Goal: Task Accomplishment & Management: Manage account settings

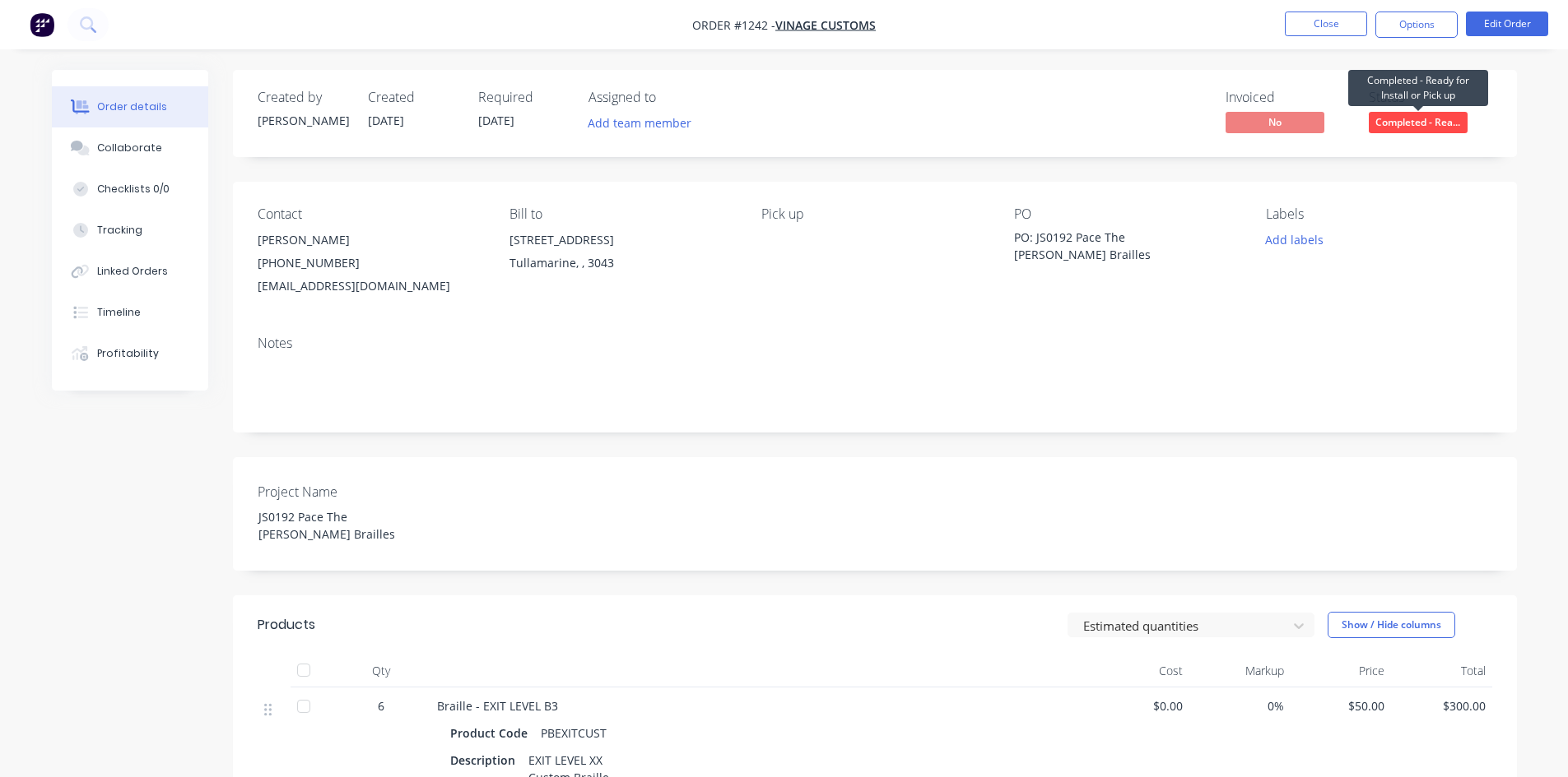
click at [1432, 117] on span "Completed - Rea..." at bounding box center [1417, 122] width 99 height 21
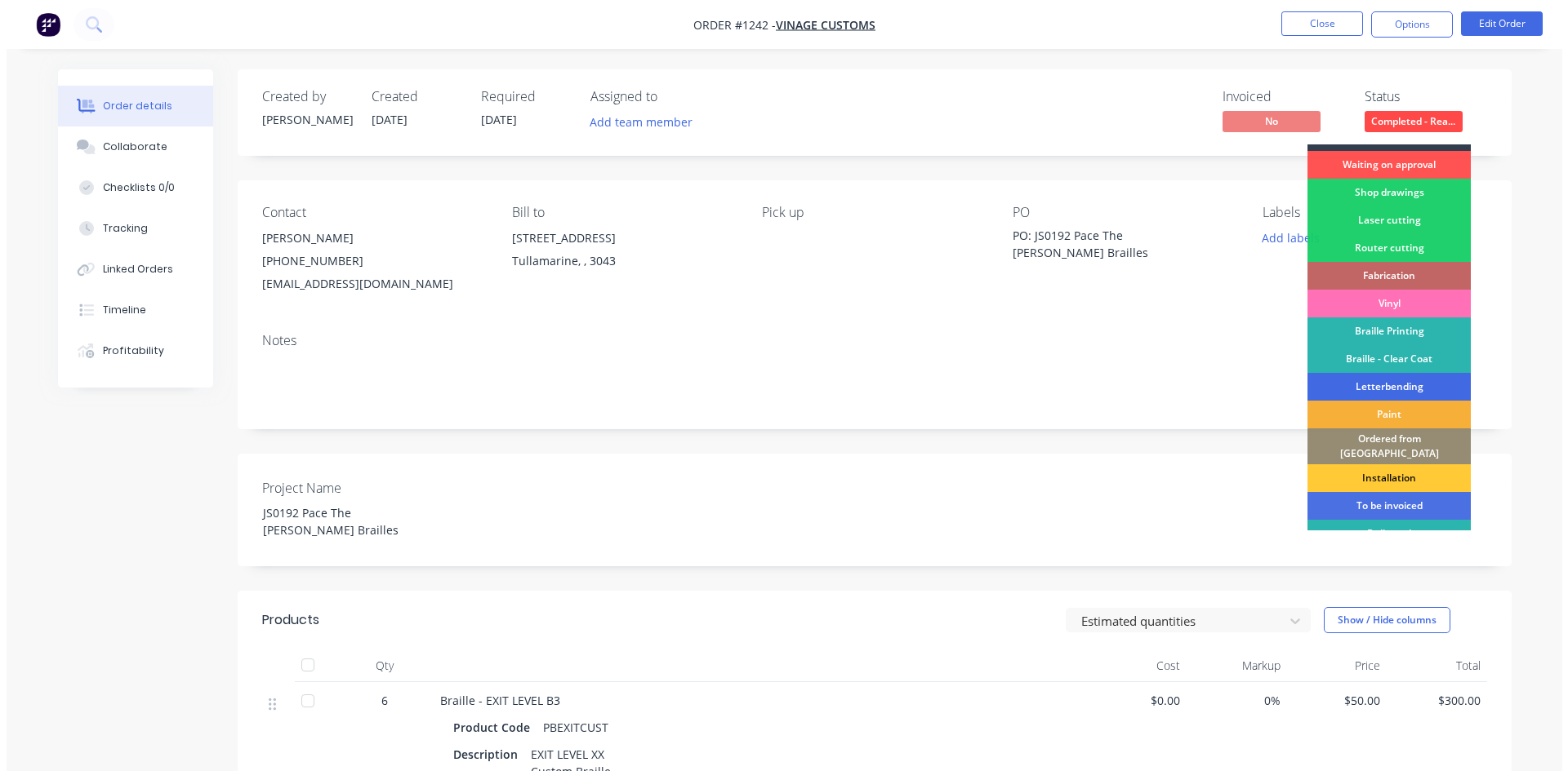
scroll to position [58, 0]
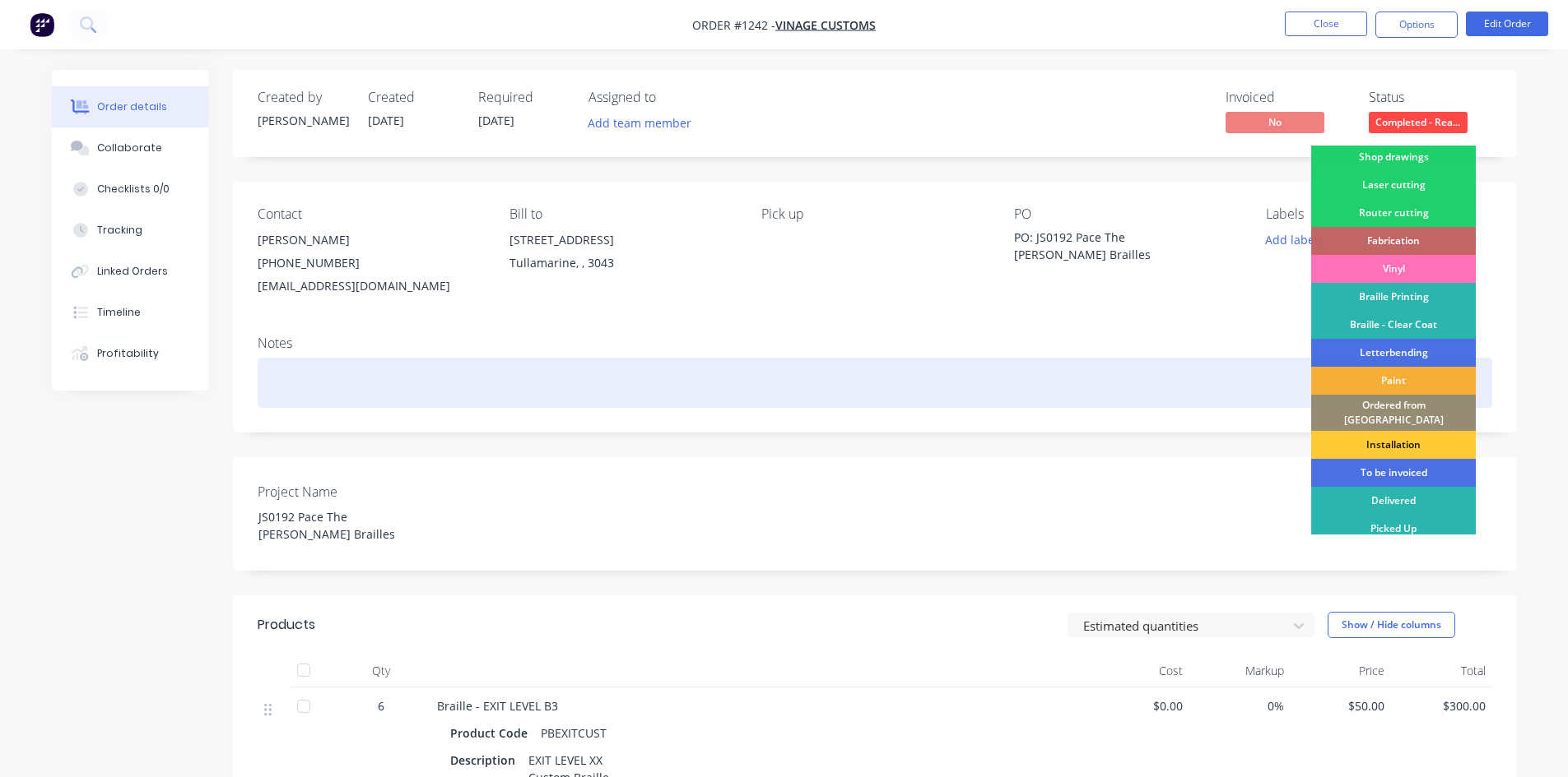
click at [1192, 404] on div at bounding box center [875, 382] width 1235 height 50
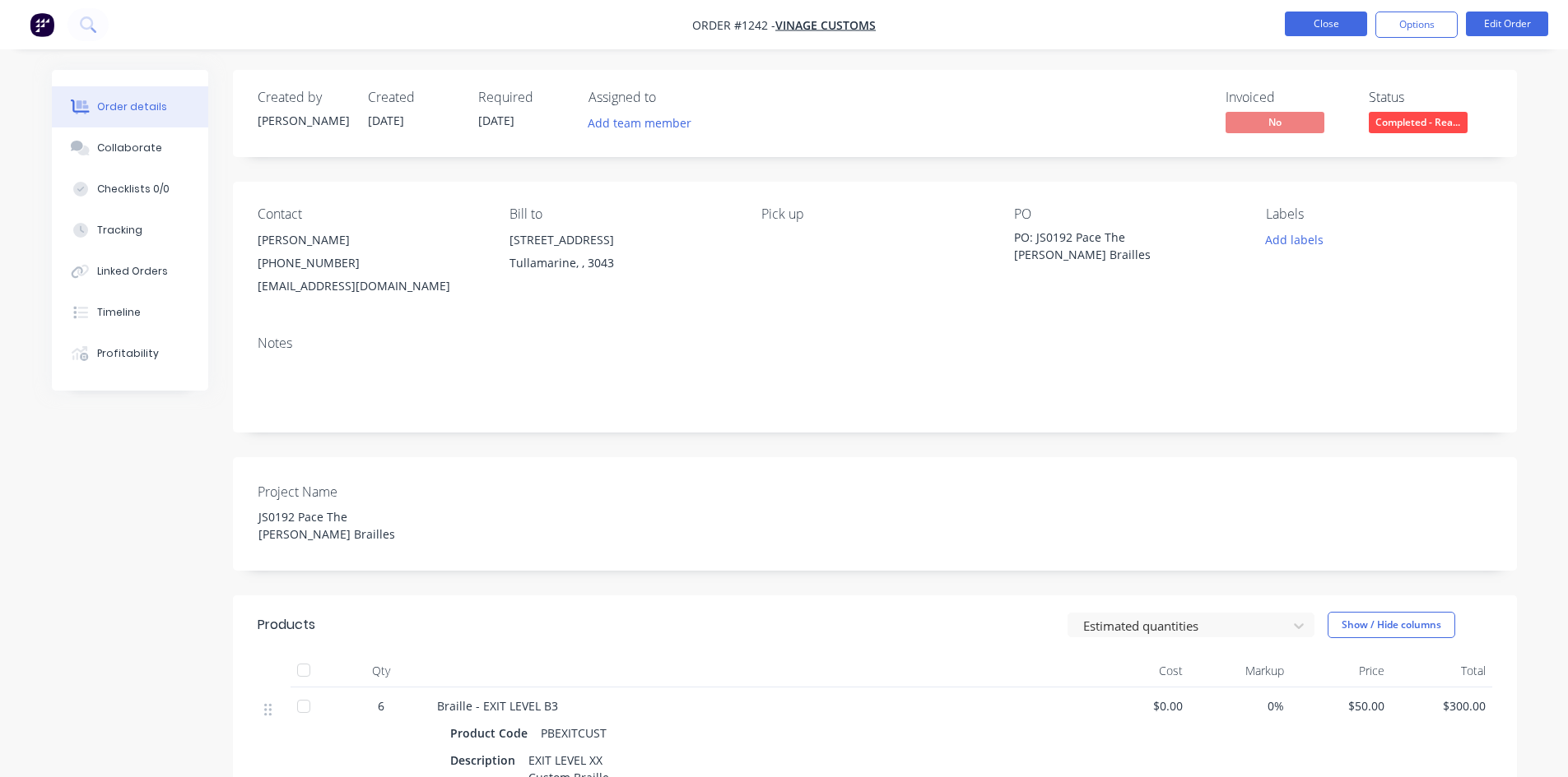
click at [1306, 19] on button "Close" at bounding box center [1325, 24] width 82 height 24
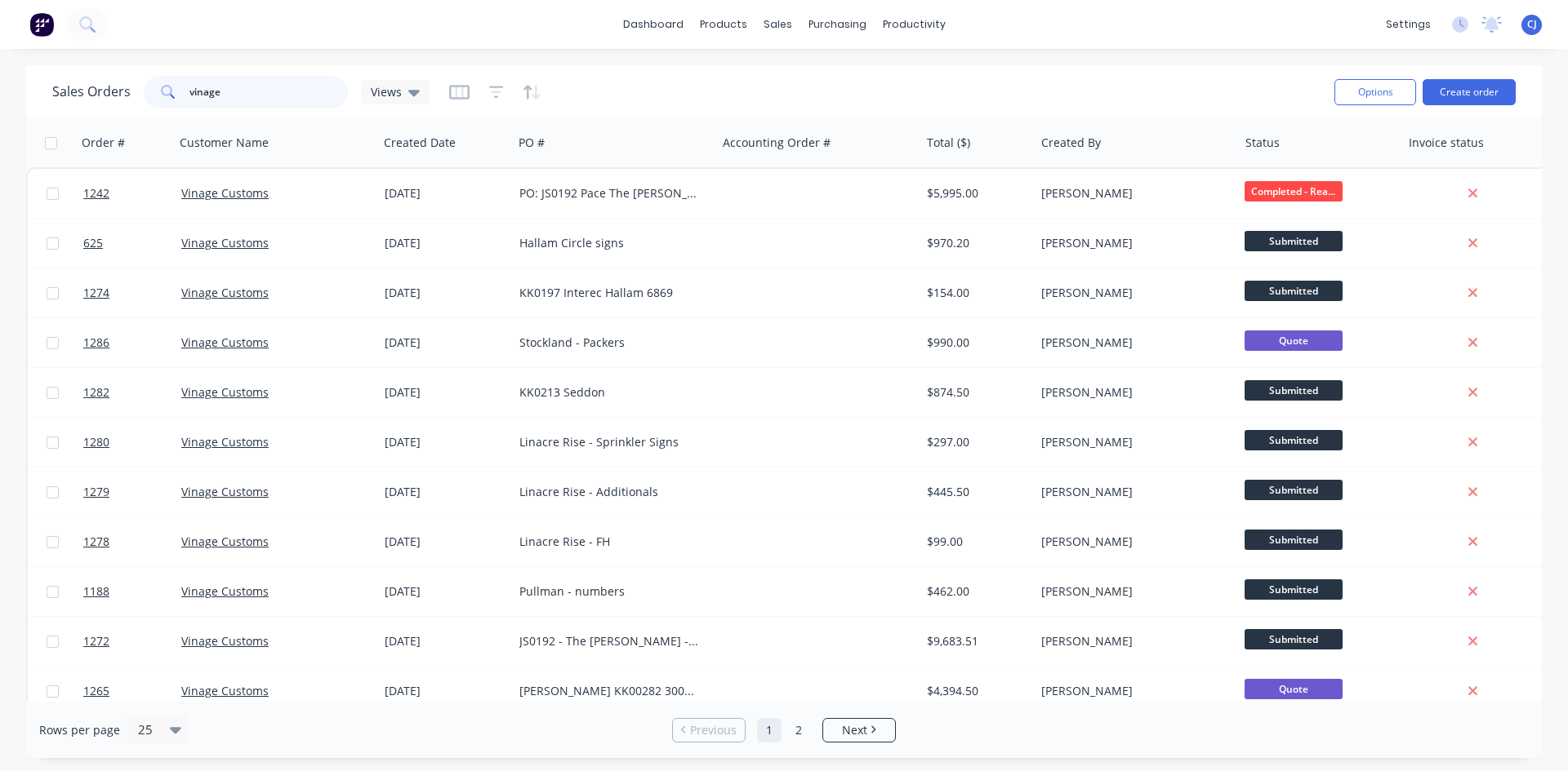
drag, startPoint x: 285, startPoint y: 101, endPoint x: 162, endPoint y: 88, distance: 123.7
click at [162, 88] on div "vinage" at bounding box center [246, 91] width 205 height 33
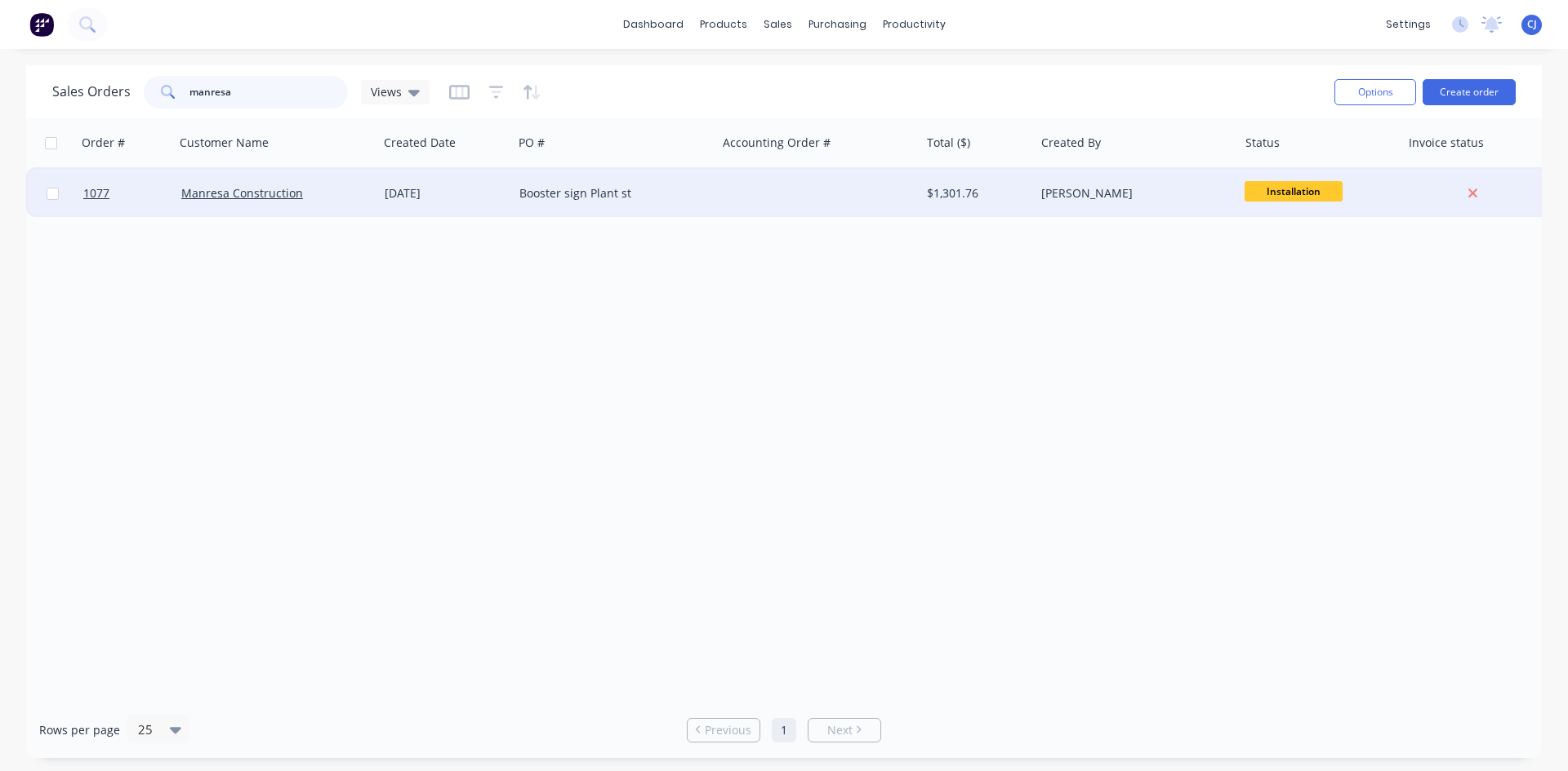
type input "manresa"
click at [1310, 191] on span "Installation" at bounding box center [1293, 191] width 98 height 21
click at [1194, 193] on div "[PERSON_NAME]" at bounding box center [1132, 192] width 181 height 16
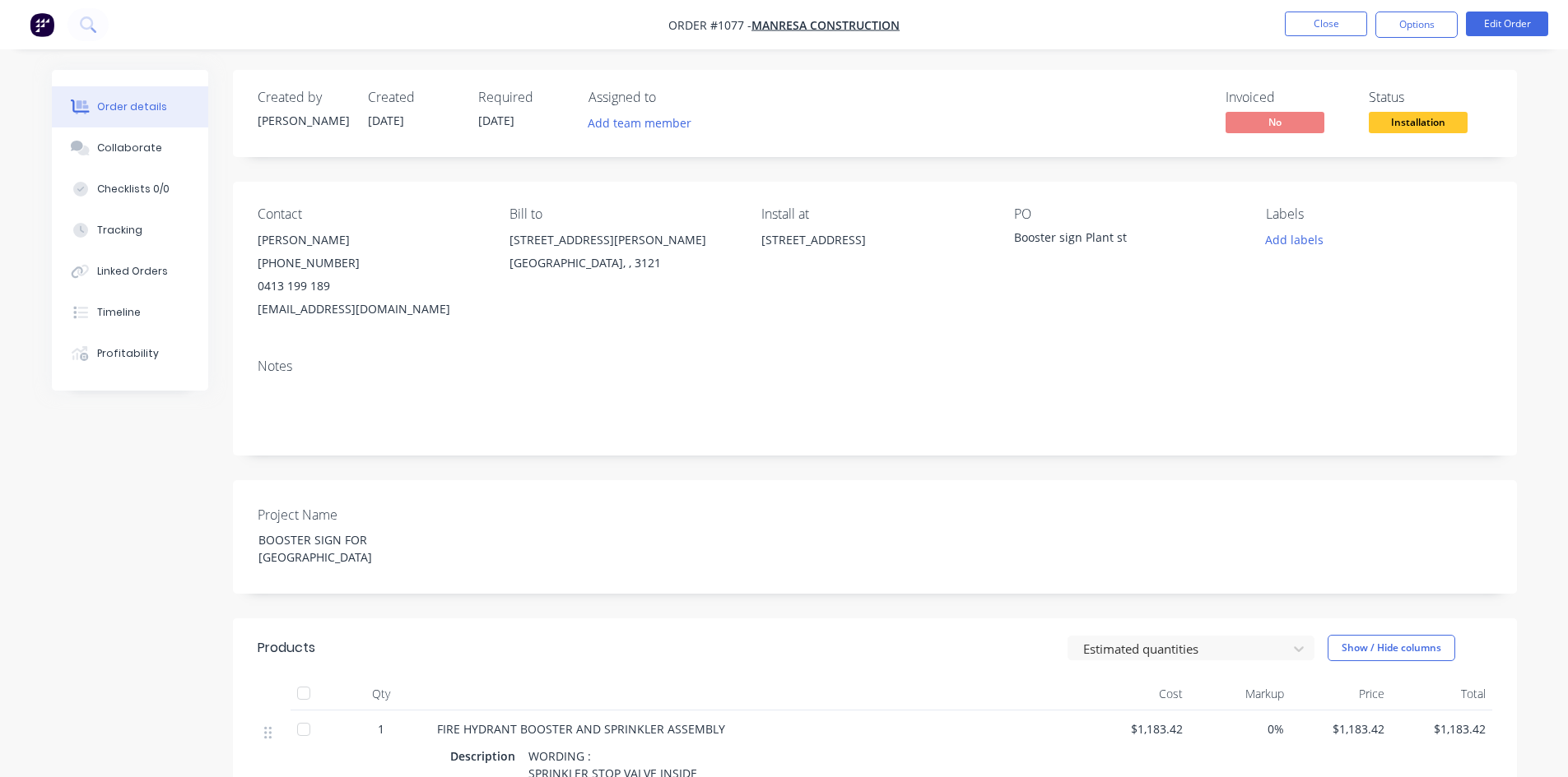
click at [1396, 126] on span "Installation" at bounding box center [1417, 122] width 99 height 21
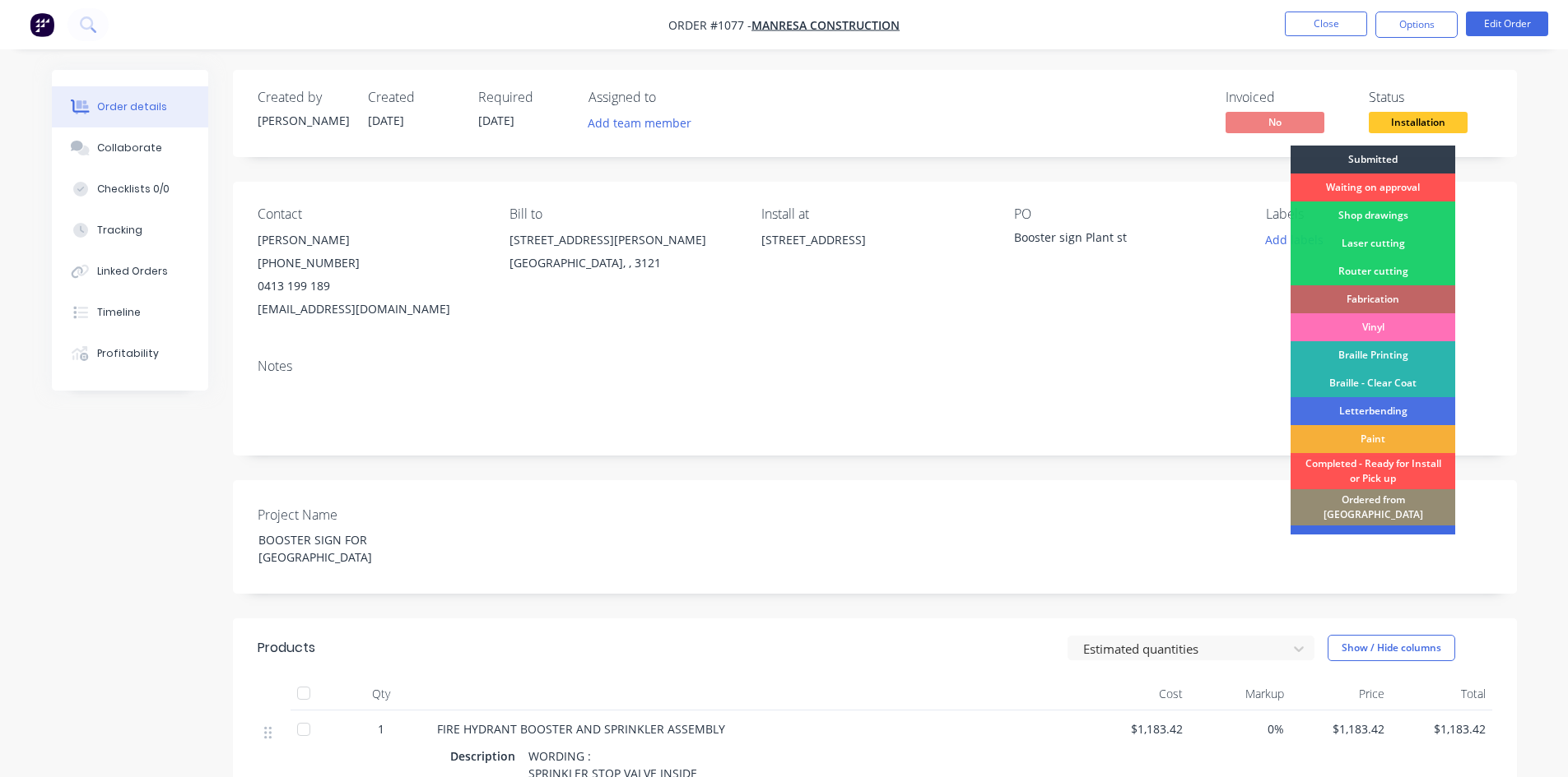
click at [1368, 526] on div "To be invoiced" at bounding box center [1372, 540] width 165 height 28
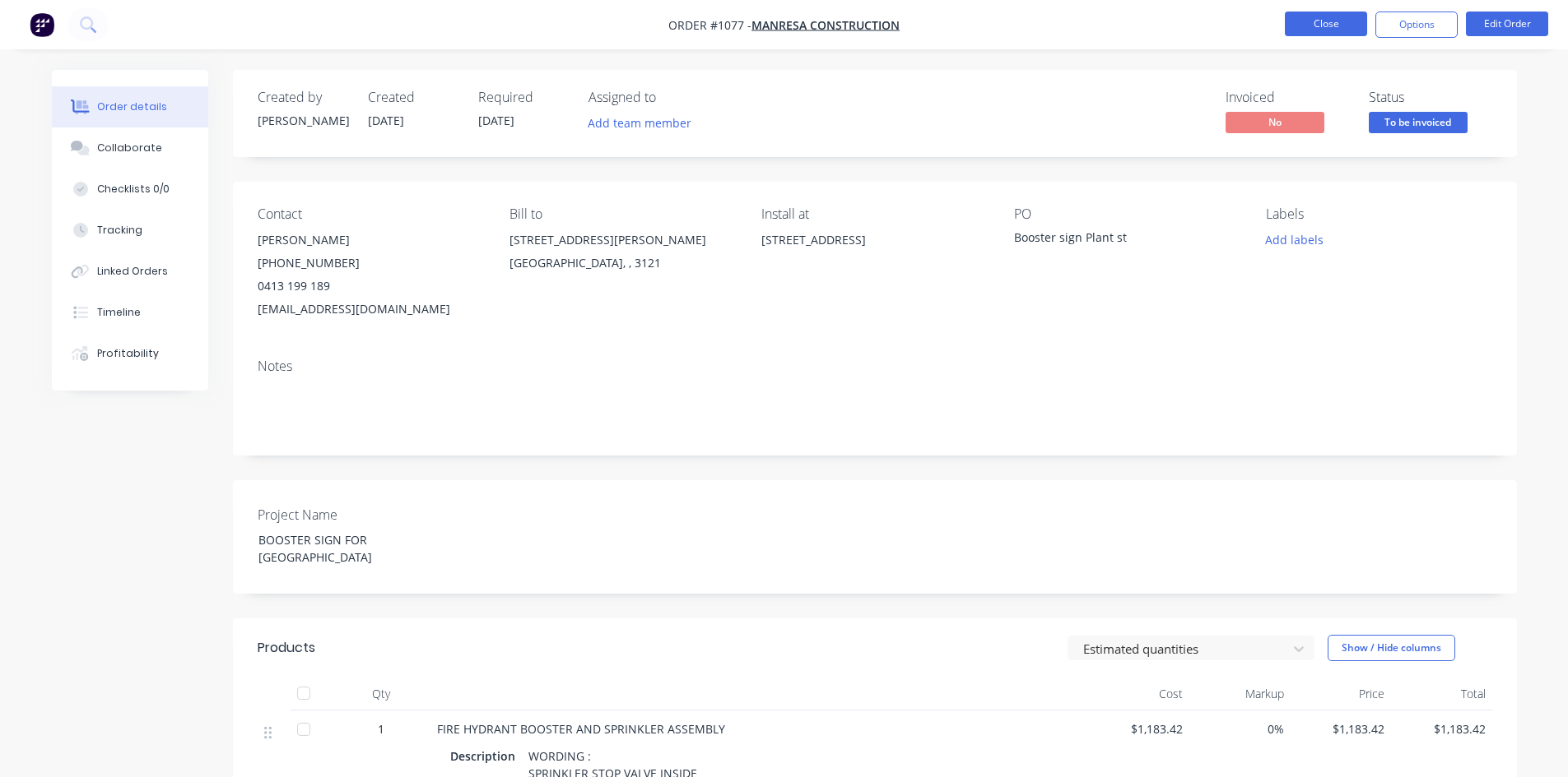
click at [1323, 25] on button "Close" at bounding box center [1325, 24] width 82 height 24
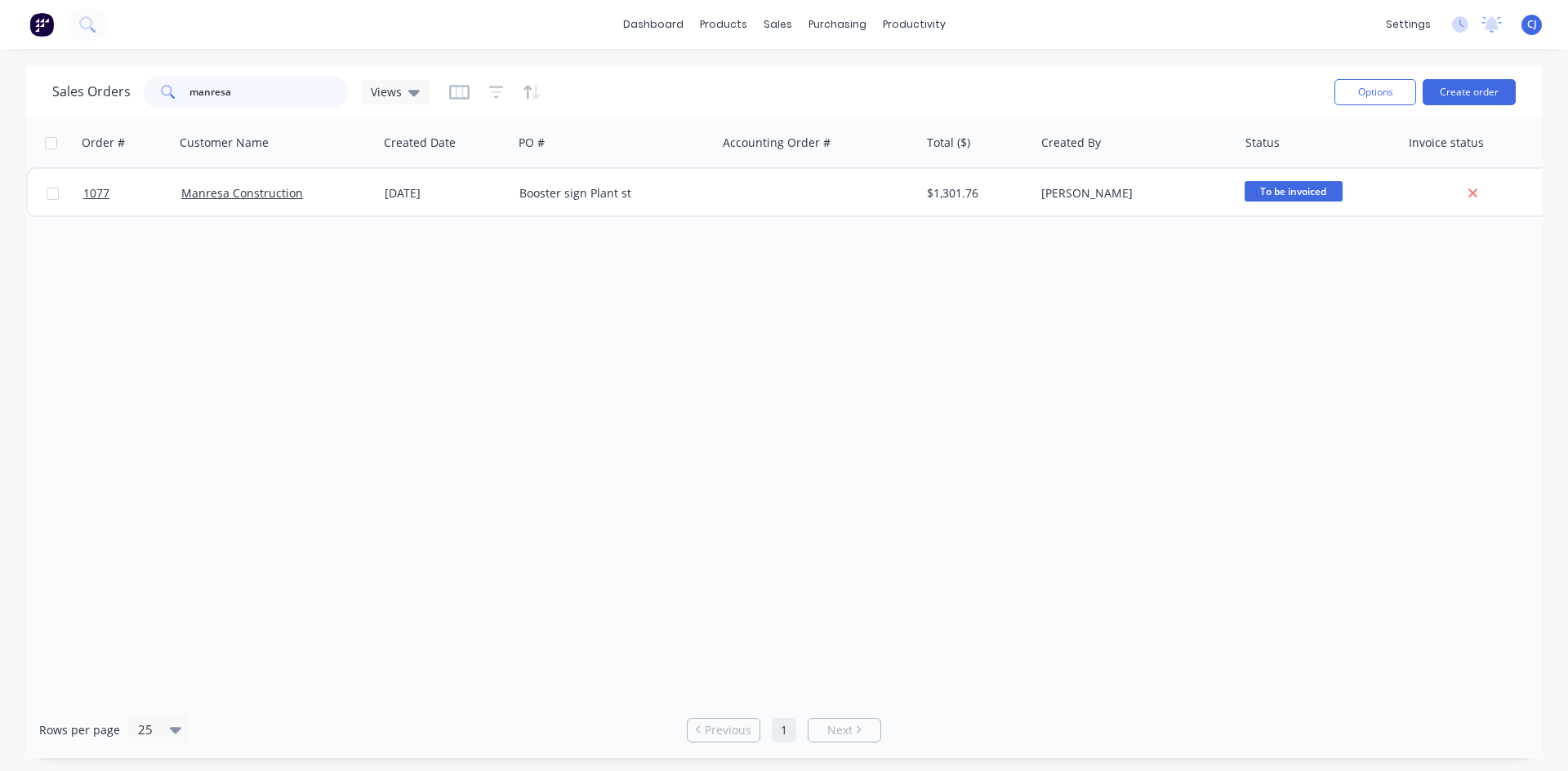
drag, startPoint x: 237, startPoint y: 86, endPoint x: 173, endPoint y: 86, distance: 64.0
click at [173, 86] on div "manresa" at bounding box center [246, 91] width 205 height 33
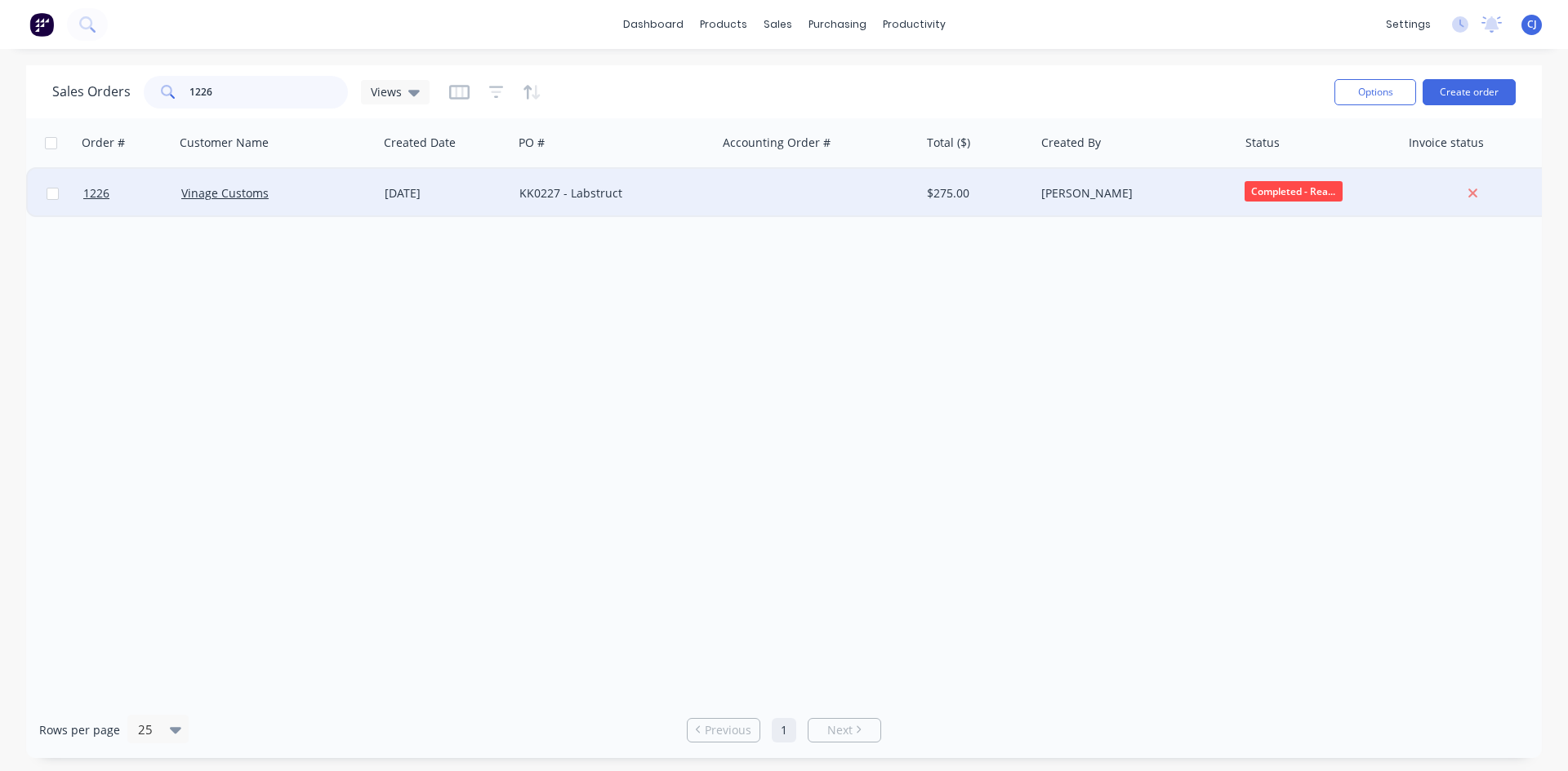
type input "1226"
click at [1106, 187] on div "[PERSON_NAME]" at bounding box center [1132, 192] width 181 height 16
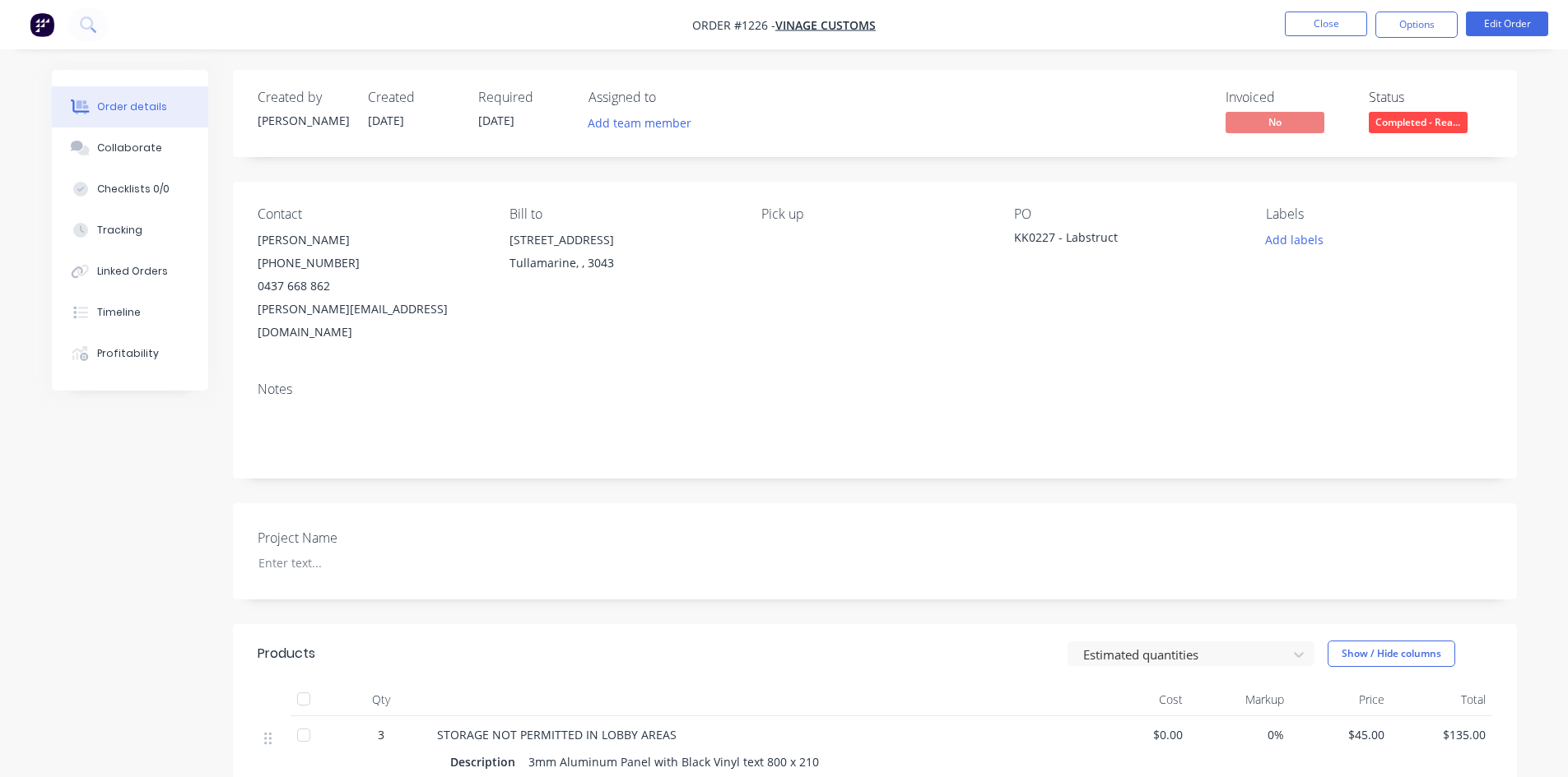
click at [1006, 239] on div "Contact [PERSON_NAME] [PHONE_NUMBER] [PERSON_NAME][EMAIL_ADDRESS][DOMAIN_NAME] …" at bounding box center [874, 275] width 1284 height 186
drag, startPoint x: 1014, startPoint y: 235, endPoint x: 1115, endPoint y: 240, distance: 101.1
click at [1115, 240] on div "KK0227 - Labstruct" at bounding box center [1116, 240] width 206 height 23
copy div "KK0227 - Labstruct"
click at [1328, 21] on button "Close" at bounding box center [1325, 24] width 82 height 24
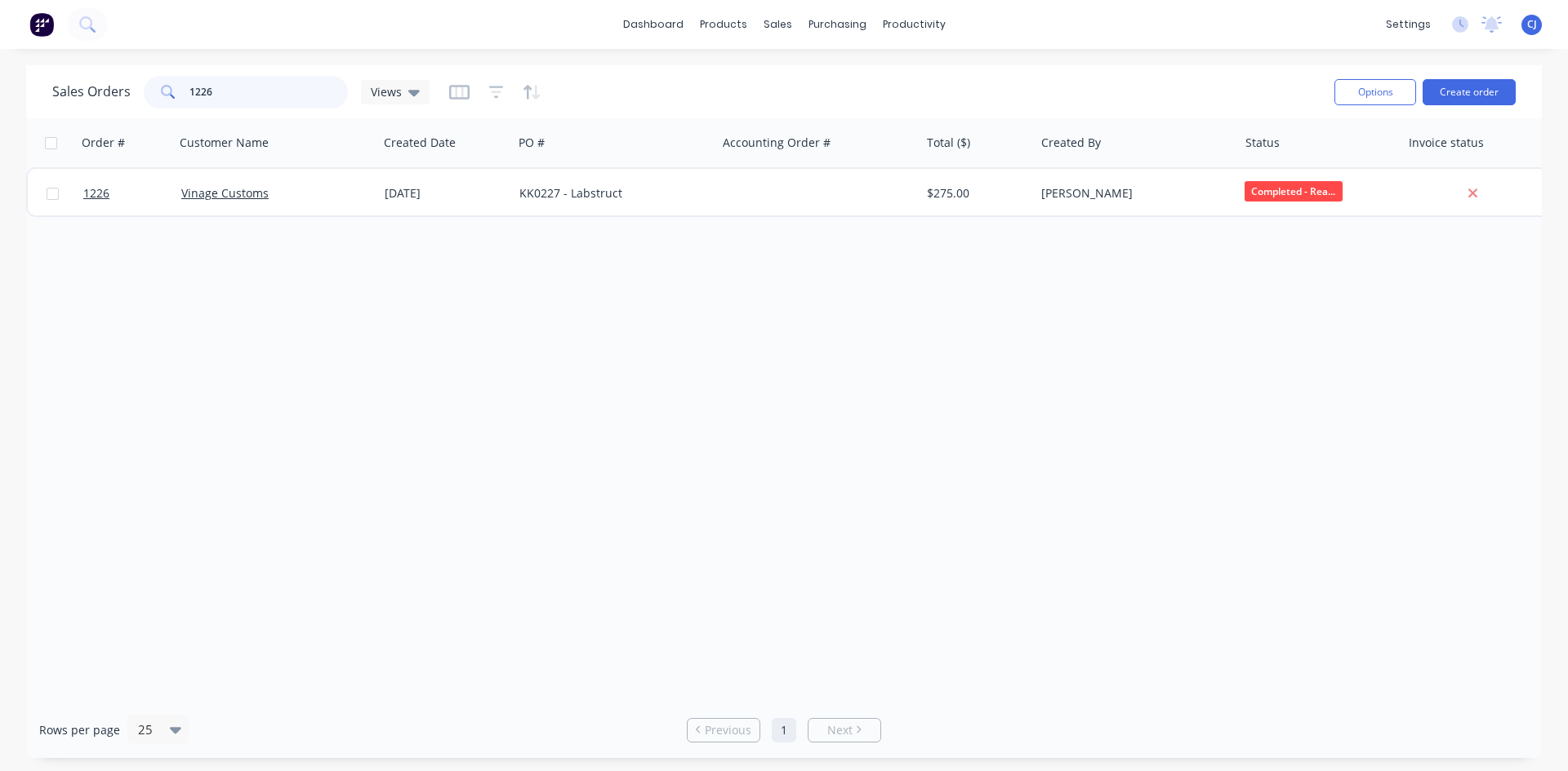
click at [198, 98] on input "1226" at bounding box center [269, 91] width 160 height 33
click at [198, 97] on input "1226" at bounding box center [269, 91] width 160 height 33
click at [804, 78] on div "Sales Orders" at bounding box center [838, 78] width 67 height 15
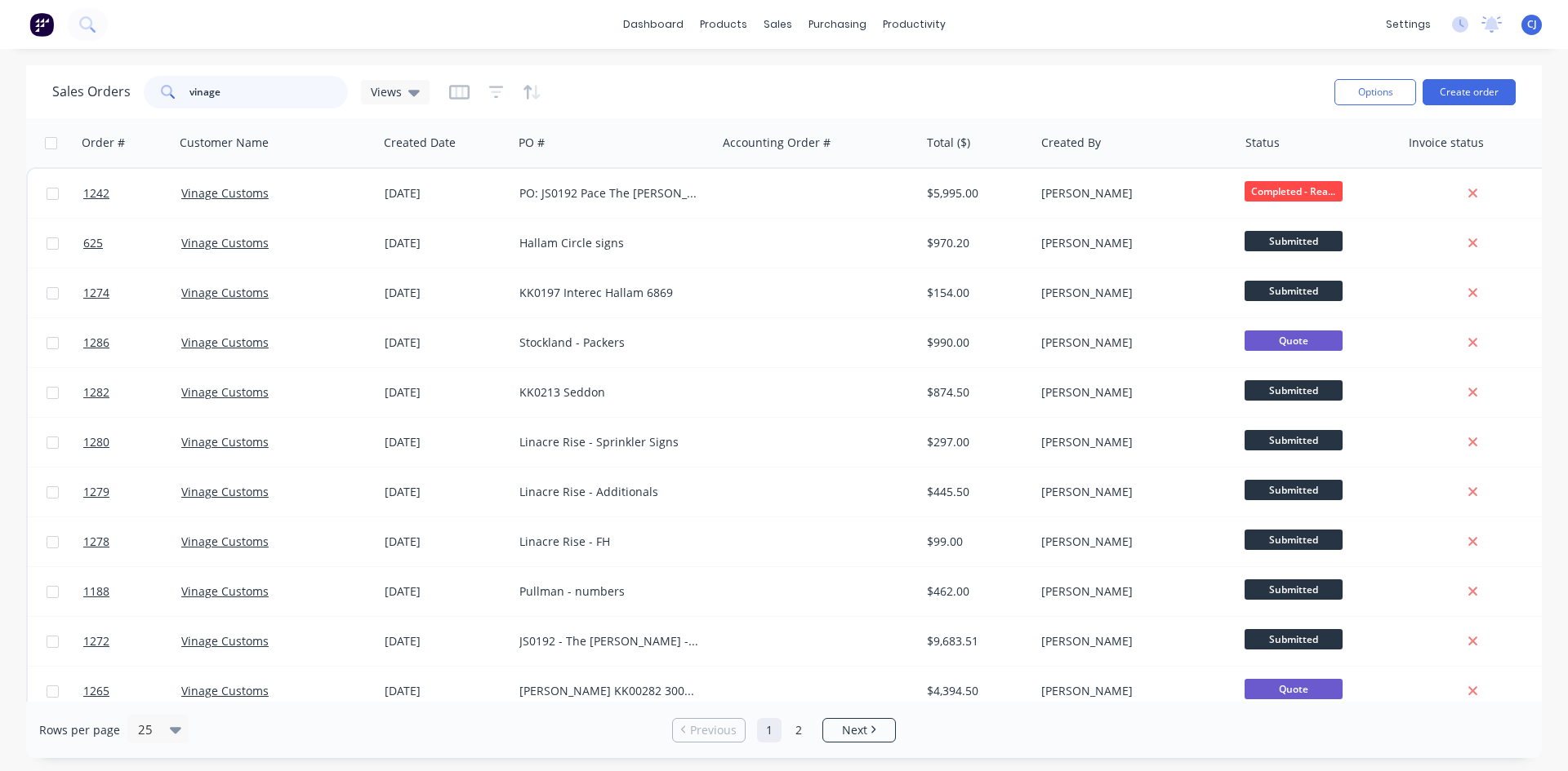
drag, startPoint x: 259, startPoint y: 94, endPoint x: 182, endPoint y: 80, distance: 78.3
click at [182, 80] on div "vinage" at bounding box center [246, 91] width 205 height 33
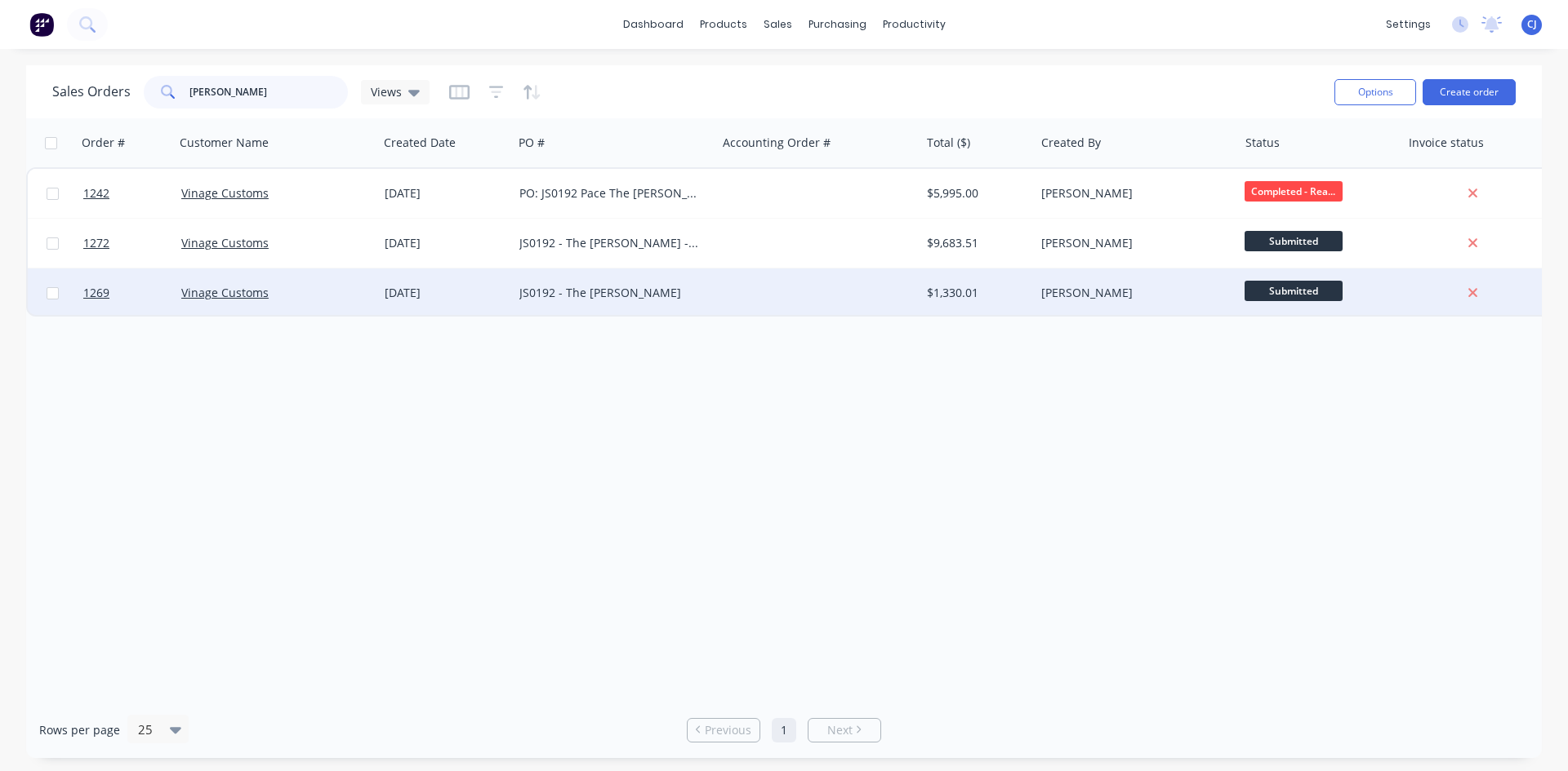
type input "[PERSON_NAME]"
click at [641, 287] on div "JS0192 - The [PERSON_NAME]" at bounding box center [610, 292] width 181 height 16
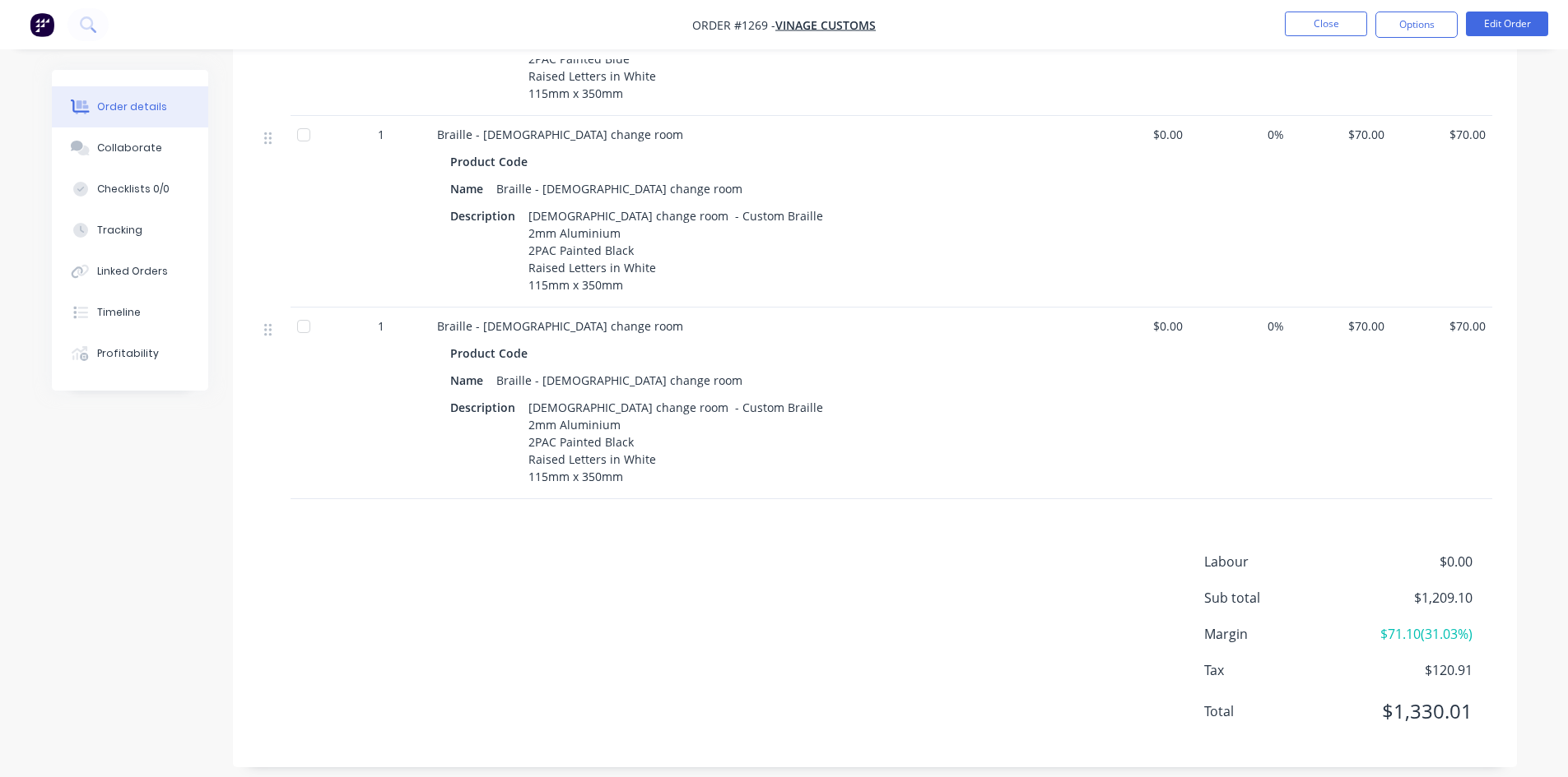
scroll to position [2565, 0]
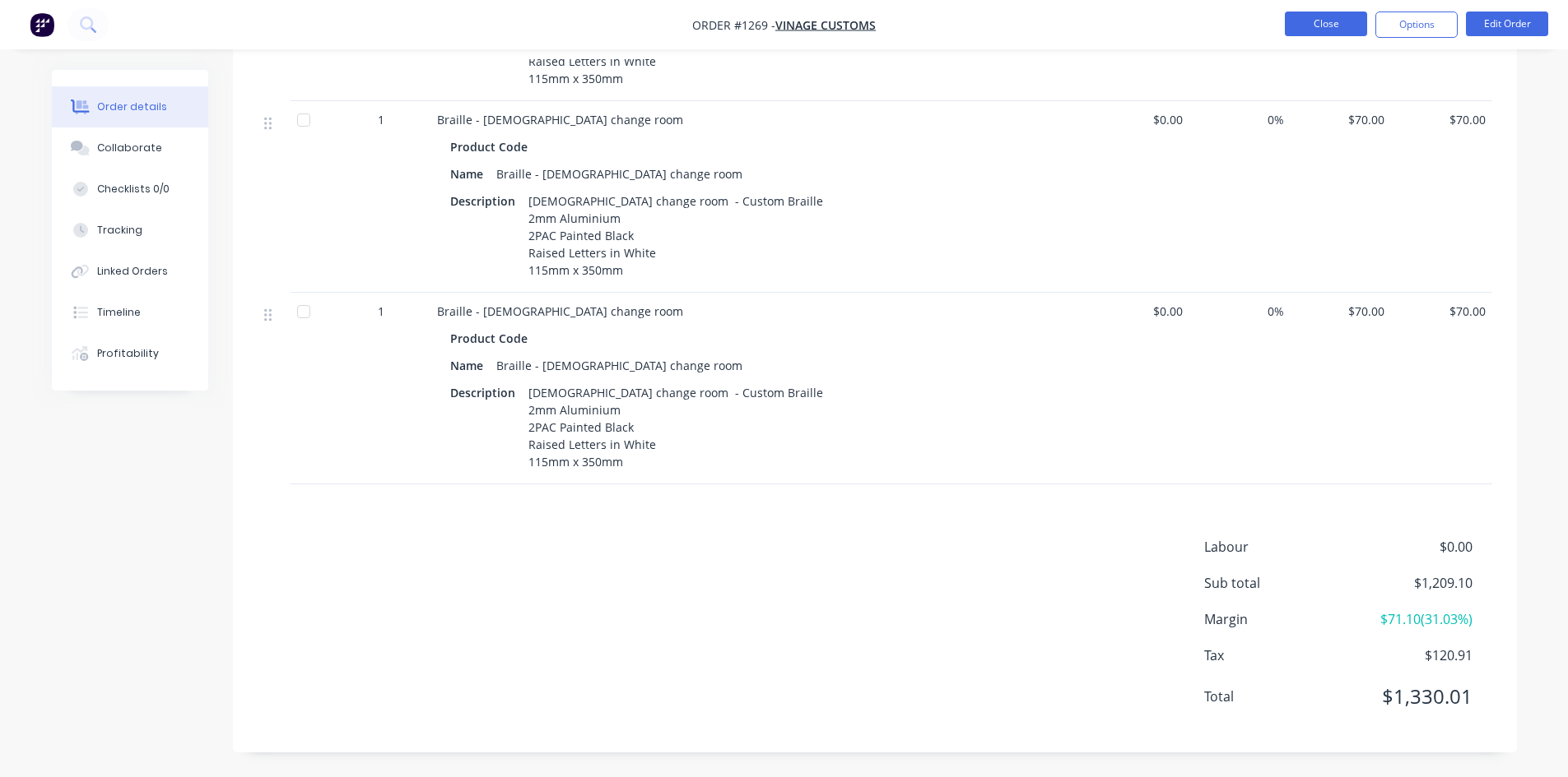
click at [1336, 23] on button "Close" at bounding box center [1325, 24] width 82 height 24
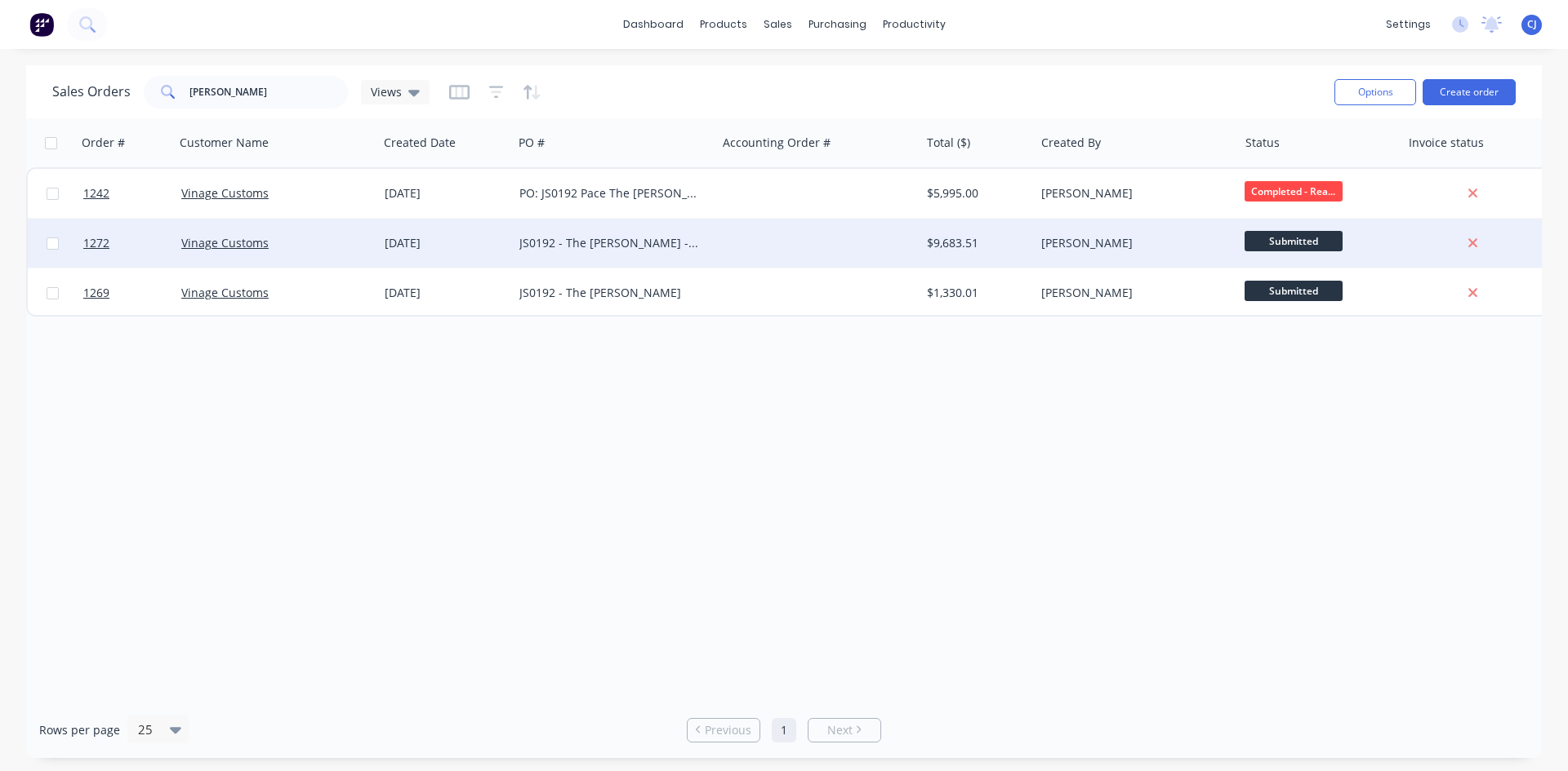
click at [603, 237] on div "JS0192 - The [PERSON_NAME] - FRV" at bounding box center [610, 243] width 181 height 16
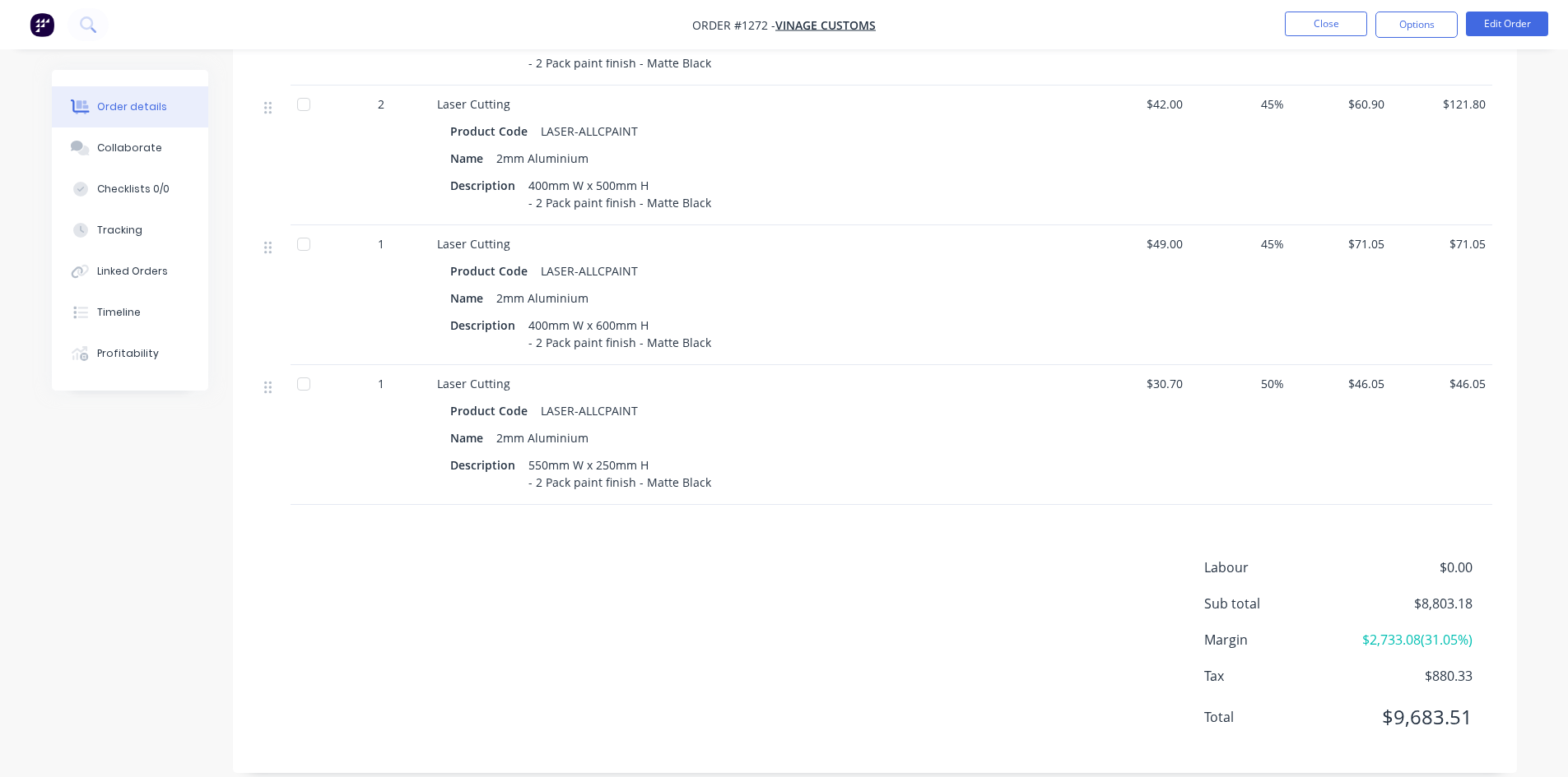
scroll to position [1025, 0]
click at [1336, 16] on button "Close" at bounding box center [1325, 24] width 82 height 24
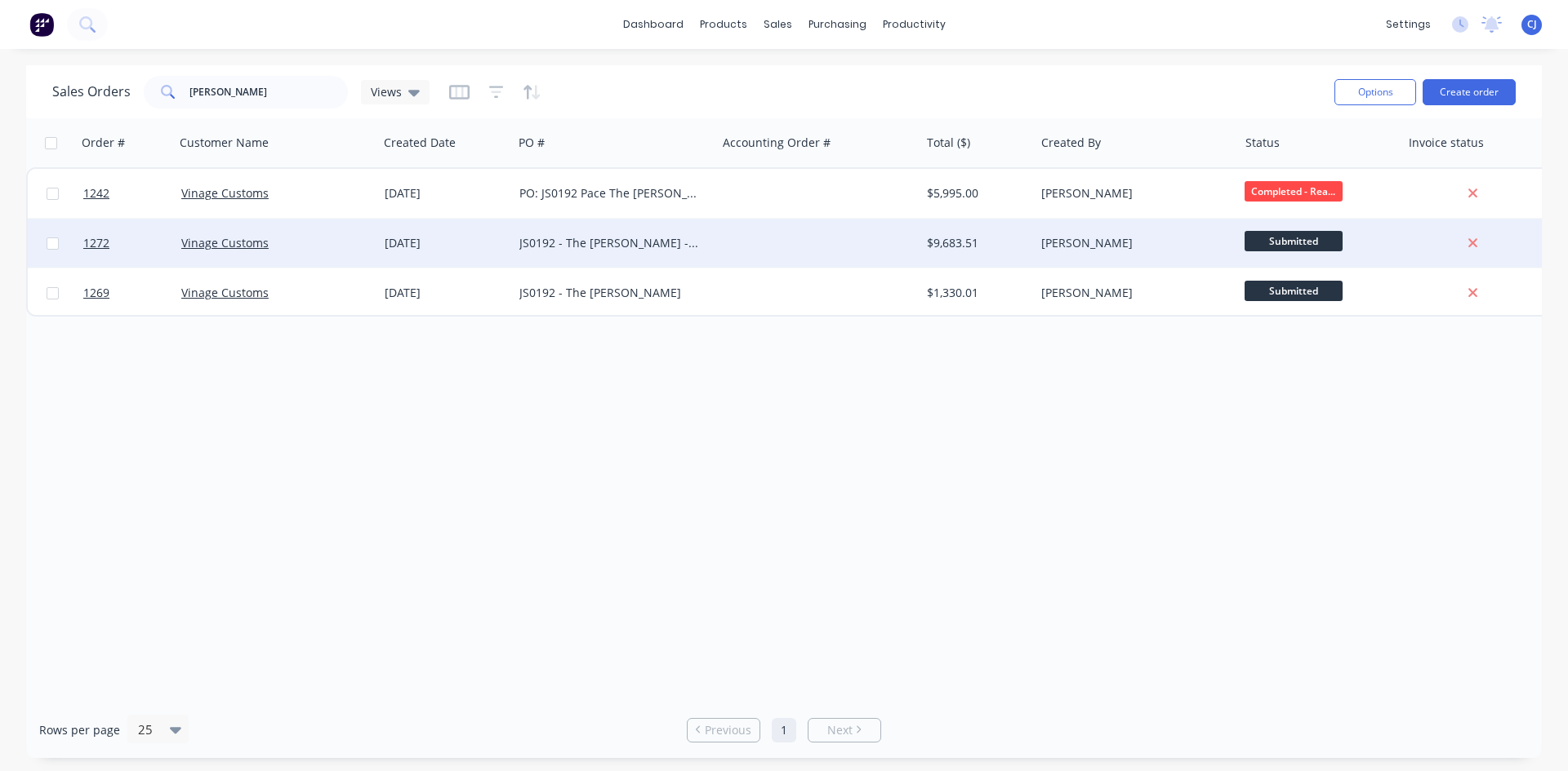
click at [777, 245] on div at bounding box center [818, 243] width 204 height 49
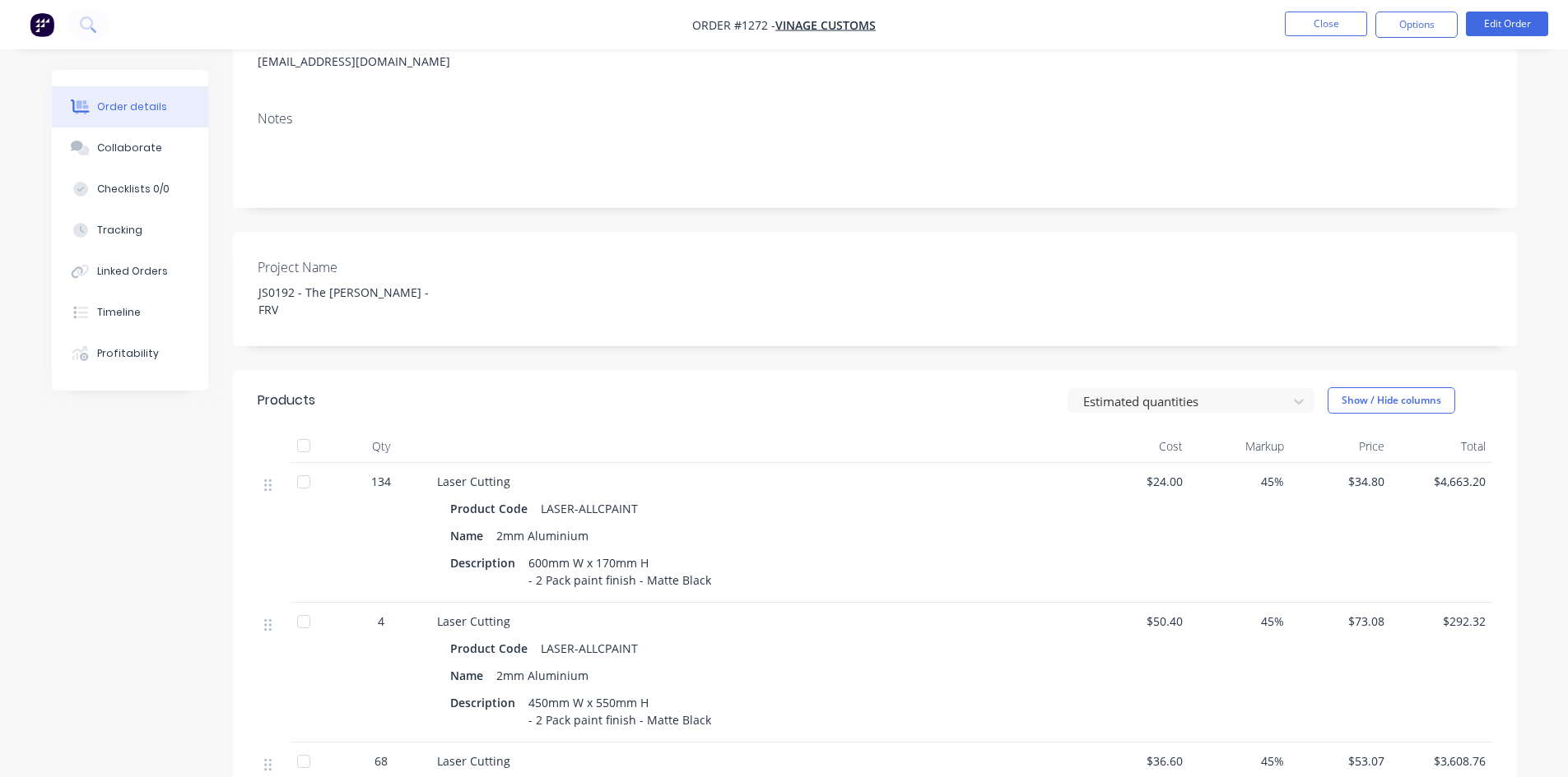
scroll to position [246, 0]
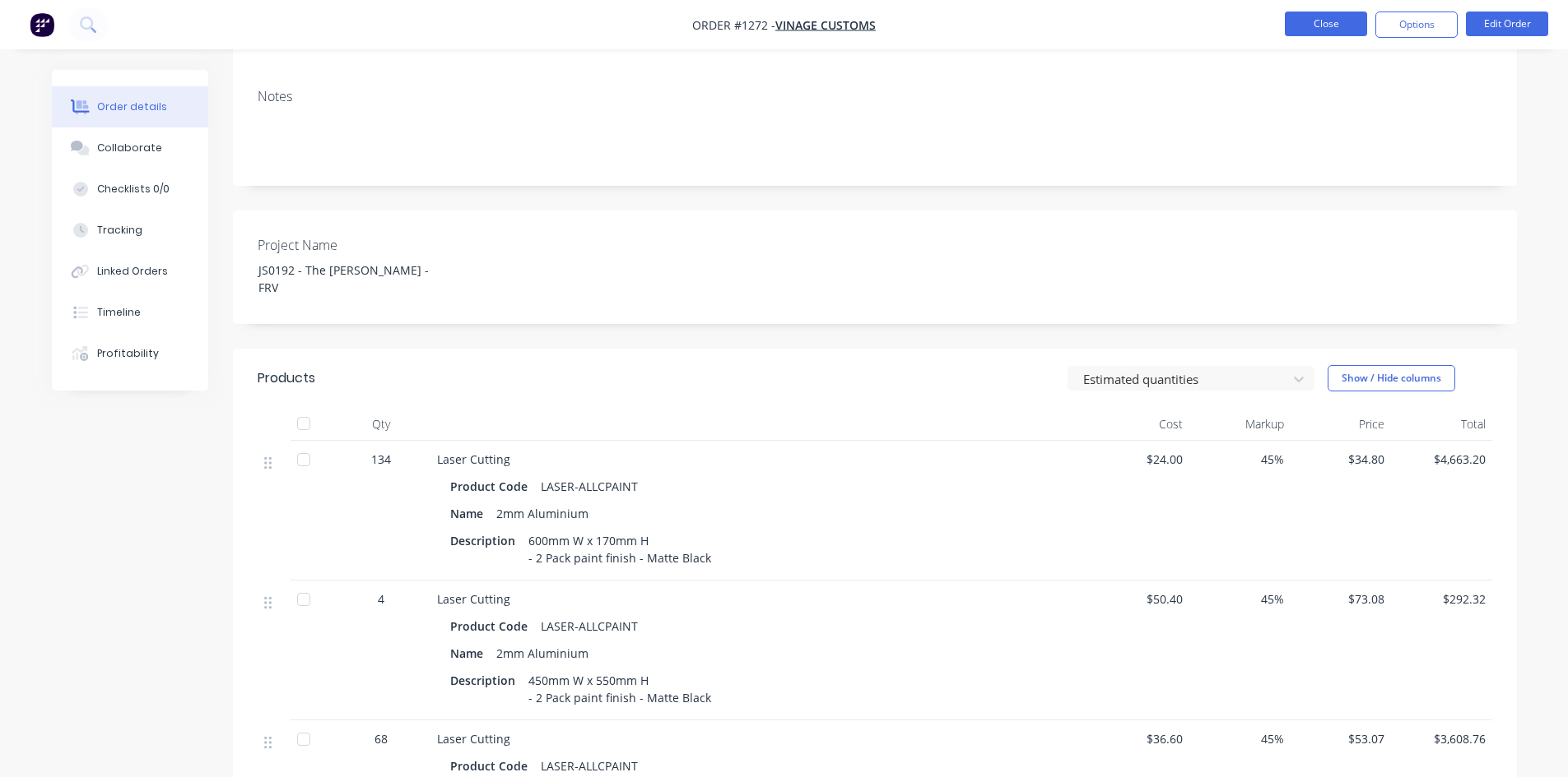
click at [1336, 14] on button "Close" at bounding box center [1325, 24] width 82 height 24
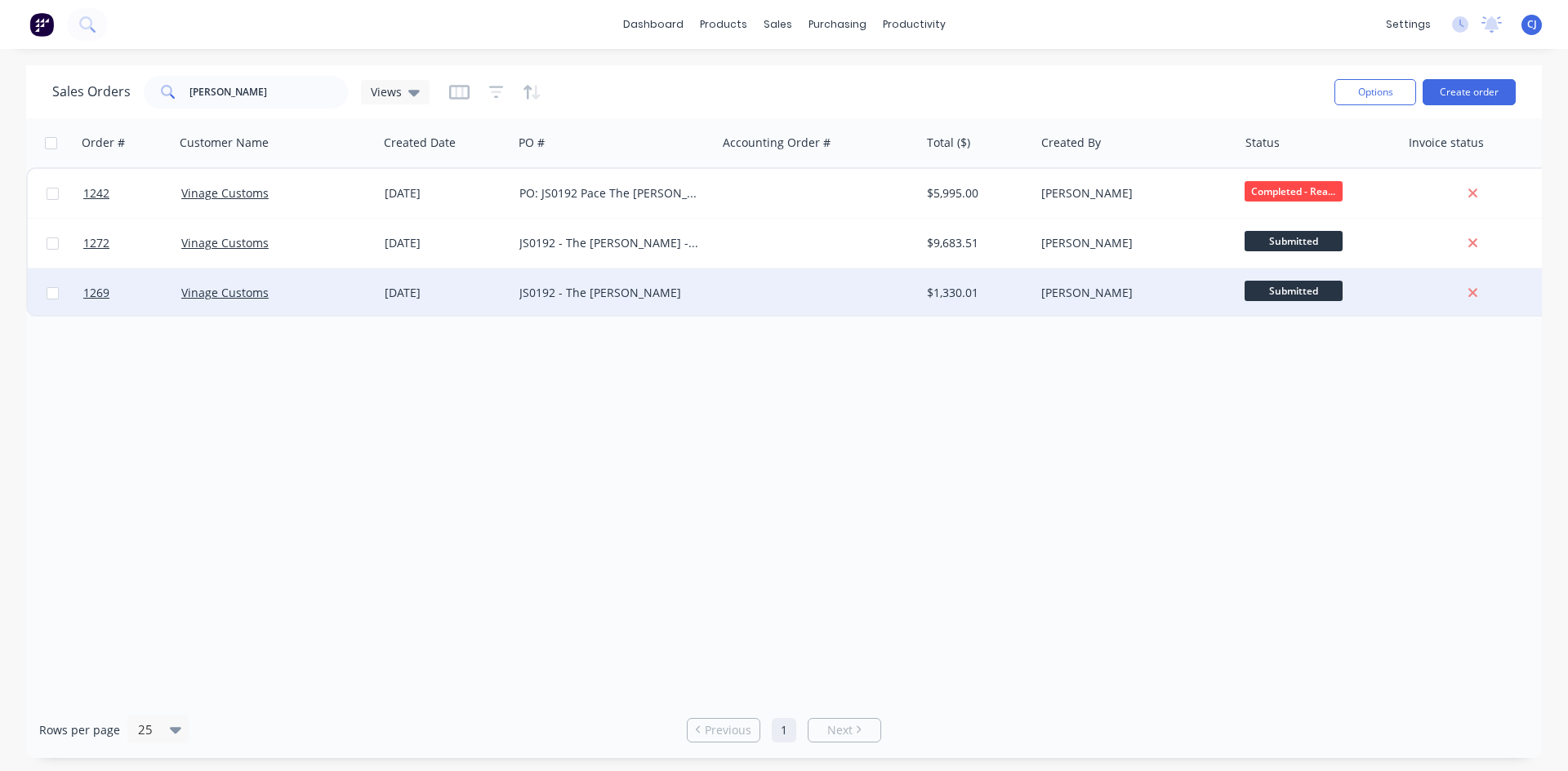
click at [666, 304] on div "JS0192 - The [PERSON_NAME]" at bounding box center [614, 293] width 204 height 49
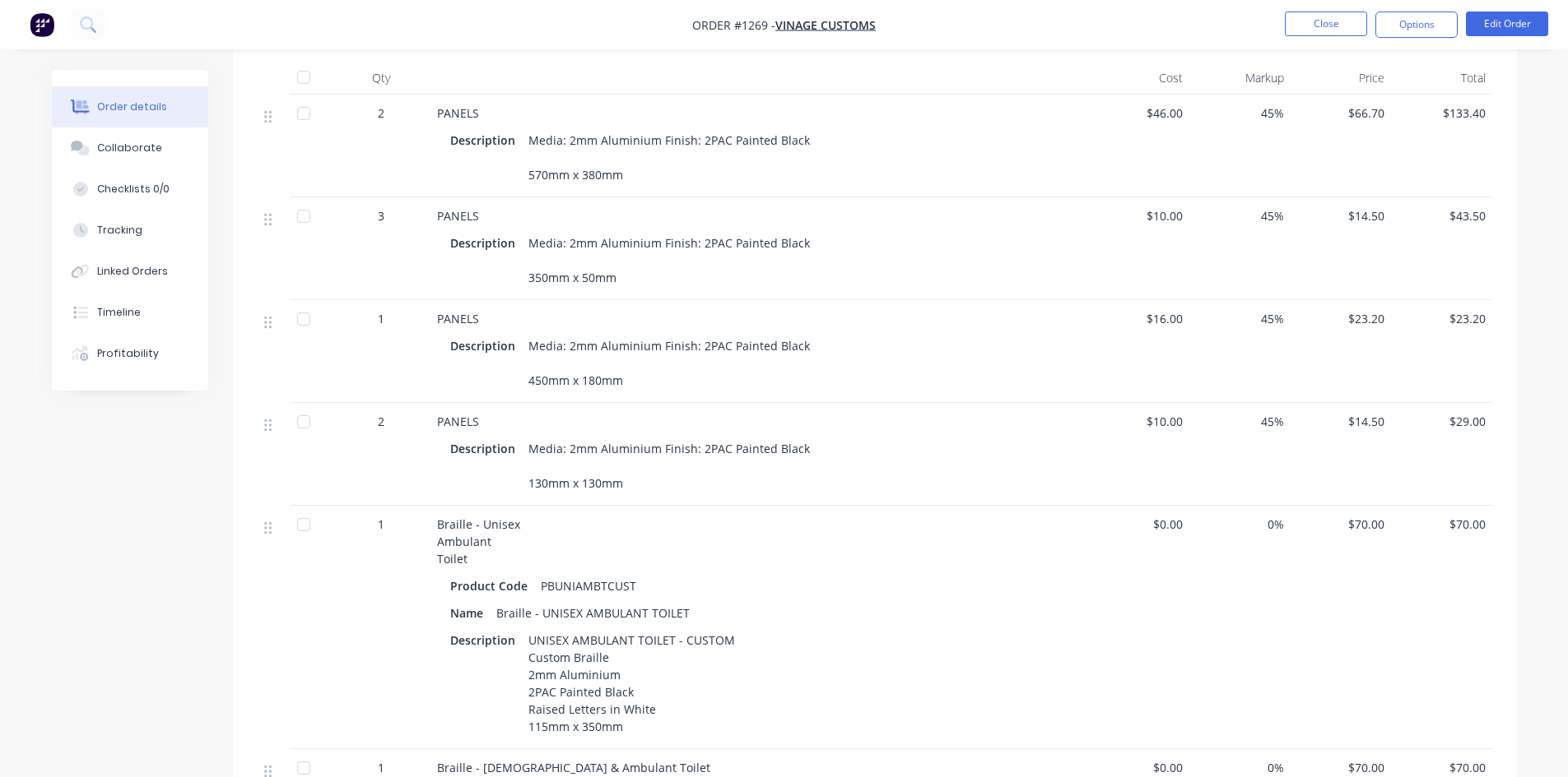
scroll to position [494, 0]
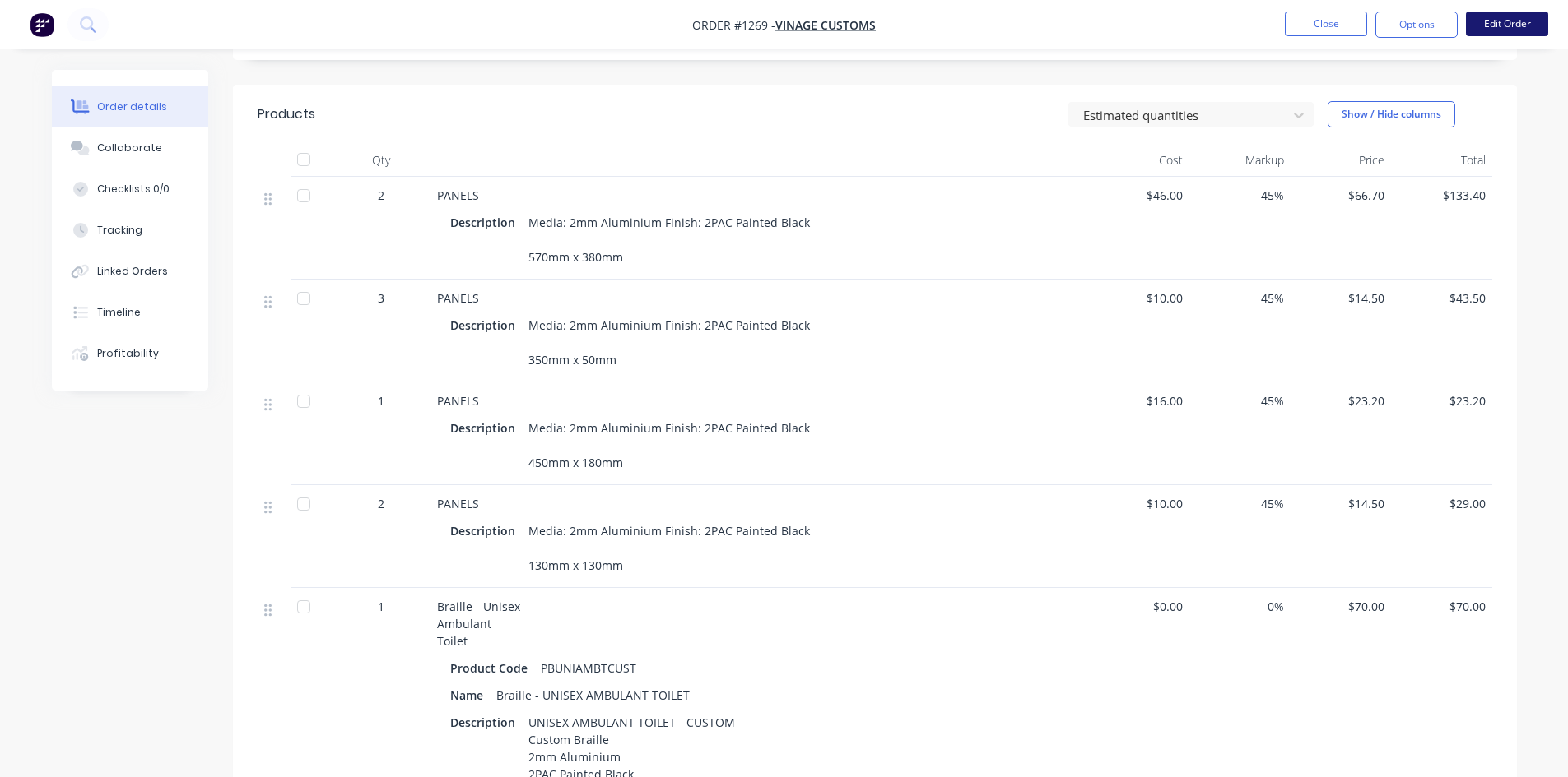
click at [1483, 21] on button "Edit Order" at bounding box center [1506, 24] width 82 height 24
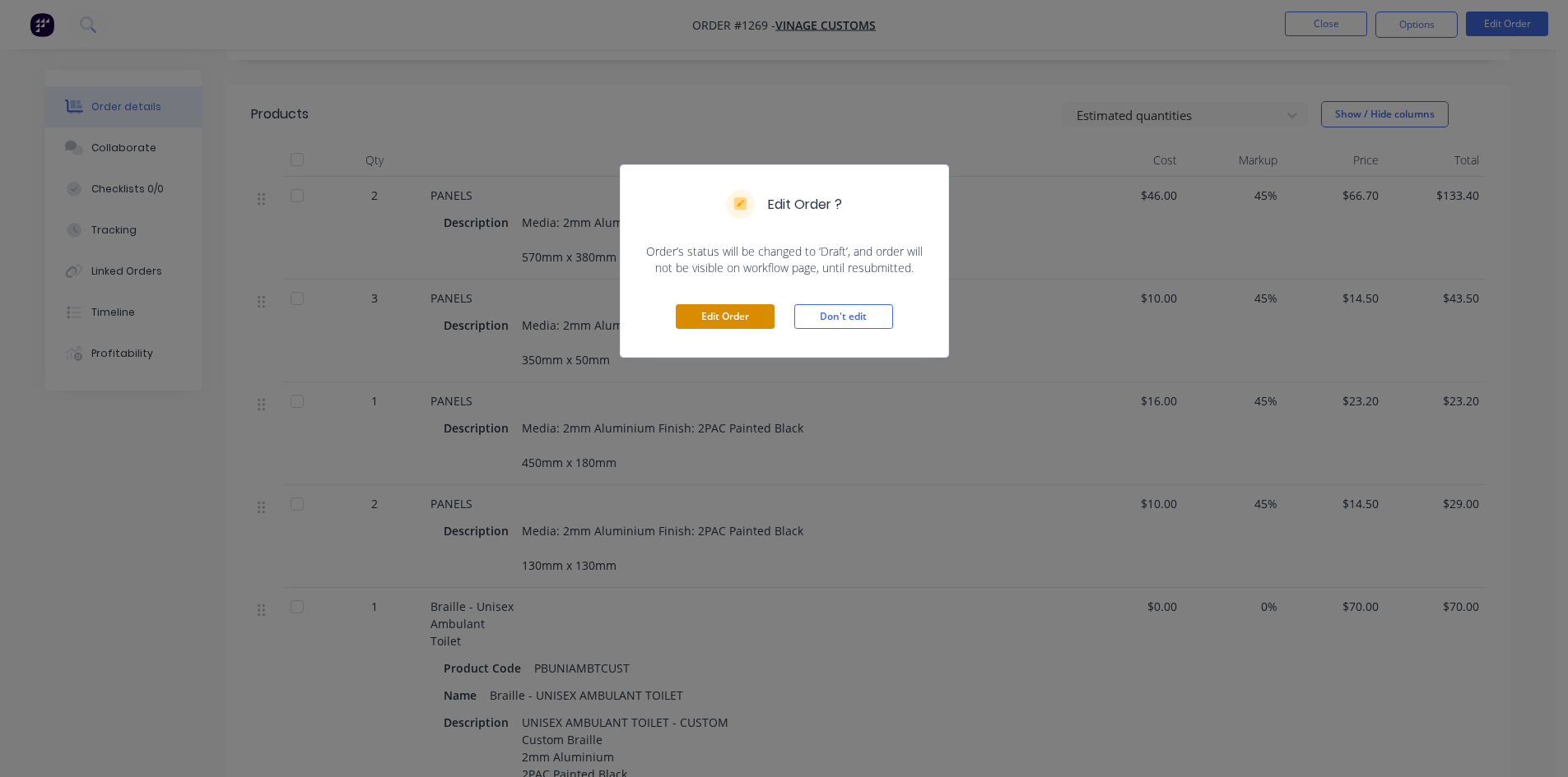
click at [746, 312] on button "Edit Order" at bounding box center [725, 317] width 99 height 24
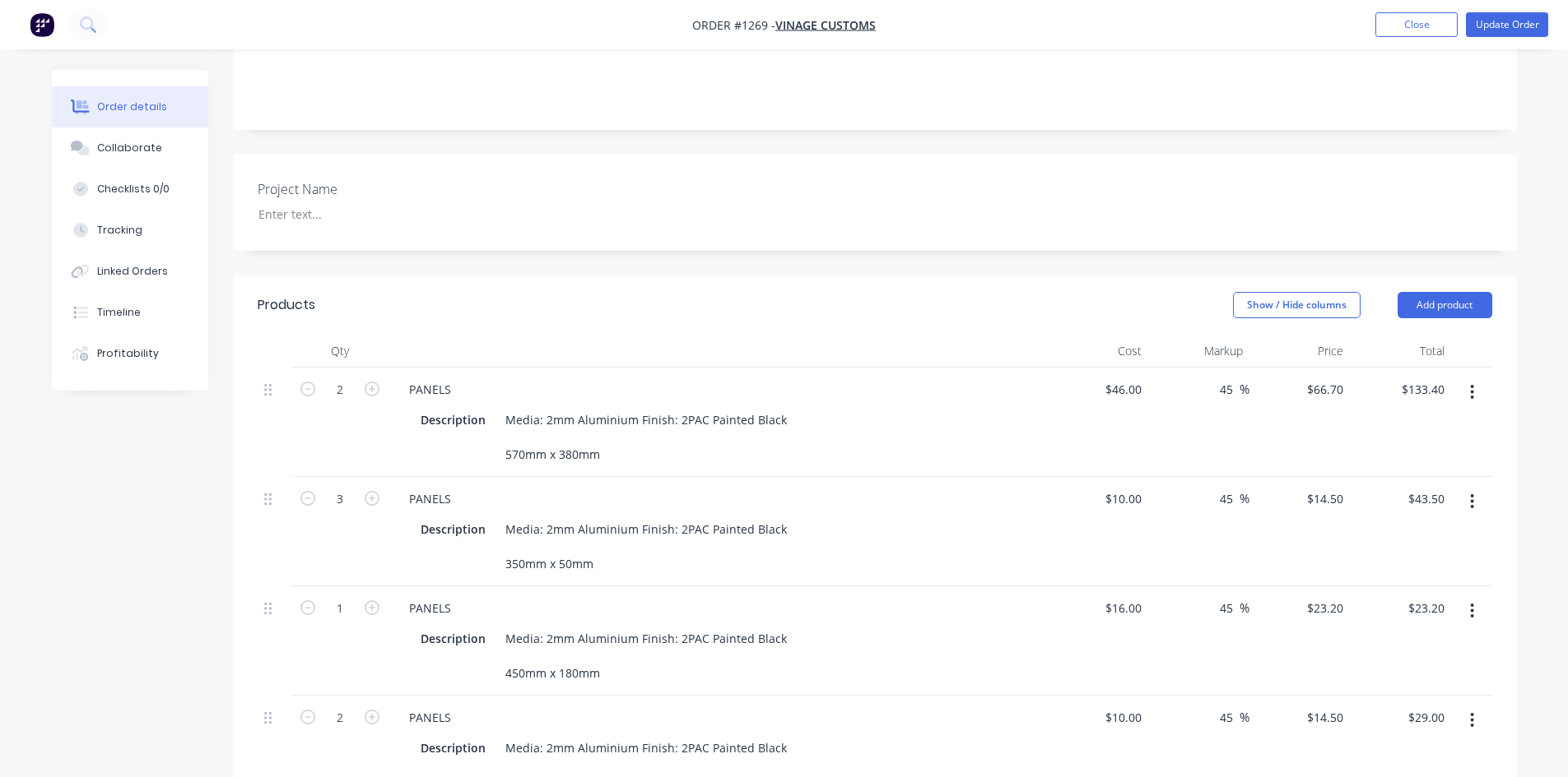
scroll to position [411, 0]
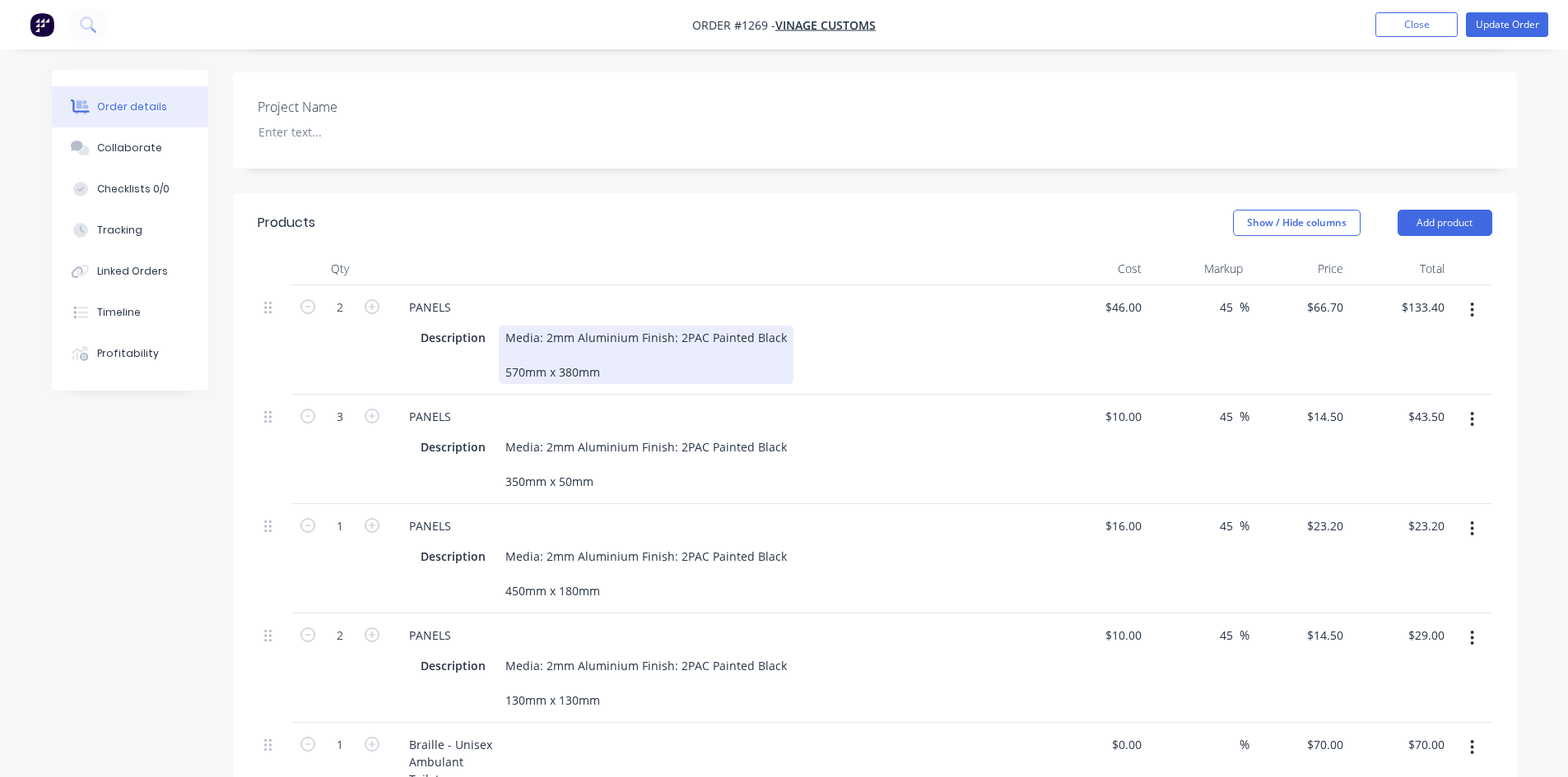
click at [721, 326] on div "Media: 2mm Aluminium Finish: 2PAC Painted Black 570mm x 380mm" at bounding box center [646, 355] width 295 height 58
click at [776, 325] on div "Media: 2mm Aluminium Finish: 2PAC Painted Black 570mm x 380mm" at bounding box center [646, 355] width 295 height 58
click at [637, 336] on div "Media: 2mm Aluminium Finish: 2PAC Painted Black 570mm x 380mm" at bounding box center [646, 355] width 295 height 58
click at [311, 299] on icon "button" at bounding box center [308, 307] width 15 height 15
type input "1"
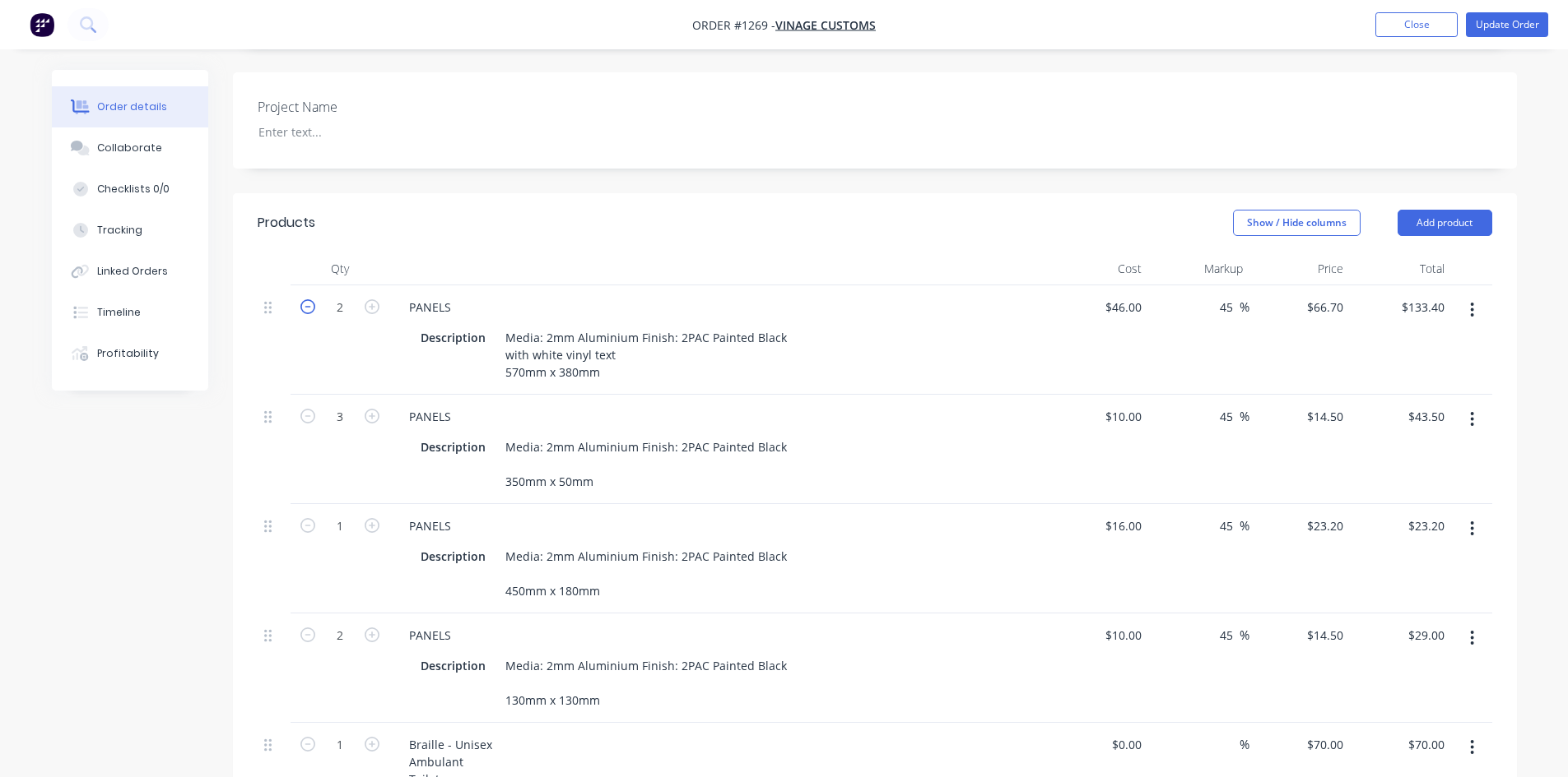
type input "$66.70"
click at [1469, 295] on button "button" at bounding box center [1471, 309] width 39 height 29
click at [1387, 374] on div "Duplicate" at bounding box center [1414, 386] width 127 height 24
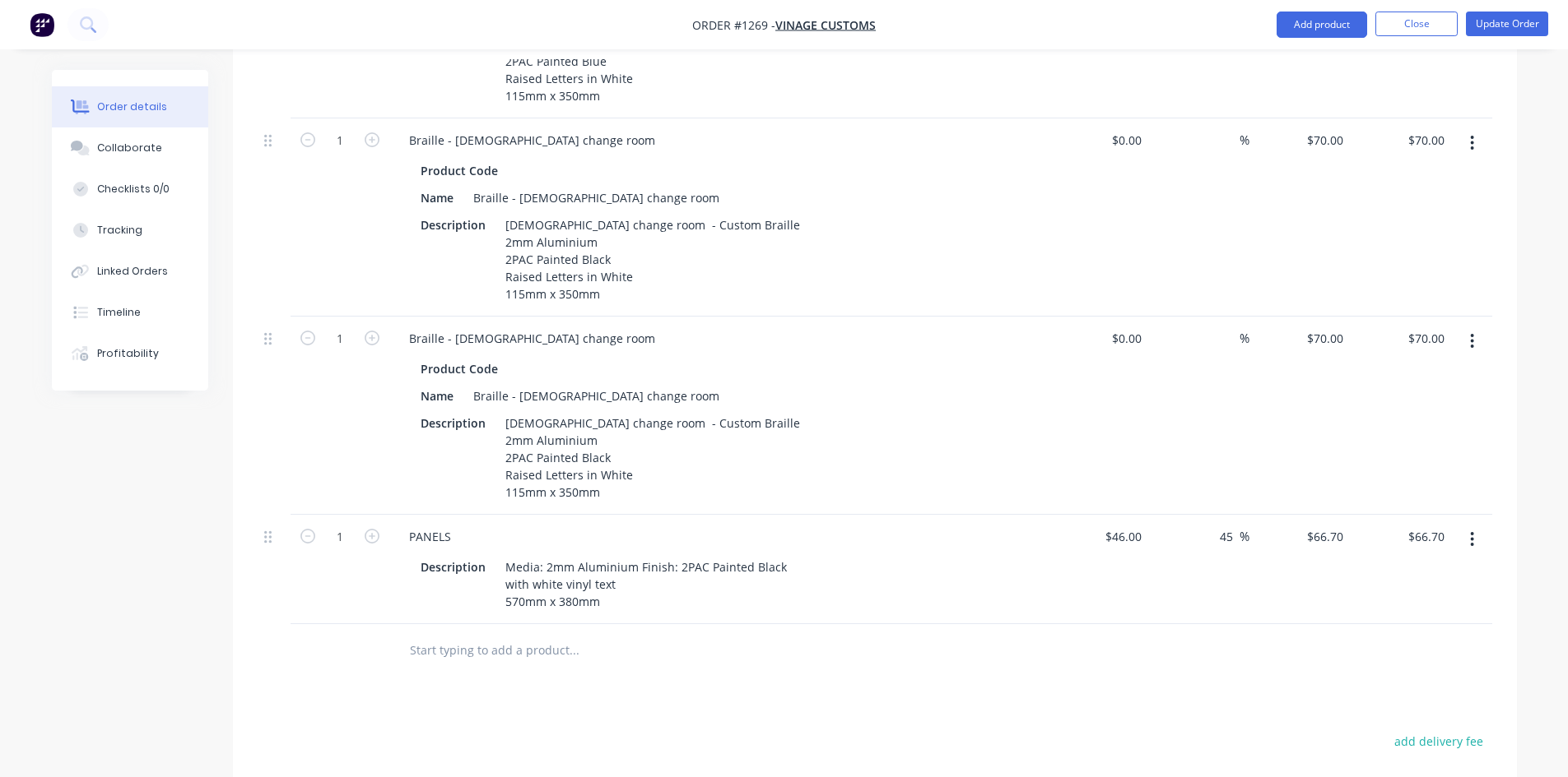
scroll to position [2951, 0]
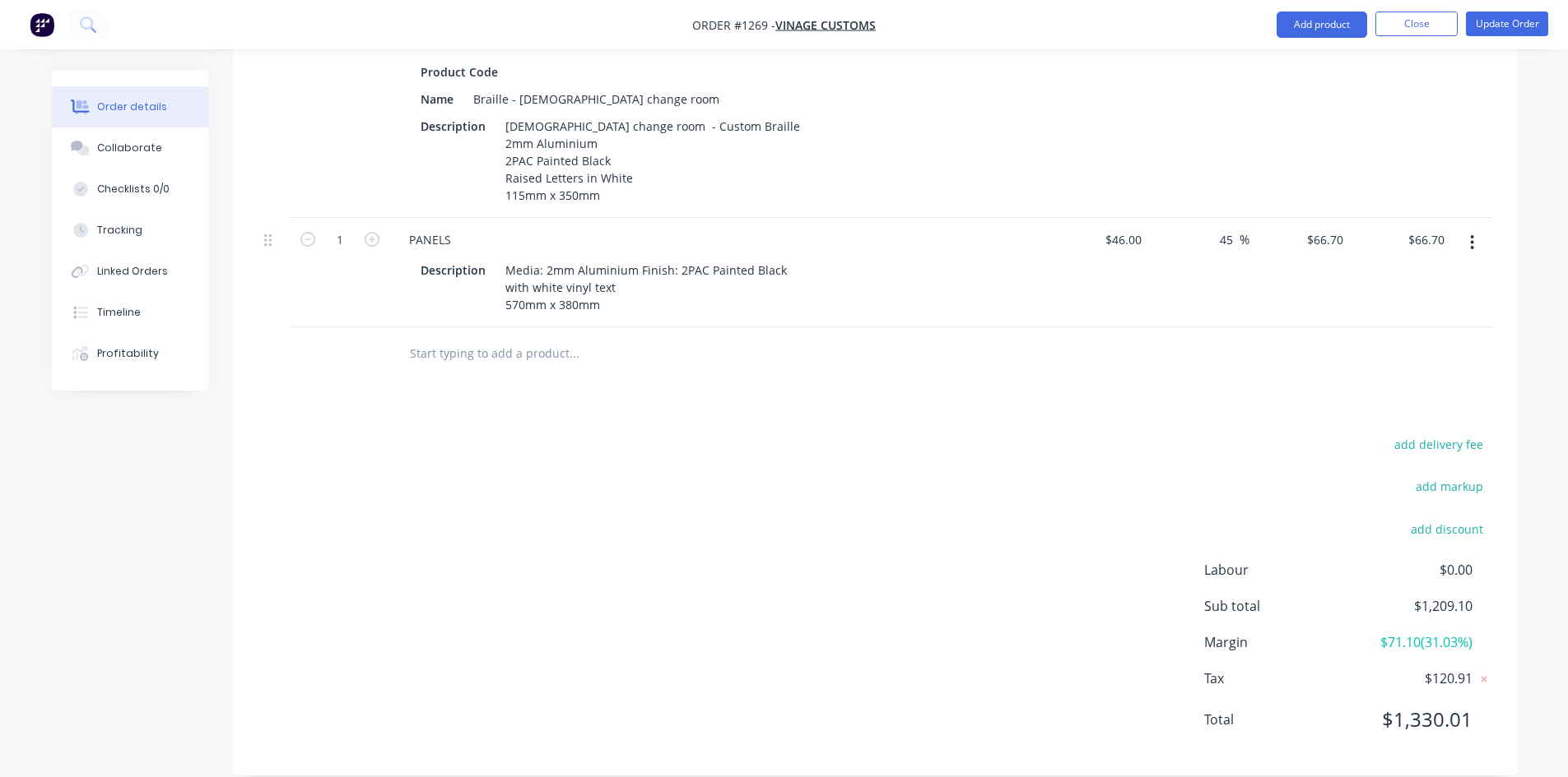
click at [262, 221] on div at bounding box center [274, 273] width 33 height 109
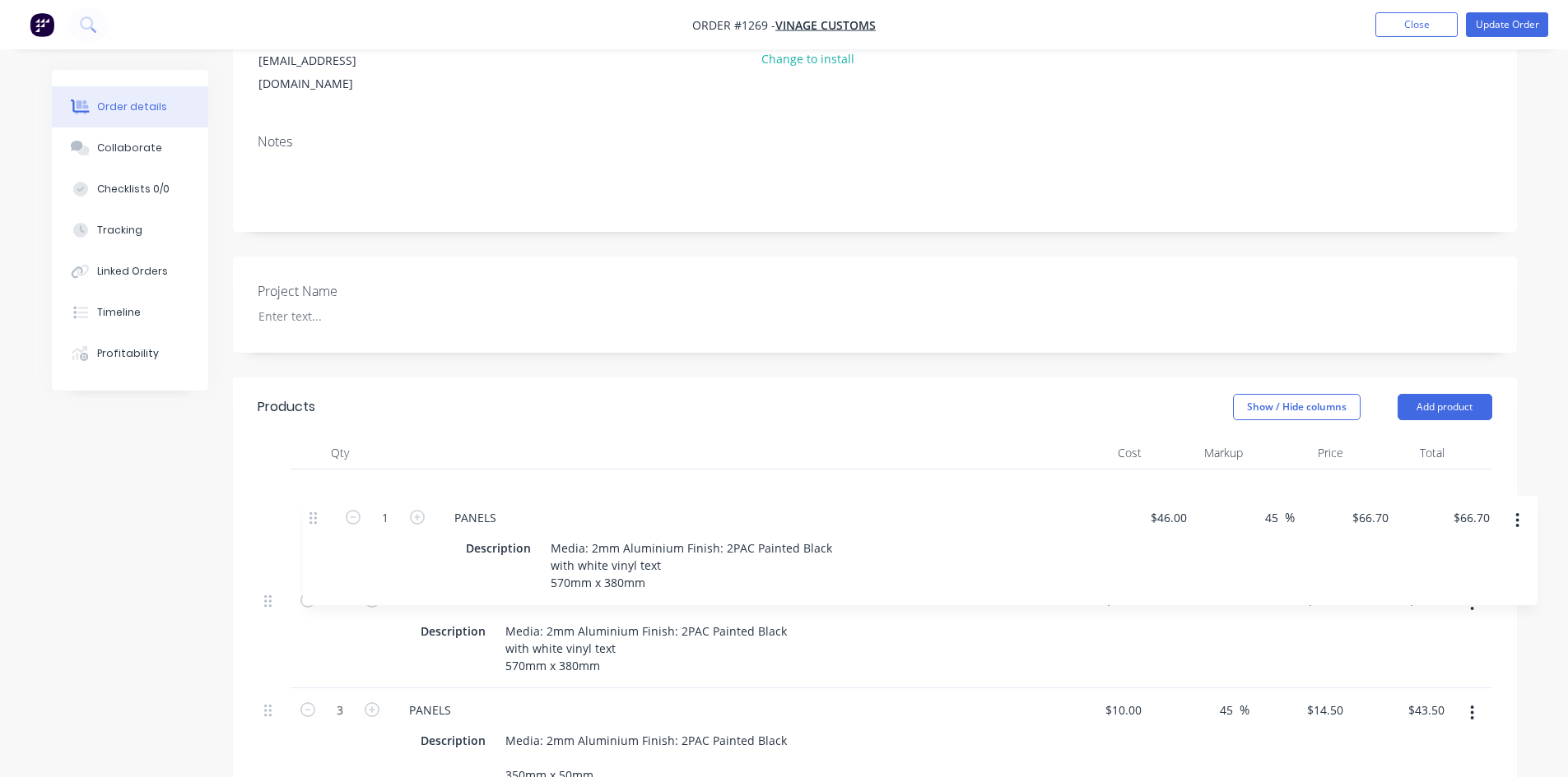
scroll to position [230, 0]
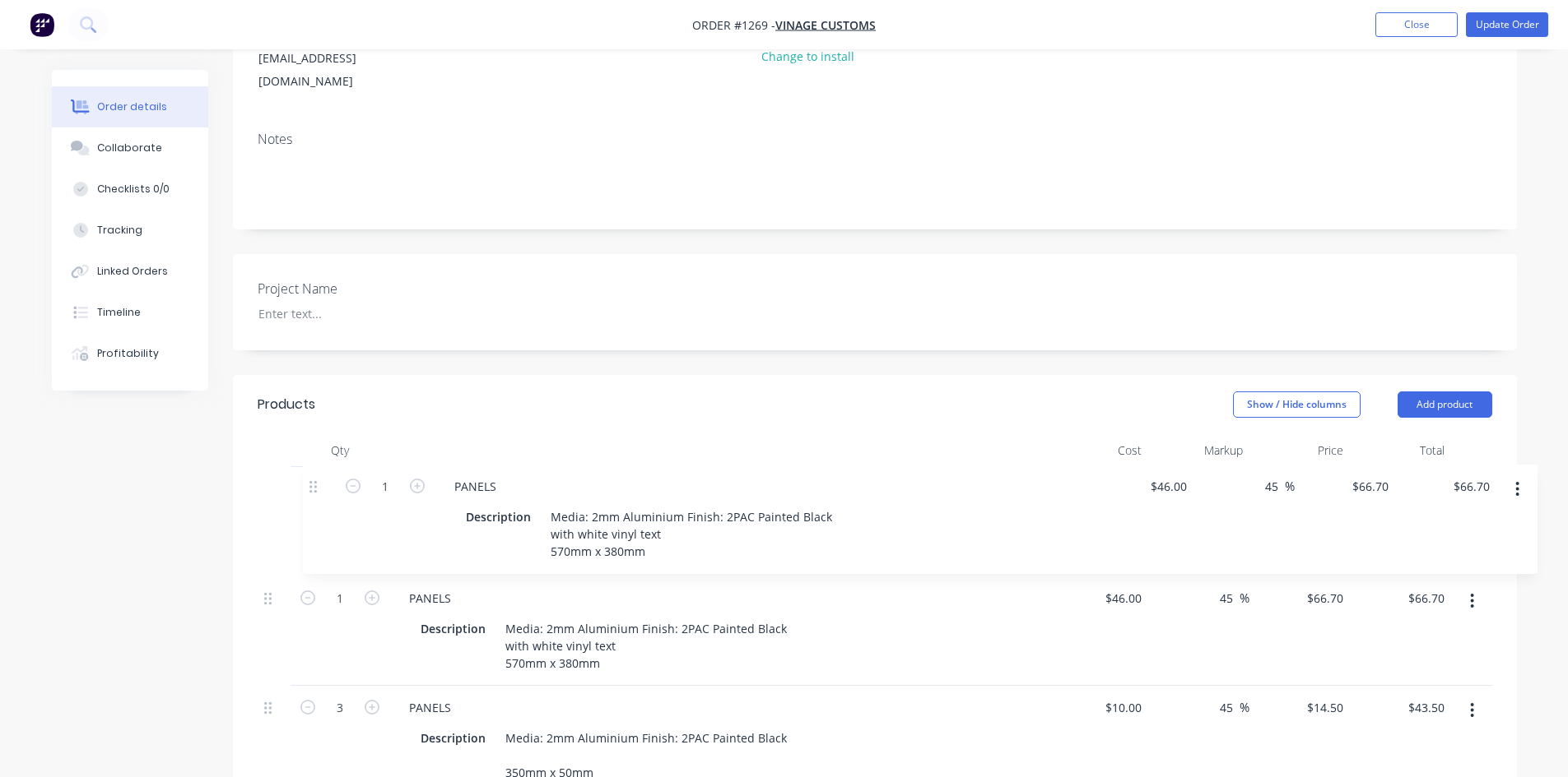
drag, startPoint x: 265, startPoint y: 219, endPoint x: 315, endPoint y: 484, distance: 269.7
drag, startPoint x: 453, startPoint y: 462, endPoint x: 408, endPoint y: 459, distance: 45.1
click at [408, 477] on div "PANELS" at bounding box center [430, 488] width 69 height 24
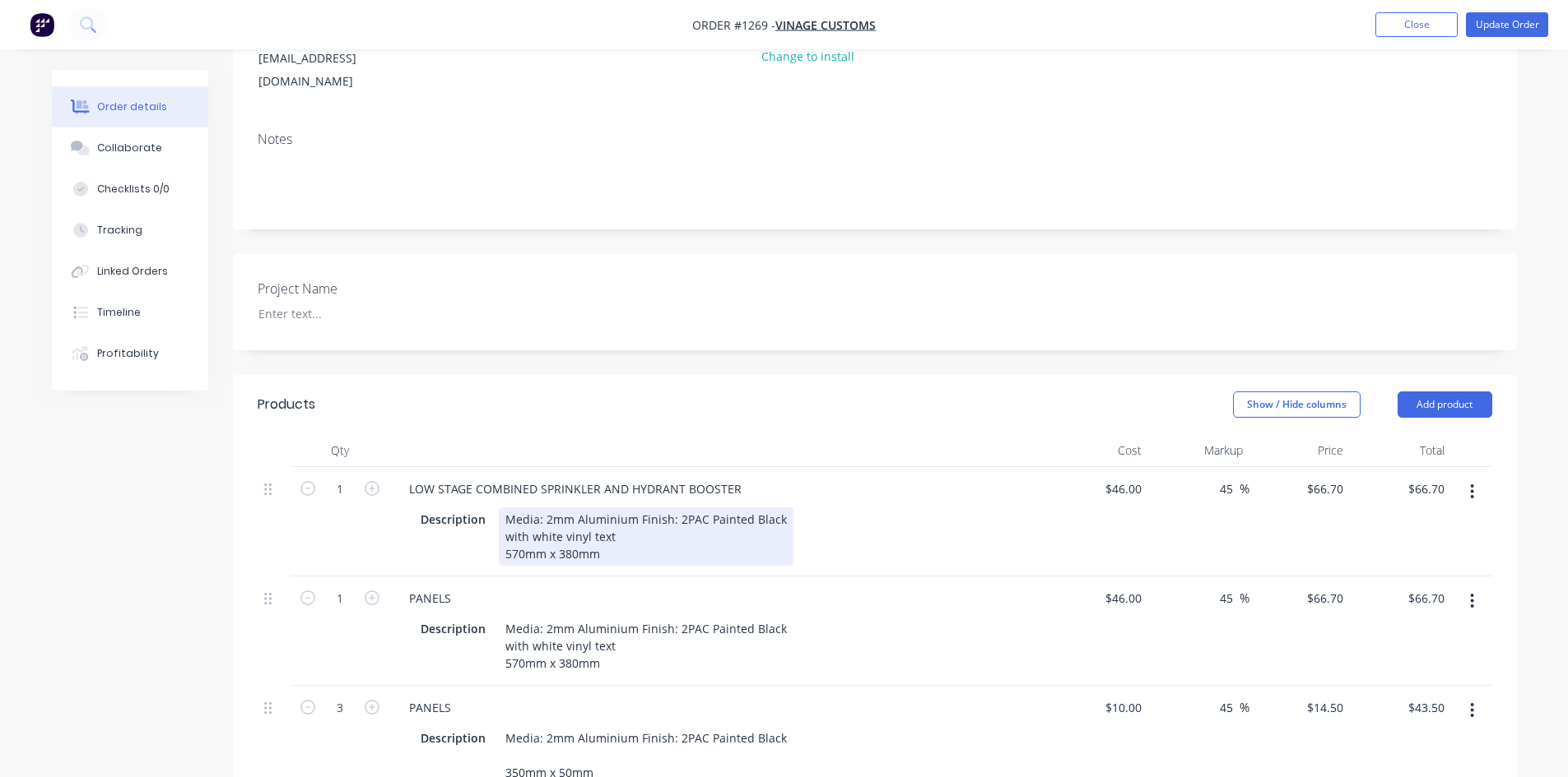
click at [615, 508] on div "Media: 2mm Aluminium Finish: 2PAC Painted Black with white vinyl text 570mm x 3…" at bounding box center [646, 537] width 295 height 58
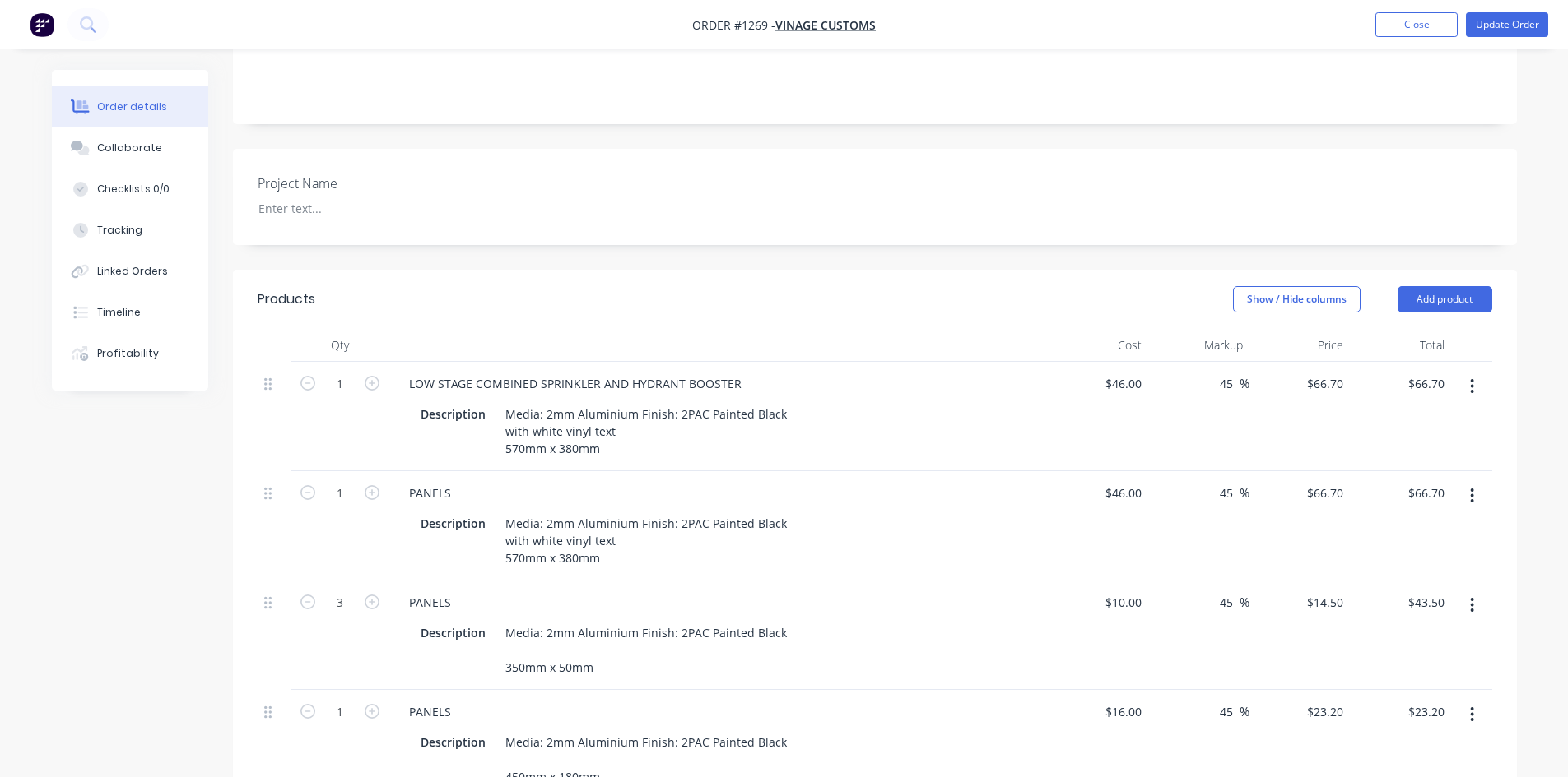
scroll to position [394, 0]
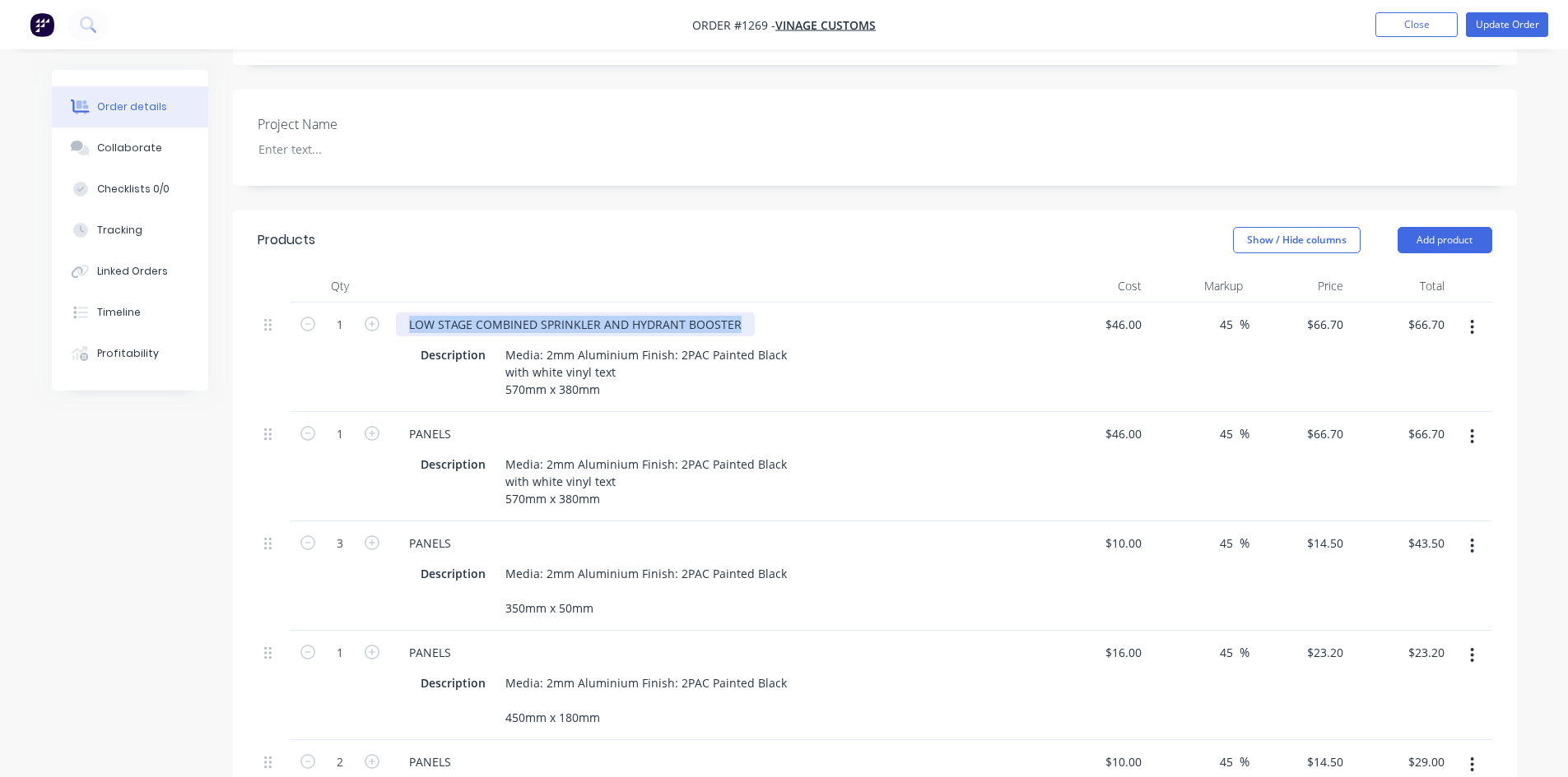
drag, startPoint x: 408, startPoint y: 304, endPoint x: 745, endPoint y: 298, distance: 337.1
click at [745, 312] on div "LOW STAGE COMBINED SPRINKLER AND HYDRANT BOOSTER" at bounding box center [575, 324] width 359 height 24
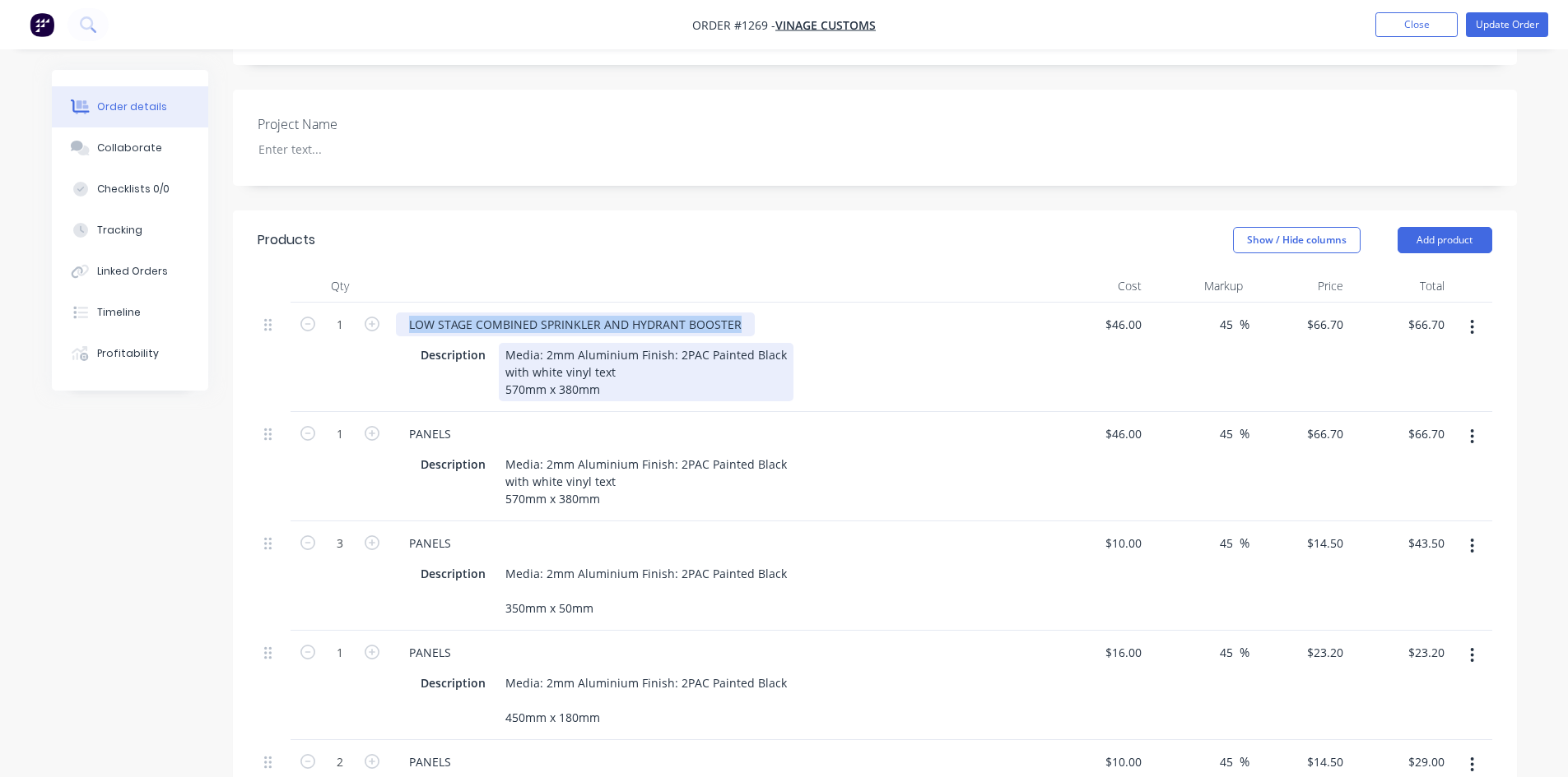
copy div "LOW STAGE COMBINED SPRINKLER AND HYDRANT BOOSTER"
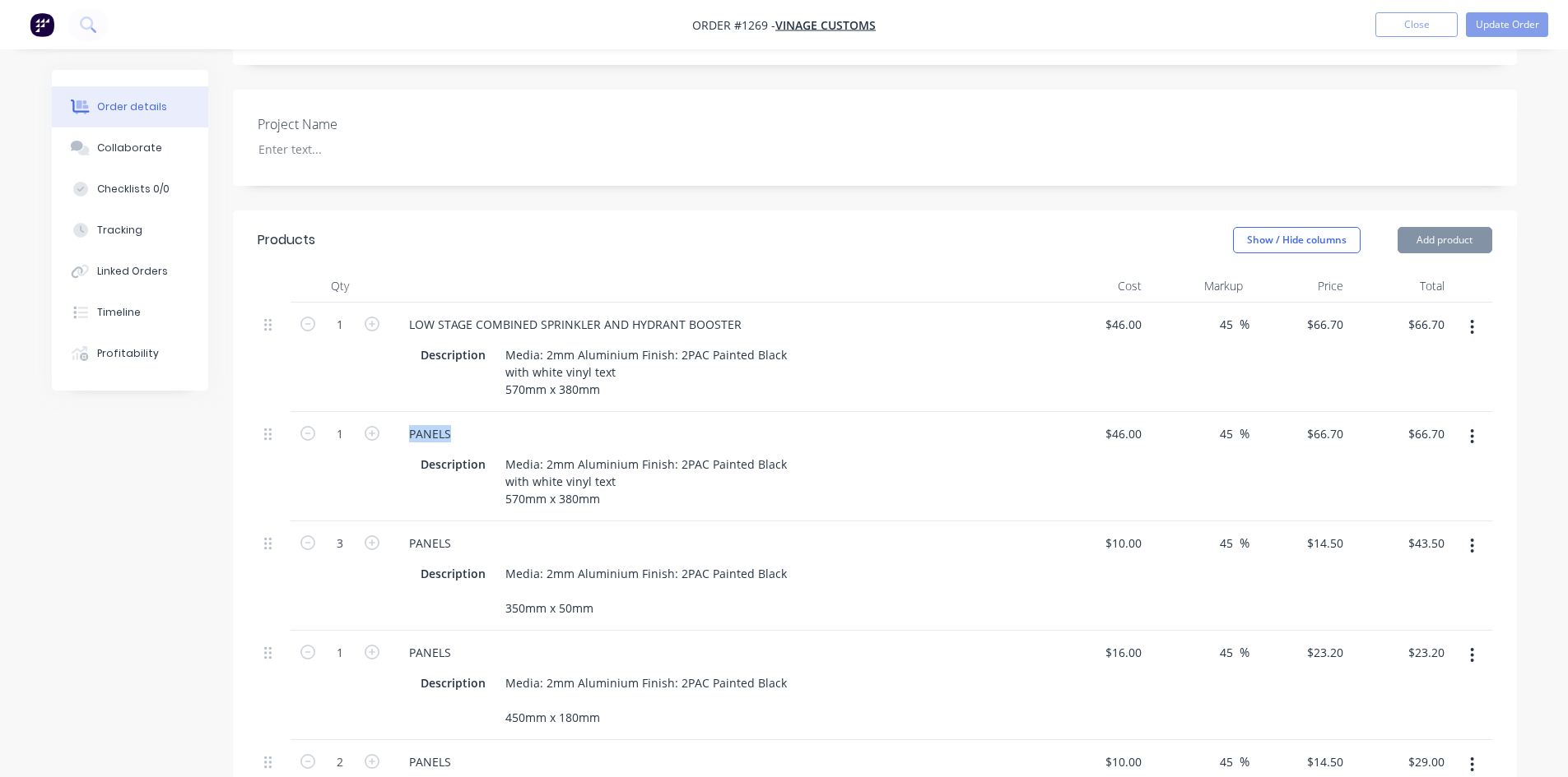
drag, startPoint x: 453, startPoint y: 407, endPoint x: 385, endPoint y: 410, distance: 68.1
click at [385, 412] on div "1 PANELS Description Media: 2mm Aluminium Finish: 2PAC Painted Black with white…" at bounding box center [875, 467] width 1235 height 109
paste div
click at [414, 422] on div "LOW STAGE COMBINED SPRINKLER AND HYDRANT BOOSTER" at bounding box center [575, 434] width 359 height 24
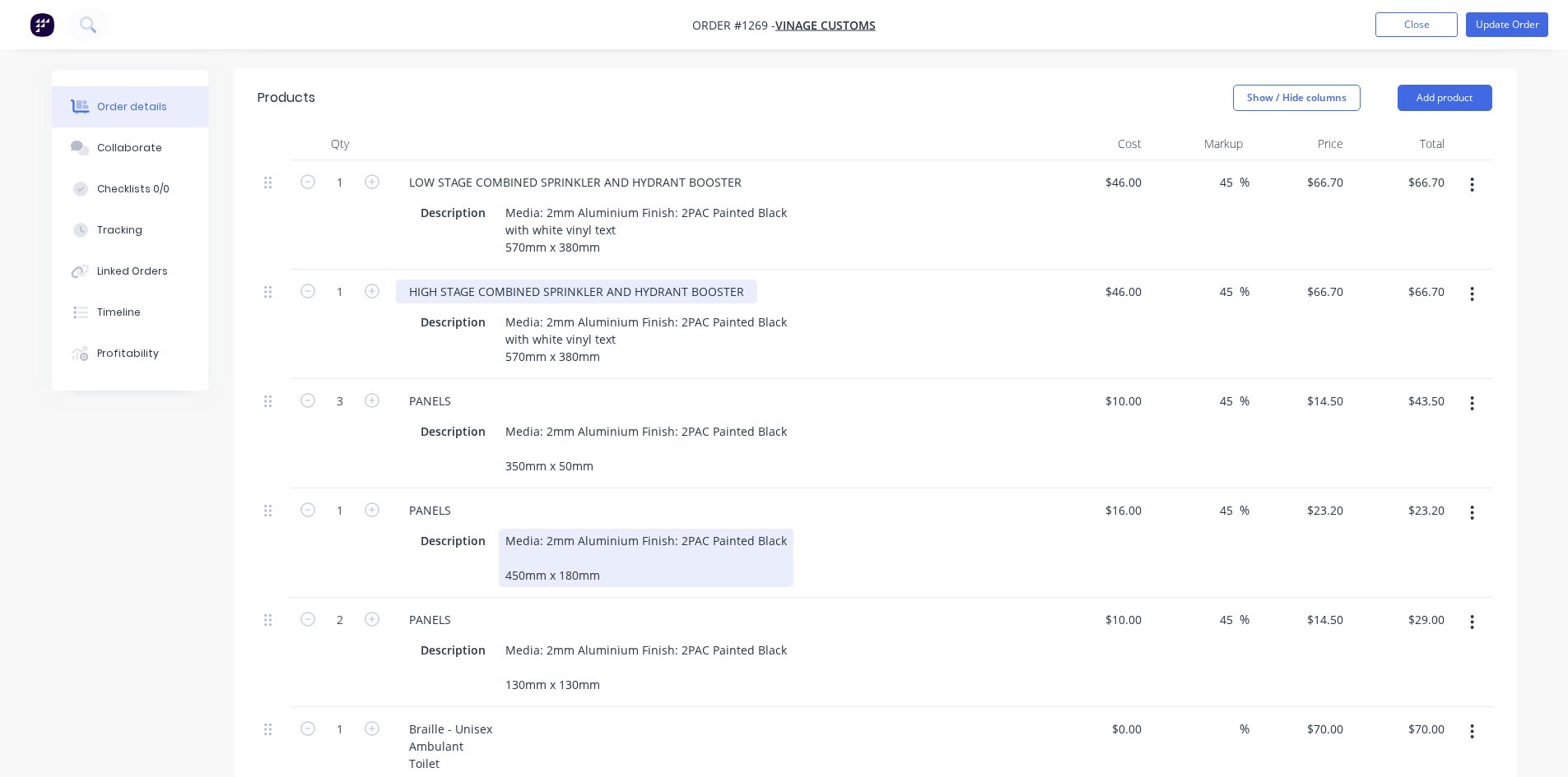
scroll to position [559, 0]
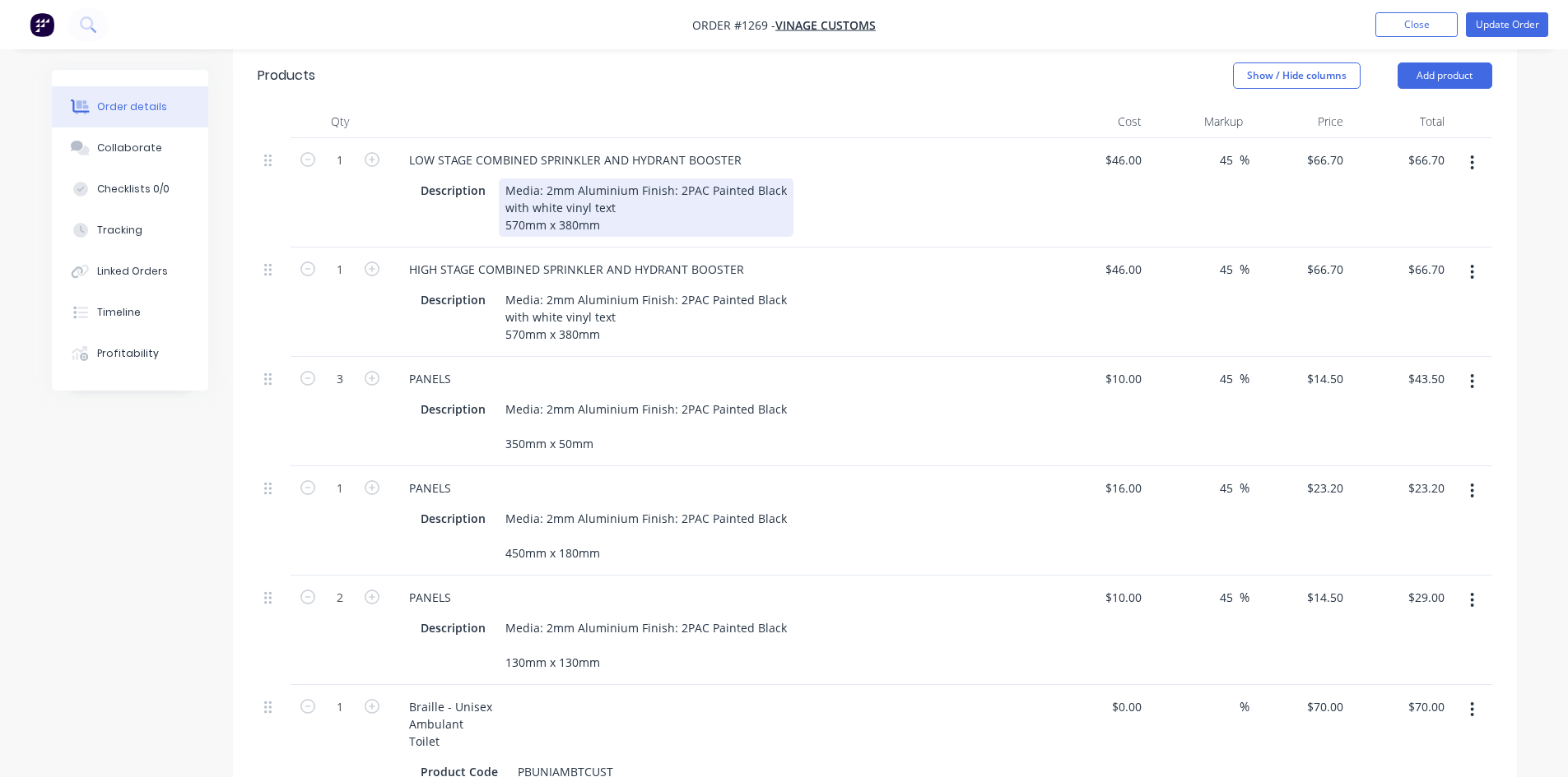
click at [535, 184] on div "Media: 2mm Aluminium Finish: 2PAC Painted Black with white vinyl text 570mm x 3…" at bounding box center [646, 208] width 295 height 58
click at [532, 186] on div "Media: 2mm Aluminium Finish: 2PAC Painted Black with white vinyl text 570mm x 3…" at bounding box center [646, 208] width 295 height 58
drag, startPoint x: 534, startPoint y: 186, endPoint x: 576, endPoint y: 182, distance: 42.2
click at [573, 182] on div "Media: 2mm Aluminium Finish: 2PAC Painted Black with 50mm H white vinyl text 57…" at bounding box center [646, 208] width 295 height 58
drag, startPoint x: 579, startPoint y: 182, endPoint x: 532, endPoint y: 182, distance: 47.0
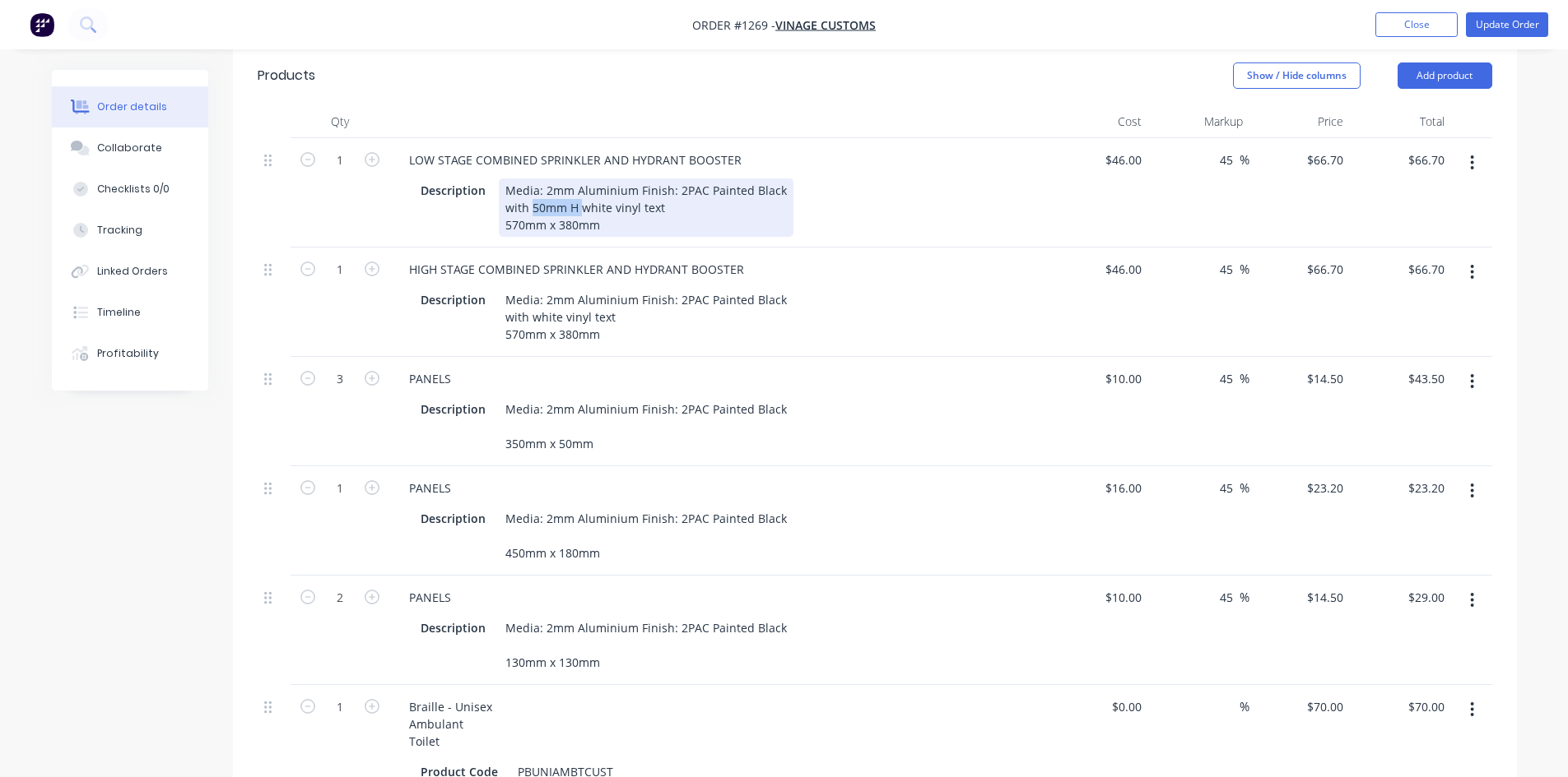
click at [532, 182] on div "Media: 2mm Aluminium Finish: 2PAC Painted Black with 50mm H white vinyl text 57…" at bounding box center [646, 208] width 295 height 58
copy div "50mm H"
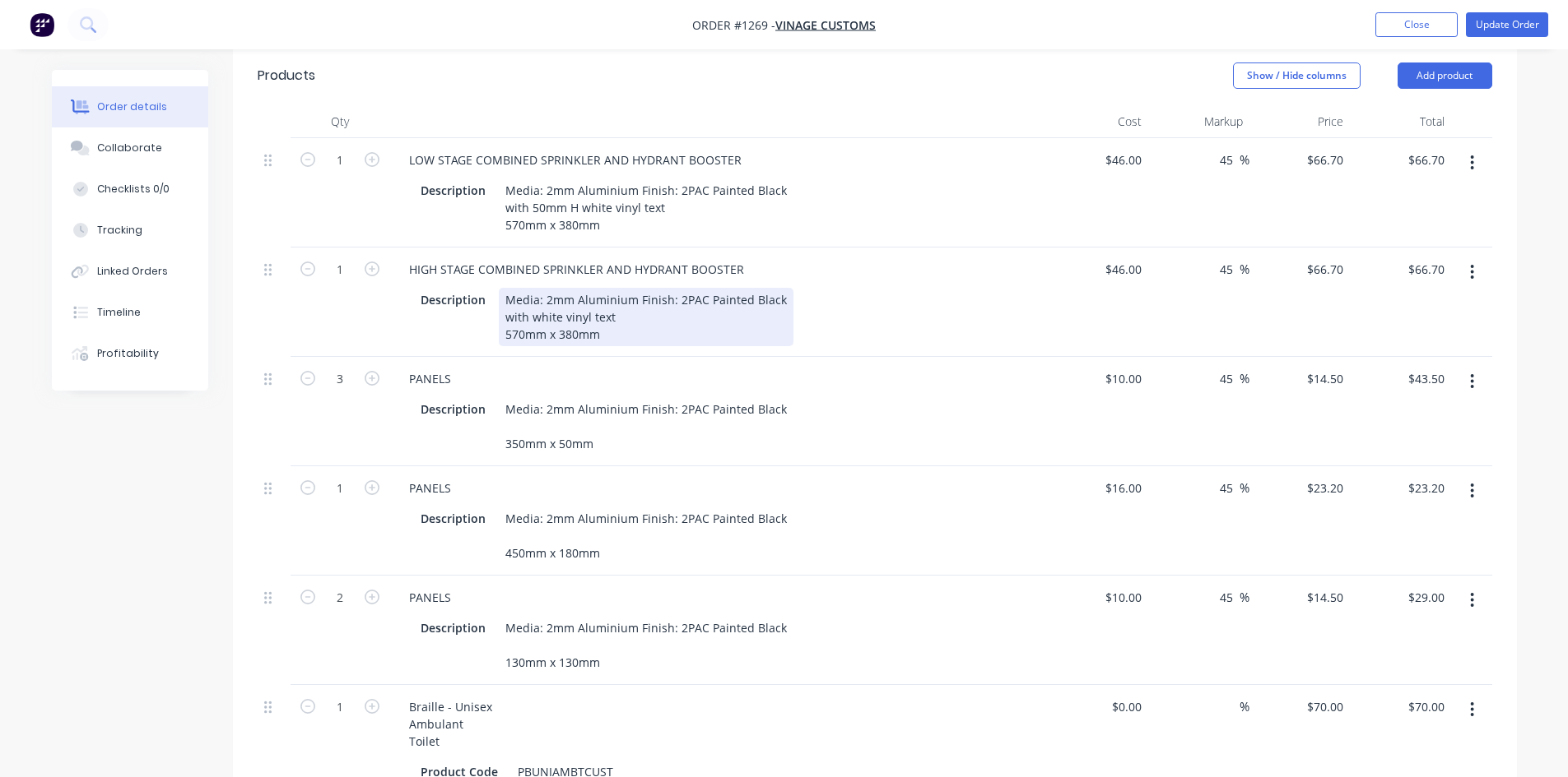
click at [530, 293] on div "Media: 2mm Aluminium Finish: 2PAC Painted Black with white vinyl text 570mm x 3…" at bounding box center [646, 317] width 295 height 58
paste div
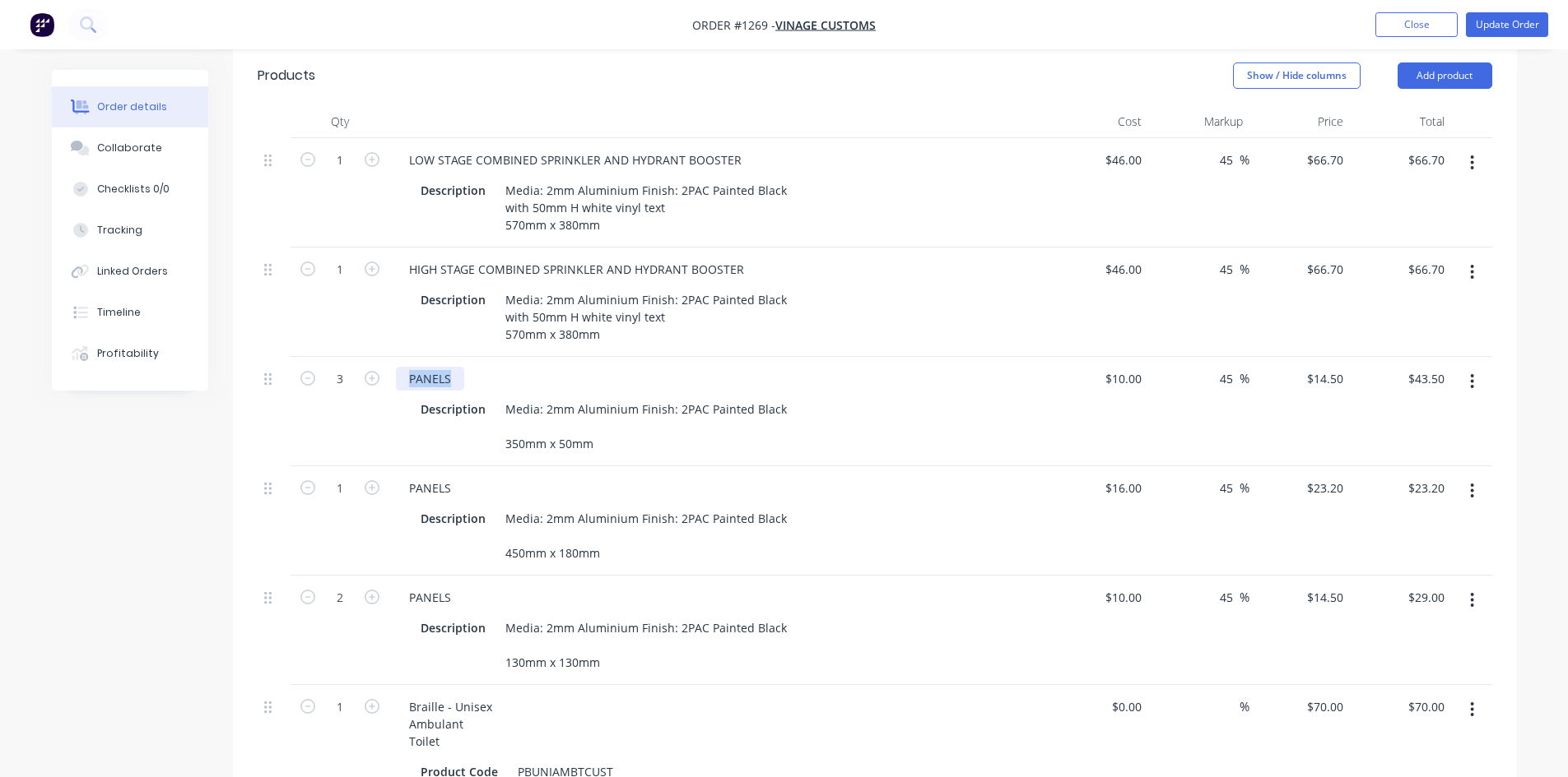
drag, startPoint x: 450, startPoint y: 354, endPoint x: 391, endPoint y: 344, distance: 59.8
click at [390, 357] on div "PANELS Description Media: 2mm Aluminium Finish: 2PAC Painted Black 350mm x 50mm" at bounding box center [719, 411] width 659 height 109
drag, startPoint x: 457, startPoint y: 465, endPoint x: 381, endPoint y: 451, distance: 77.3
click at [379, 467] on div "1 PANELS Description Media: 2mm Aluminium Finish: 2PAC Painted Black 450mm x 18…" at bounding box center [875, 521] width 1235 height 109
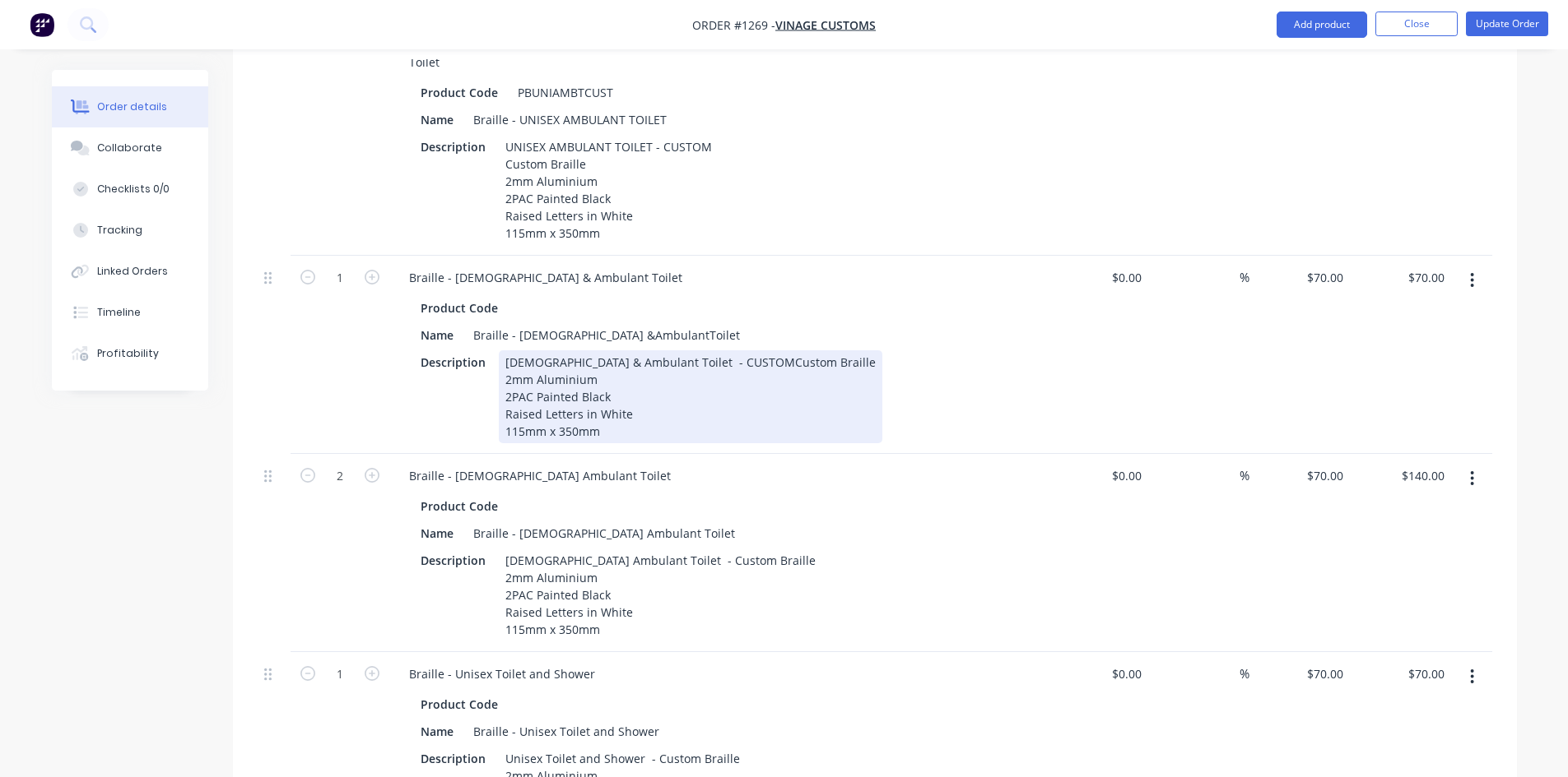
click at [508, 355] on div "[DEMOGRAPHIC_DATA] & Ambulant Toilet - CUSTOMCustom Braille 2mm Aluminium 2PAC …" at bounding box center [690, 397] width 383 height 93
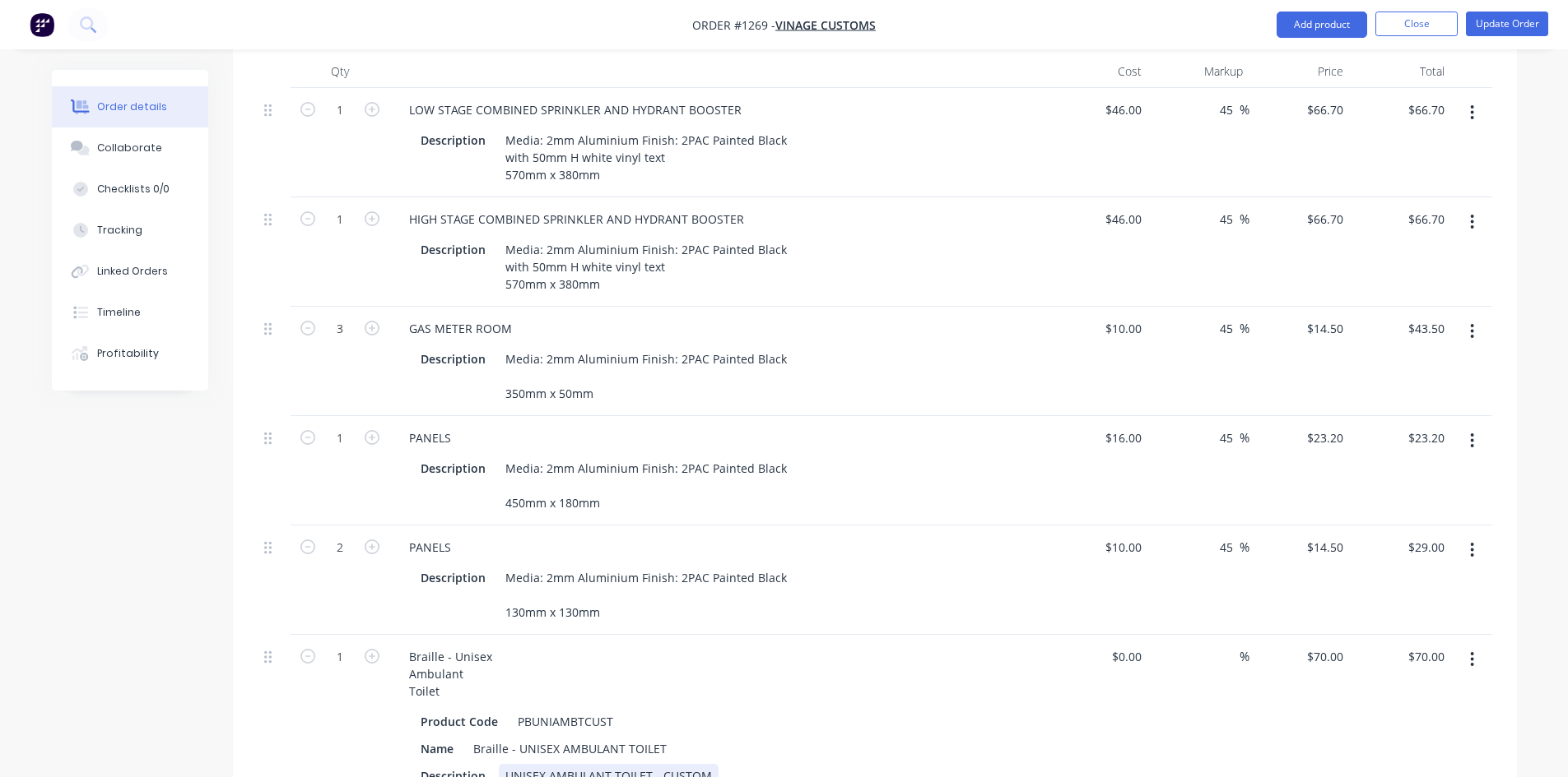
scroll to position [579, 0]
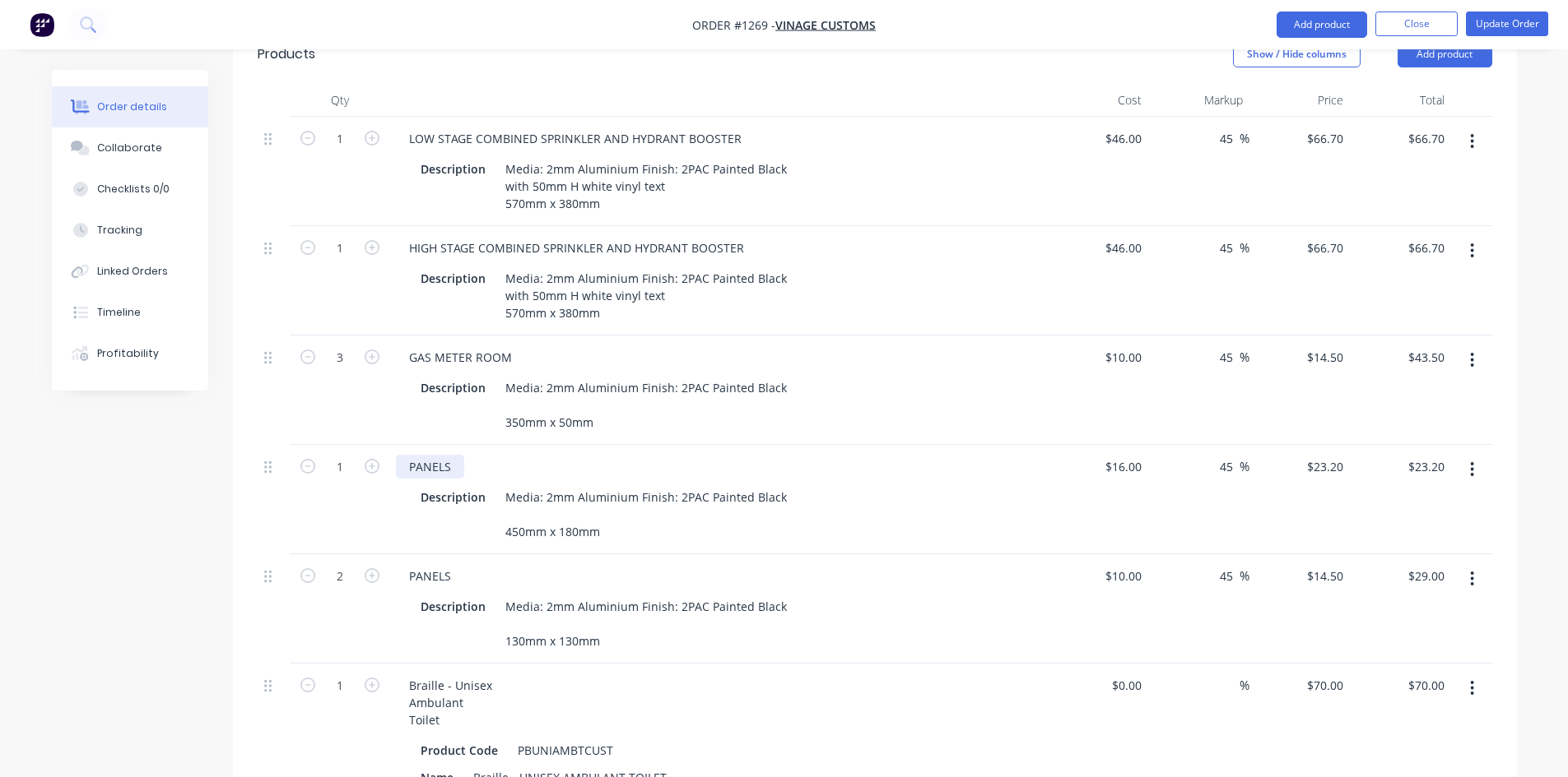
click at [423, 455] on div "PANELS" at bounding box center [430, 467] width 69 height 24
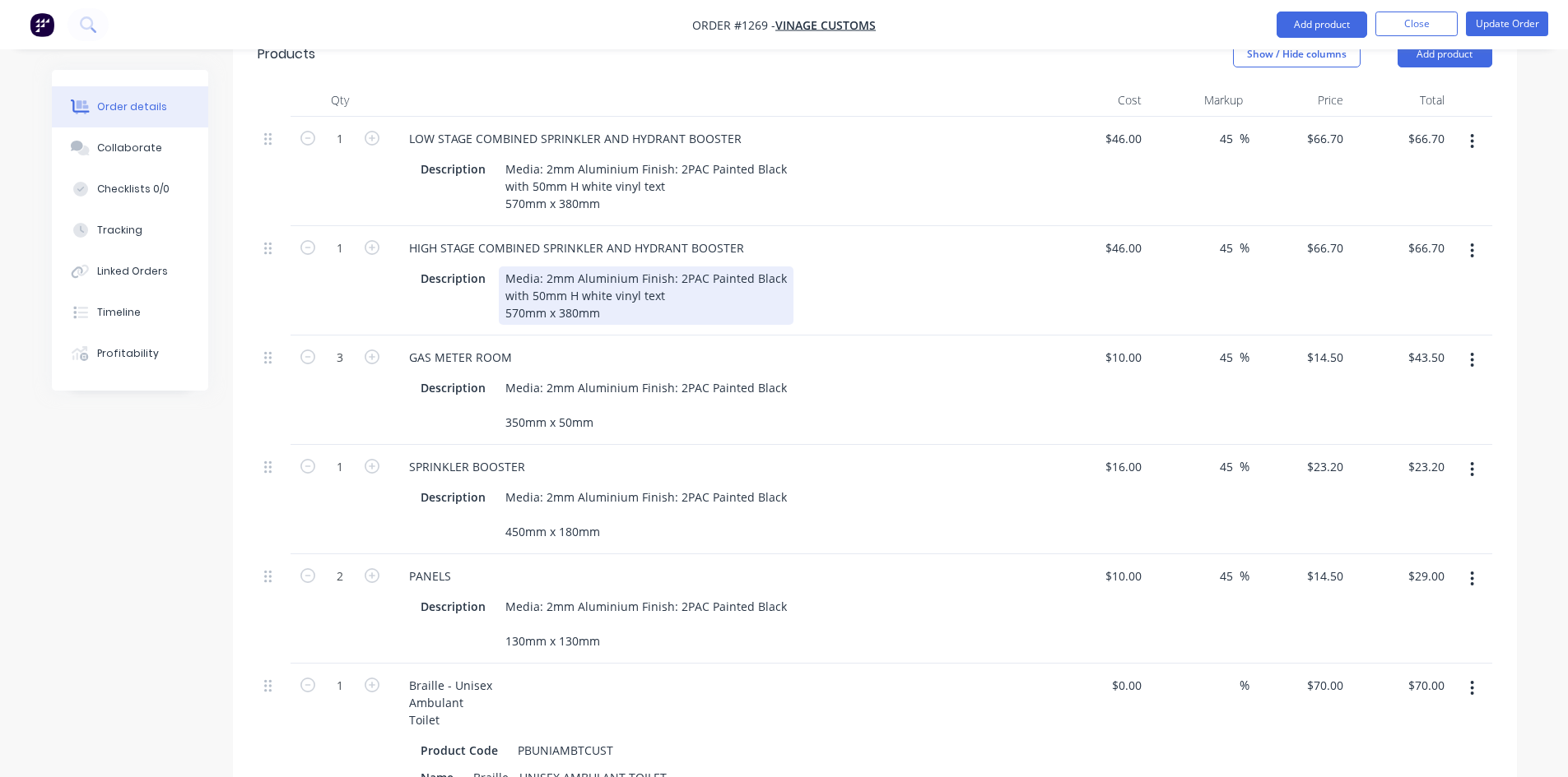
click at [521, 275] on div "Media: 2mm Aluminium Finish: 2PAC Painted Black with 50mm H white vinyl text 57…" at bounding box center [646, 295] width 295 height 58
drag, startPoint x: 504, startPoint y: 275, endPoint x: 667, endPoint y: 273, distance: 163.0
click at [667, 273] on div "Media: 2mm Aluminium Finish: 2PAC Painted Black with 50mm H white vinyl text 57…" at bounding box center [646, 295] width 295 height 58
copy div "with 50mm H white vinyl text"
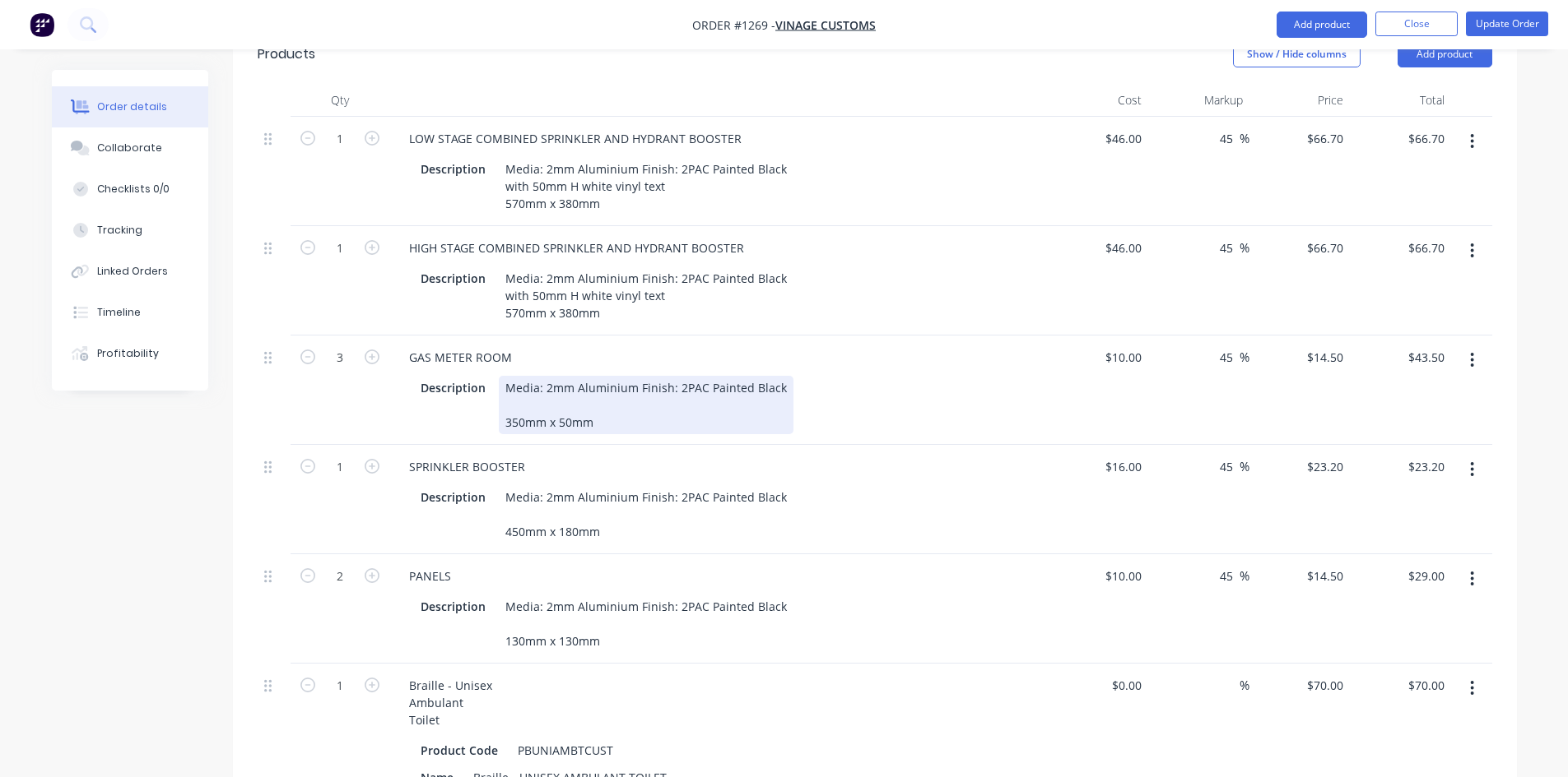
click at [566, 376] on div "Media: 2mm Aluminium Finish: 2PAC Painted Black 350mm x 50mm" at bounding box center [646, 405] width 295 height 58
paste div
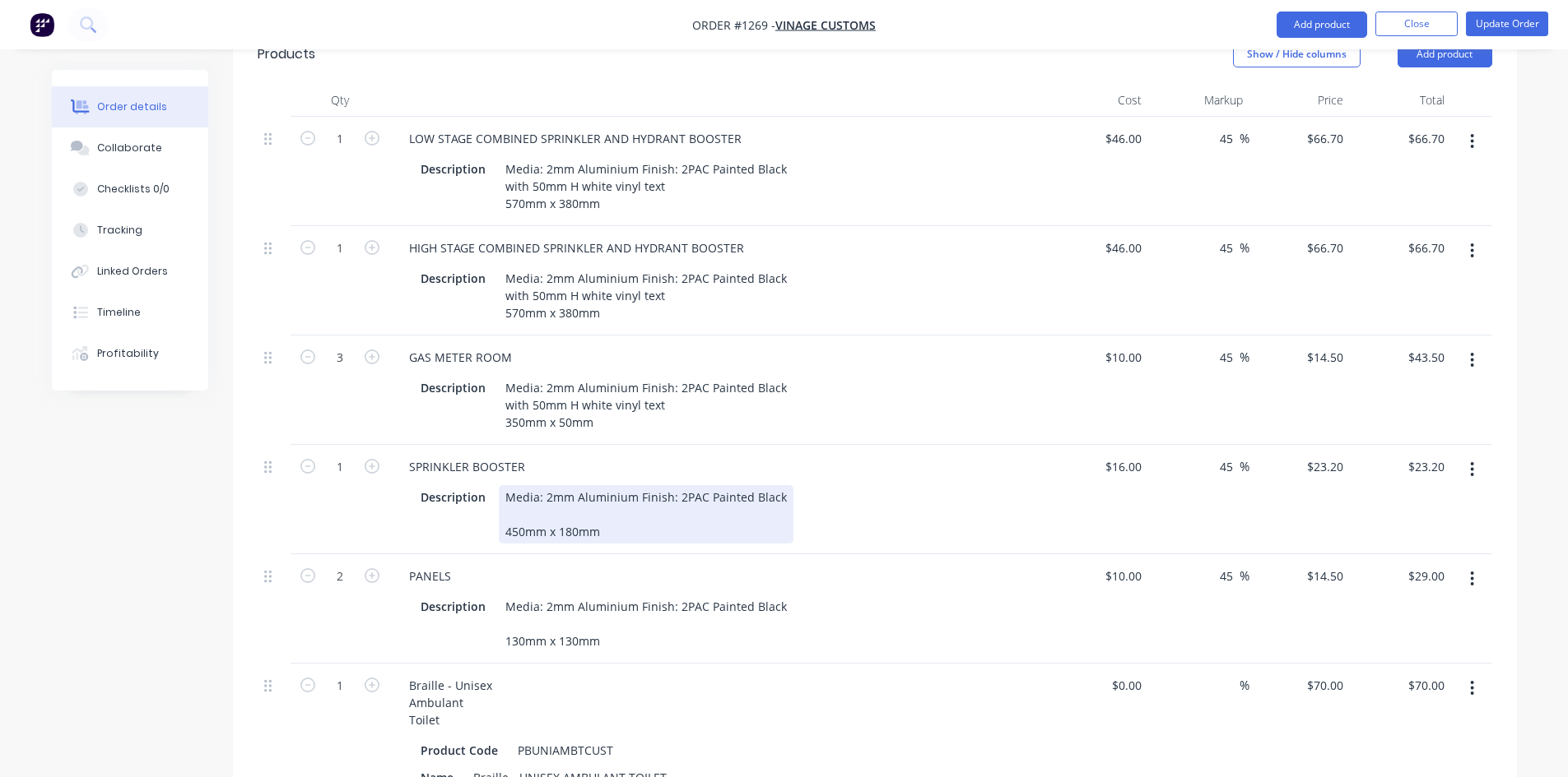
click at [517, 485] on div "Media: 2mm Aluminium Finish: 2PAC Painted Black 450mm x 180mm" at bounding box center [646, 515] width 295 height 58
paste div
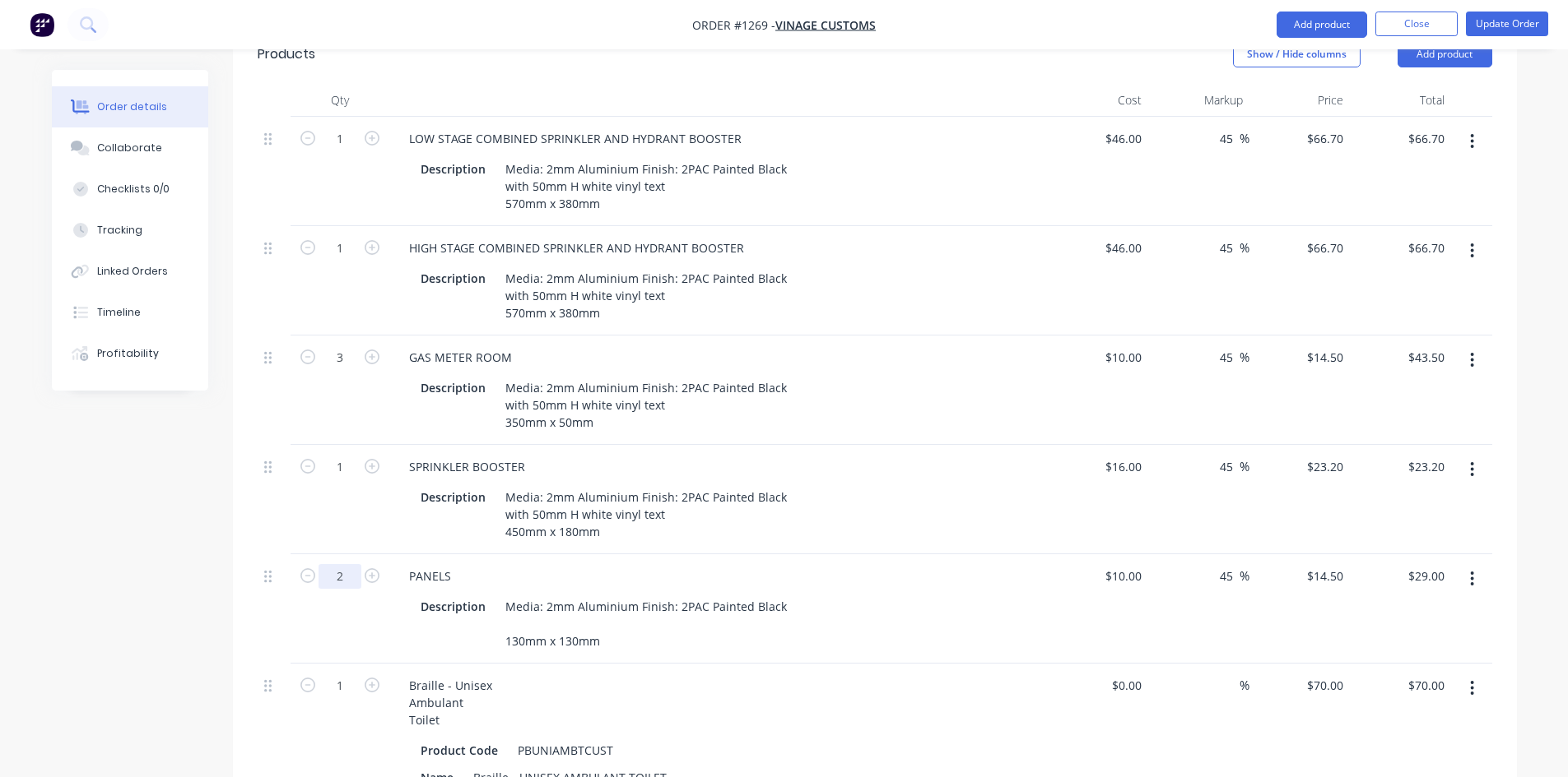
click at [341, 564] on input "2" at bounding box center [339, 577] width 42 height 24
click at [430, 564] on div "PANELS" at bounding box center [430, 576] width 69 height 24
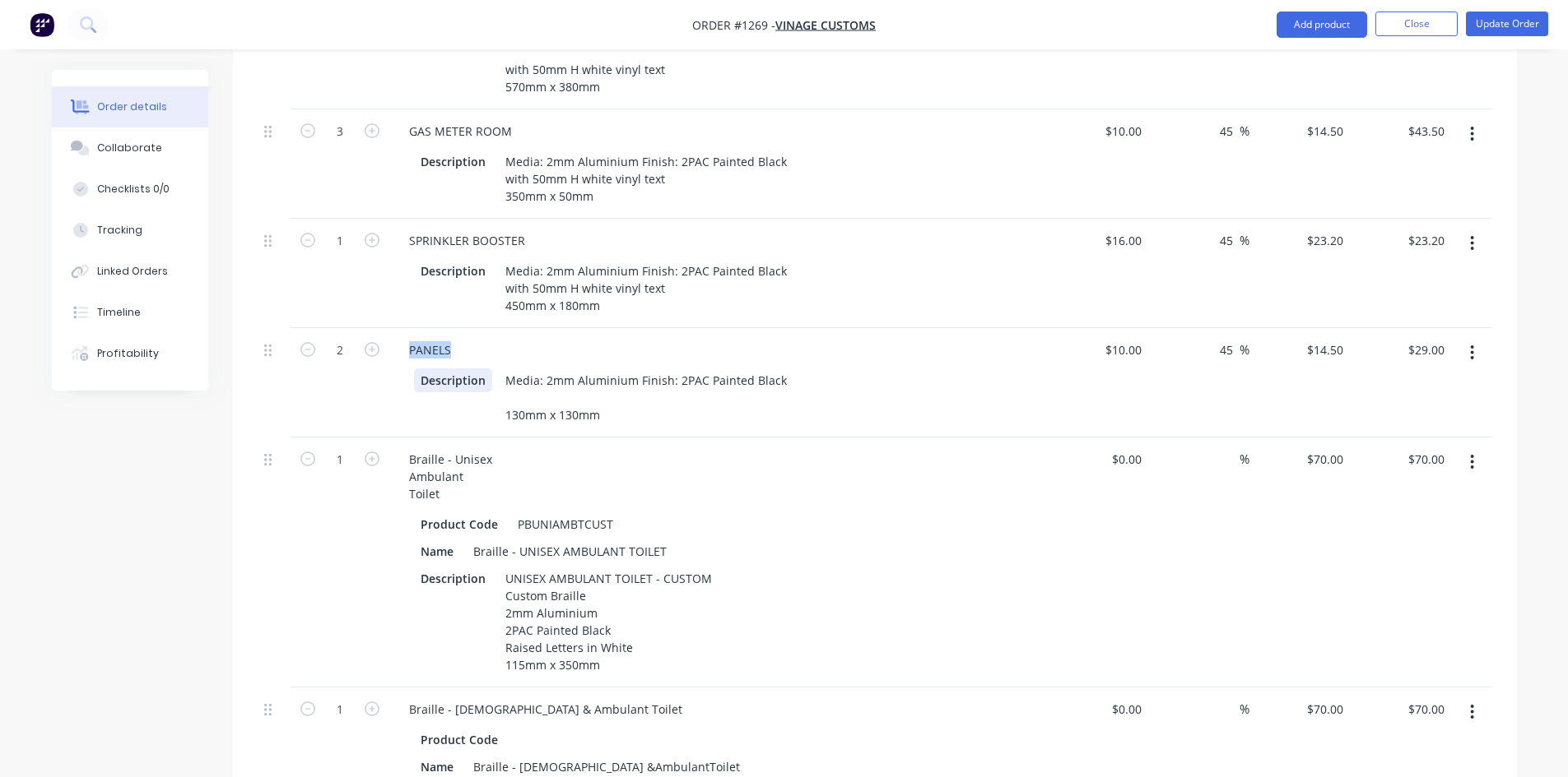
scroll to position [766, 0]
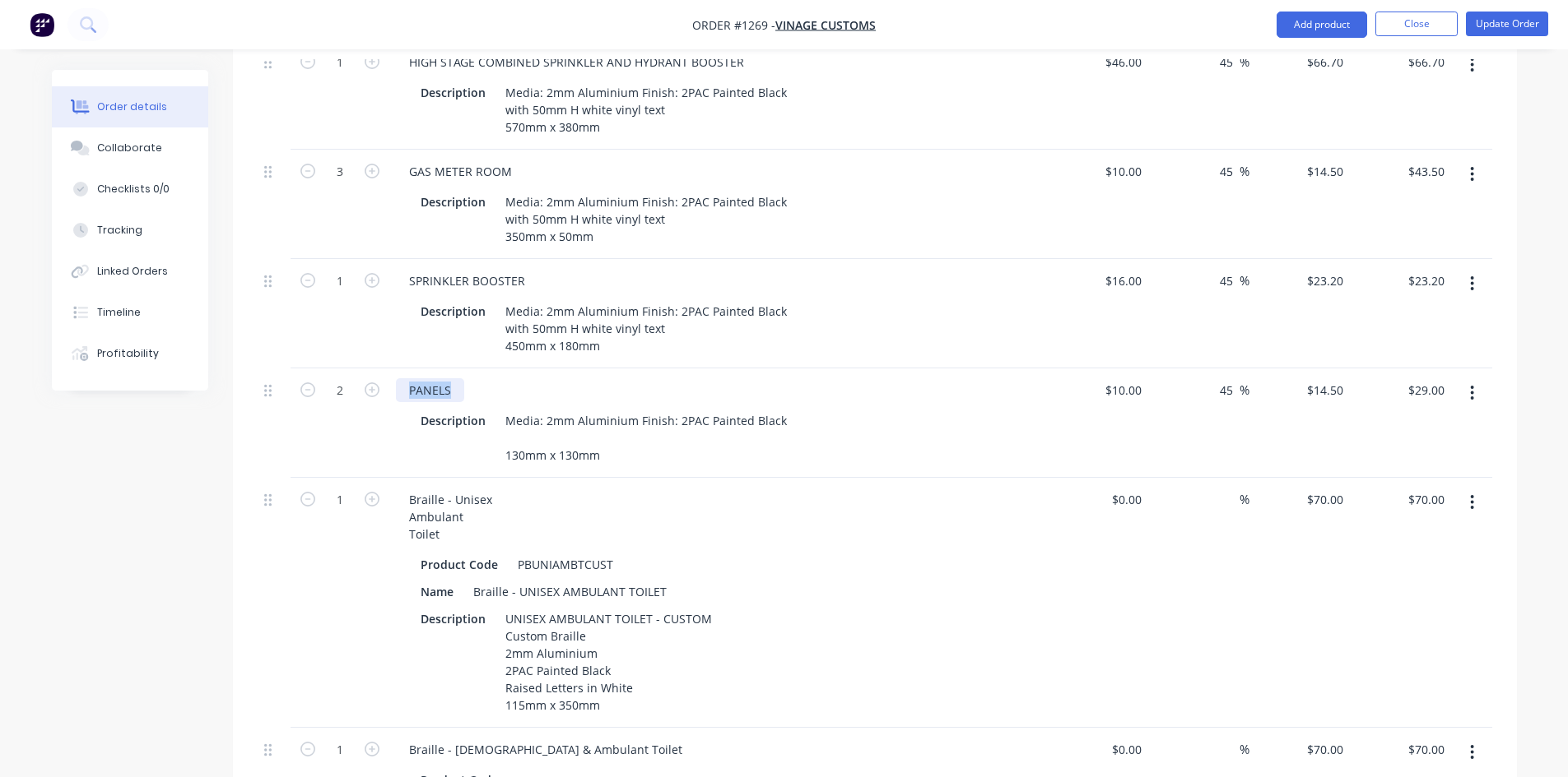
click at [442, 378] on div "PANELS" at bounding box center [430, 389] width 69 height 24
drag, startPoint x: 454, startPoint y: 361, endPoint x: 404, endPoint y: 363, distance: 50.0
click at [404, 378] on div "PANELS" at bounding box center [430, 389] width 69 height 24
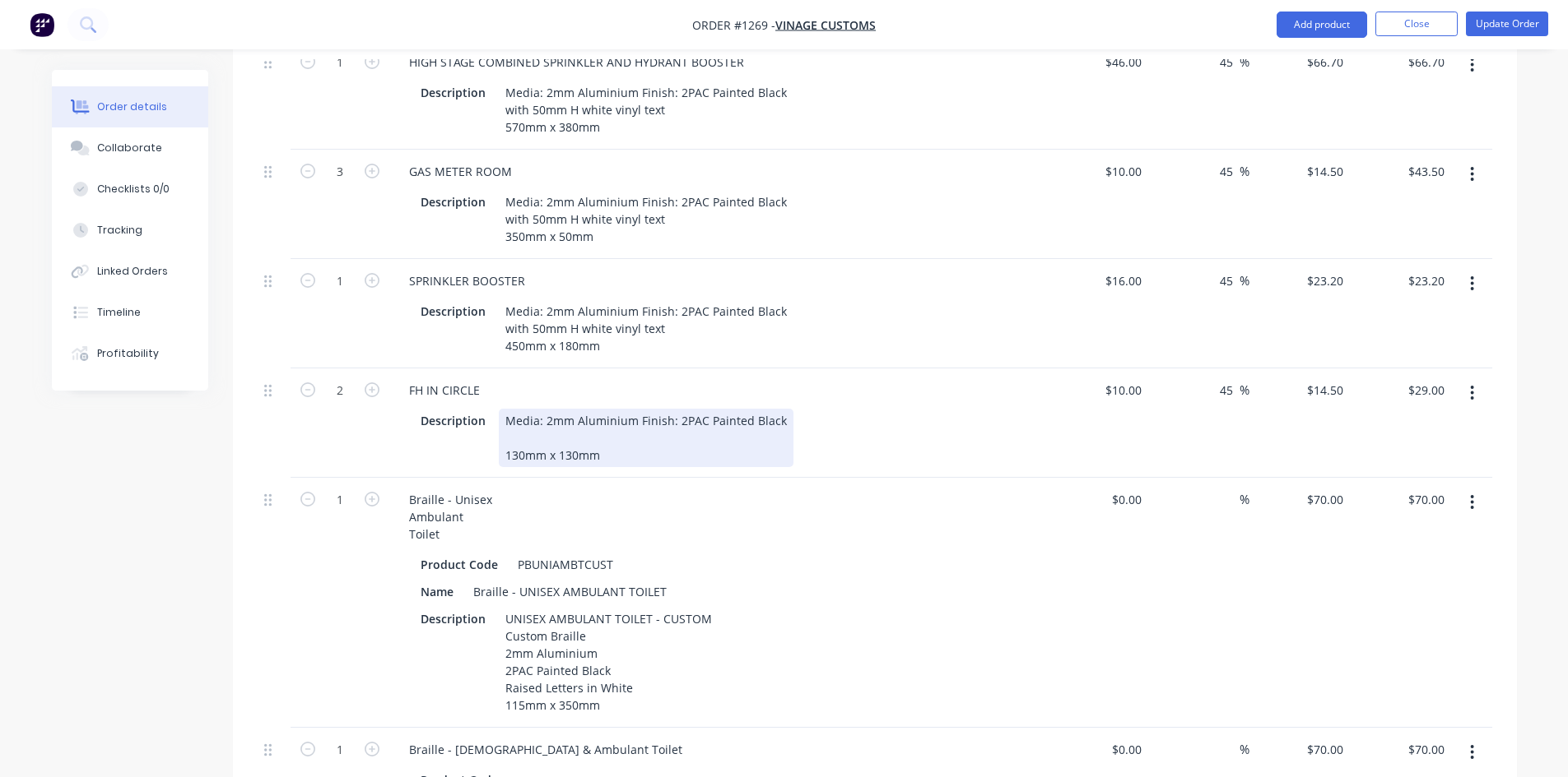
click at [573, 410] on div "Media: 2mm Aluminium Finish: 2PAC Painted Black 130mm x 130mm" at bounding box center [646, 438] width 295 height 58
click at [579, 409] on div "Media: 2mm Aluminium Finish: 2PAC Painted Black 130mm x 130mm" at bounding box center [646, 438] width 295 height 58
click at [578, 426] on div "Media: 2mm Aluminium Finish: 2PAC Painted Black 130mm x 130mm" at bounding box center [646, 438] width 295 height 58
click at [538, 414] on div "Media: 2mm Aluminium Finish: 2PAC Painted Black 130mm x 130mm" at bounding box center [646, 438] width 295 height 58
paste div
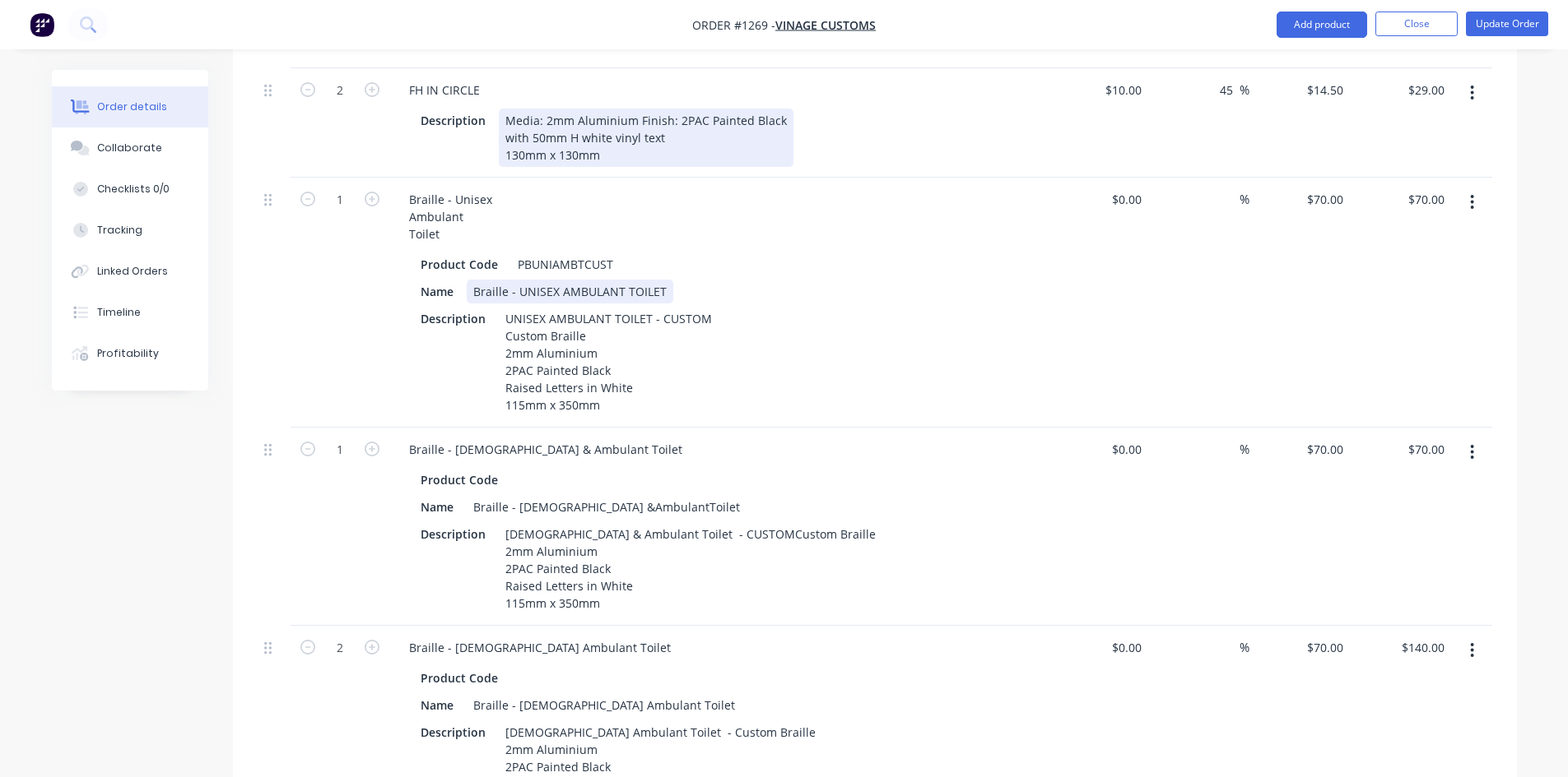
scroll to position [1095, 0]
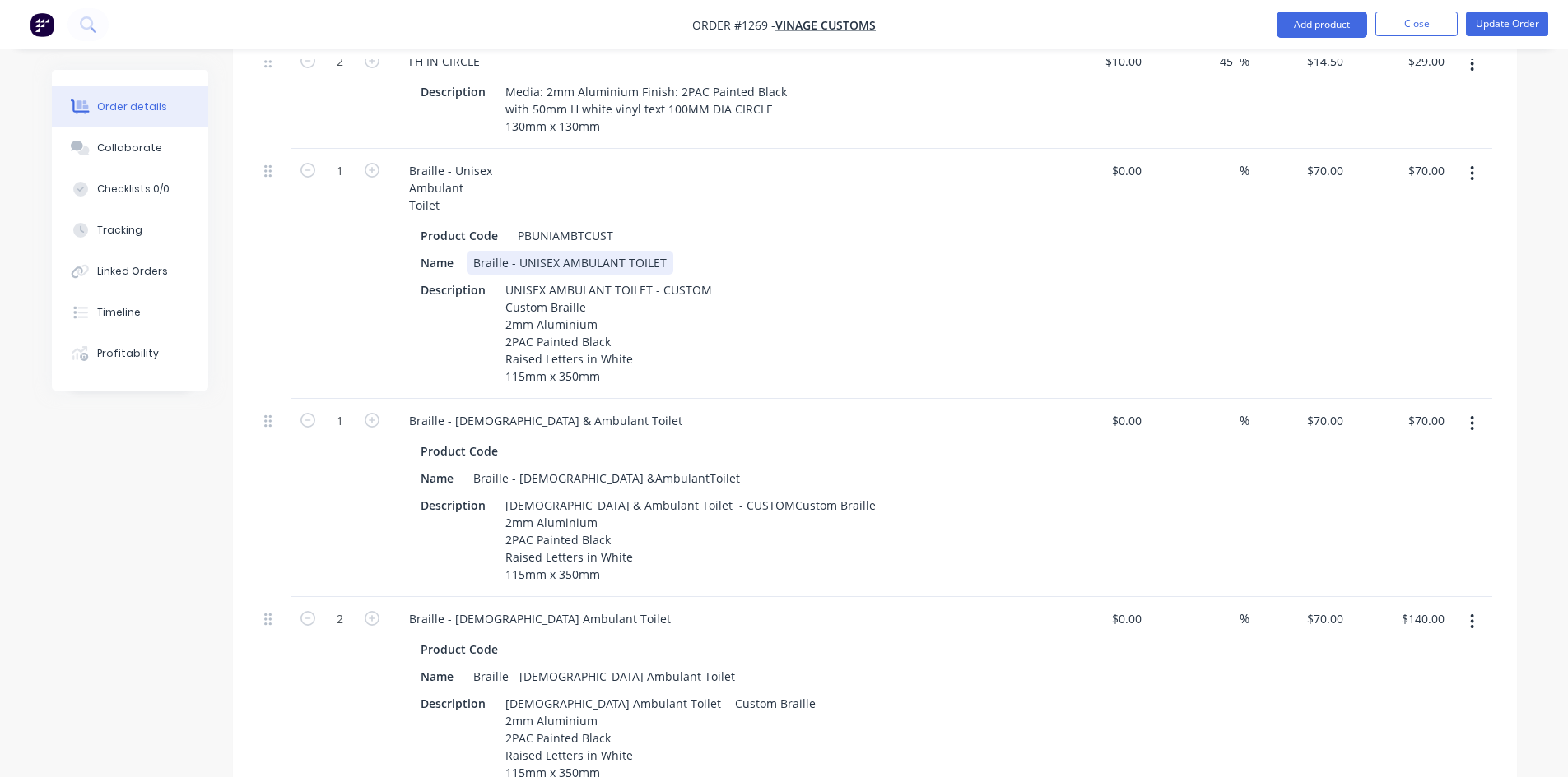
click at [809, 251] on div "Name Braille - UNISEX AMBULANT TOILET" at bounding box center [715, 262] width 602 height 24
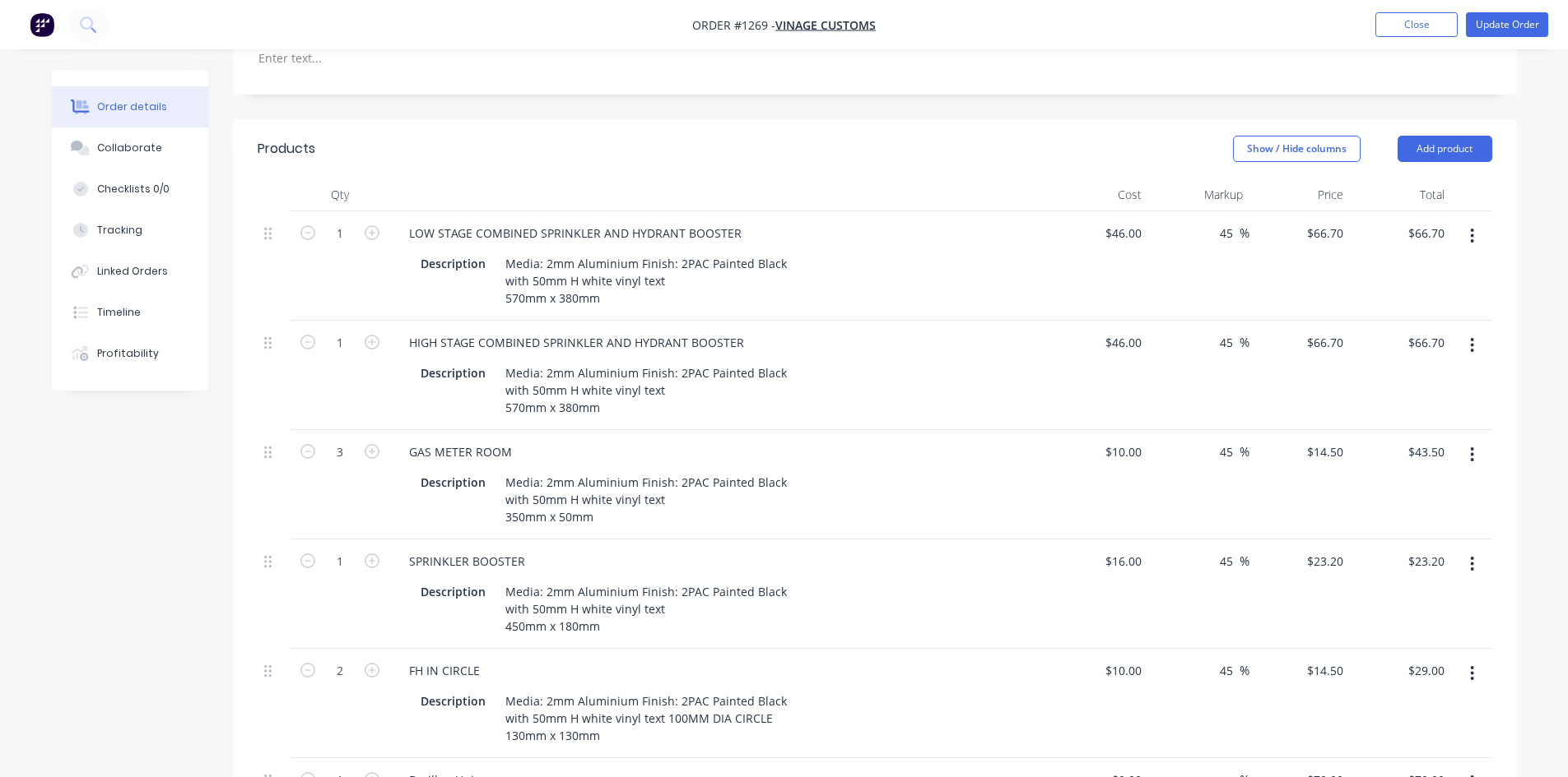
scroll to position [436, 0]
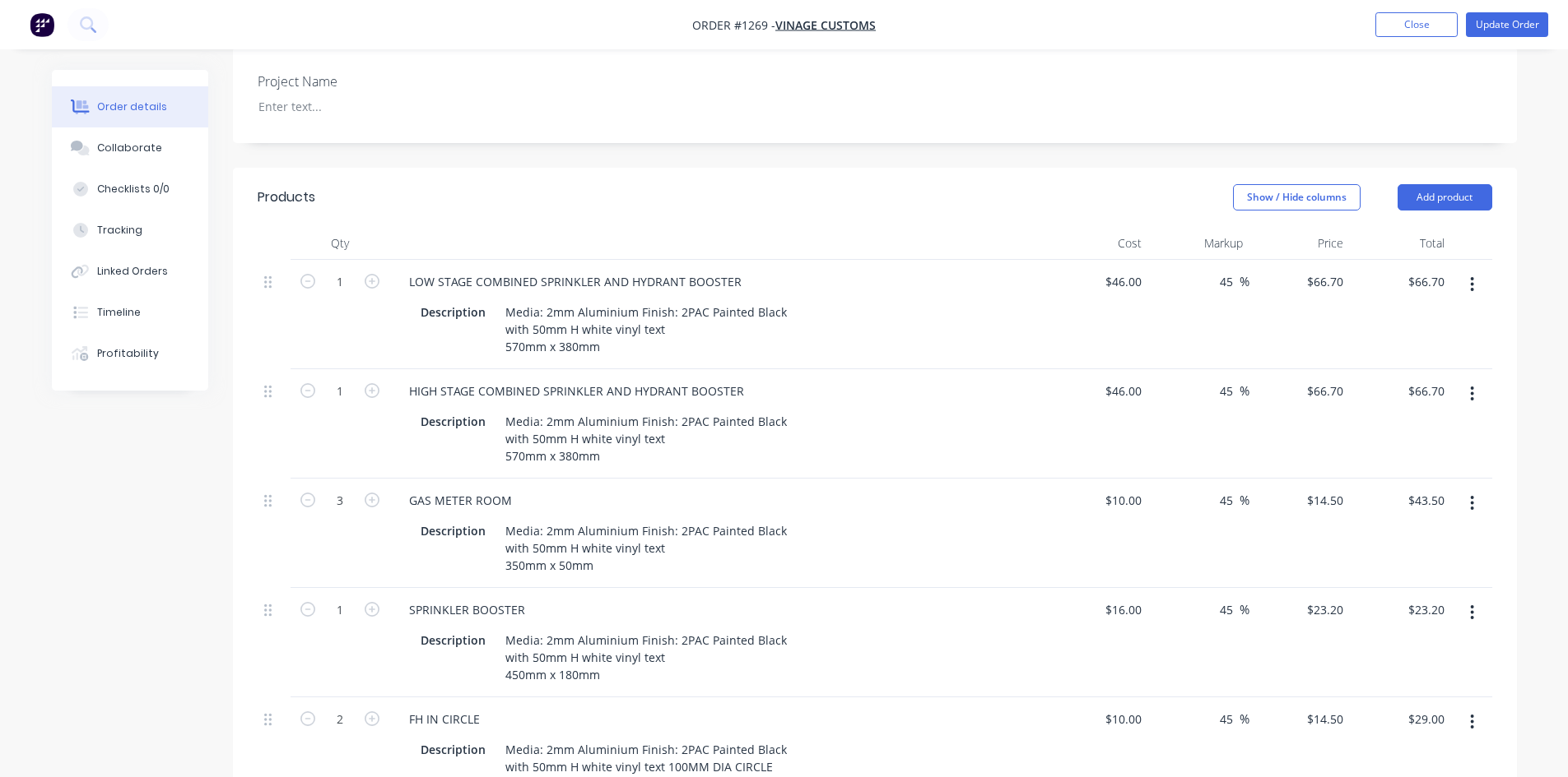
drag, startPoint x: 120, startPoint y: 152, endPoint x: 23, endPoint y: 158, distance: 97.2
click at [120, 152] on div "Collaborate" at bounding box center [129, 149] width 65 height 15
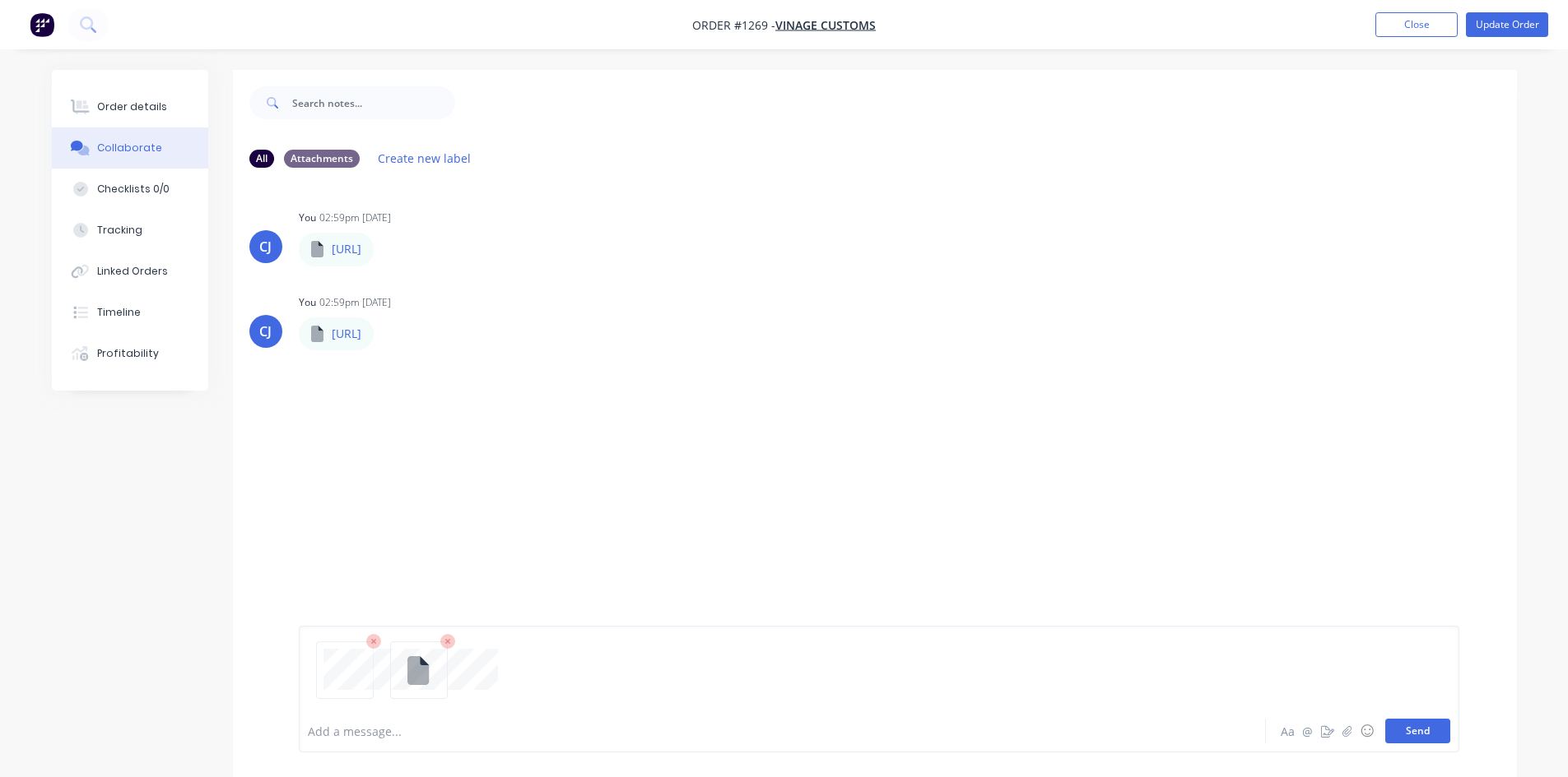
click at [1411, 730] on button "Send" at bounding box center [1417, 731] width 65 height 24
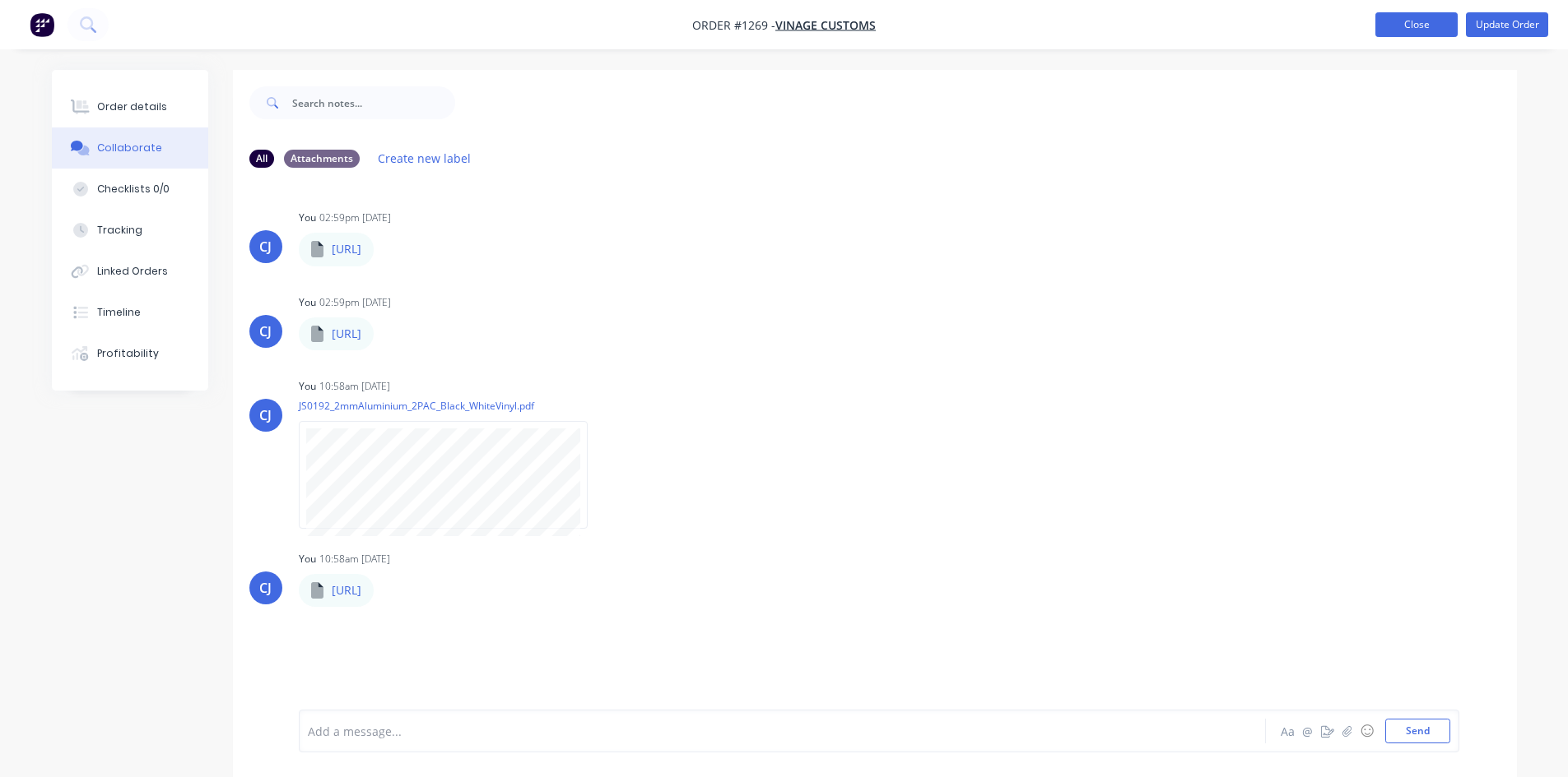
click at [1410, 33] on button "Close" at bounding box center [1416, 24] width 82 height 24
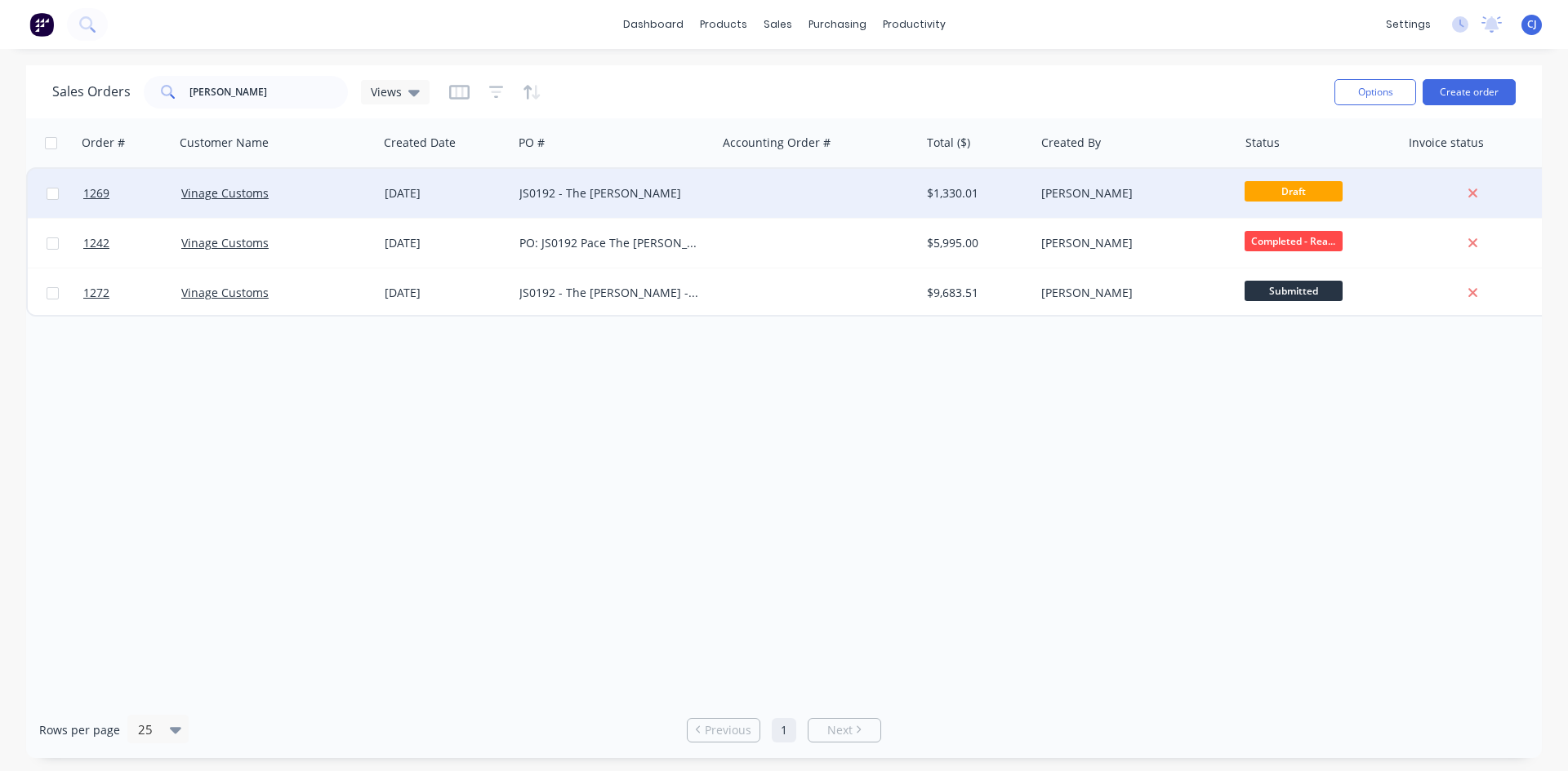
click at [1196, 182] on div "[PERSON_NAME]" at bounding box center [1137, 193] width 204 height 49
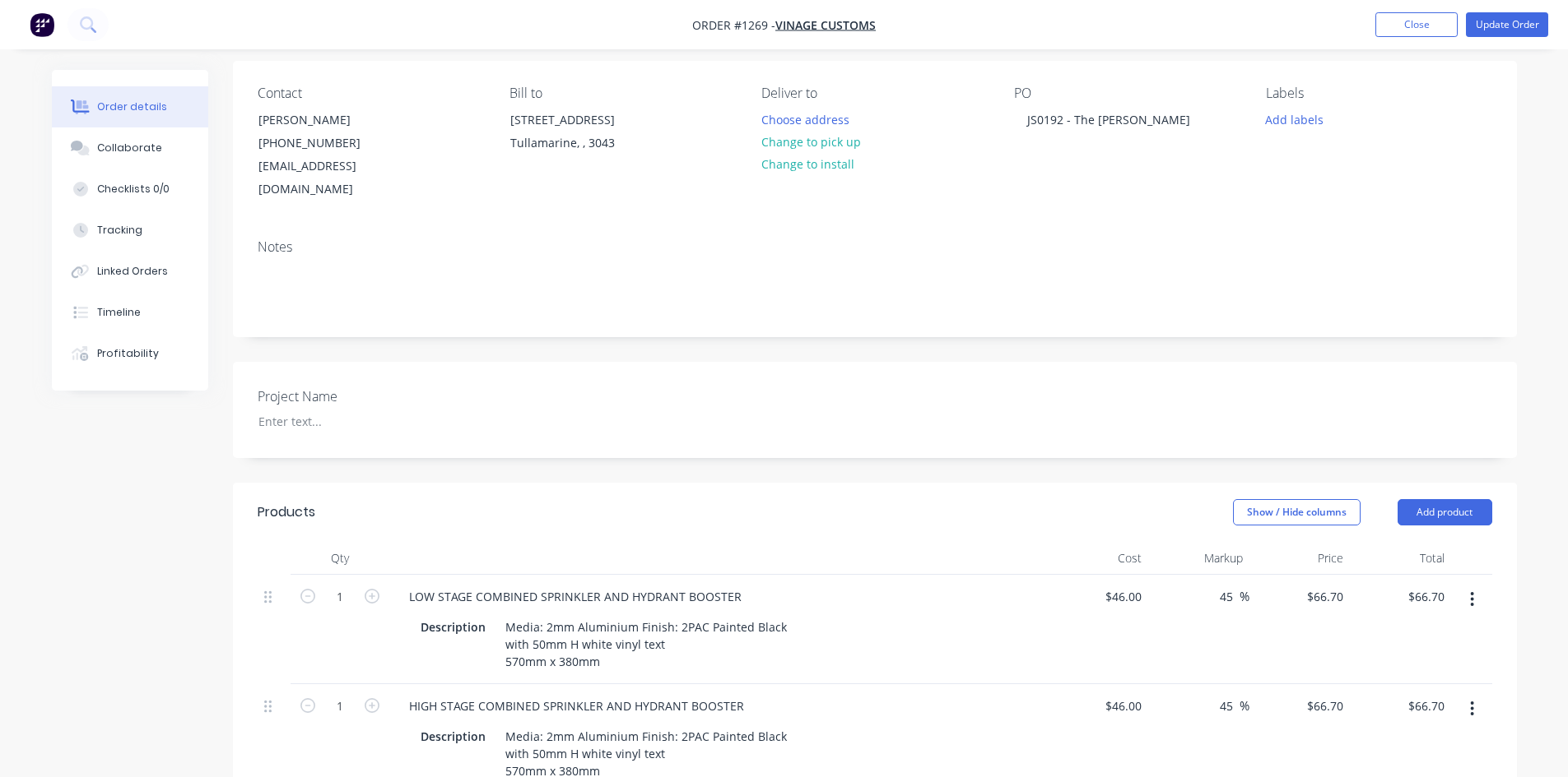
scroll to position [82, 0]
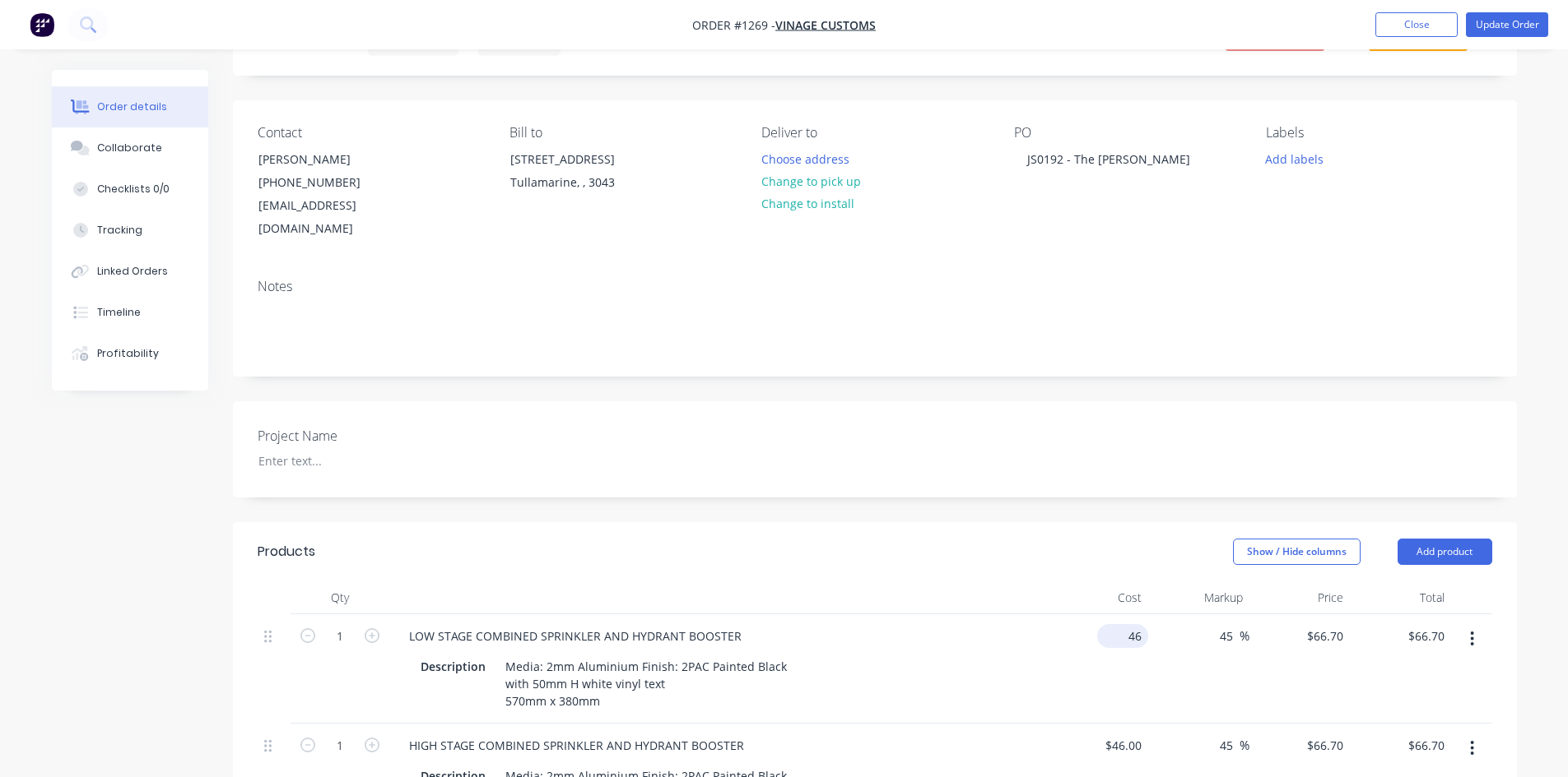
click at [1125, 625] on div "46 $46.00" at bounding box center [1123, 636] width 51 height 24
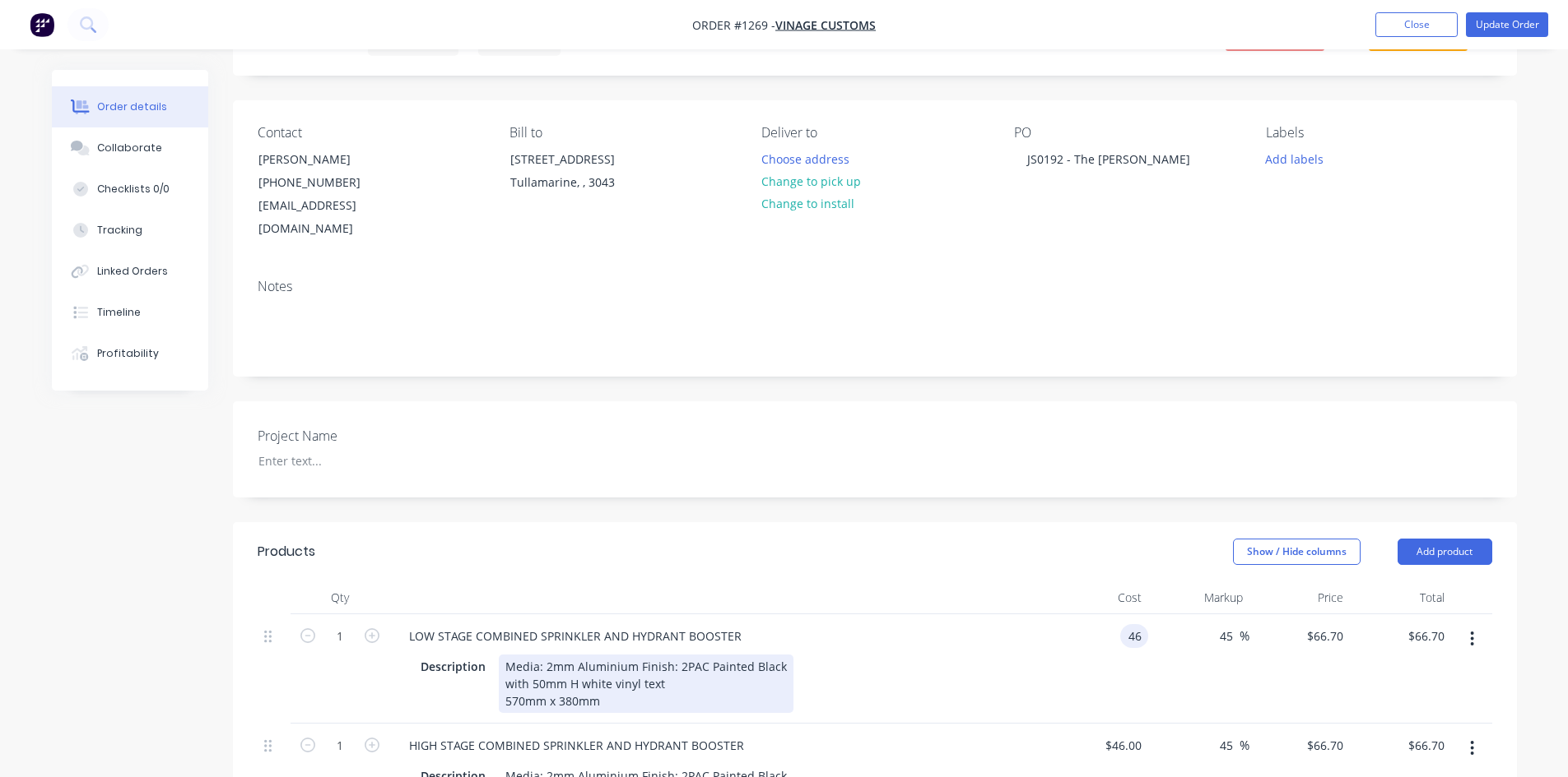
type input "$46.00"
drag, startPoint x: 686, startPoint y: 660, endPoint x: 528, endPoint y: 655, distance: 158.1
click at [526, 664] on div "Media: 2mm Aluminium Finish: 2PAC Painted Black with 50mm H white vinyl text 57…" at bounding box center [646, 684] width 295 height 58
click at [530, 655] on div "Media: 2mm Aluminium Finish: 2PAC Painted Black with 50mm H white vinyl text 57…" at bounding box center [646, 684] width 295 height 58
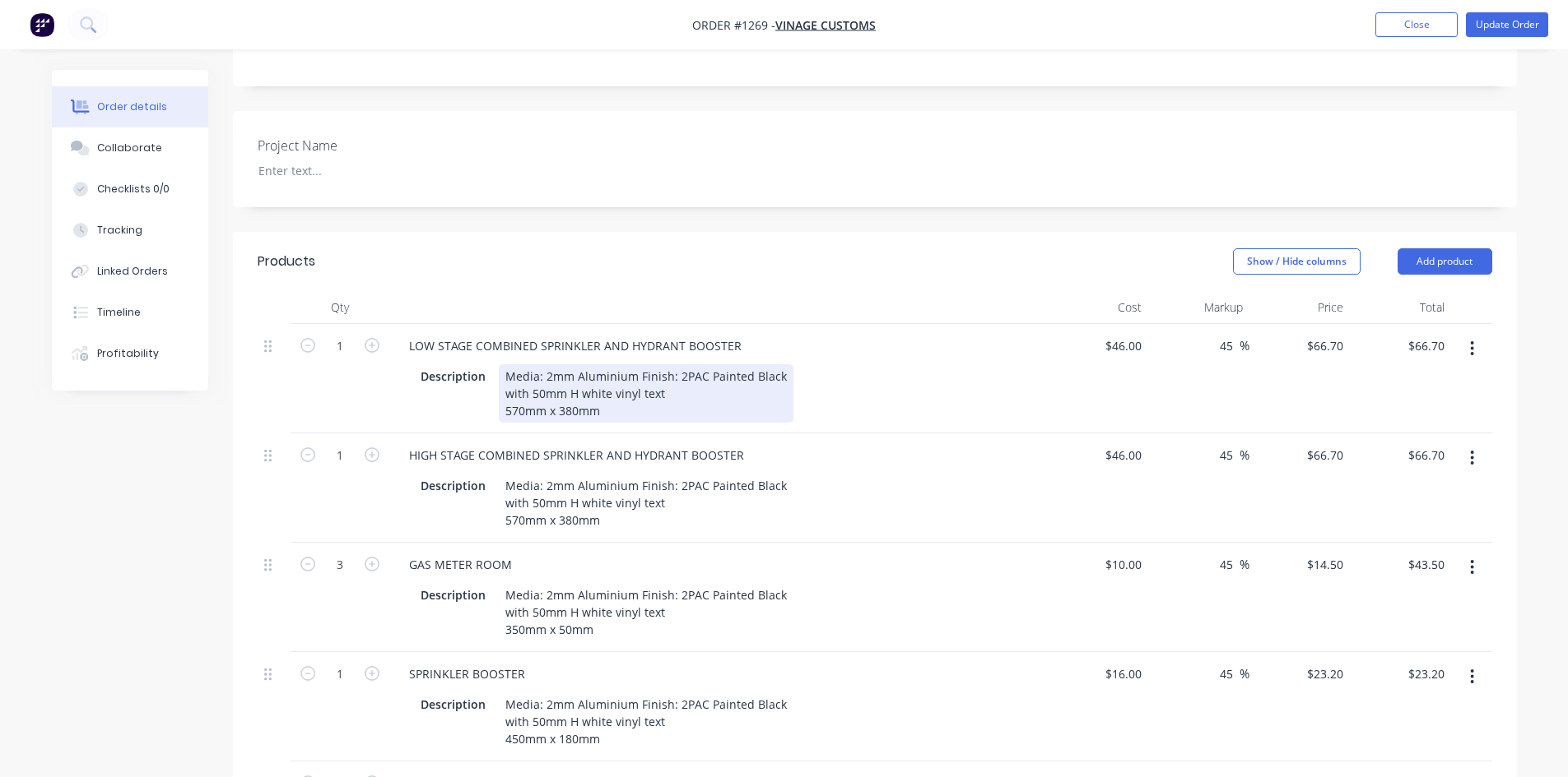
scroll to position [411, 0]
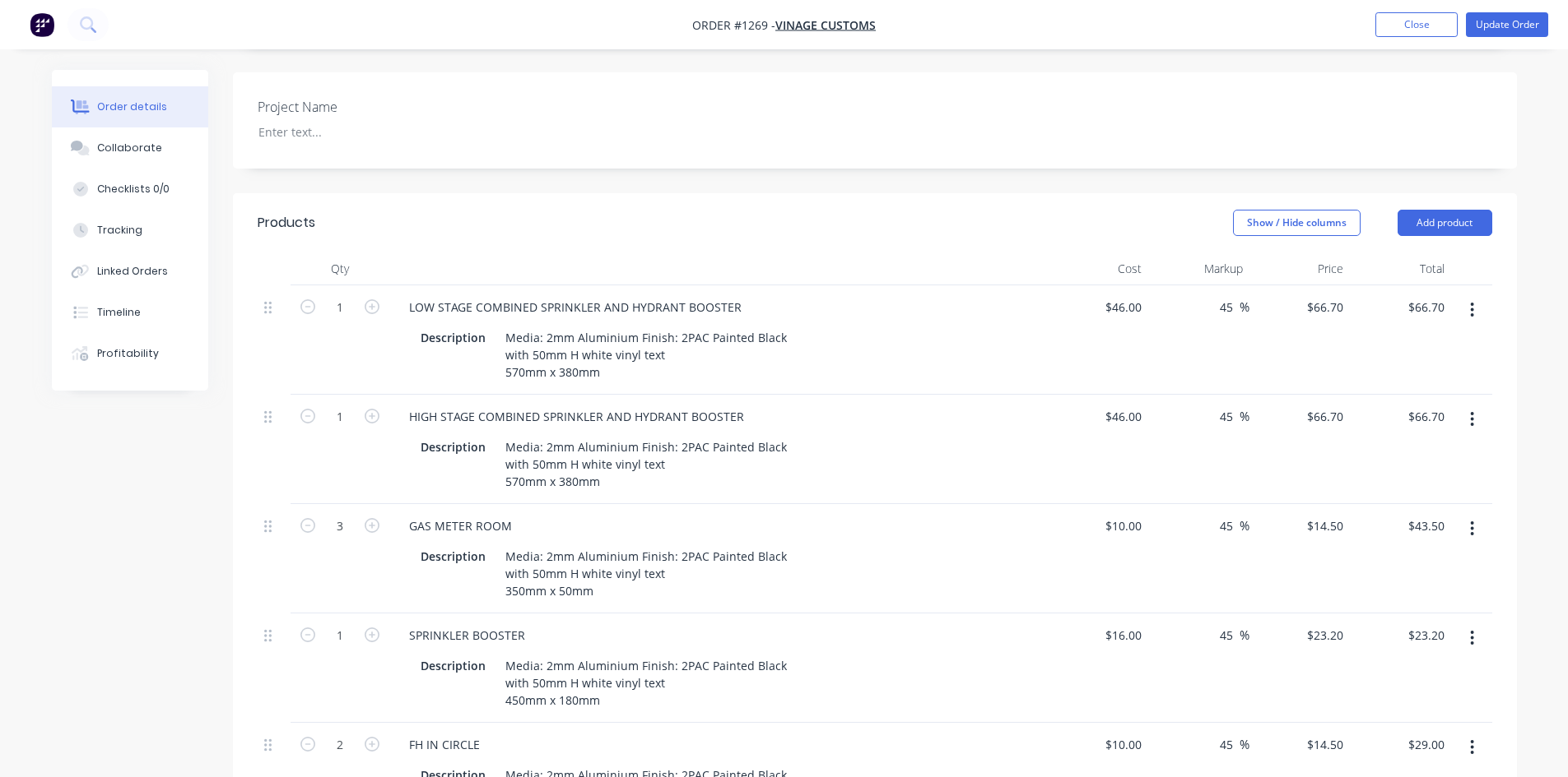
click at [1465, 295] on button "button" at bounding box center [1471, 309] width 39 height 29
click at [1412, 374] on div "Duplicate" at bounding box center [1414, 386] width 127 height 24
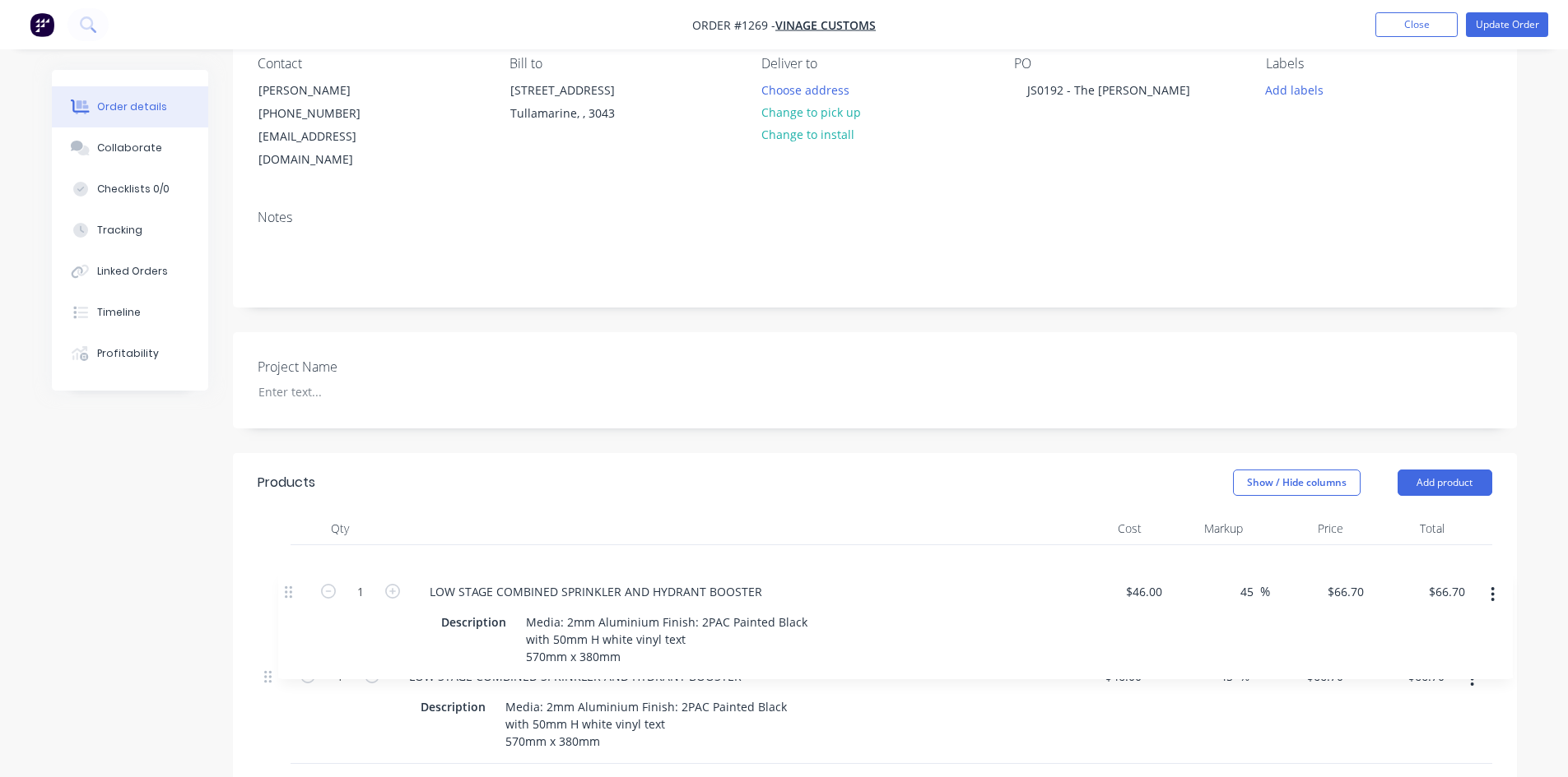
scroll to position [164, 0]
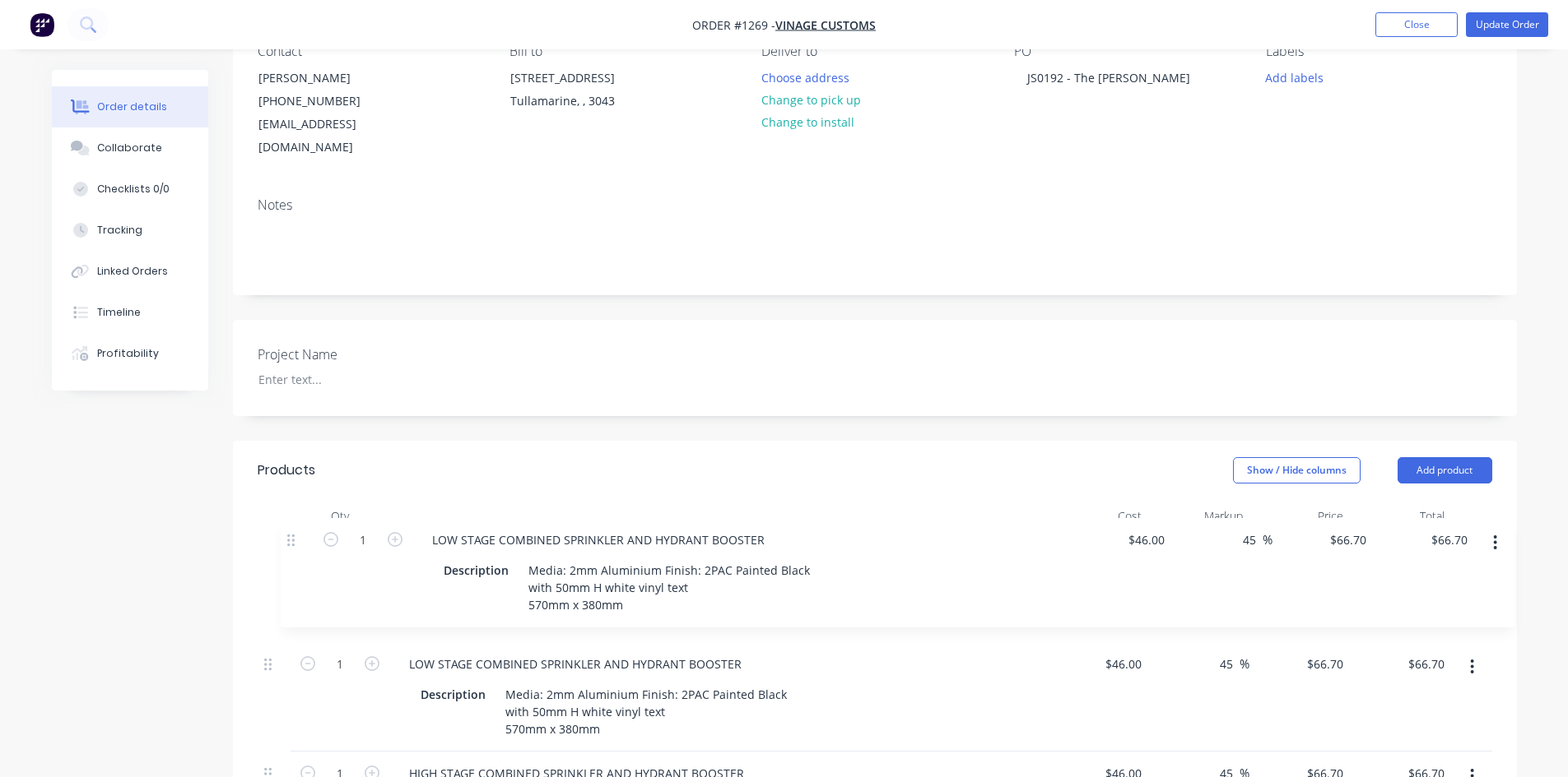
drag, startPoint x: 270, startPoint y: 226, endPoint x: 295, endPoint y: 539, distance: 314.0
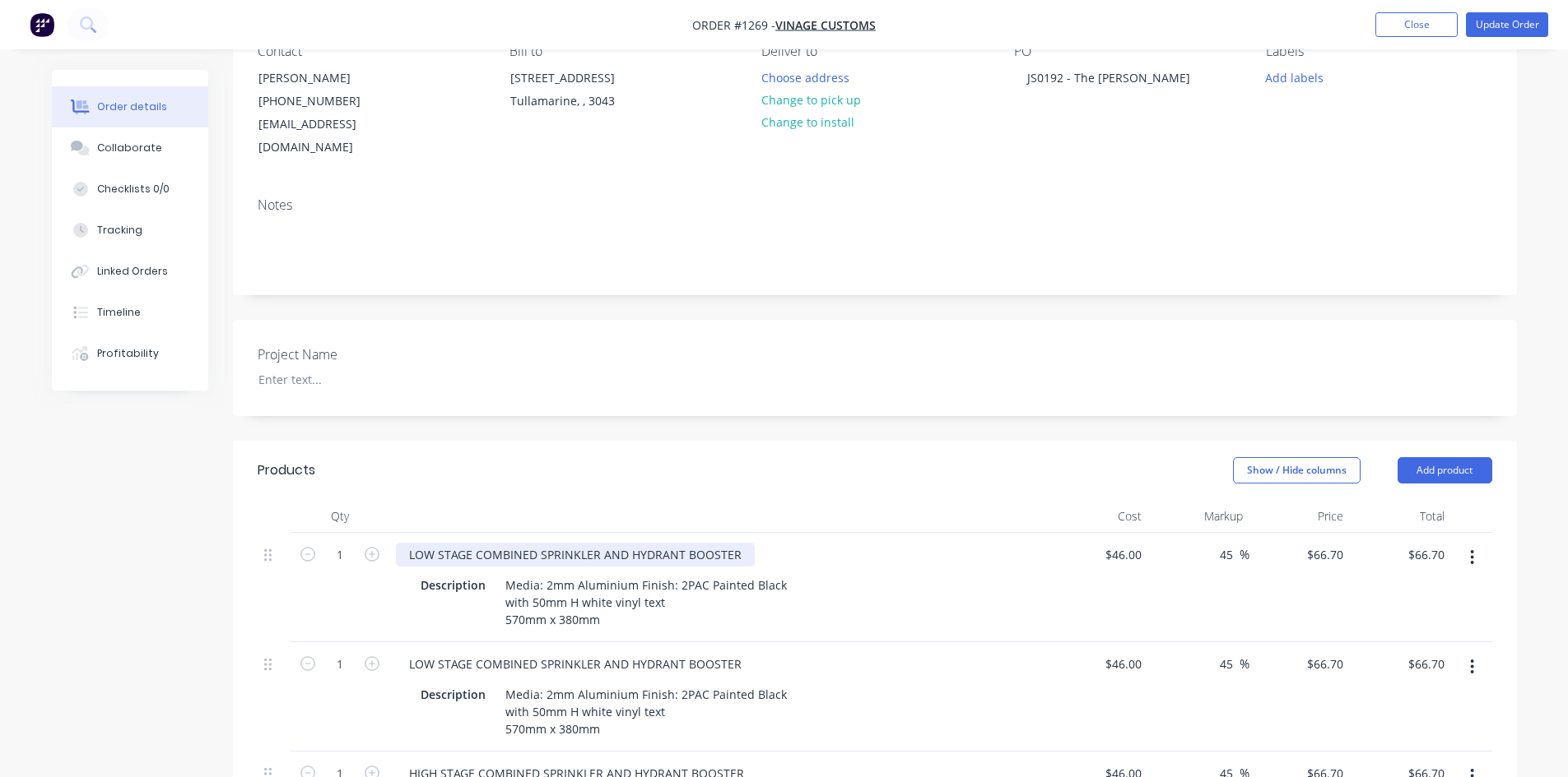
click at [424, 543] on div "LOW STAGE COMBINED SPRINKLER AND HYDRANT BOOSTER" at bounding box center [575, 554] width 359 height 24
drag, startPoint x: 733, startPoint y: 528, endPoint x: 400, endPoint y: 513, distance: 333.3
click at [400, 533] on div "LOW STAGE COMBINED SPRINKLER AND HYDRANT BOOSTER Description Media: 2mm Alumini…" at bounding box center [719, 588] width 659 height 109
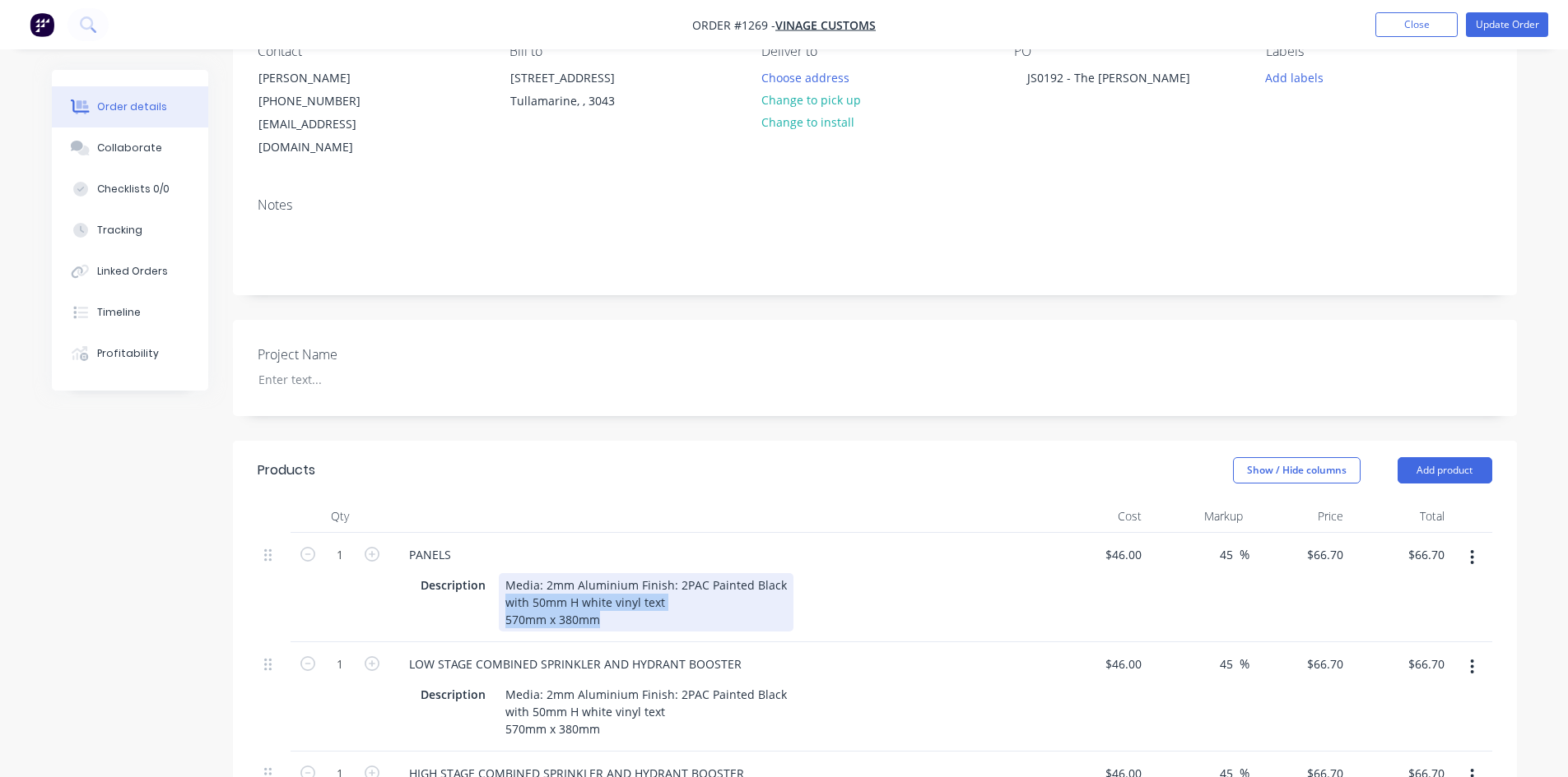
drag, startPoint x: 502, startPoint y: 582, endPoint x: 665, endPoint y: 579, distance: 163.0
click at [661, 580] on div "Media: 2mm Aluminium Finish: 2PAC Painted Black with 50mm H white vinyl text 57…" at bounding box center [646, 602] width 295 height 58
click at [665, 579] on div "Media: 2mm Aluminium Finish: 2PAC Painted Black with 50mm H white vinyl text 57…" at bounding box center [646, 602] width 295 height 58
drag, startPoint x: 672, startPoint y: 578, endPoint x: 499, endPoint y: 579, distance: 173.0
click at [499, 579] on div "Media: 2mm Aluminium Finish: 2PAC Painted Black with 50mm H white vinyl text 57…" at bounding box center [646, 602] width 295 height 58
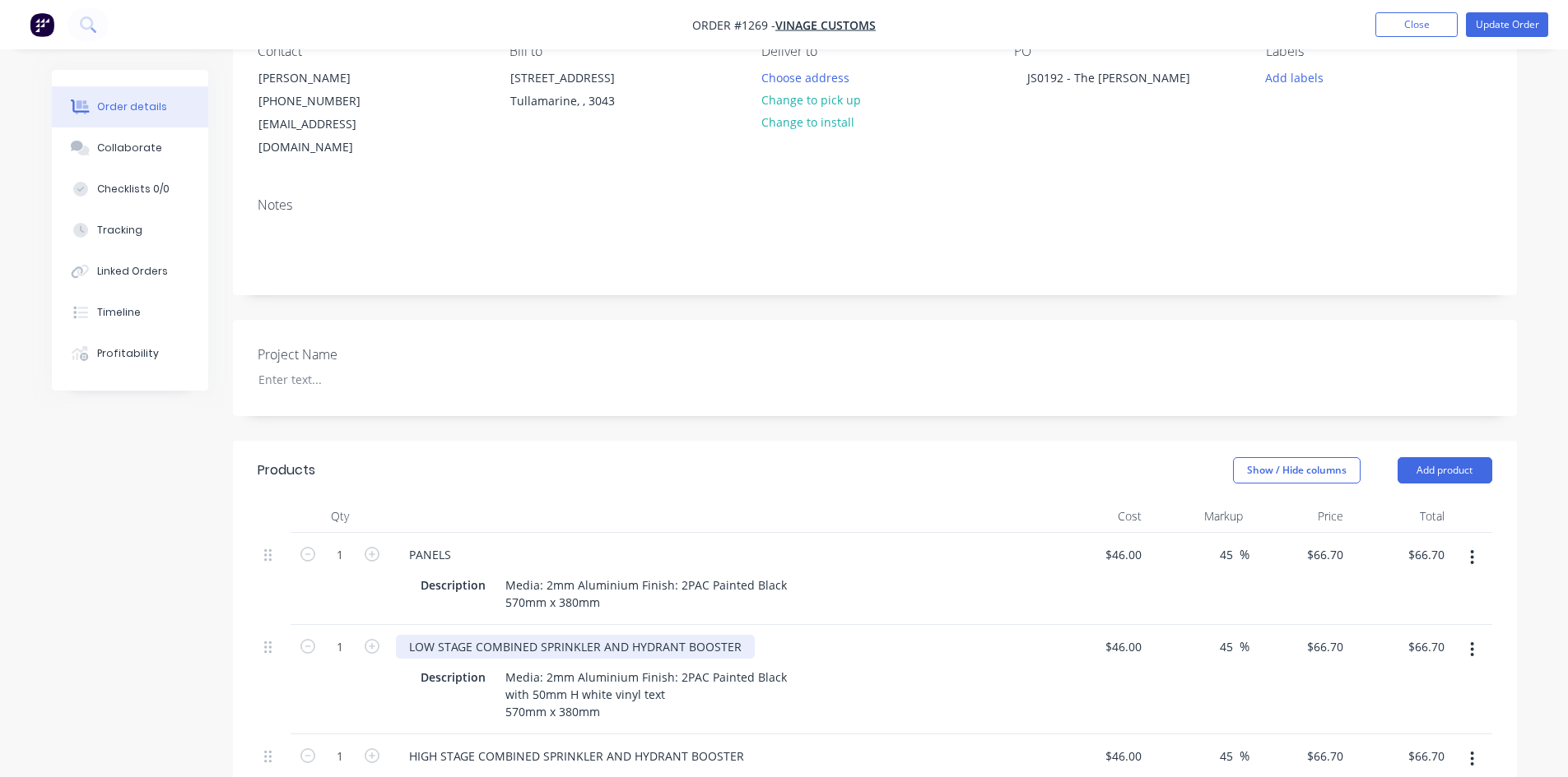
click at [512, 635] on div "LOW STAGE COMBINED SPRINKLER AND HYDRANT BOOSTER" at bounding box center [575, 646] width 359 height 24
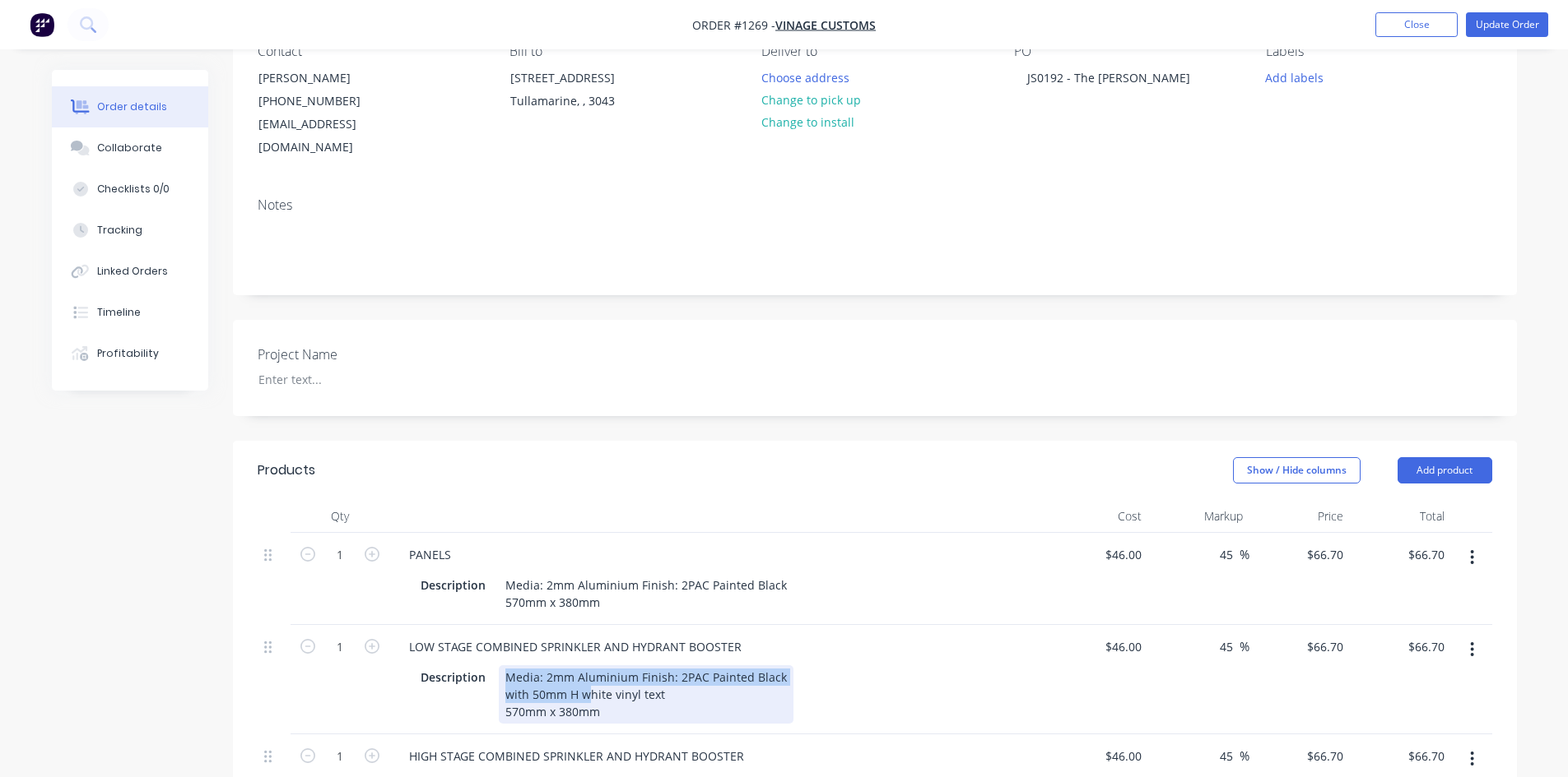
drag, startPoint x: 506, startPoint y: 653, endPoint x: 601, endPoint y: 691, distance: 102.3
click at [601, 691] on div "Media: 2mm Aluminium Finish: 2PAC Painted Black with 50mm H white vinyl text 57…" at bounding box center [646, 694] width 295 height 58
click at [590, 688] on div "Media: 2mm Aluminium Finish: 2PAC Painted Black with 50mm H white vinyl text 57…" at bounding box center [646, 694] width 295 height 58
drag, startPoint x: 613, startPoint y: 691, endPoint x: 500, endPoint y: 691, distance: 113.0
click at [500, 691] on div "Media: 2mm Aluminium Finish: 2PAC Painted Black with 50mm H white vinyl text 57…" at bounding box center [646, 694] width 295 height 58
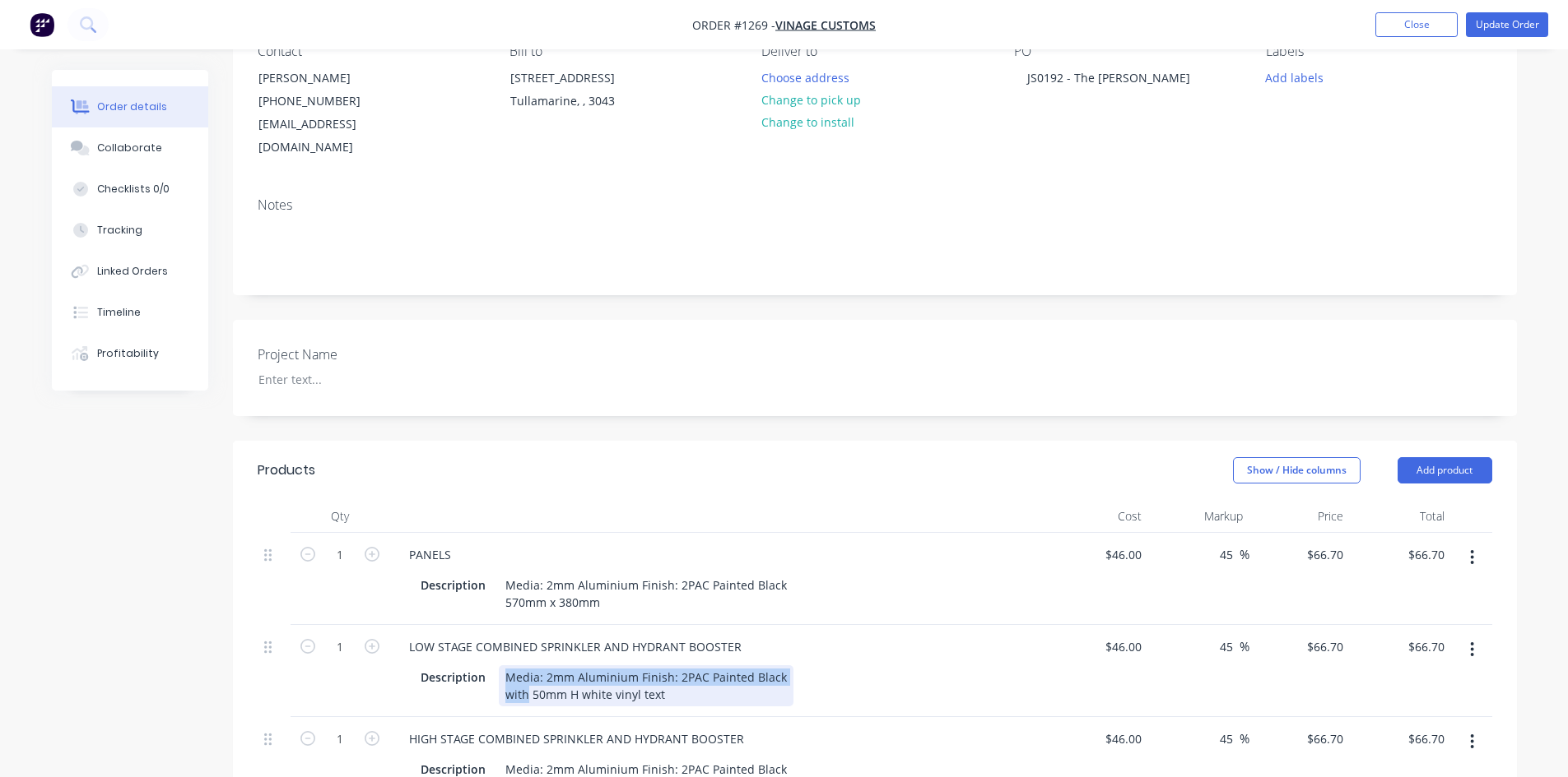
drag, startPoint x: 526, startPoint y: 672, endPoint x: 498, endPoint y: 651, distance: 35.0
click at [499, 665] on div "Media: 2mm Aluminium Finish: 2PAC Painted Black with 50mm H white vinyl text" at bounding box center [646, 686] width 295 height 41
click at [571, 543] on div "PANELS" at bounding box center [719, 554] width 646 height 24
click at [1128, 635] on div "46 $46.00" at bounding box center [1126, 646] width 44 height 24
type input "$150.00"
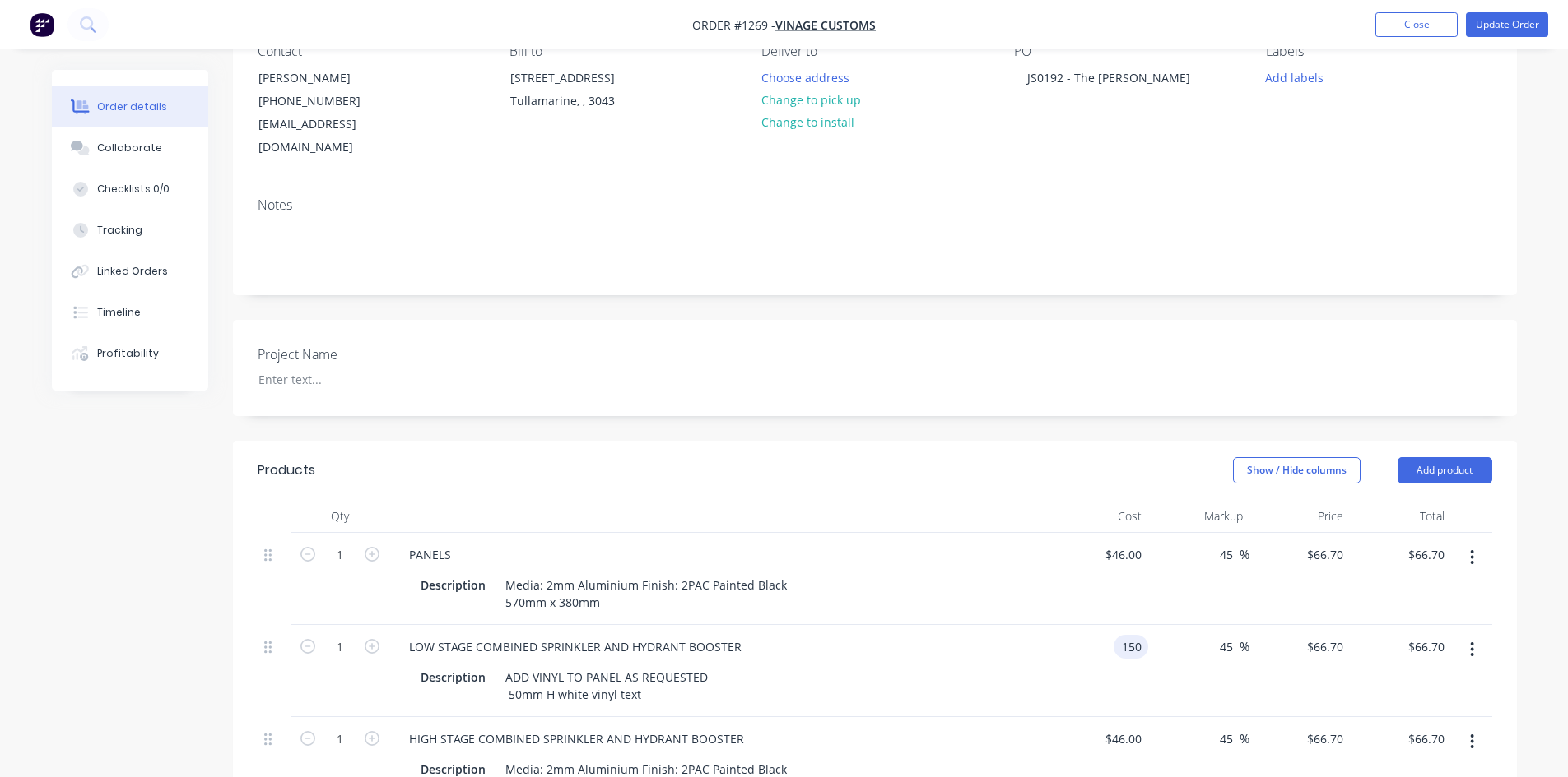
type input "$217.50"
click at [1068, 457] on div "Show / Hide columns Add product" at bounding box center [1005, 470] width 972 height 26
click at [1227, 635] on input "45" at bounding box center [1228, 646] width 22 height 24
drag, startPoint x: 1220, startPoint y: 625, endPoint x: 1232, endPoint y: 623, distance: 12.2
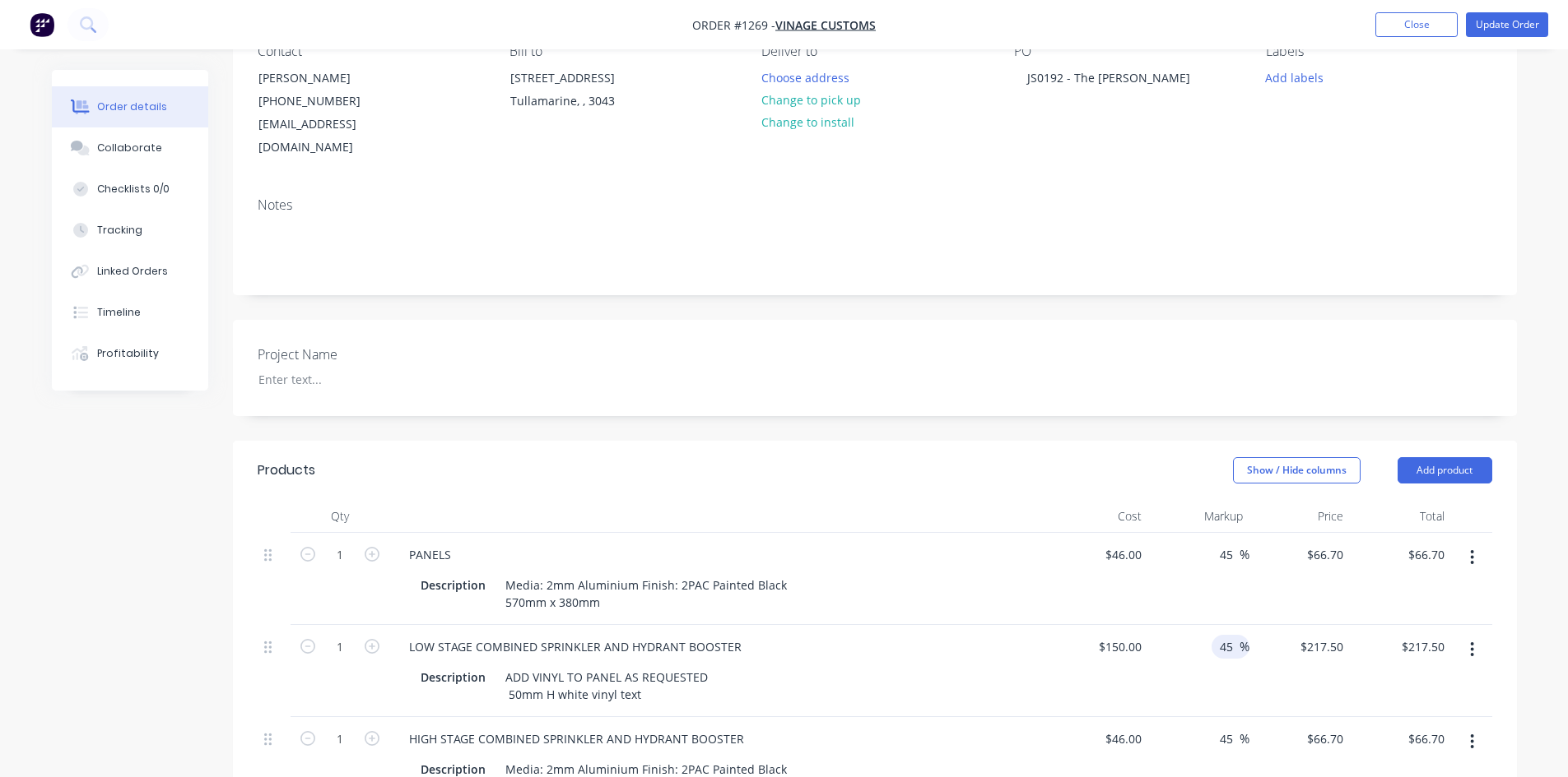
click at [1232, 635] on input "45" at bounding box center [1228, 646] width 22 height 24
type input "$150.00"
click at [1150, 585] on div "45 45 %" at bounding box center [1199, 579] width 102 height 92
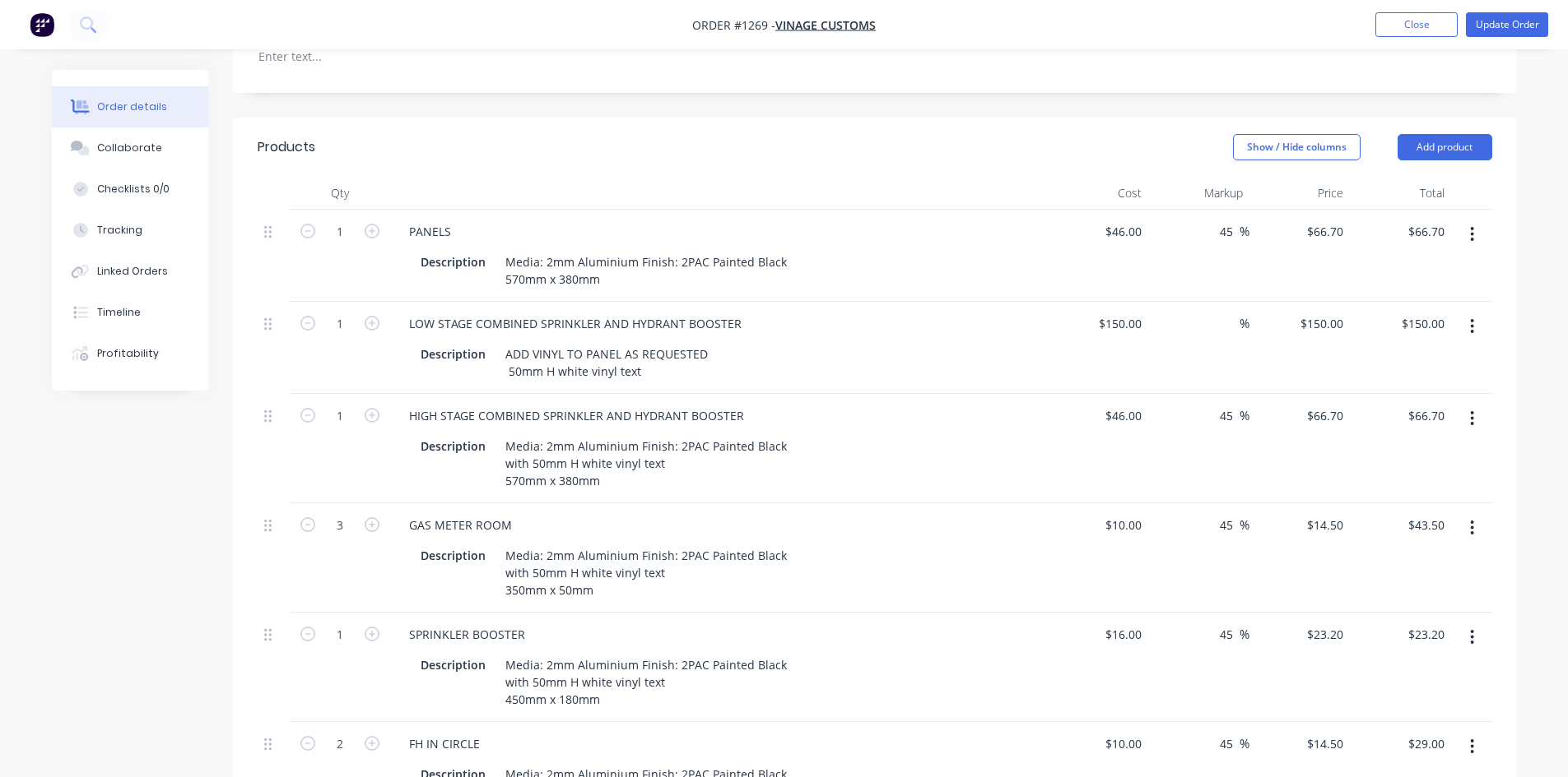
scroll to position [493, 0]
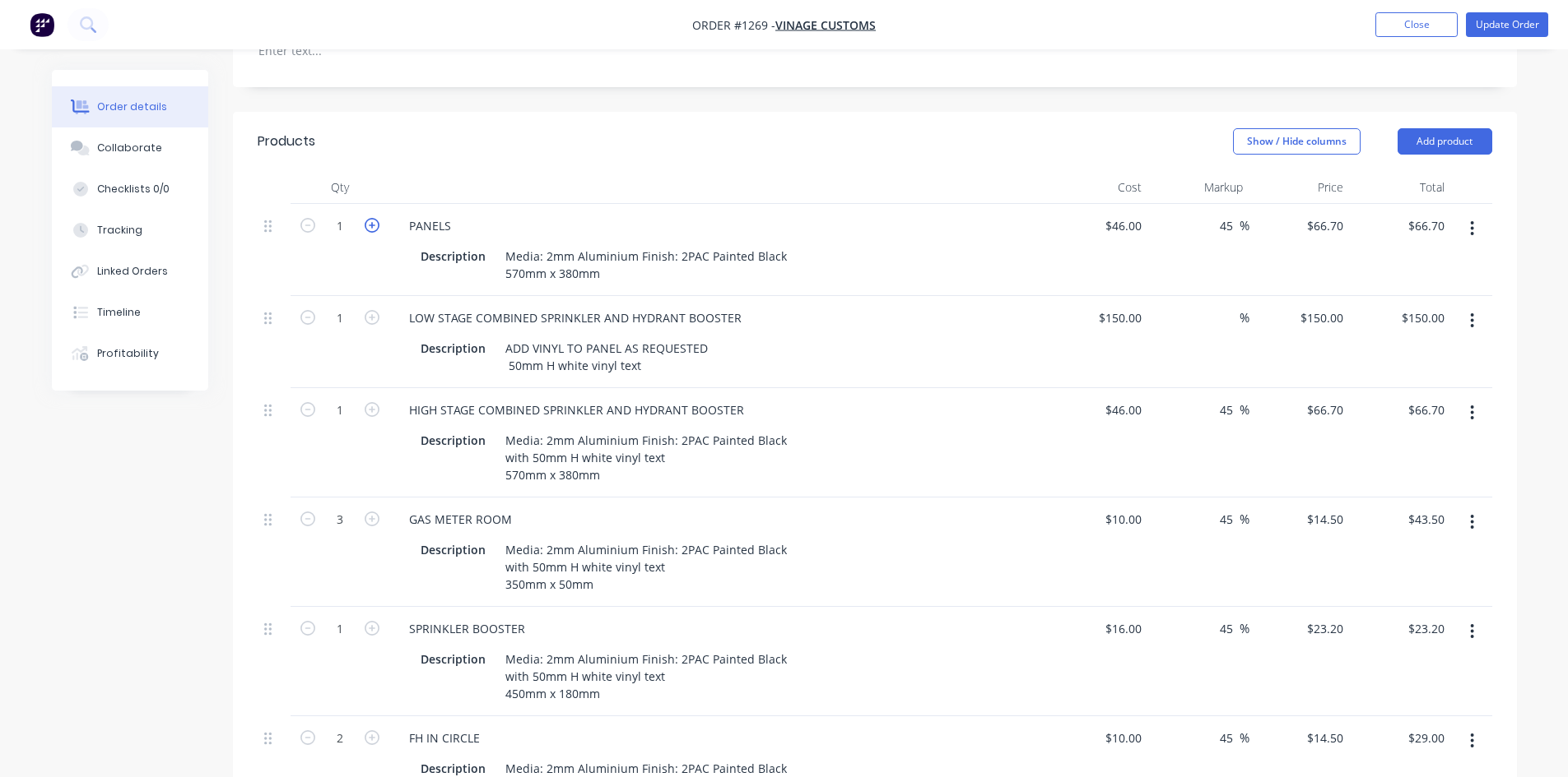
click at [373, 218] on icon "button" at bounding box center [372, 226] width 15 height 15
type input "2"
type input "$133.40"
click at [1466, 519] on button "button" at bounding box center [1471, 522] width 39 height 29
click at [1393, 594] on div "Duplicate" at bounding box center [1414, 597] width 127 height 24
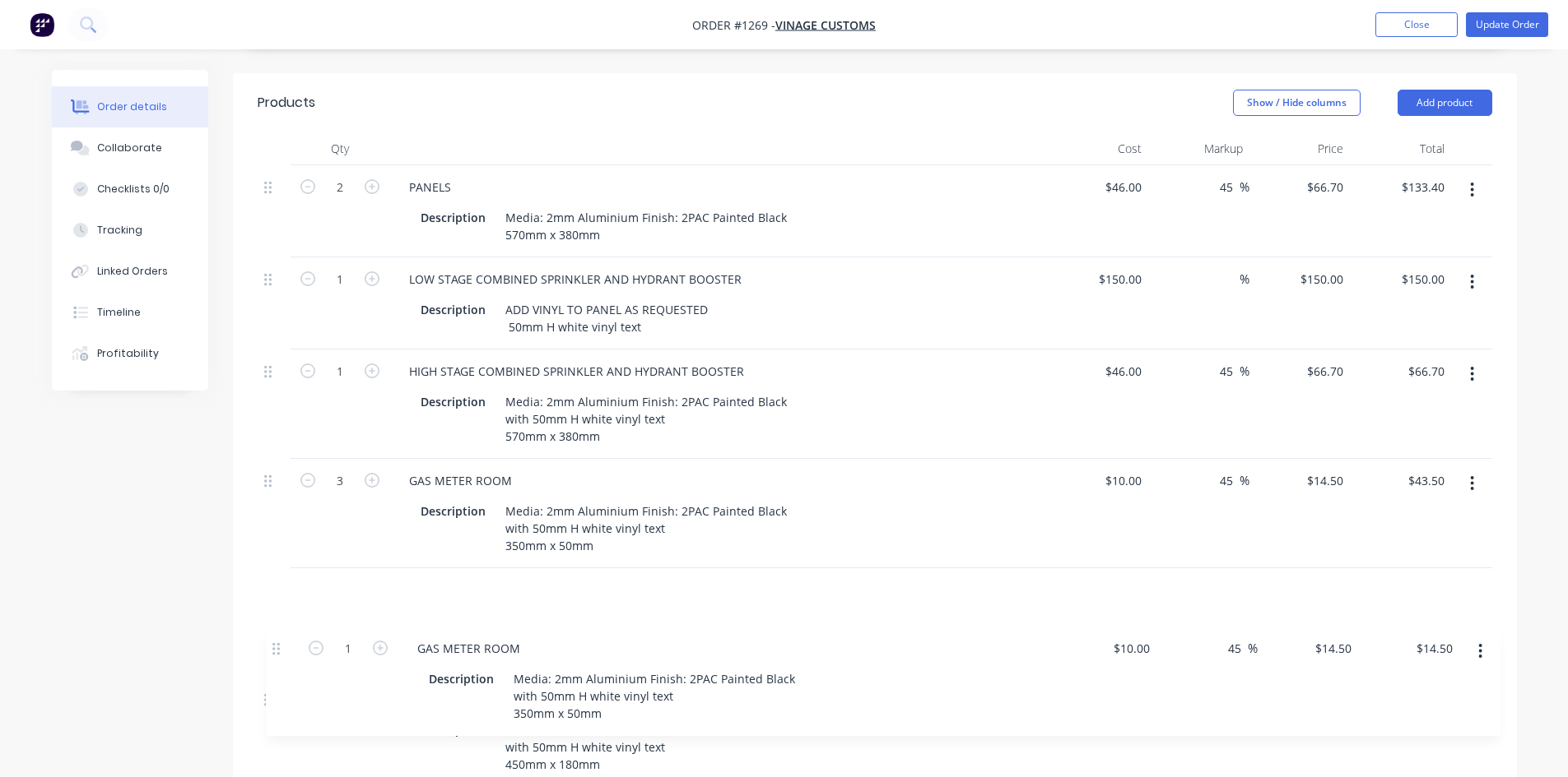
scroll to position [542, 0]
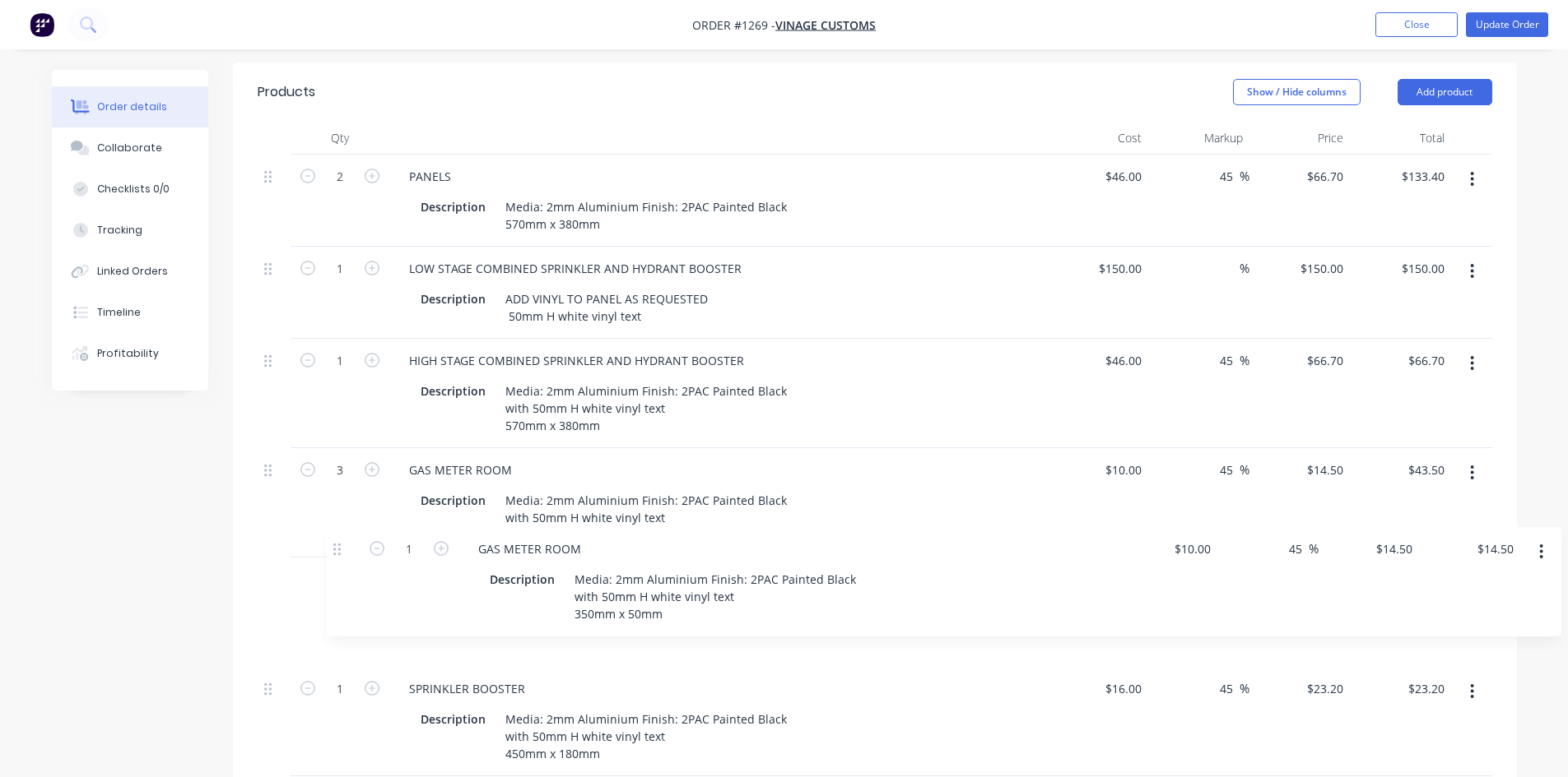
drag, startPoint x: 265, startPoint y: 211, endPoint x: 335, endPoint y: 538, distance: 334.4
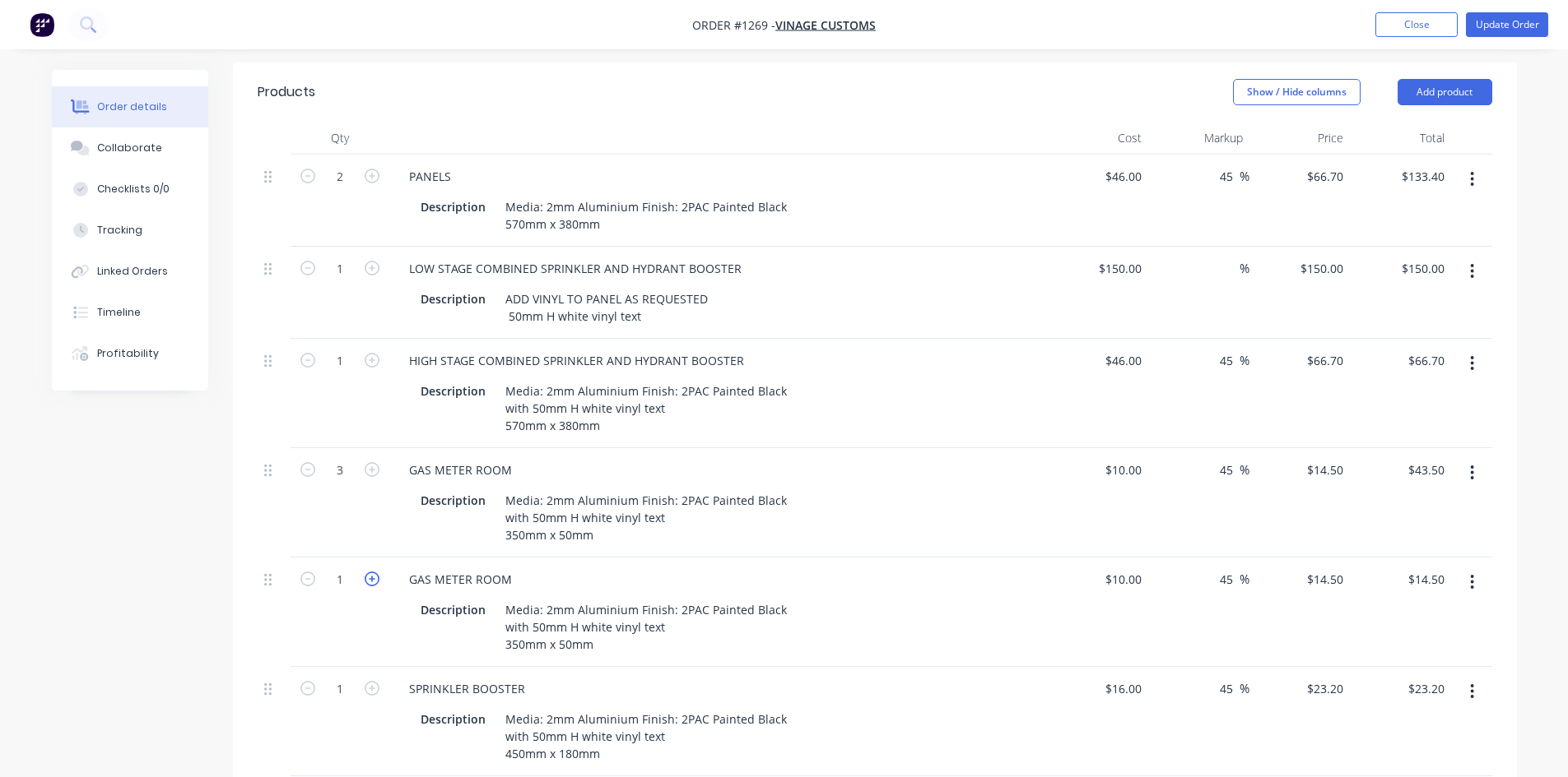
click at [374, 572] on icon "button" at bounding box center [372, 579] width 15 height 15
type input "2"
type input "$29.00"
click at [374, 572] on icon "button" at bounding box center [372, 579] width 15 height 15
type input "3"
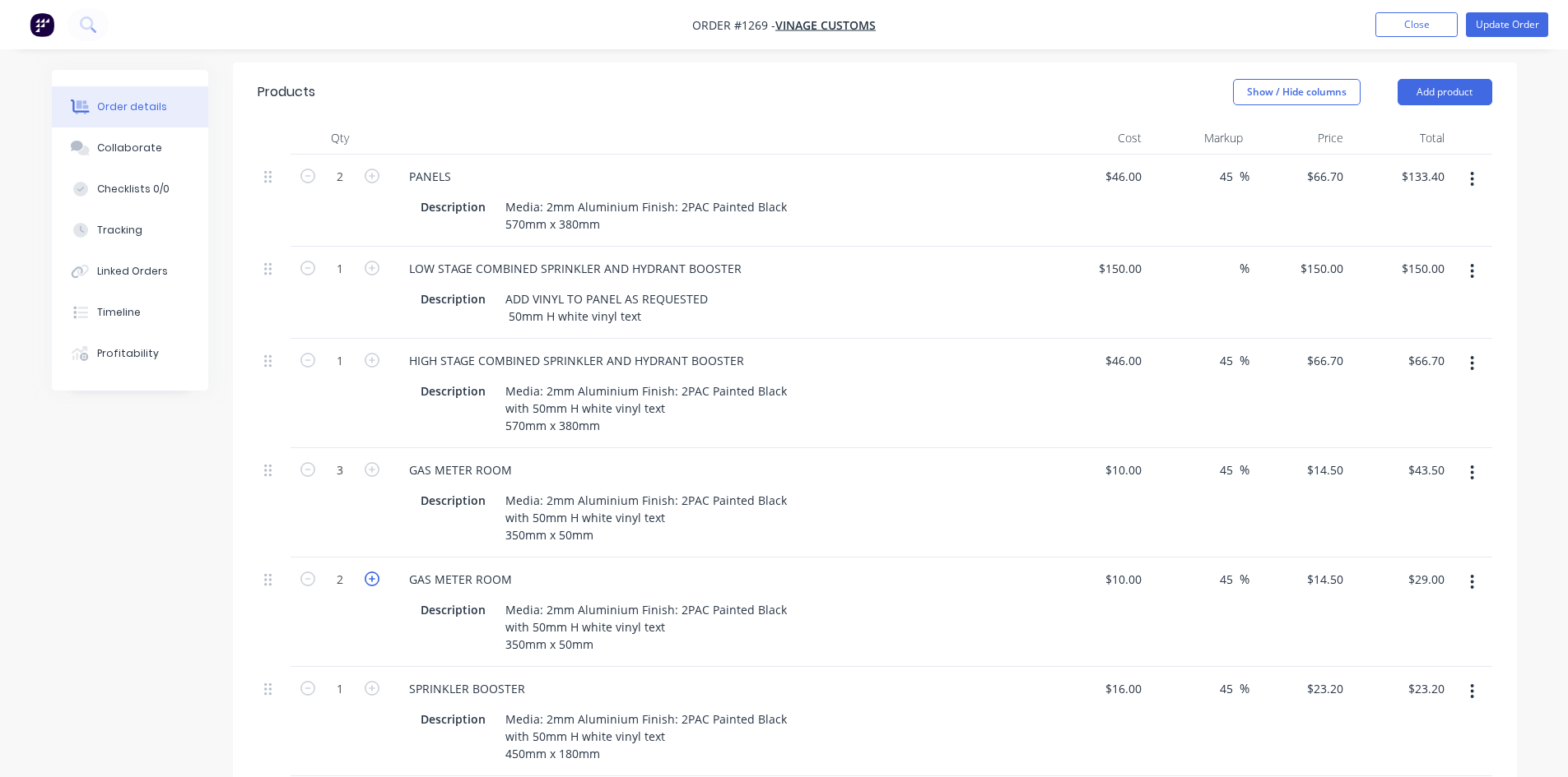
type input "$43.50"
click at [374, 572] on icon "button" at bounding box center [372, 579] width 15 height 15
type input "4"
type input "$58.00"
click at [310, 574] on icon "button" at bounding box center [308, 579] width 15 height 15
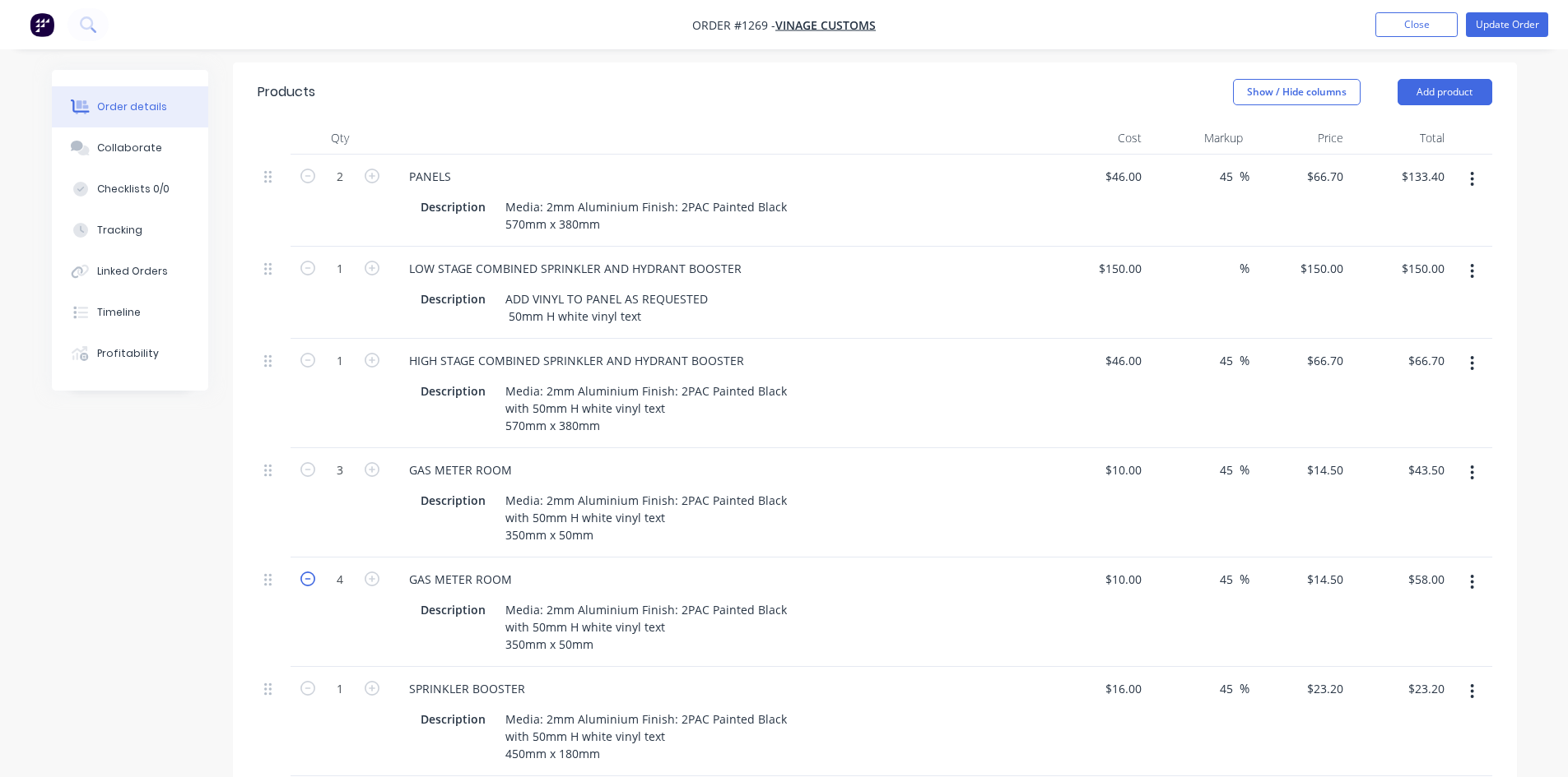
type input "3"
type input "$43.50"
drag, startPoint x: 501, startPoint y: 273, endPoint x: 649, endPoint y: 300, distance: 150.4
click at [649, 300] on div "ADD VINYL TO PANEL AS REQUESTED 50mm H white vinyl text" at bounding box center [606, 308] width 216 height 41
copy div "ADD VINYL TO PANEL AS REQUESTED 50mm H white vinyl text"
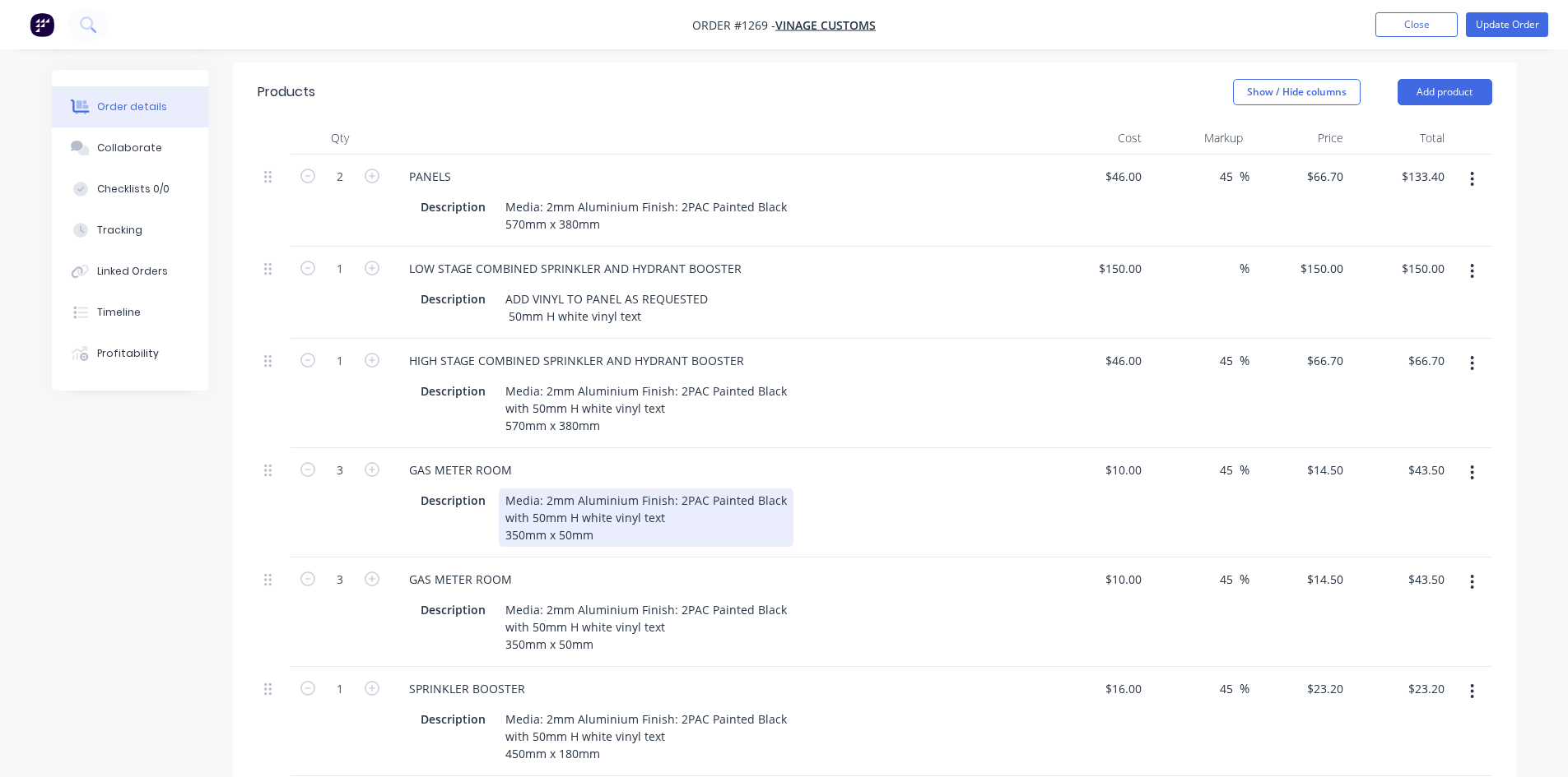
click at [561, 524] on div "Media: 2mm Aluminium Finish: 2PAC Painted Black with 50mm H white vinyl text 35…" at bounding box center [646, 517] width 295 height 58
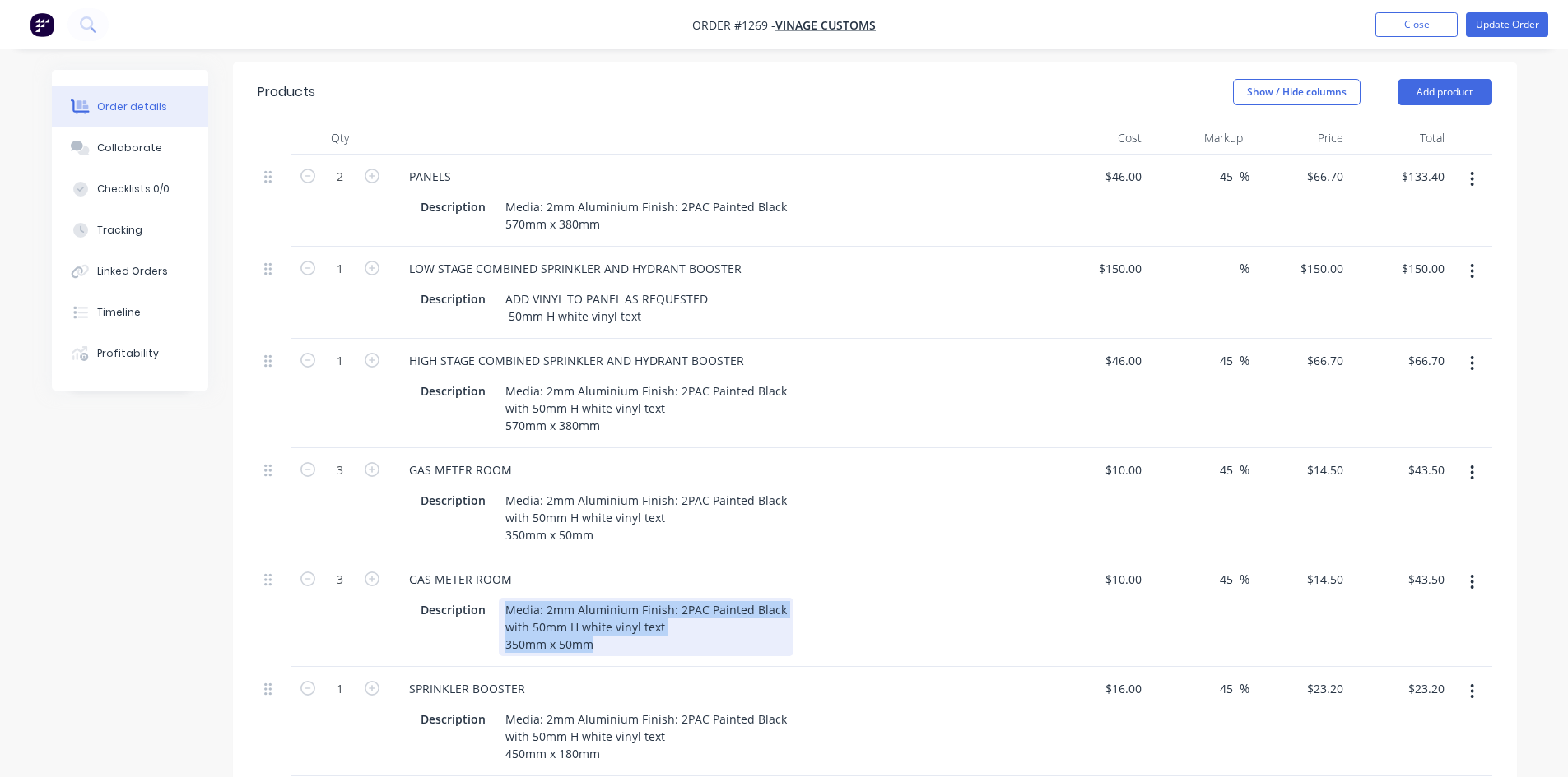
drag, startPoint x: 500, startPoint y: 598, endPoint x: 612, endPoint y: 642, distance: 120.3
click at [612, 642] on div "Media: 2mm Aluminium Finish: 2PAC Painted Black with 50mm H white vinyl text 35…" at bounding box center [646, 627] width 295 height 58
paste div
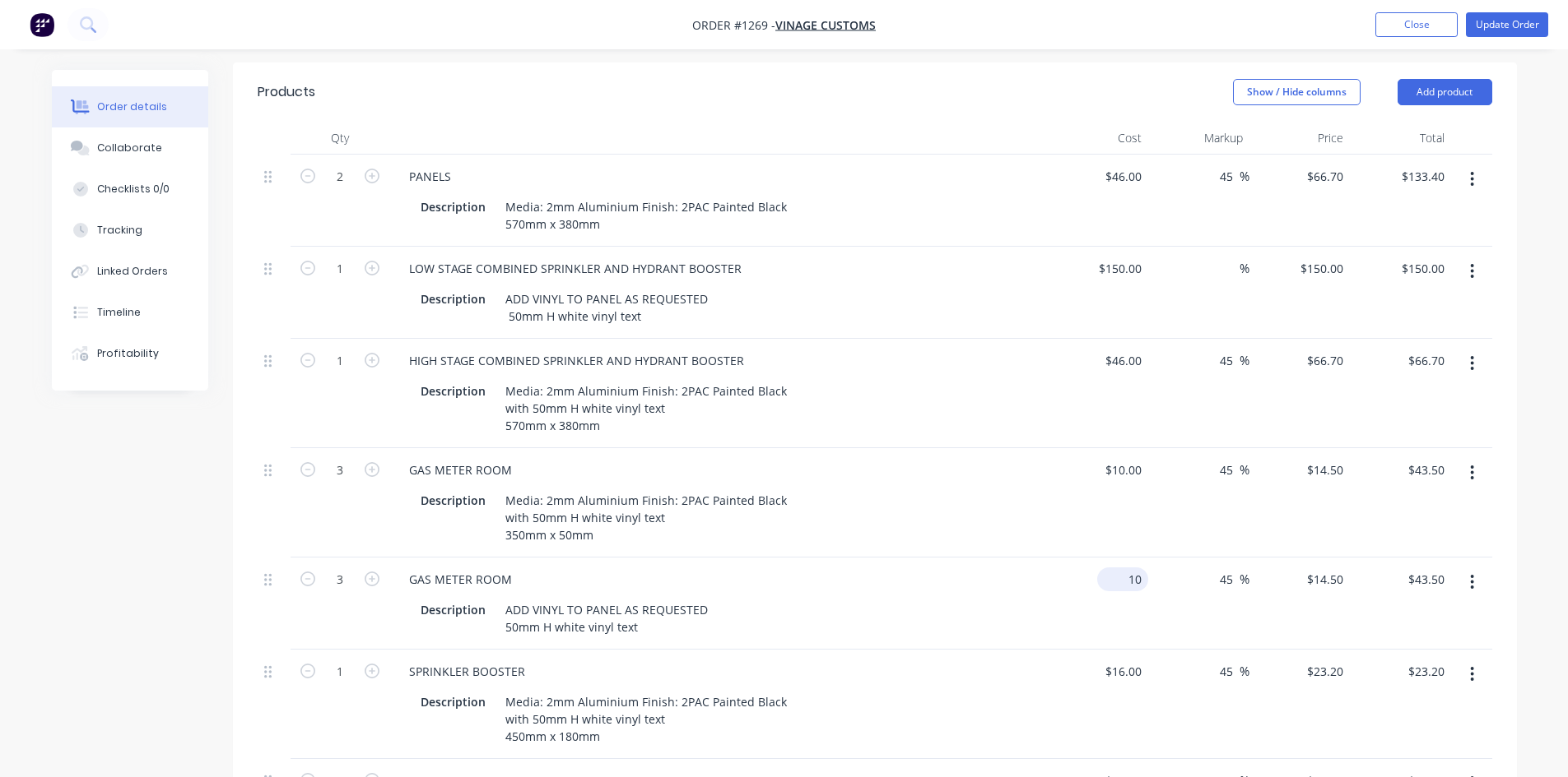
click at [1116, 570] on div "10 $10.00" at bounding box center [1098, 604] width 102 height 92
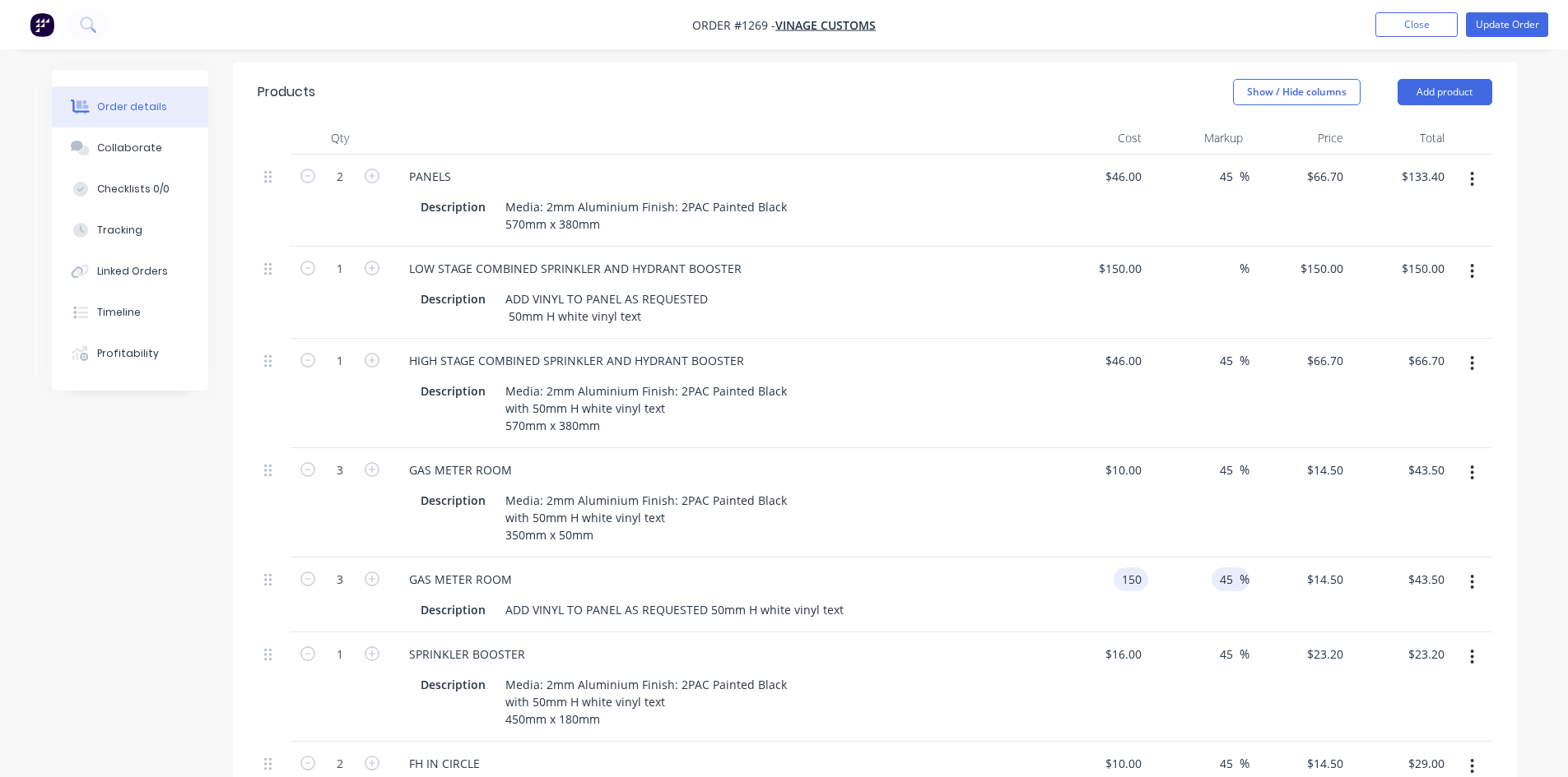
type input "$150.00"
type input "$217.50"
type input "$652.50"
click at [1228, 573] on input "45" at bounding box center [1228, 579] width 22 height 24
drag, startPoint x: 1223, startPoint y: 576, endPoint x: 1241, endPoint y: 579, distance: 18.2
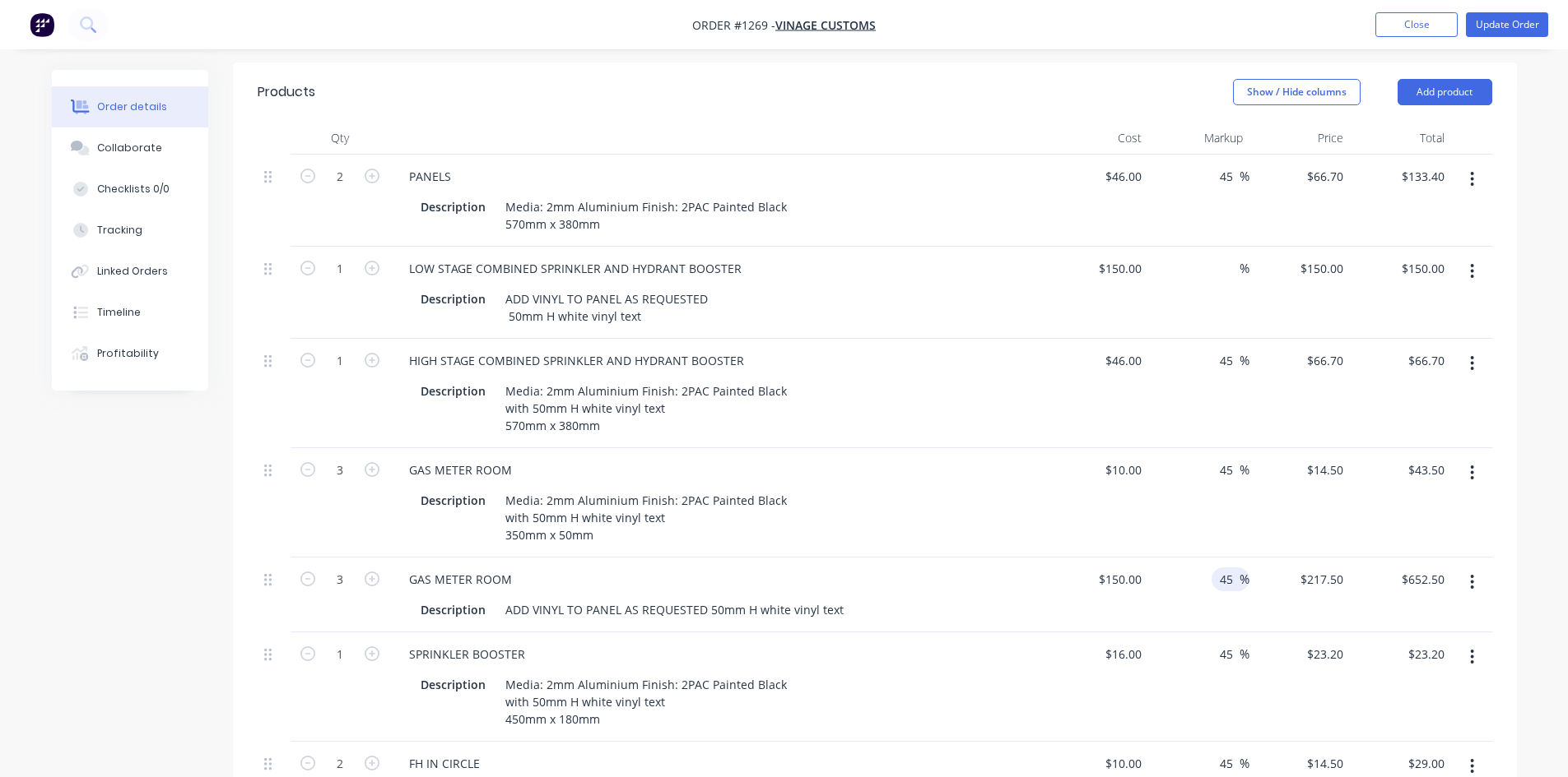
click at [1241, 579] on div "45 45 %" at bounding box center [1230, 579] width 38 height 24
type input "$150.00"
type input "$450.00"
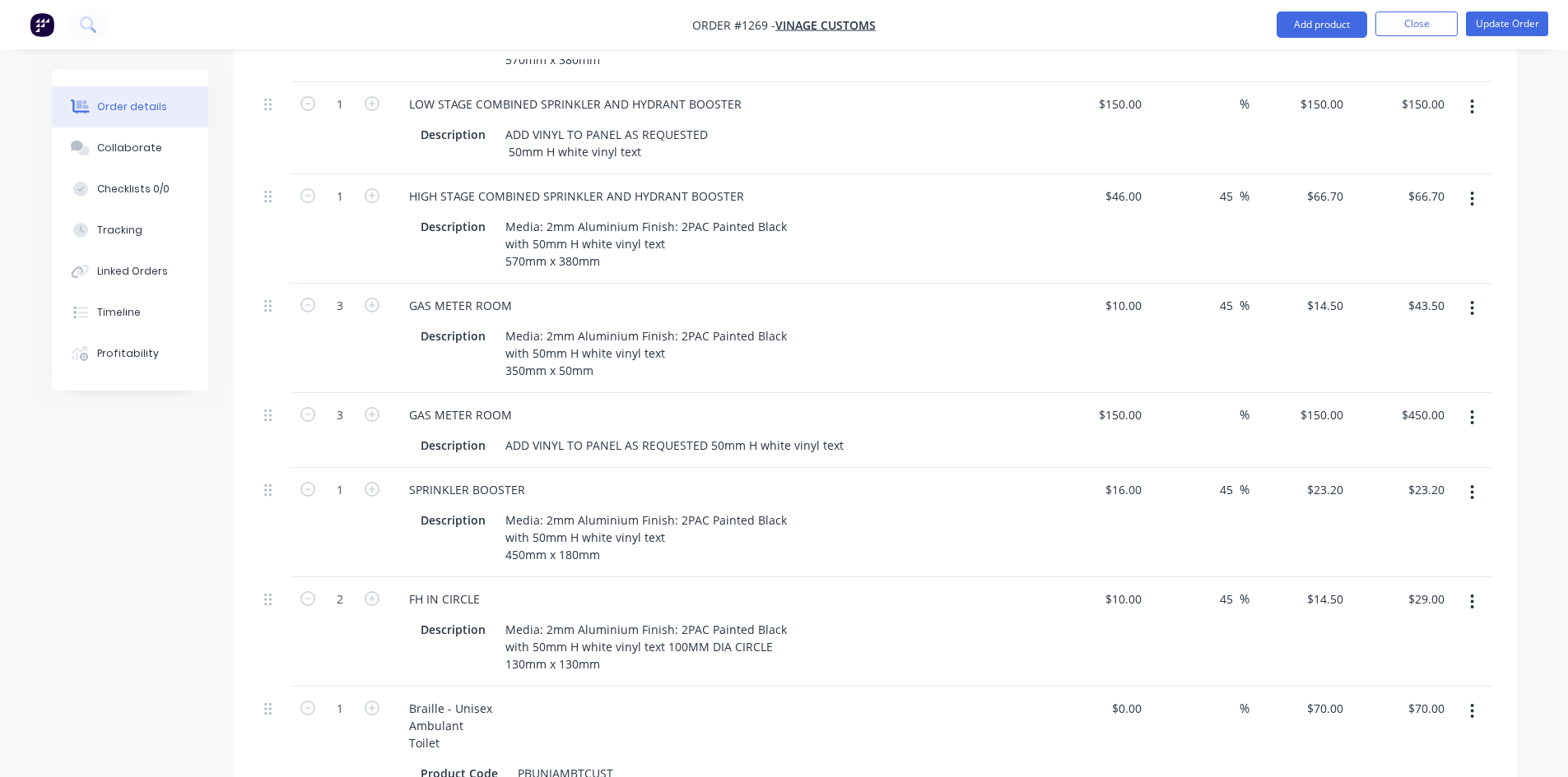
scroll to position [789, 0]
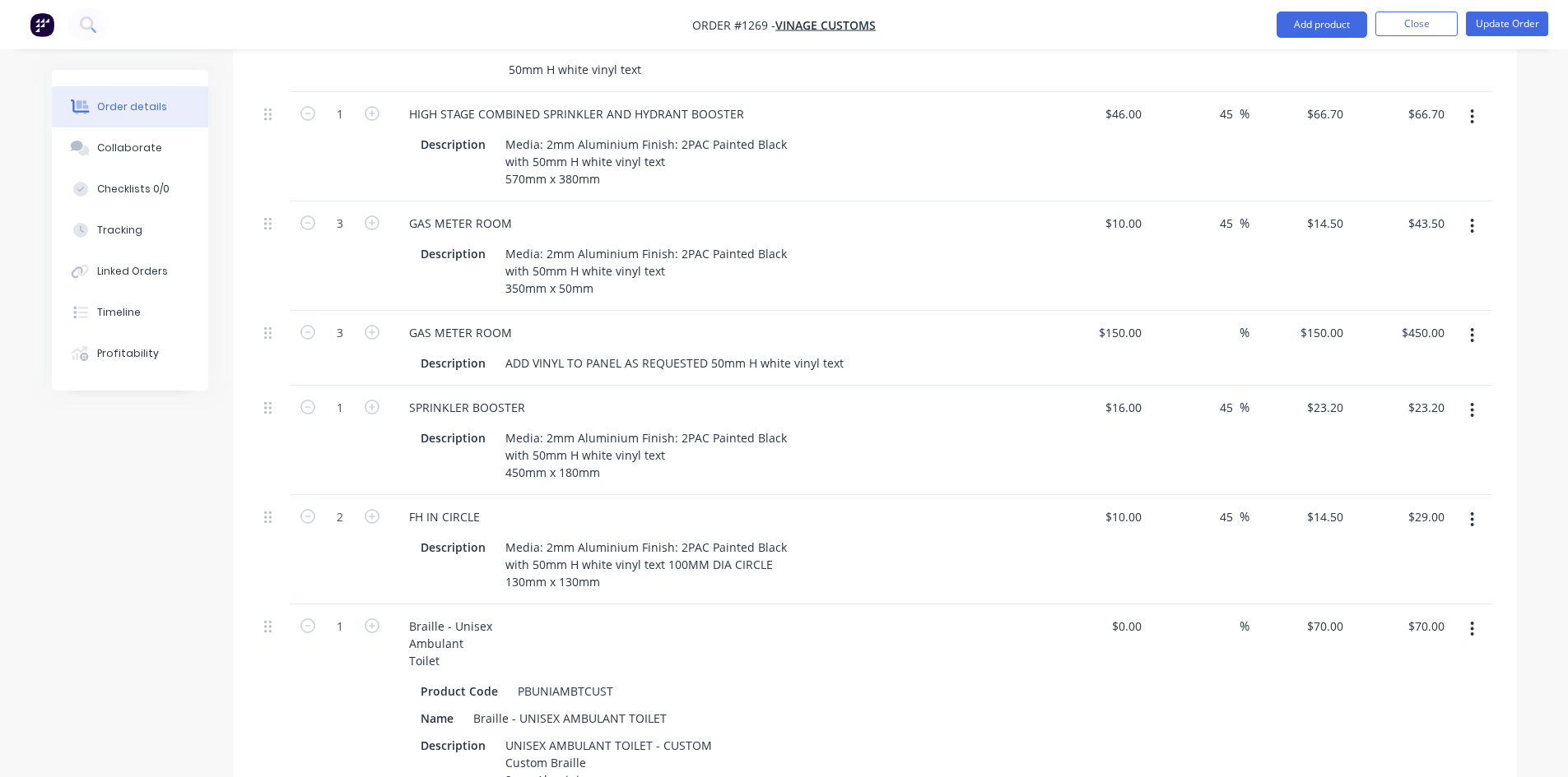
click at [1464, 326] on button "button" at bounding box center [1471, 335] width 39 height 29
click at [1348, 462] on button "Delete" at bounding box center [1414, 477] width 156 height 33
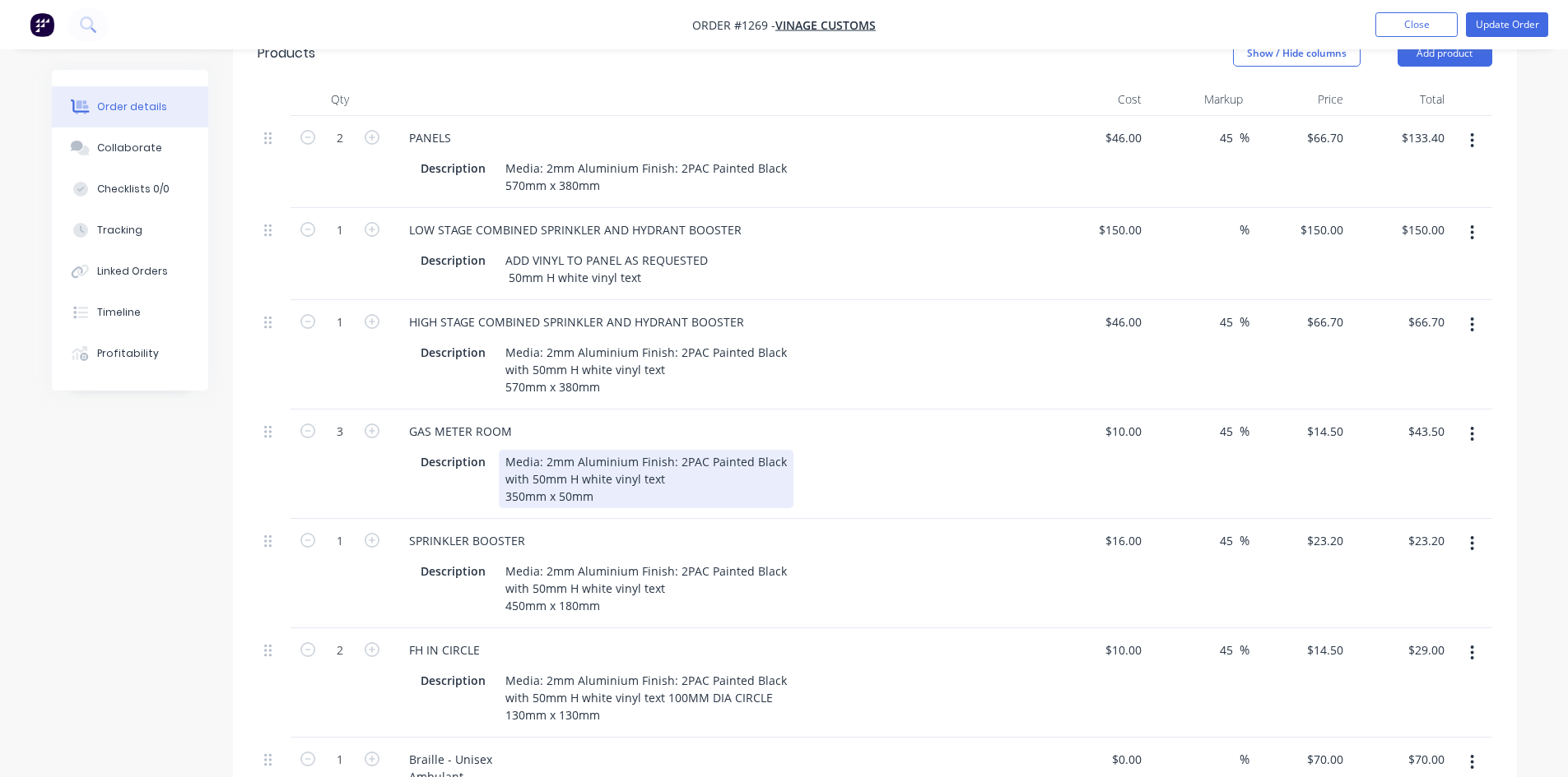
scroll to position [542, 0]
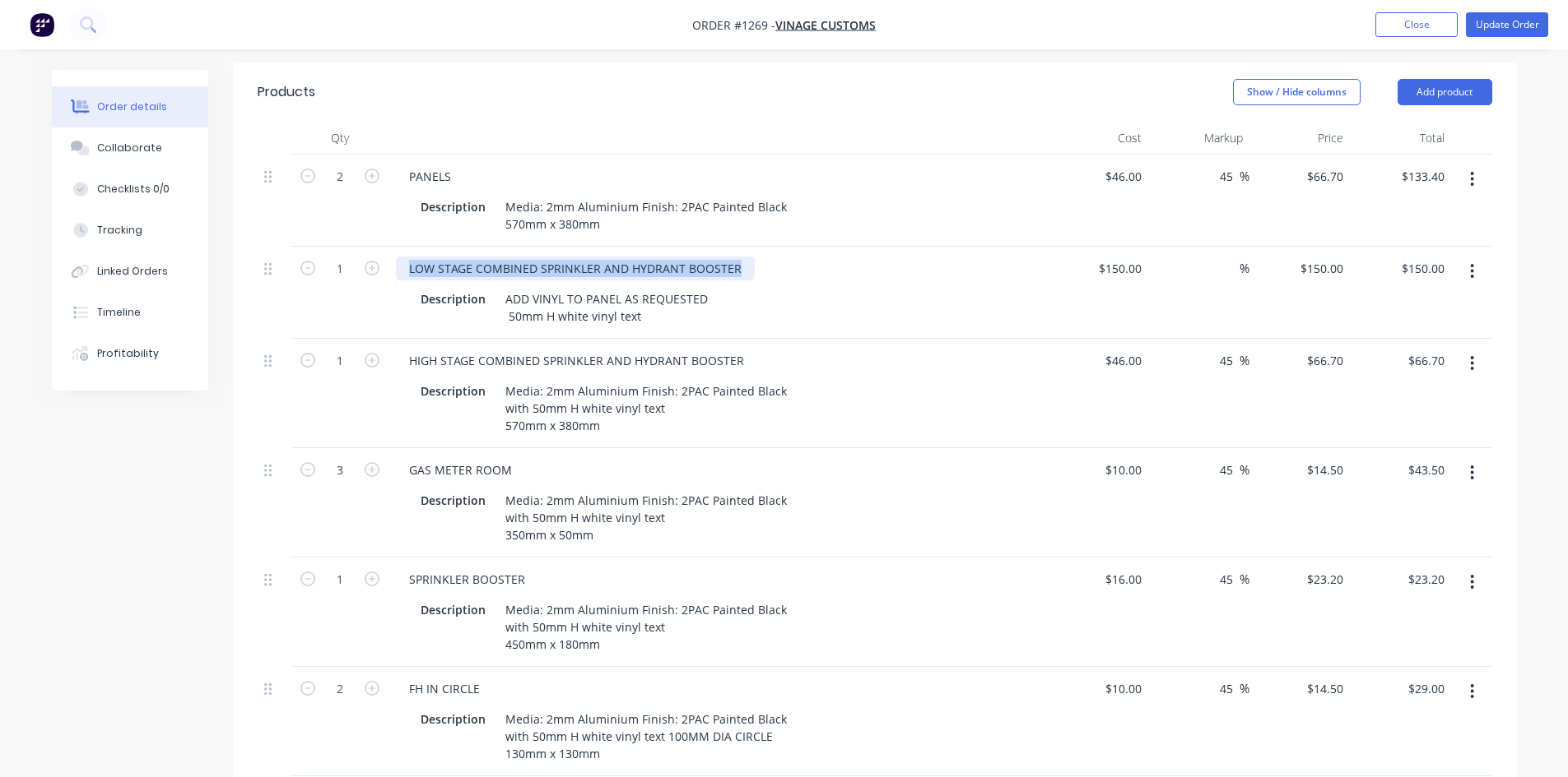
drag, startPoint x: 409, startPoint y: 246, endPoint x: 740, endPoint y: 251, distance: 331.0
click at [740, 257] on div "LOW STAGE COMBINED SPRINKLER AND HYDRANT BOOSTER" at bounding box center [575, 268] width 359 height 24
copy div "LOW STAGE COMBINED SPRINKLER AND HYDRANT BOOSTER"
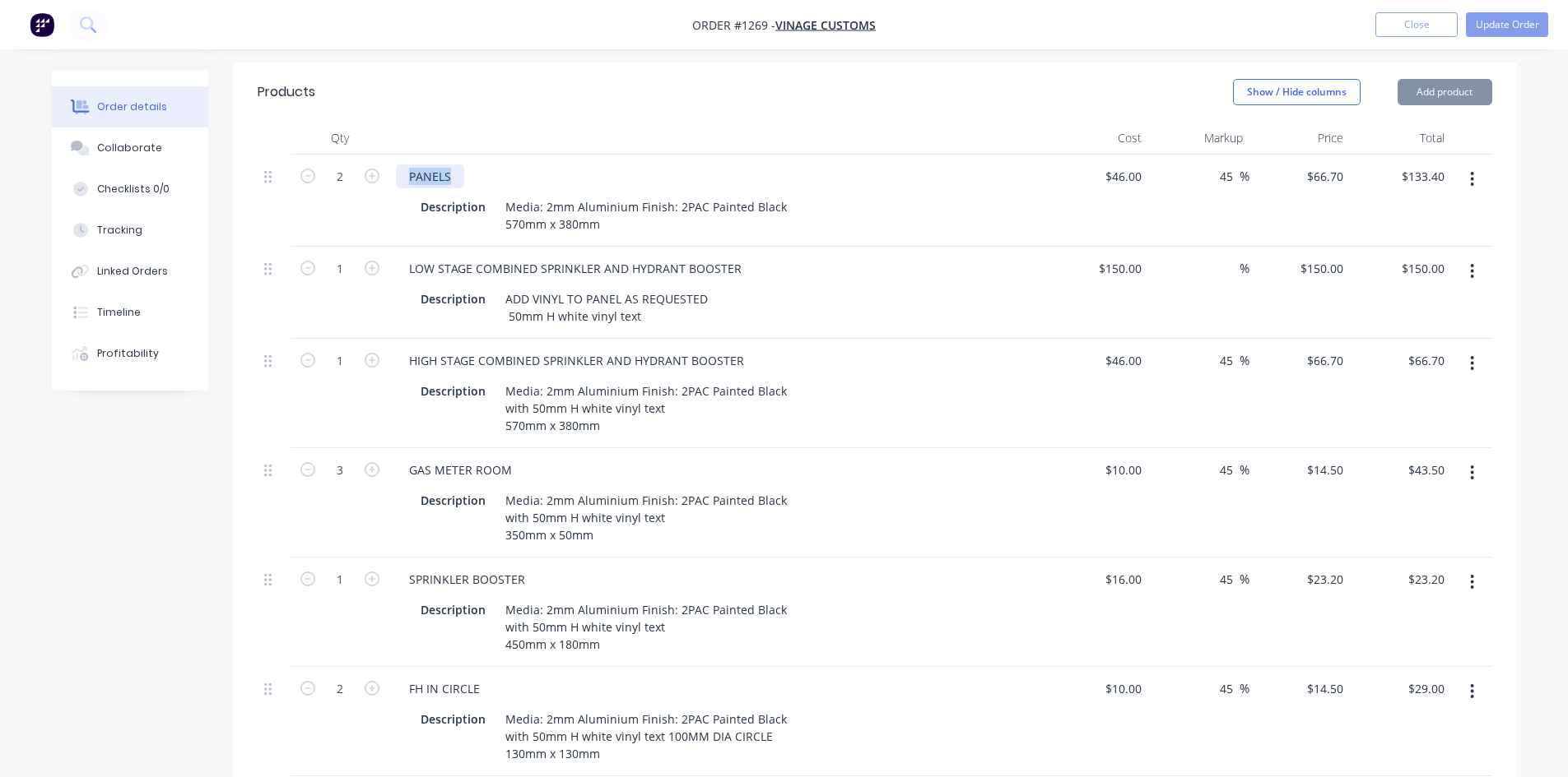
drag, startPoint x: 458, startPoint y: 150, endPoint x: 400, endPoint y: 152, distance: 58.0
click at [400, 165] on div "PANELS" at bounding box center [430, 176] width 69 height 24
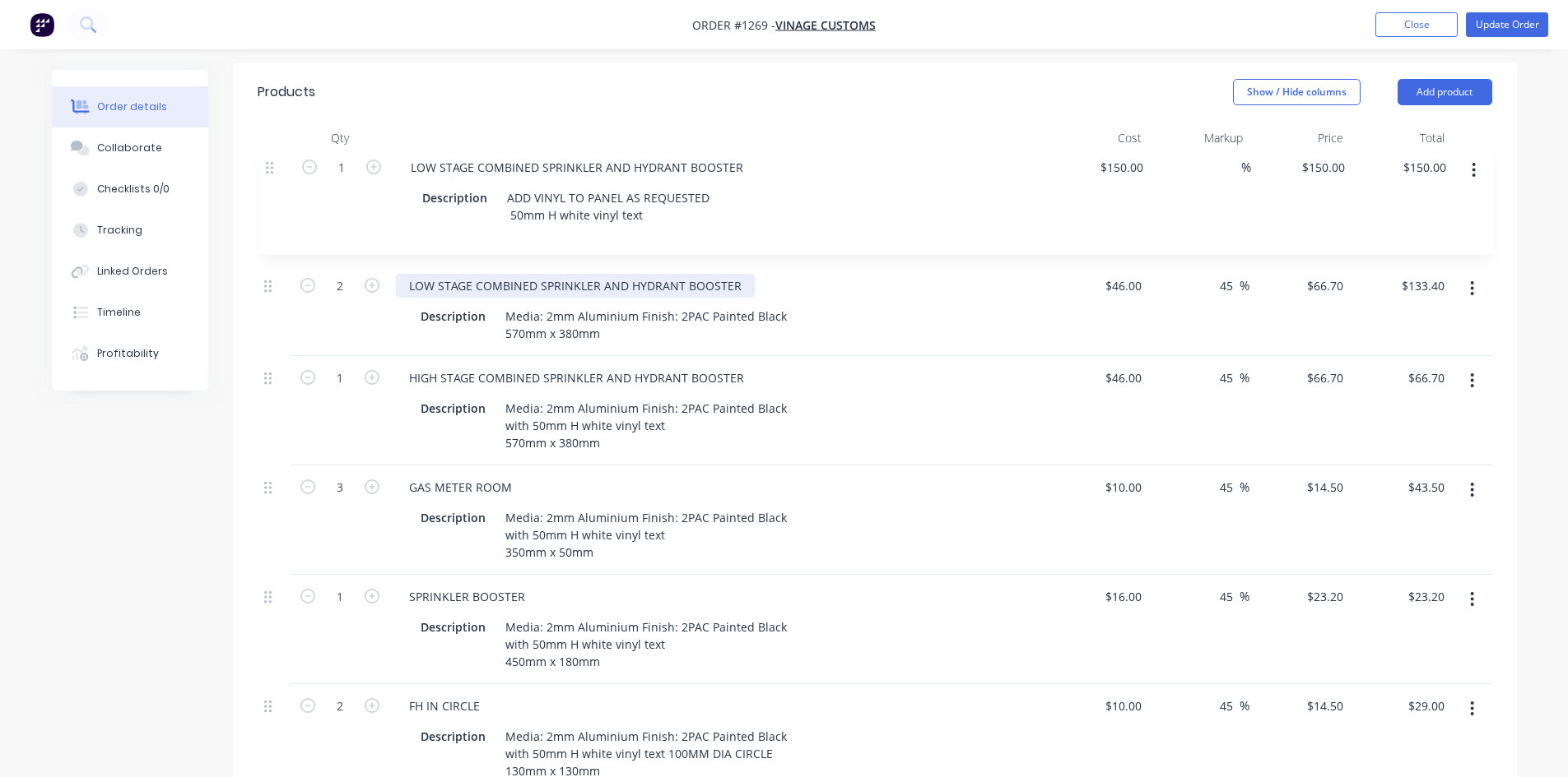
drag, startPoint x: 268, startPoint y: 244, endPoint x: 269, endPoint y: 160, distance: 84.0
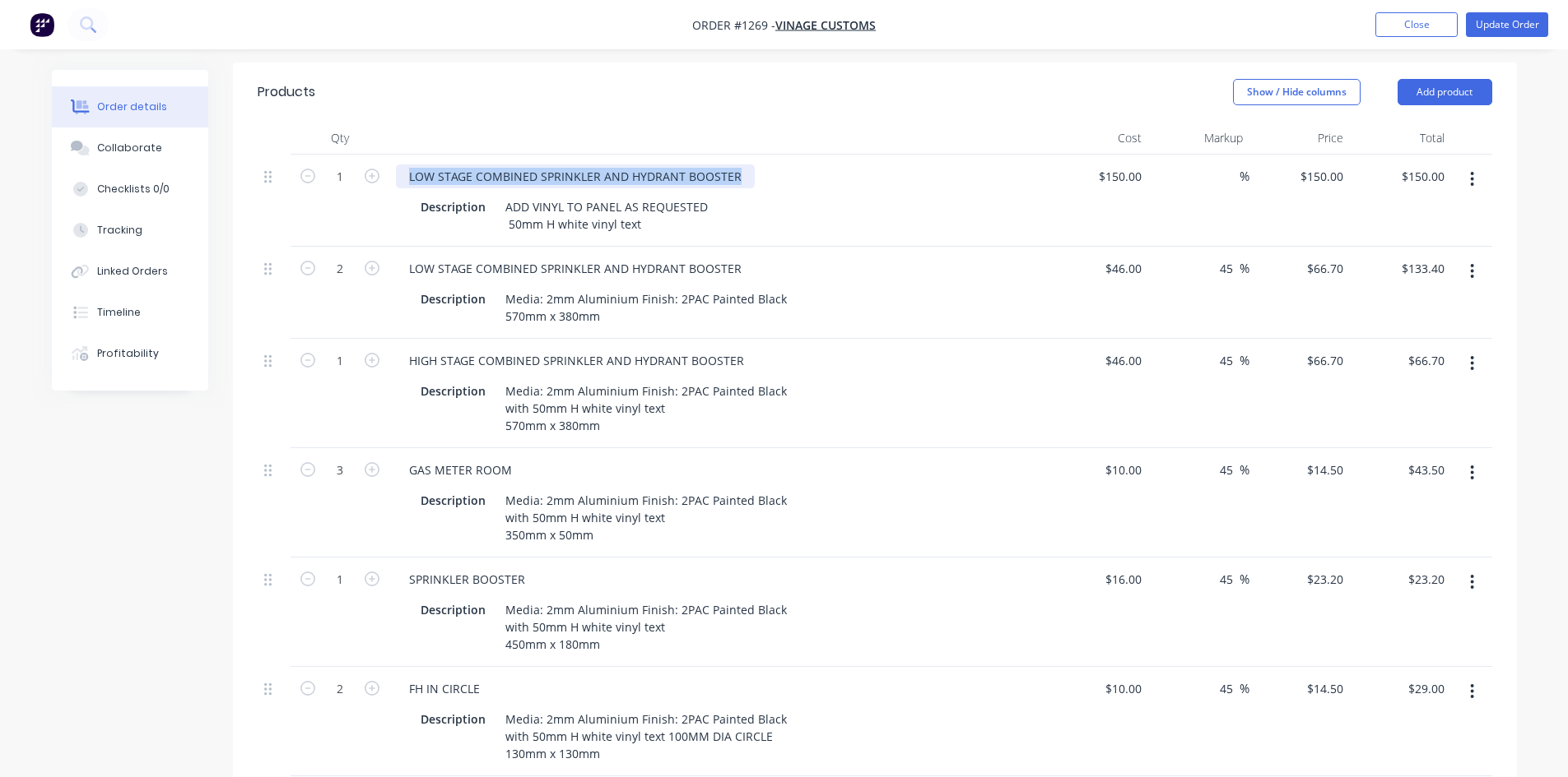
drag, startPoint x: 466, startPoint y: 158, endPoint x: 737, endPoint y: 154, distance: 271.0
click at [737, 165] on div "LOW STAGE COMBINED SPRINKLER AND HYDRANT BOOSTER" at bounding box center [575, 176] width 359 height 24
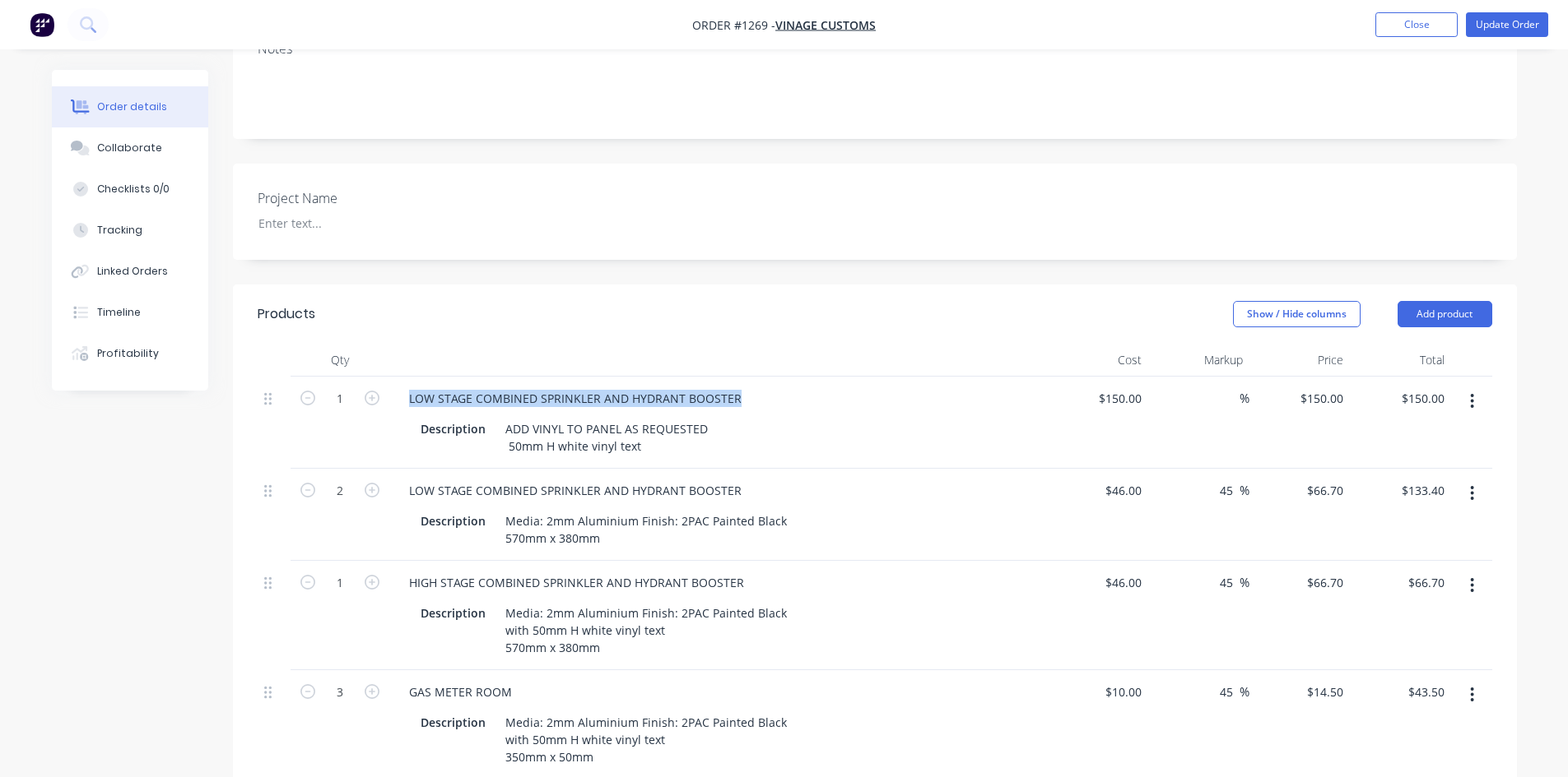
scroll to position [329, 0]
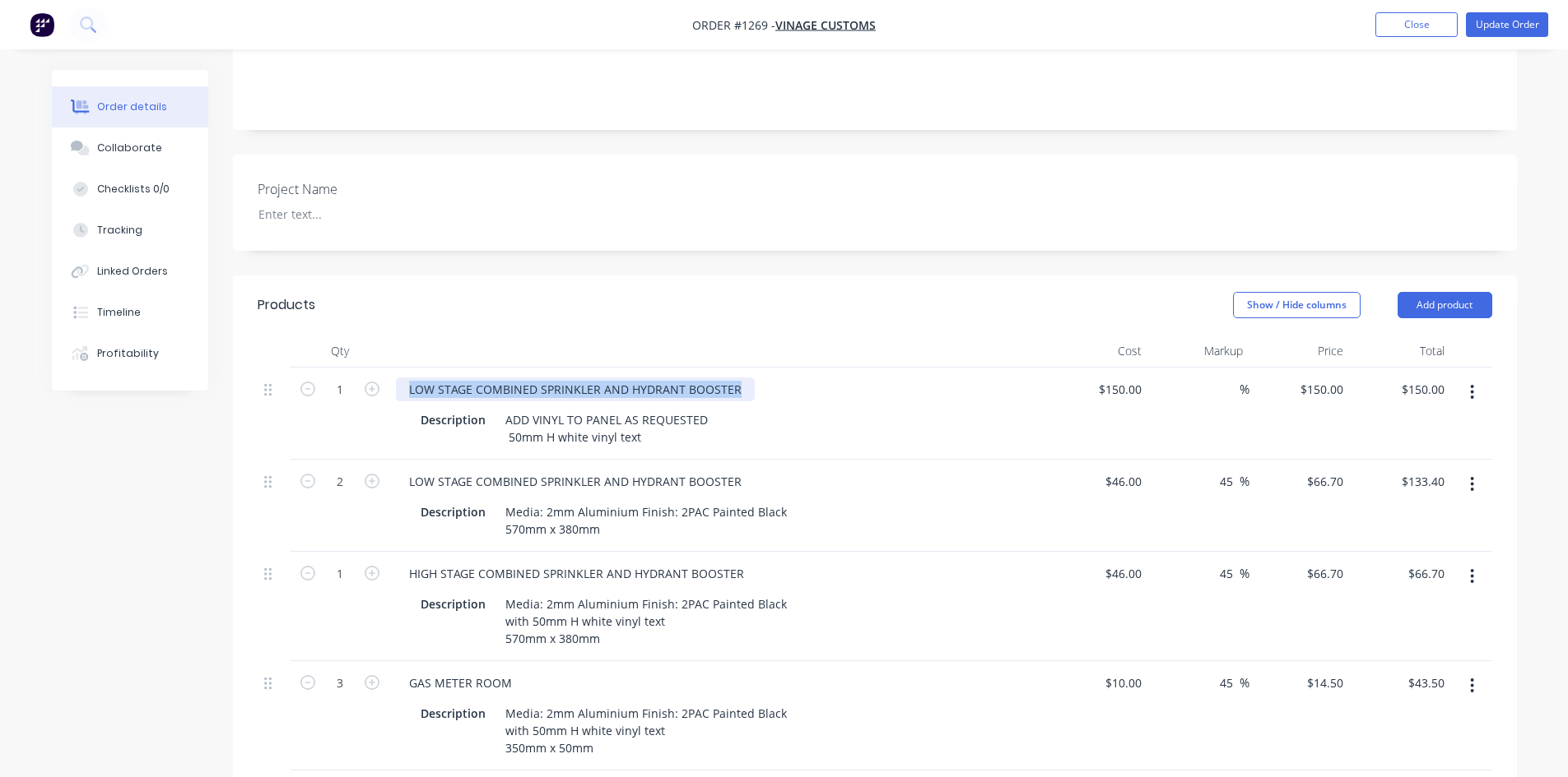
click at [738, 377] on div "LOW STAGE COMBINED SPRINKLER AND HYDRANT BOOSTER" at bounding box center [575, 388] width 359 height 24
drag, startPoint x: 736, startPoint y: 366, endPoint x: 410, endPoint y: 357, distance: 326.1
click at [410, 377] on div "LOW STAGE COMBINED SPRINKLER AND HYDRANT BOOSTER" at bounding box center [575, 388] width 359 height 24
click at [706, 377] on div "ADD VINYL TO PANELS AS REQUESTED" at bounding box center [719, 388] width 646 height 24
click at [615, 377] on div "ADD VINYL TO PANELS AS REQUESTED" at bounding box center [514, 388] width 235 height 24
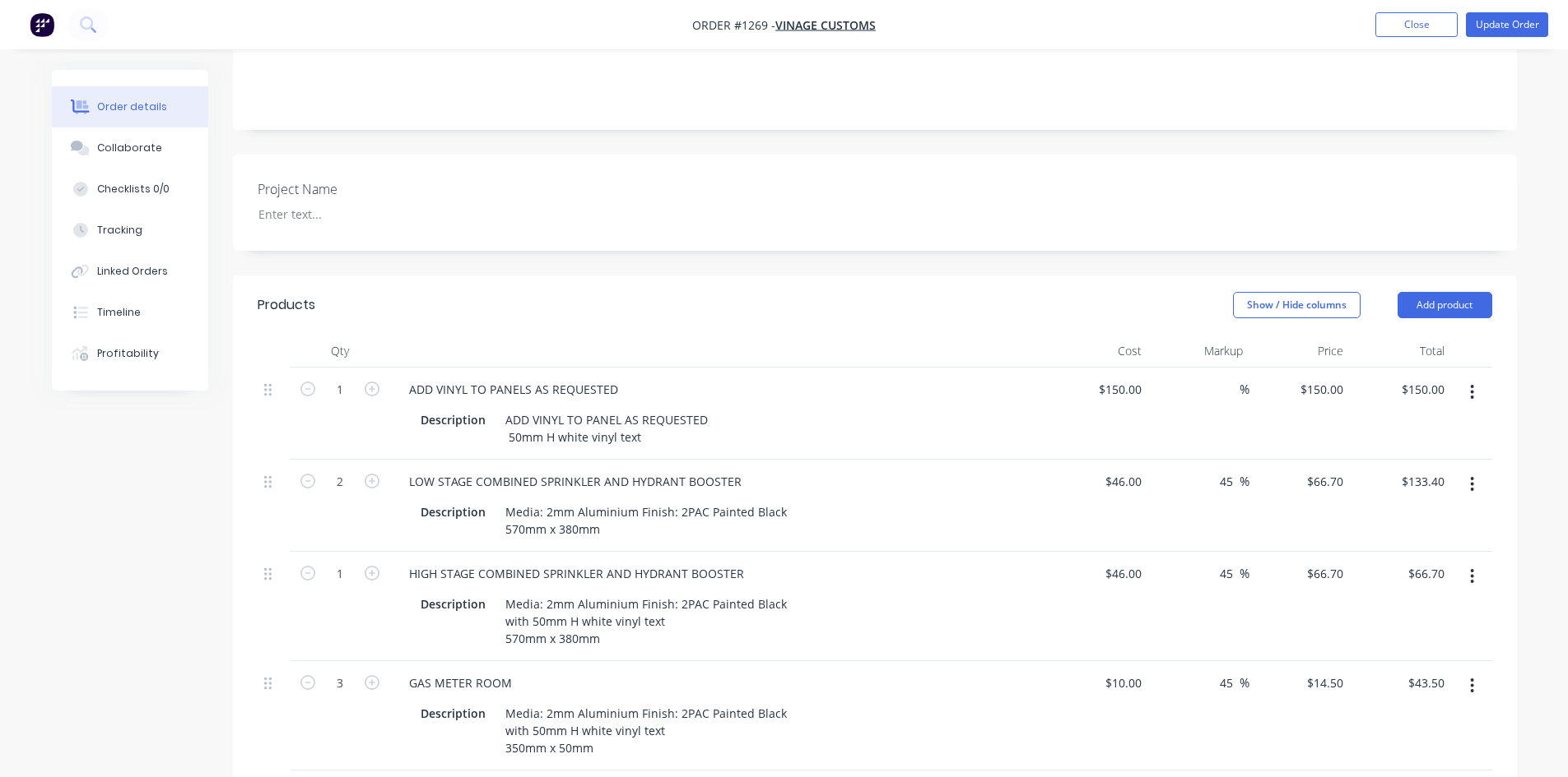
click at [690, 303] on header "Products Show / Hide columns Add product" at bounding box center [874, 305] width 1284 height 59
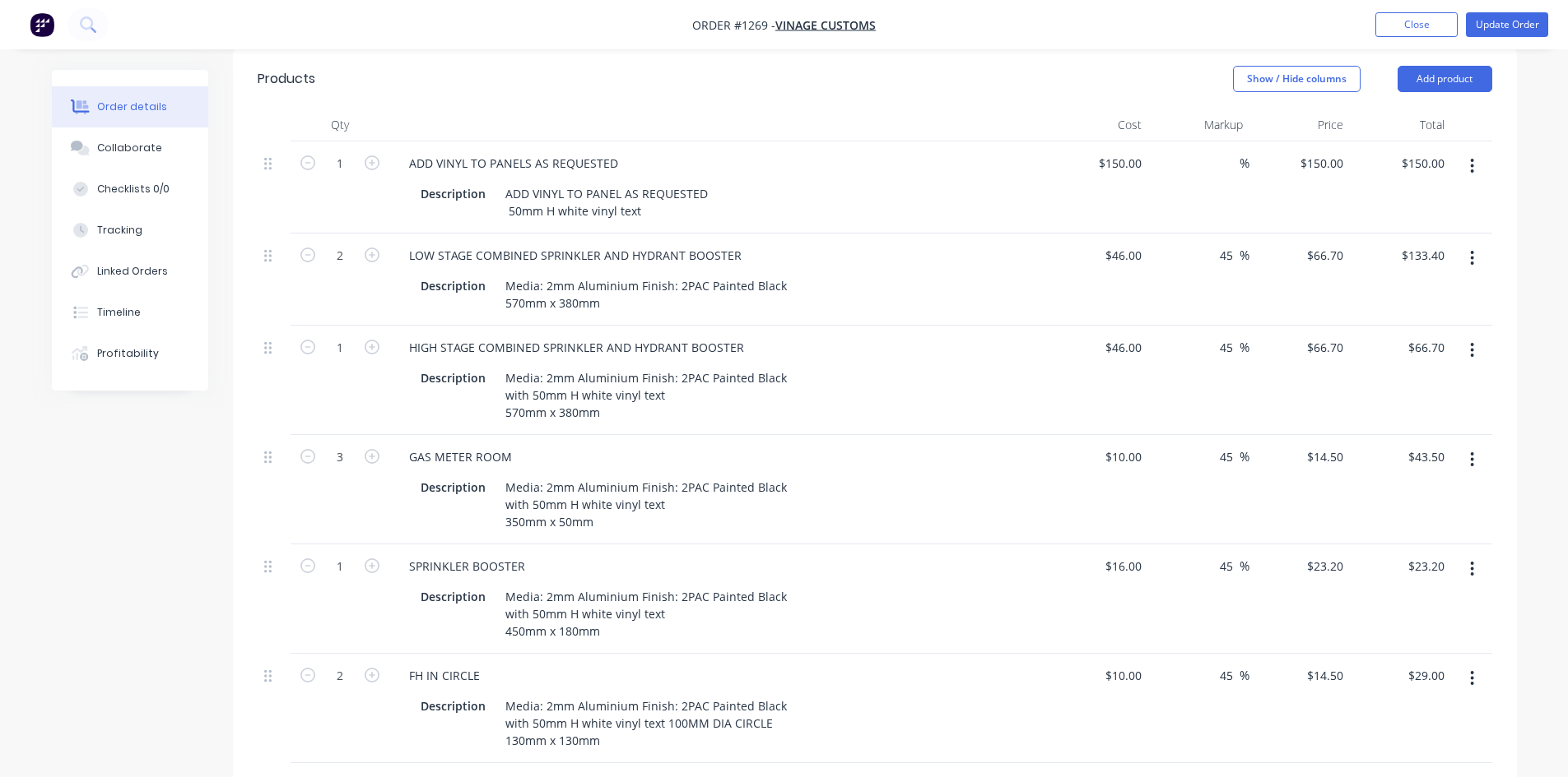
scroll to position [576, 0]
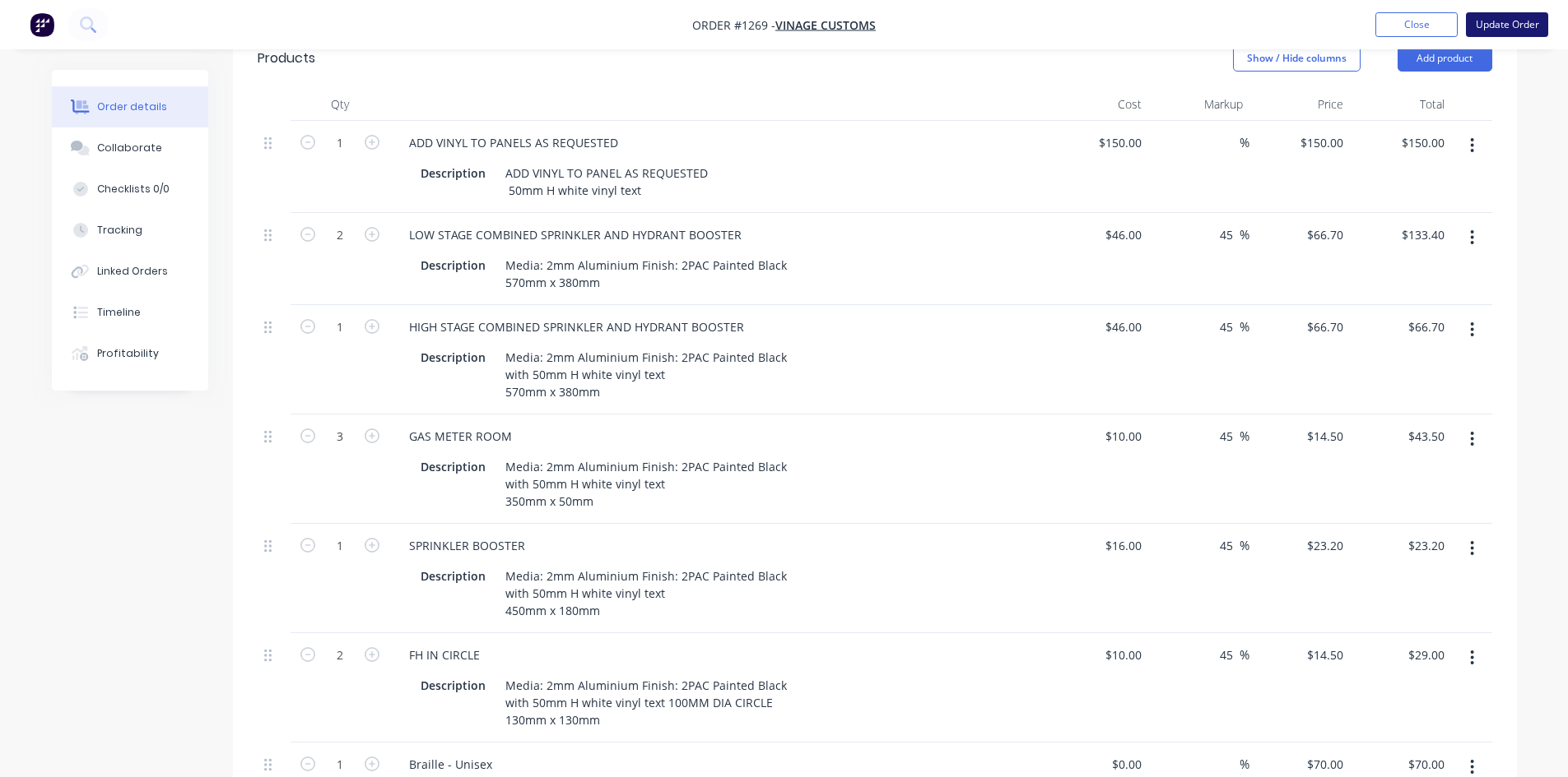
click at [1499, 33] on button "Update Order" at bounding box center [1506, 24] width 82 height 24
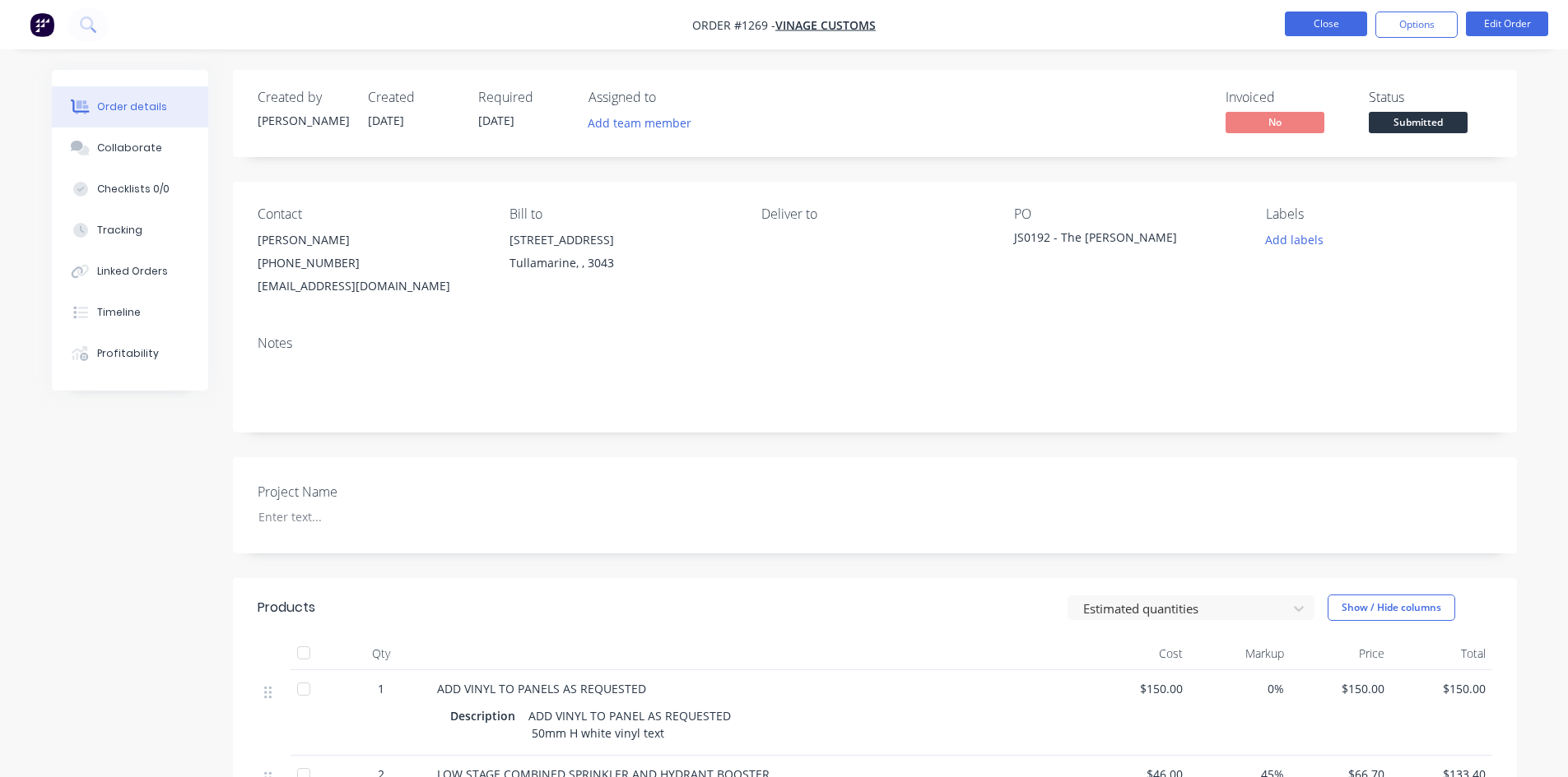
click at [1310, 22] on button "Close" at bounding box center [1325, 24] width 82 height 24
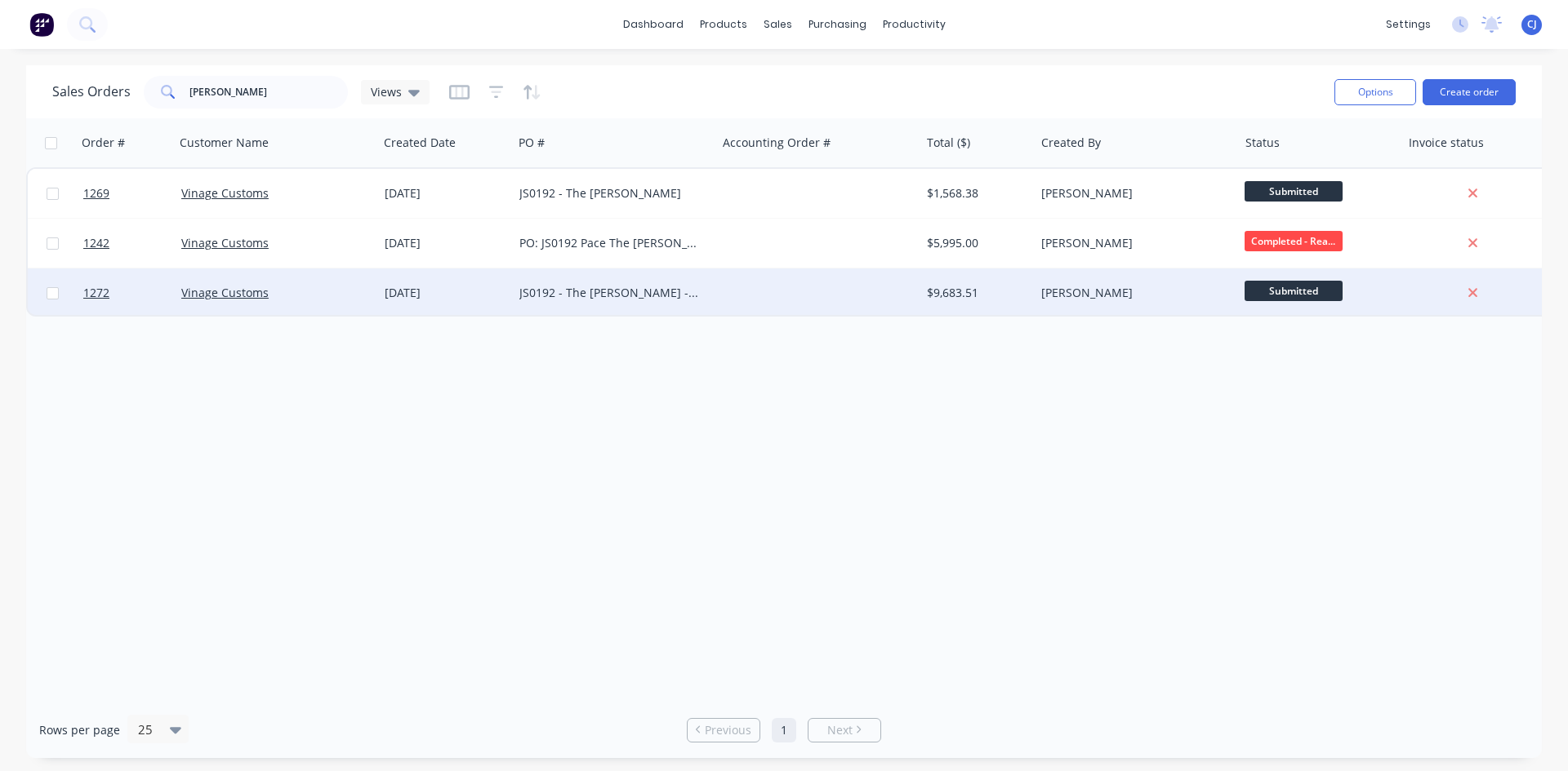
click at [607, 289] on div "JS0192 - The [PERSON_NAME] - FRV" at bounding box center [610, 292] width 181 height 16
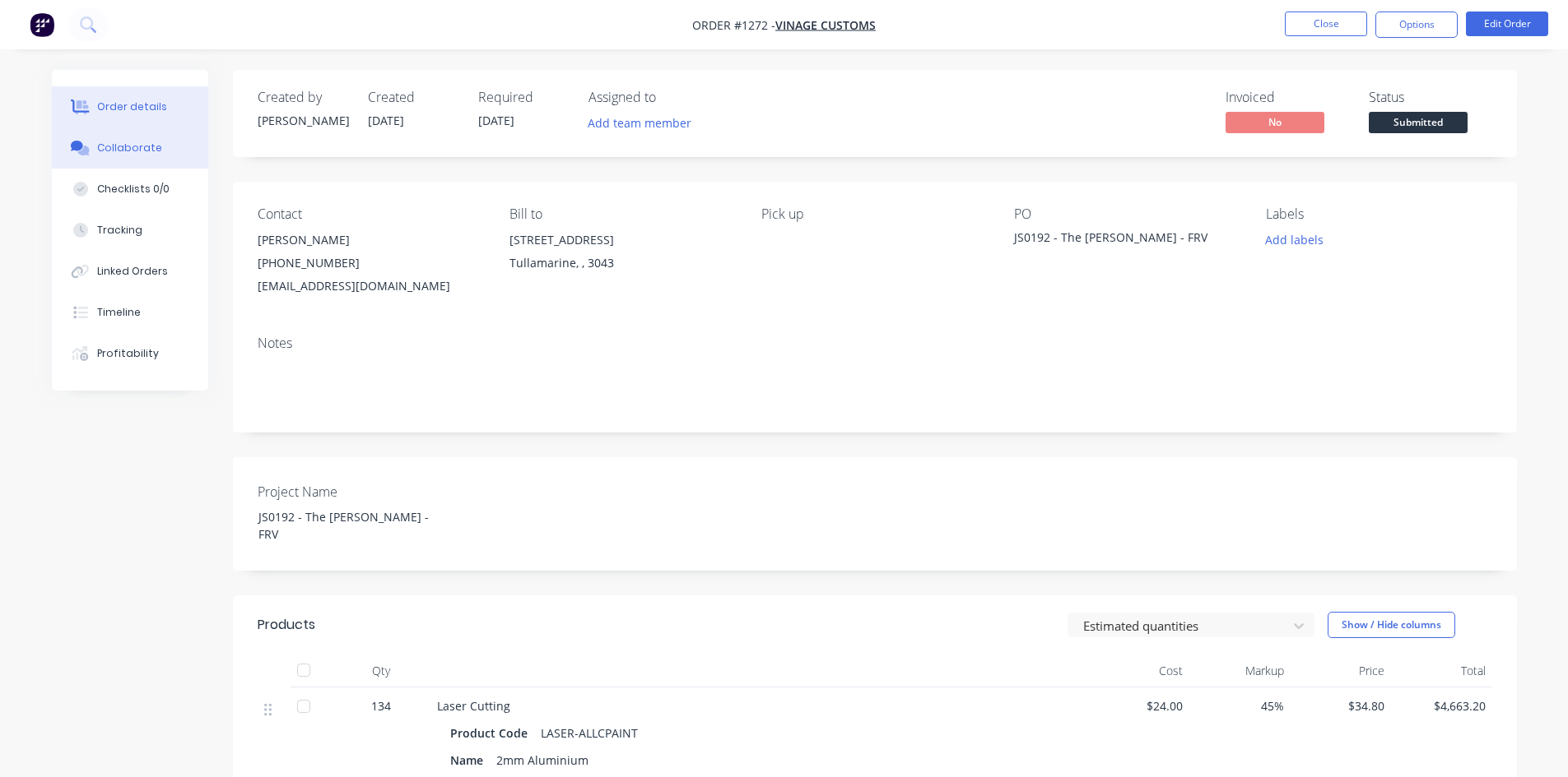
click at [109, 143] on div "Collaborate" at bounding box center [129, 149] width 65 height 15
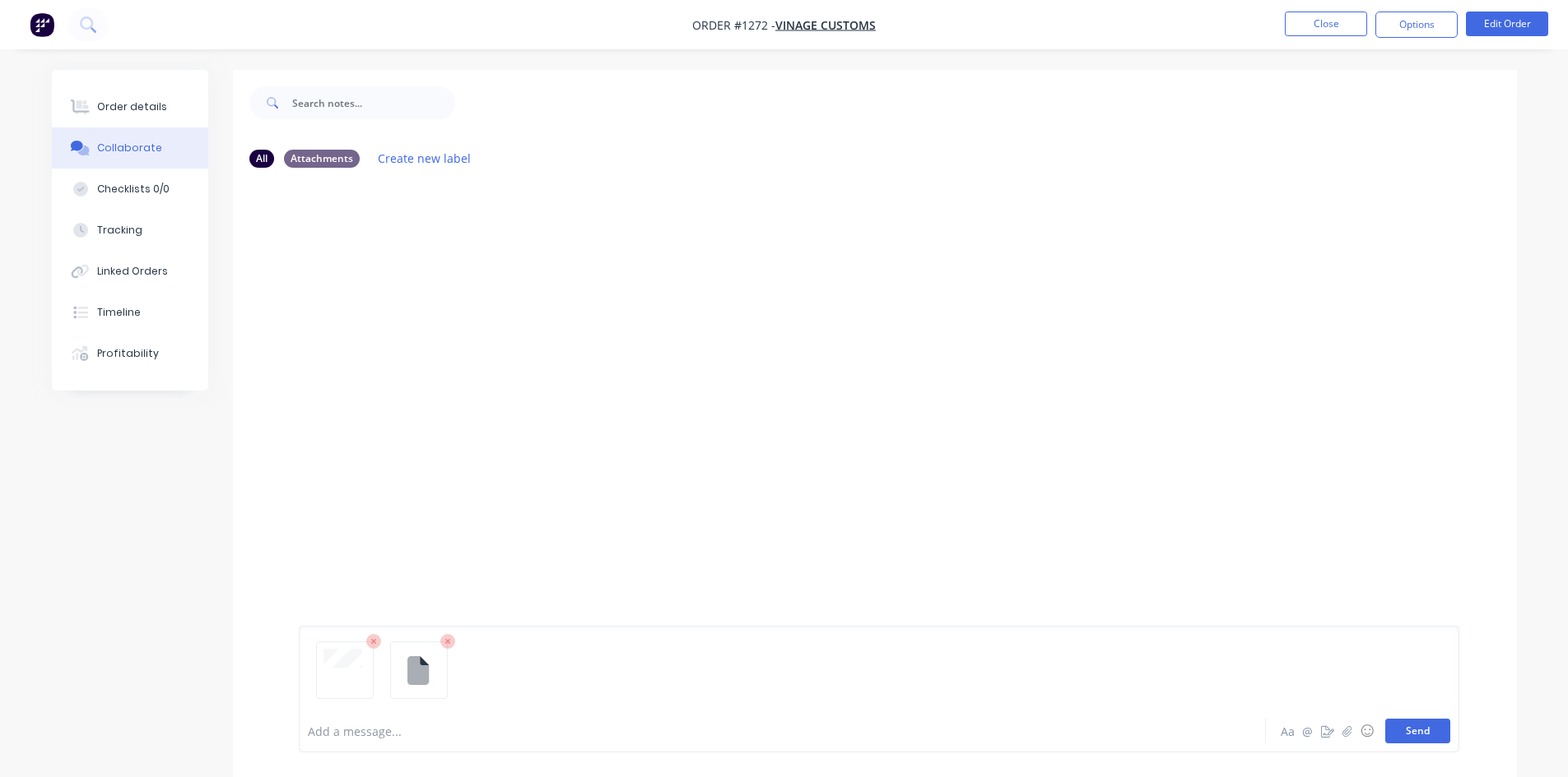
click at [1419, 734] on button "Send" at bounding box center [1417, 731] width 65 height 24
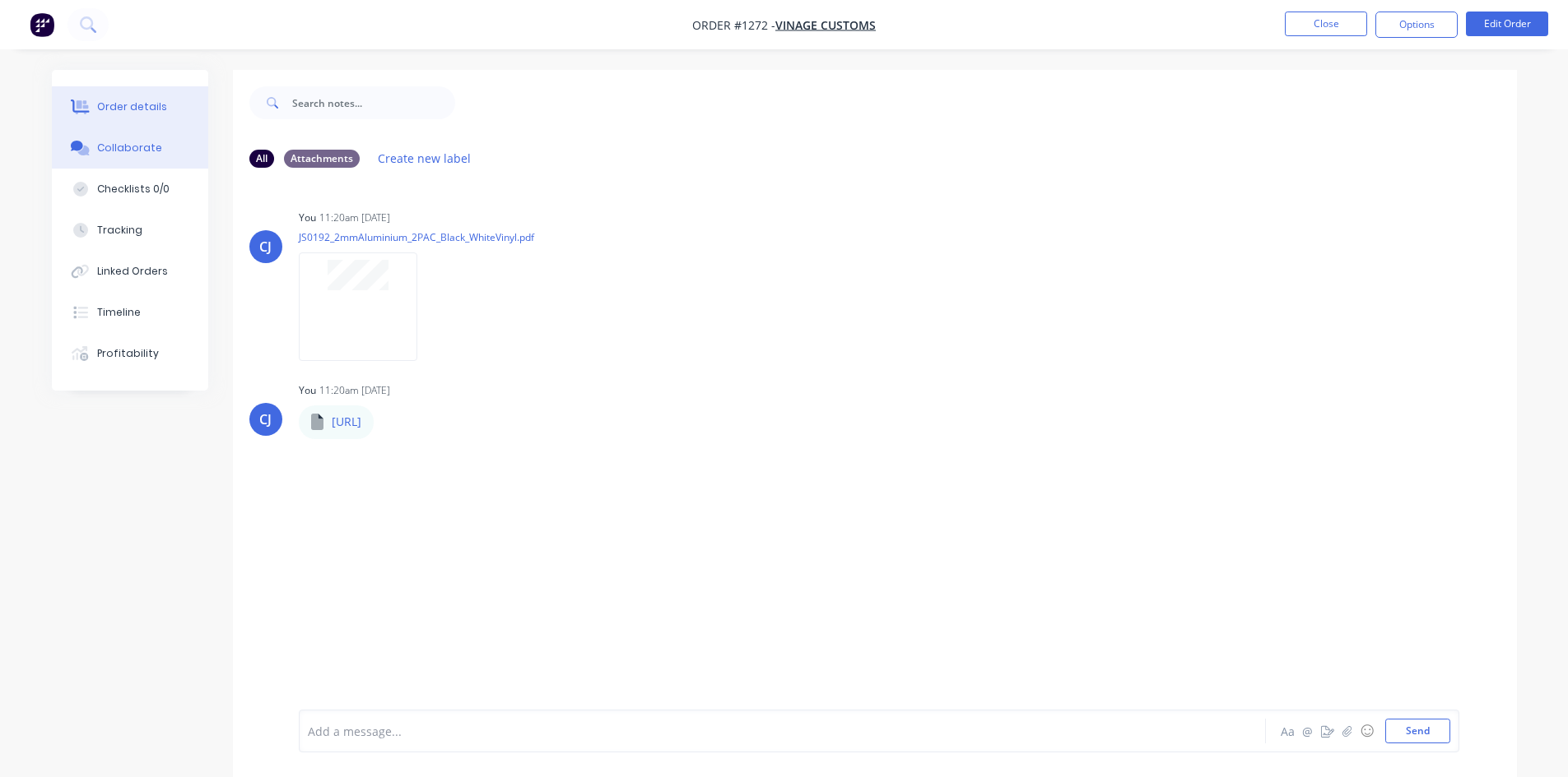
click at [159, 110] on div "Order details" at bounding box center [132, 107] width 70 height 15
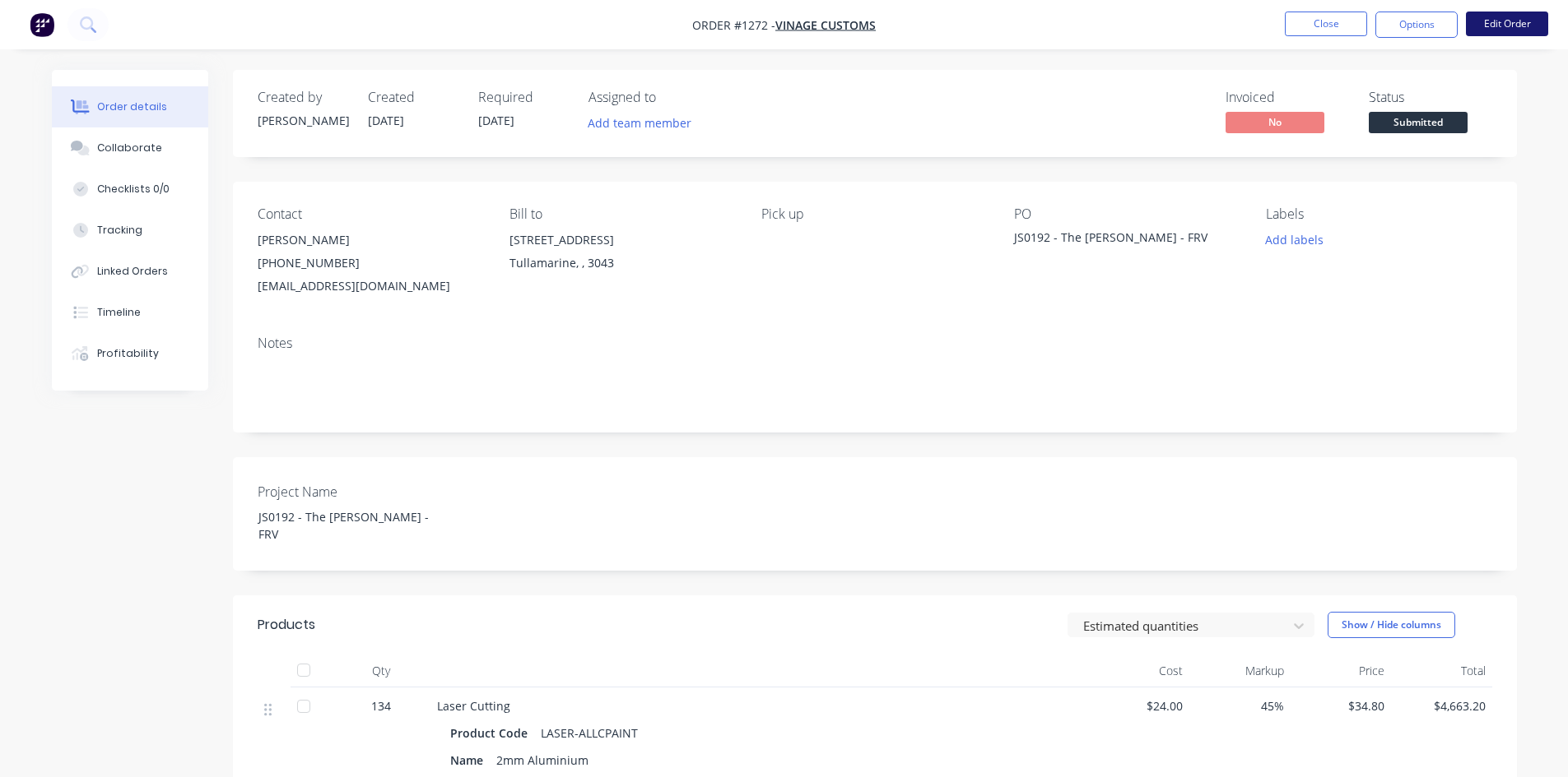
click at [1469, 16] on button "Edit Order" at bounding box center [1506, 24] width 82 height 24
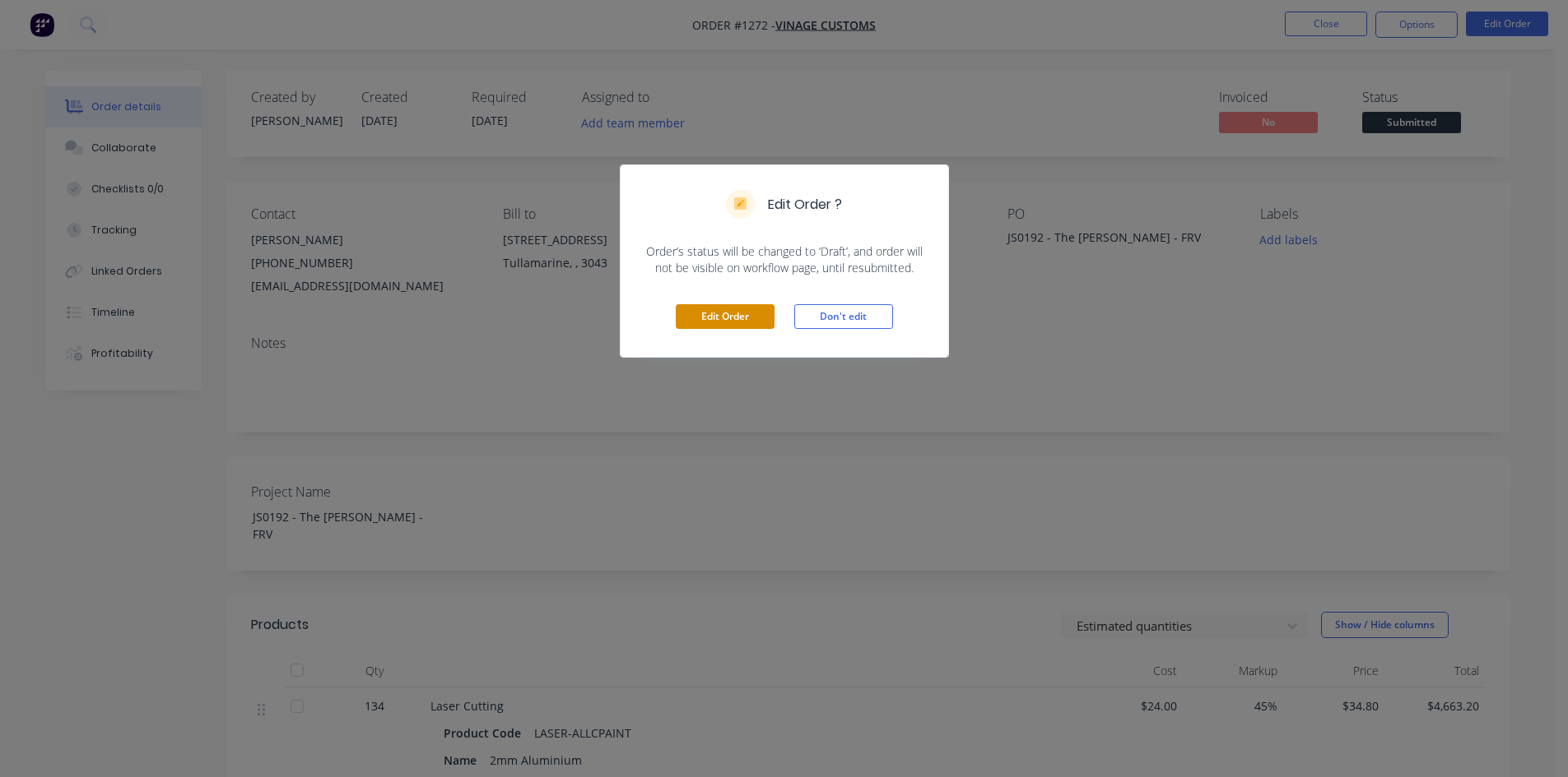
click at [757, 320] on button "Edit Order" at bounding box center [725, 317] width 99 height 24
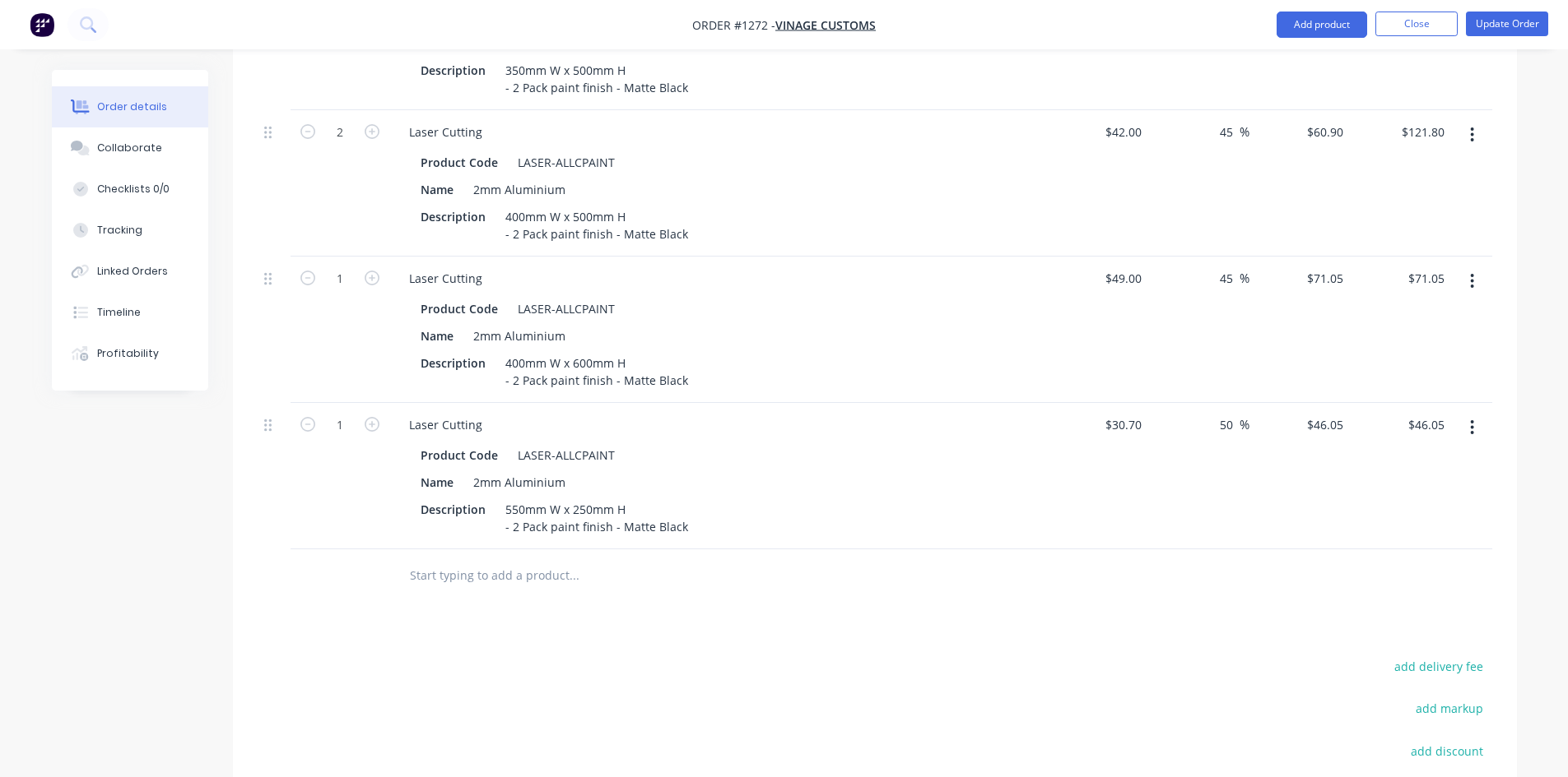
scroll to position [1070, 0]
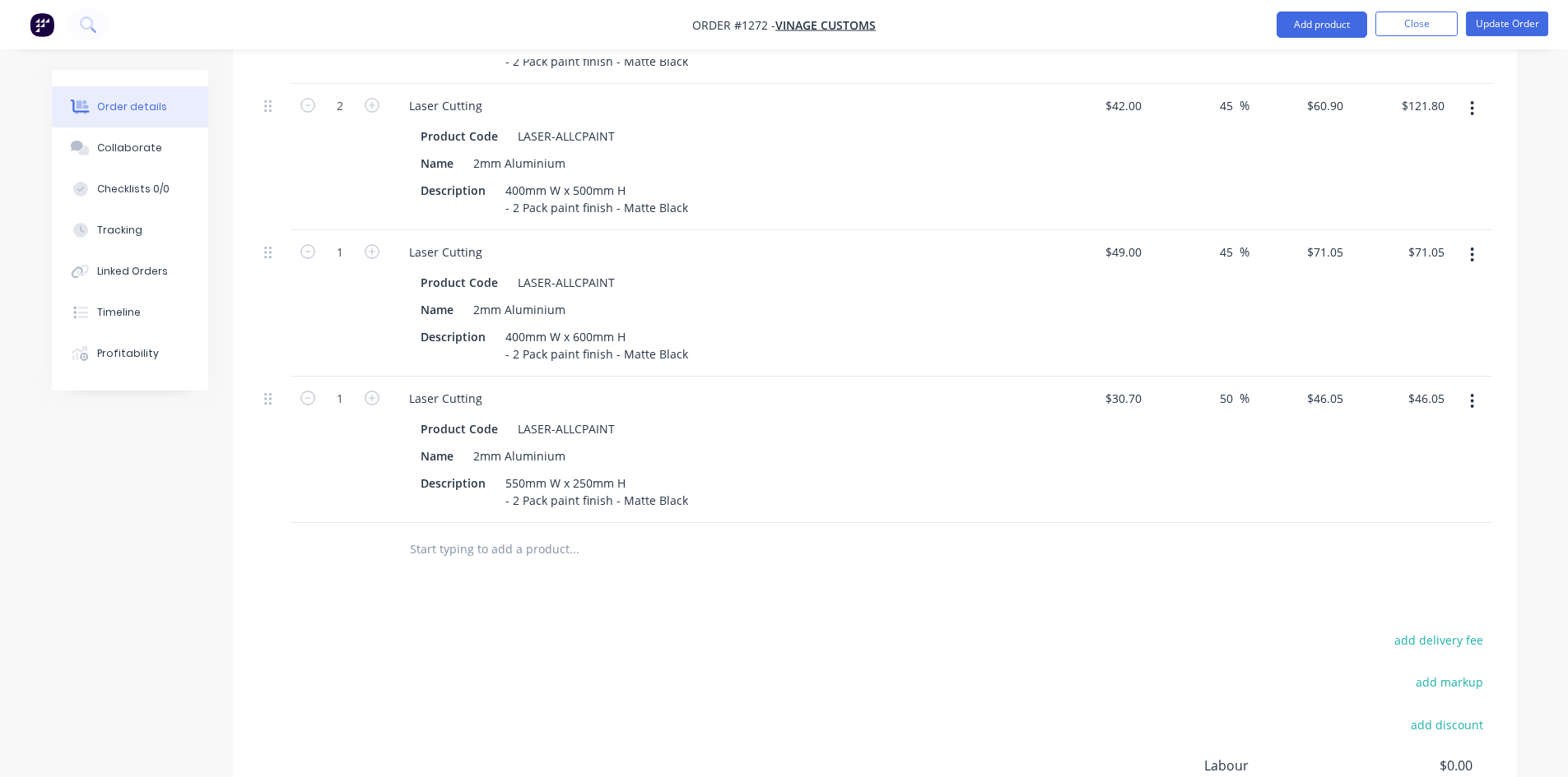
click at [1473, 394] on icon "button" at bounding box center [1472, 402] width 3 height 15
click at [1416, 466] on div "Duplicate" at bounding box center [1414, 477] width 127 height 24
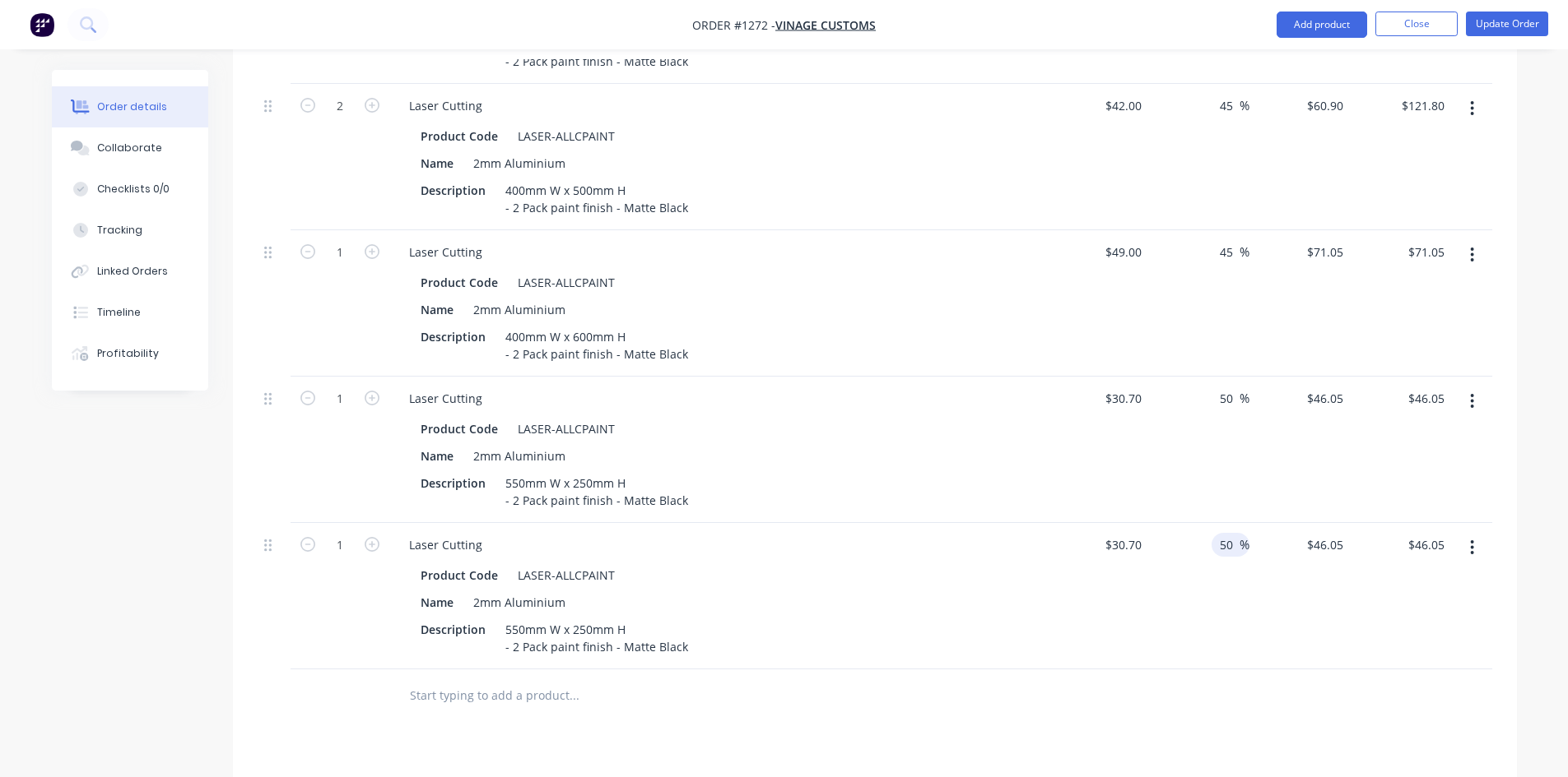
click at [1223, 533] on input "50" at bounding box center [1228, 545] width 22 height 24
type input "40"
type input "$42.98"
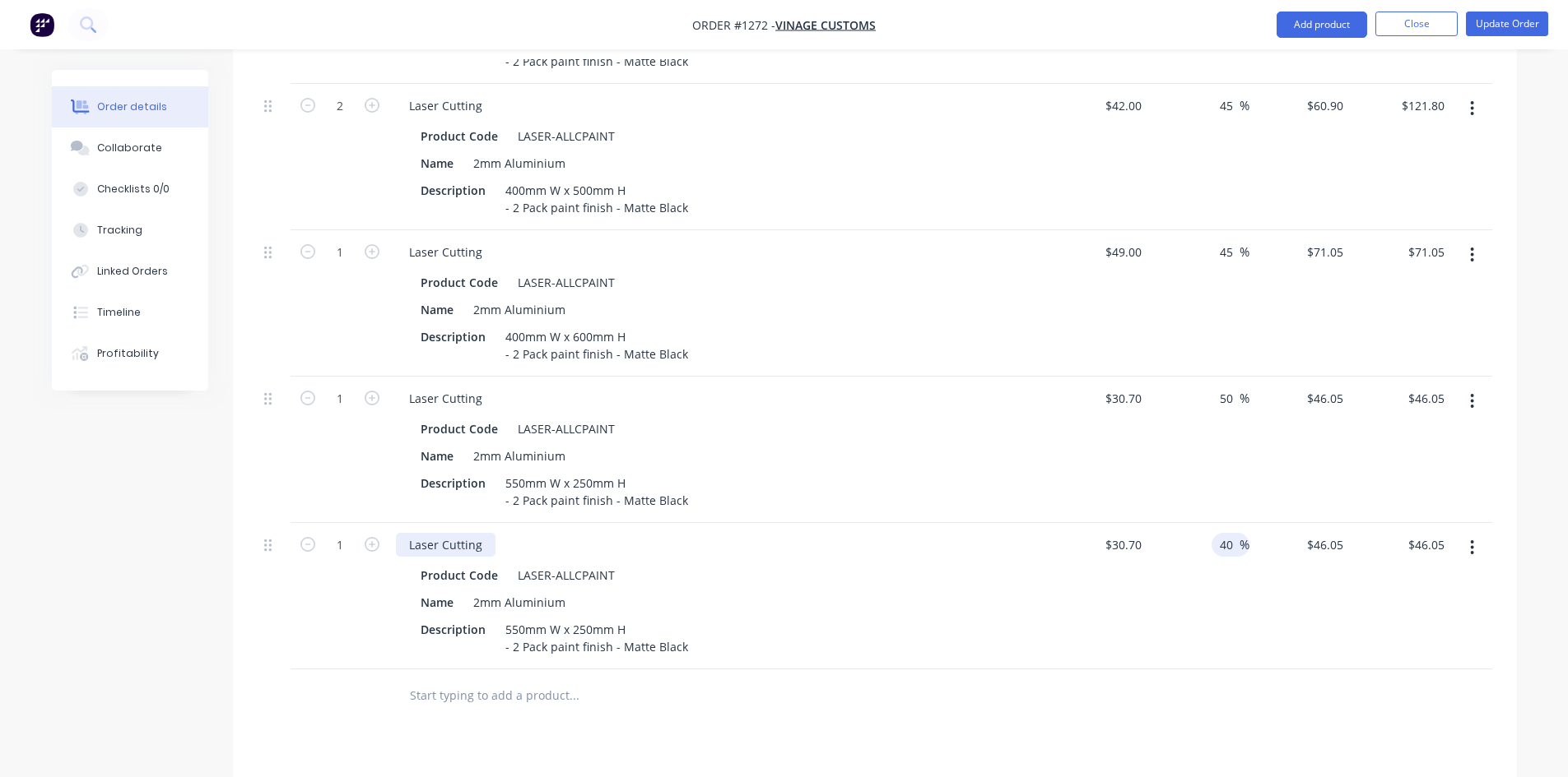
type input "$42.98"
click at [469, 533] on div "Laser Cutting" at bounding box center [446, 545] width 100 height 24
drag, startPoint x: 485, startPoint y: 505, endPoint x: 404, endPoint y: 508, distance: 81.1
click at [404, 533] on div "Laser Cutting" at bounding box center [446, 545] width 100 height 24
click at [1122, 533] on input "30.7" at bounding box center [1126, 545] width 44 height 24
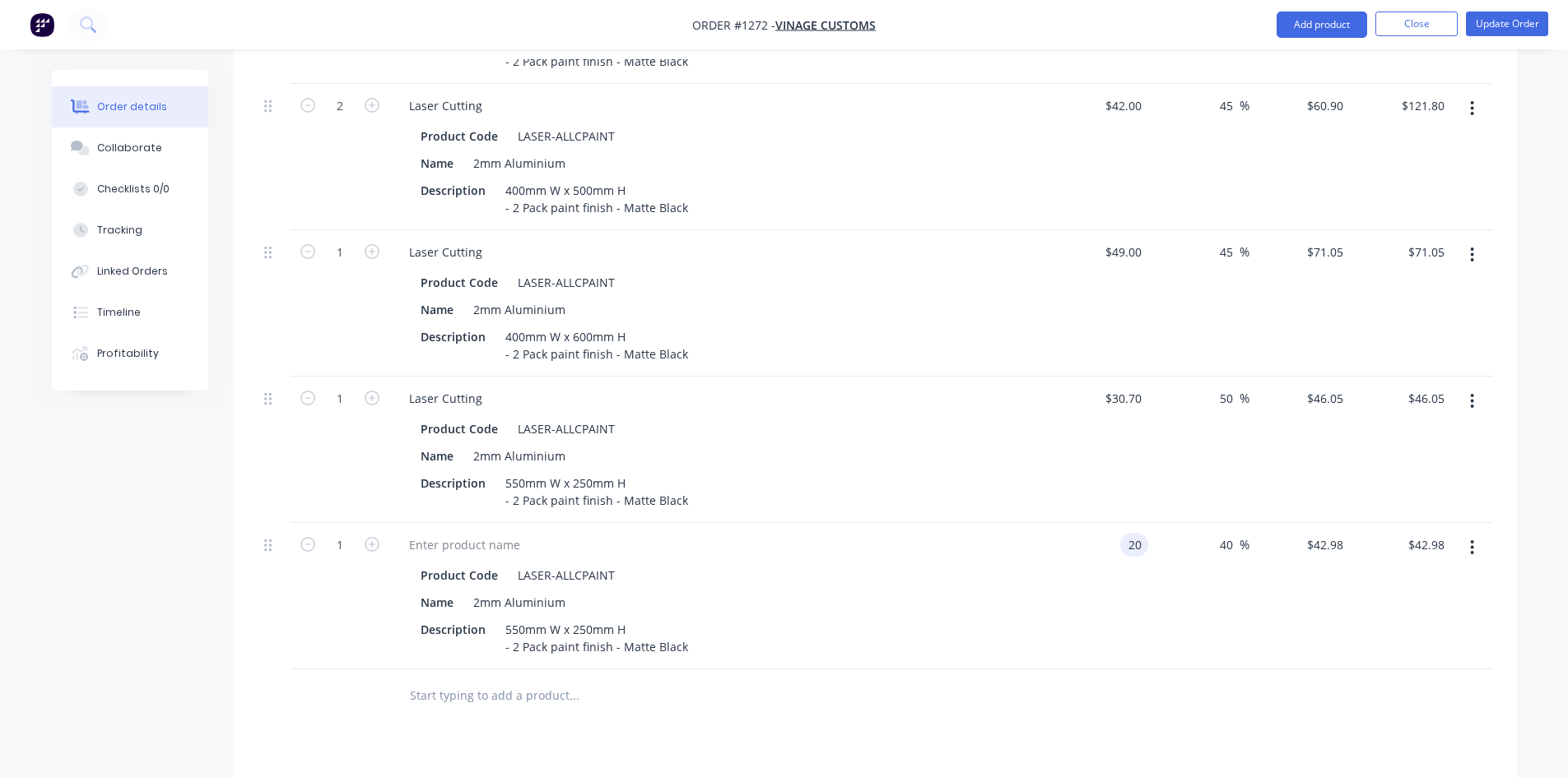
type input "$20.00"
type input "$28.00"
click at [1218, 628] on div "Qty Cost Markup Price Total 134 Laser Cutting Product Code LASER-ALLCPAINT Name…" at bounding box center [874, 166] width 1284 height 1111
click at [489, 533] on div at bounding box center [465, 545] width 137 height 24
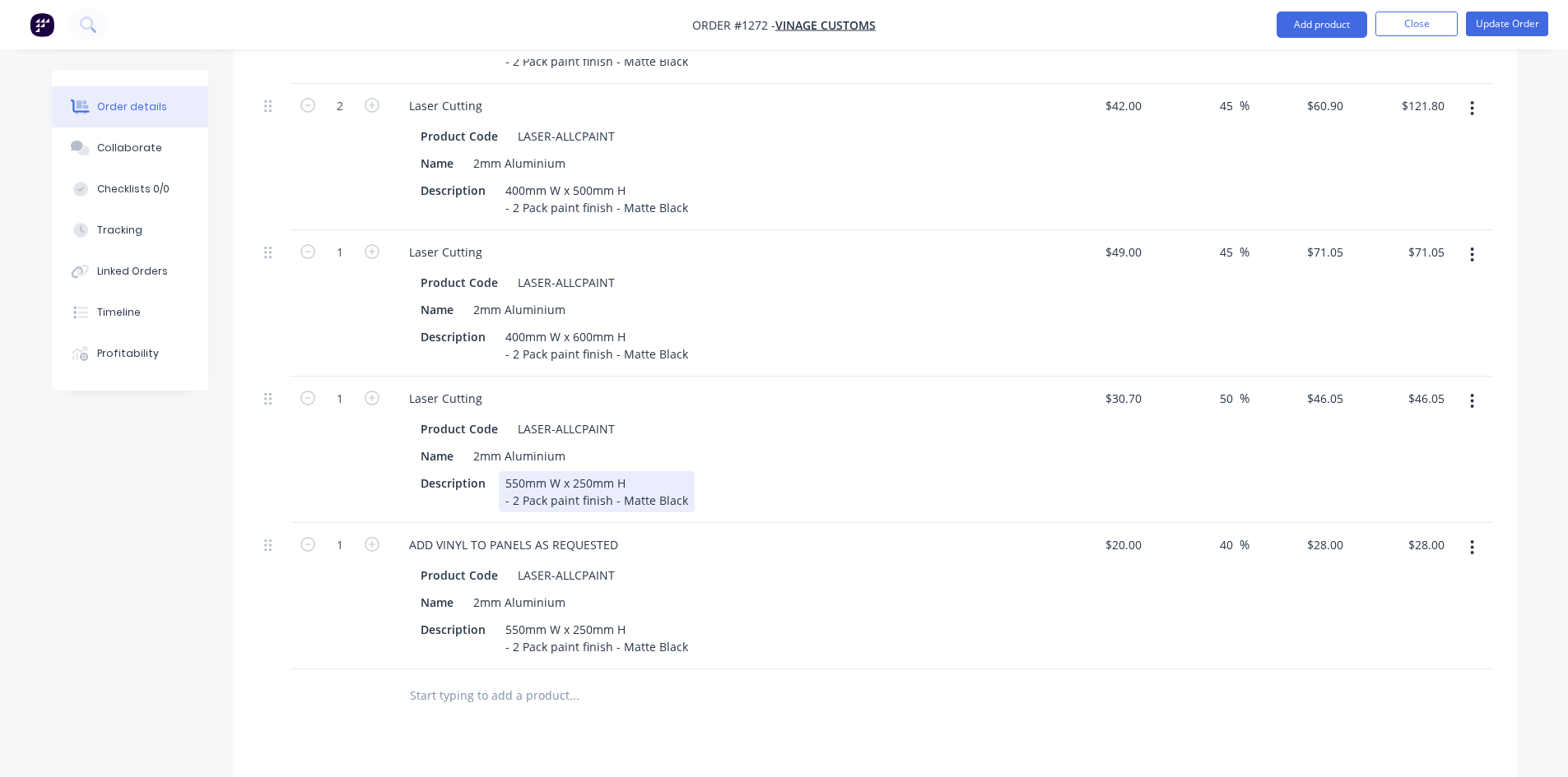
click at [544, 471] on div "550mm W x 250mm H - 2 Pack paint finish - Matte Black" at bounding box center [597, 492] width 196 height 41
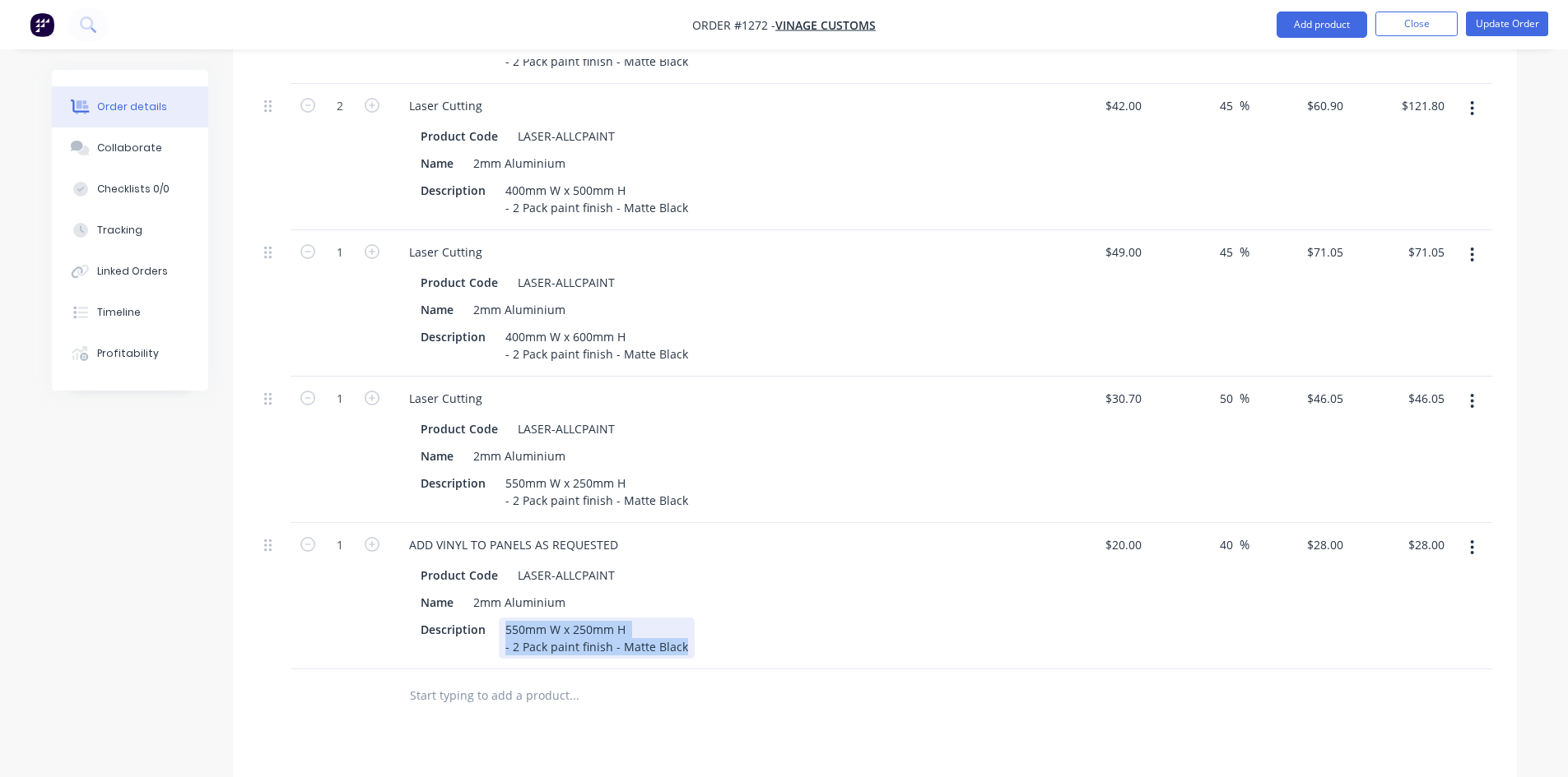
drag, startPoint x: 505, startPoint y: 587, endPoint x: 687, endPoint y: 619, distance: 184.8
click at [687, 619] on div "ADD VINYL TO PANELS AS REQUESTED Product Code LASER-ALLCPAINT Name 2mm Aluminiu…" at bounding box center [719, 596] width 659 height 147
paste div
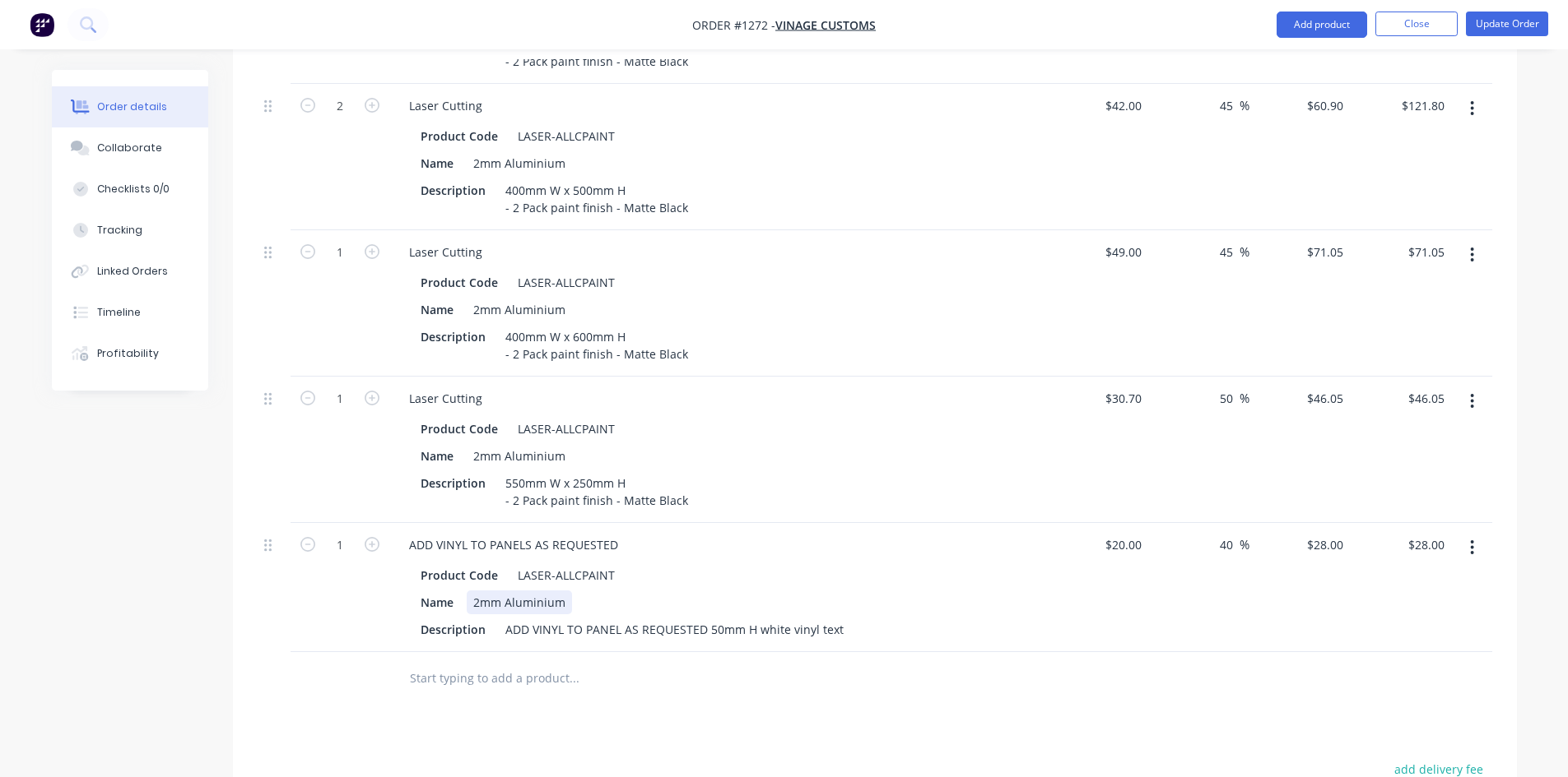
drag, startPoint x: 572, startPoint y: 567, endPoint x: 467, endPoint y: 572, distance: 105.1
click at [467, 591] on div "2mm Aluminium" at bounding box center [520, 602] width 105 height 24
click at [536, 563] on div "LASER-ALLCPAINT" at bounding box center [566, 575] width 110 height 24
drag, startPoint x: 547, startPoint y: 538, endPoint x: 639, endPoint y: 542, distance: 92.1
click at [639, 563] on div "Product Code LASER-ALLCPAINT" at bounding box center [715, 575] width 602 height 24
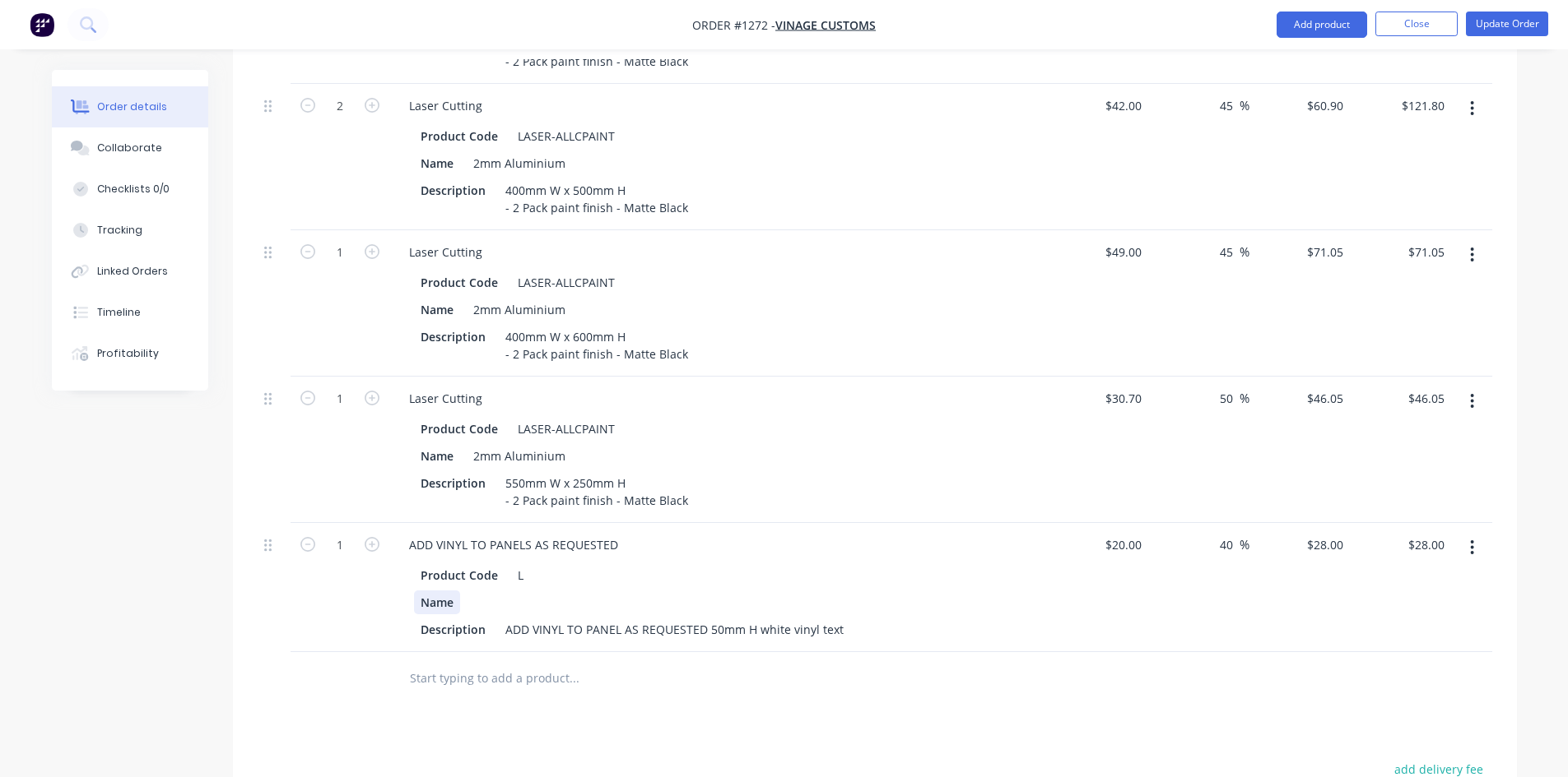
click at [450, 591] on div "Name" at bounding box center [437, 602] width 46 height 24
drag, startPoint x: 455, startPoint y: 561, endPoint x: 402, endPoint y: 556, distance: 53.2
click at [402, 560] on div "Product Code L Name Description ADD VINYL TO PANEL AS REQUESTED 50mm H white vi…" at bounding box center [719, 600] width 646 height 82
drag, startPoint x: 495, startPoint y: 537, endPoint x: 409, endPoint y: 534, distance: 86.1
click at [409, 560] on div "Product Code L Description ADD VINYL TO PANEL AS REQUESTED 50mm H white vinyl t…" at bounding box center [719, 600] width 646 height 82
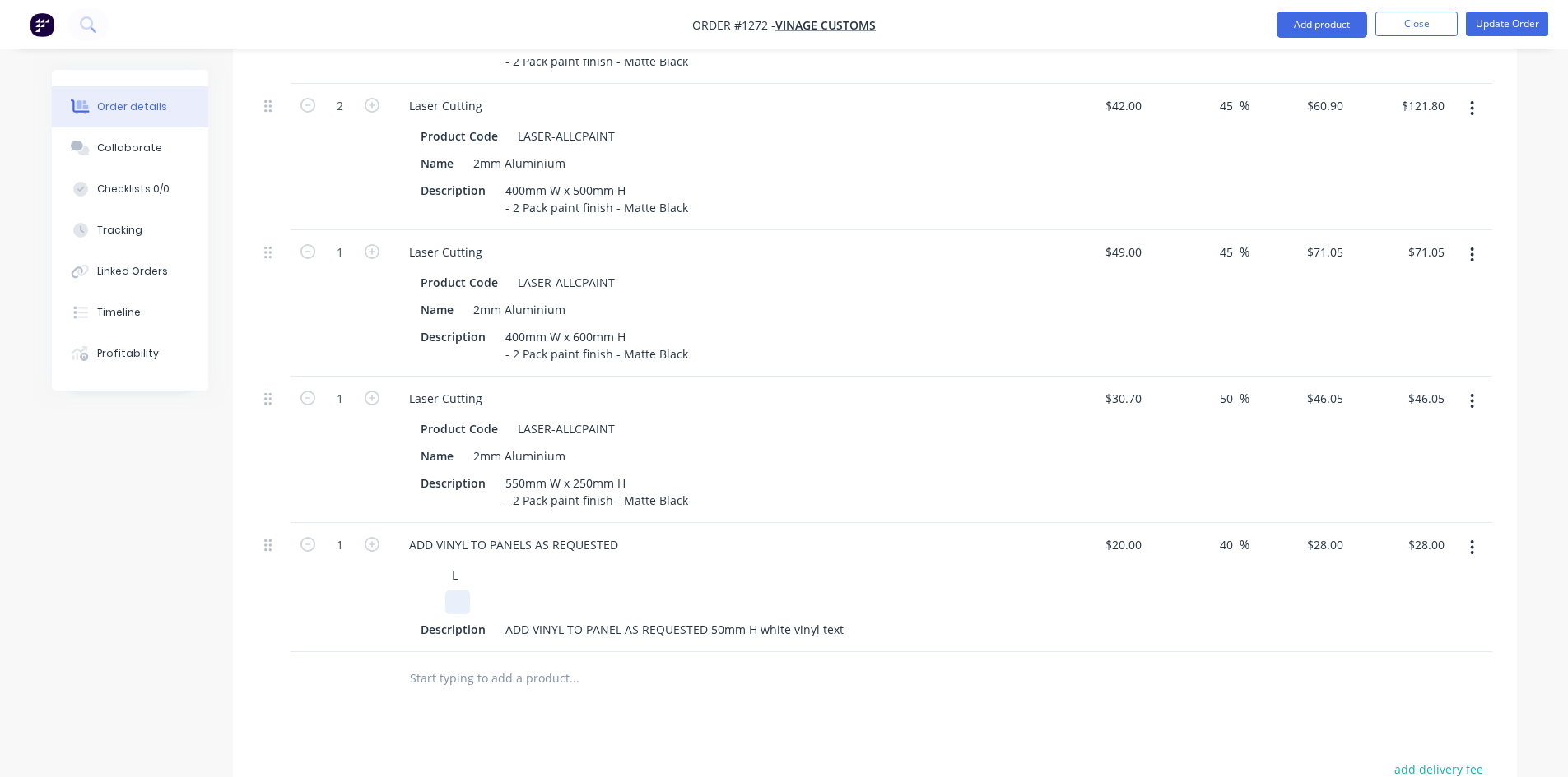
click at [479, 591] on div at bounding box center [715, 602] width 602 height 24
drag, startPoint x: 458, startPoint y: 536, endPoint x: 439, endPoint y: 538, distance: 19.1
click at [439, 563] on div "L" at bounding box center [715, 575] width 602 height 24
click at [567, 662] on input "text" at bounding box center [574, 678] width 329 height 33
click at [348, 533] on input "1" at bounding box center [339, 546] width 42 height 24
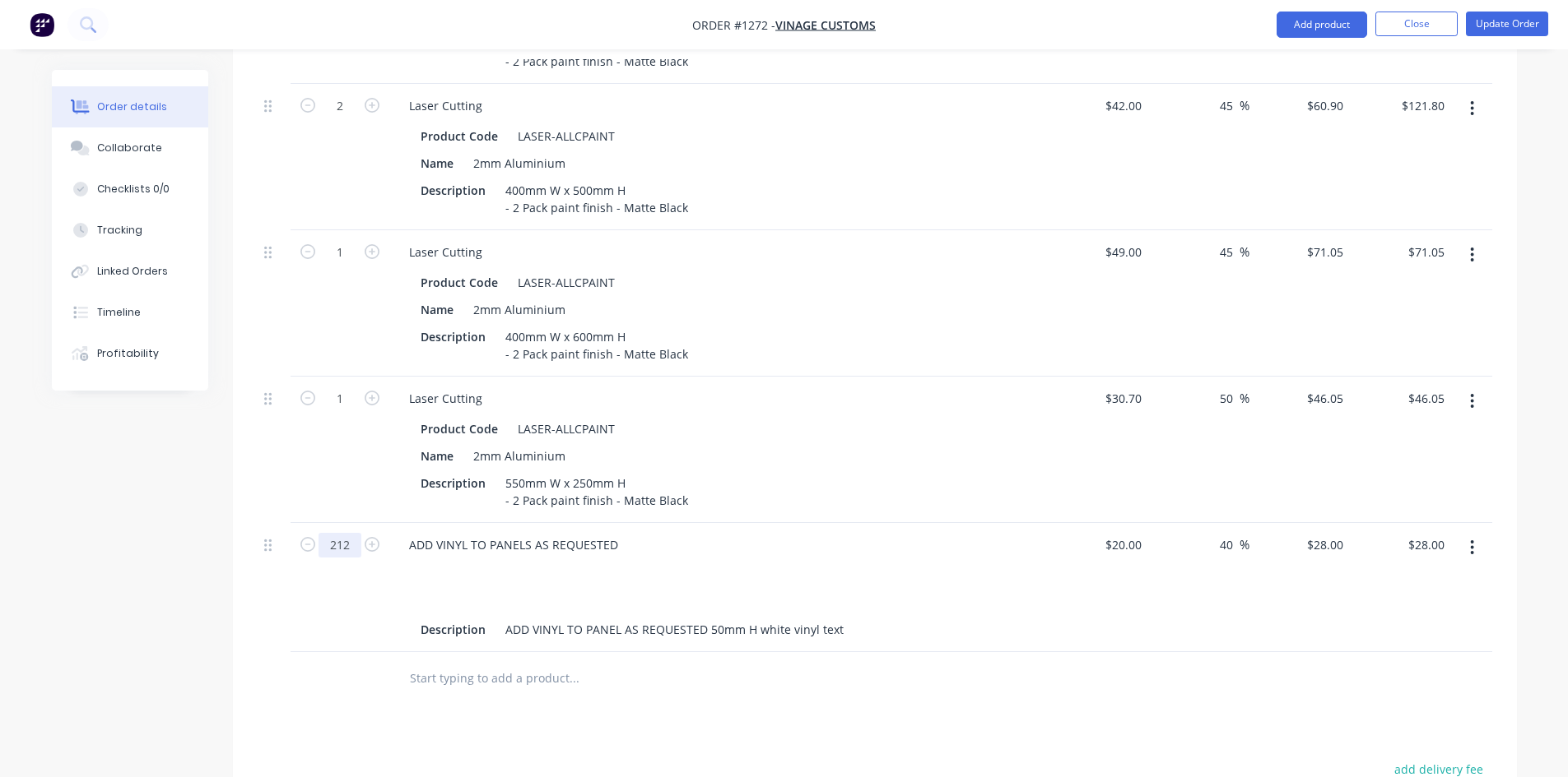
type input "212"
type input "$5,936.00"
click at [1122, 652] on div at bounding box center [875, 678] width 1235 height 54
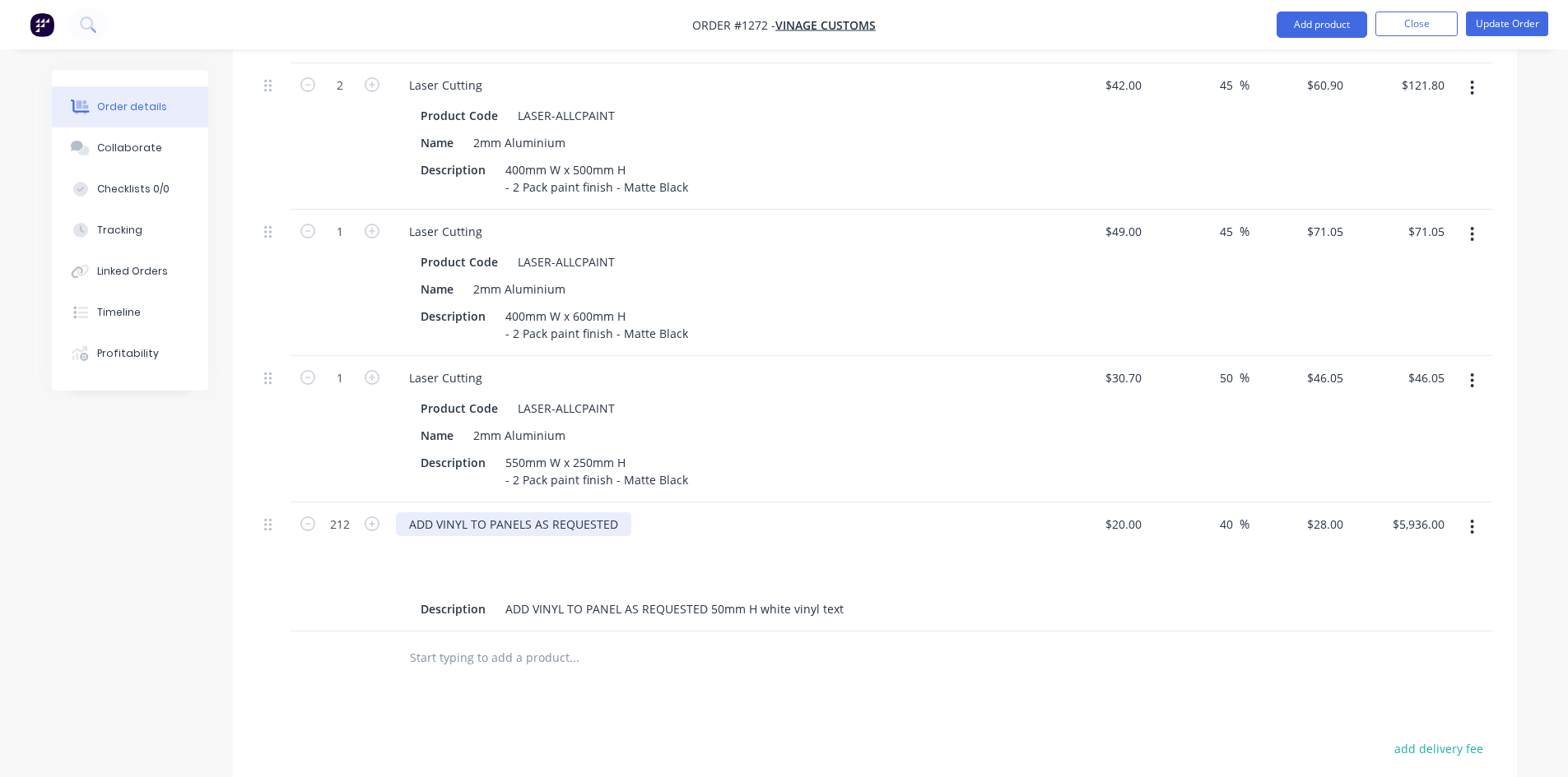
scroll to position [1151, 0]
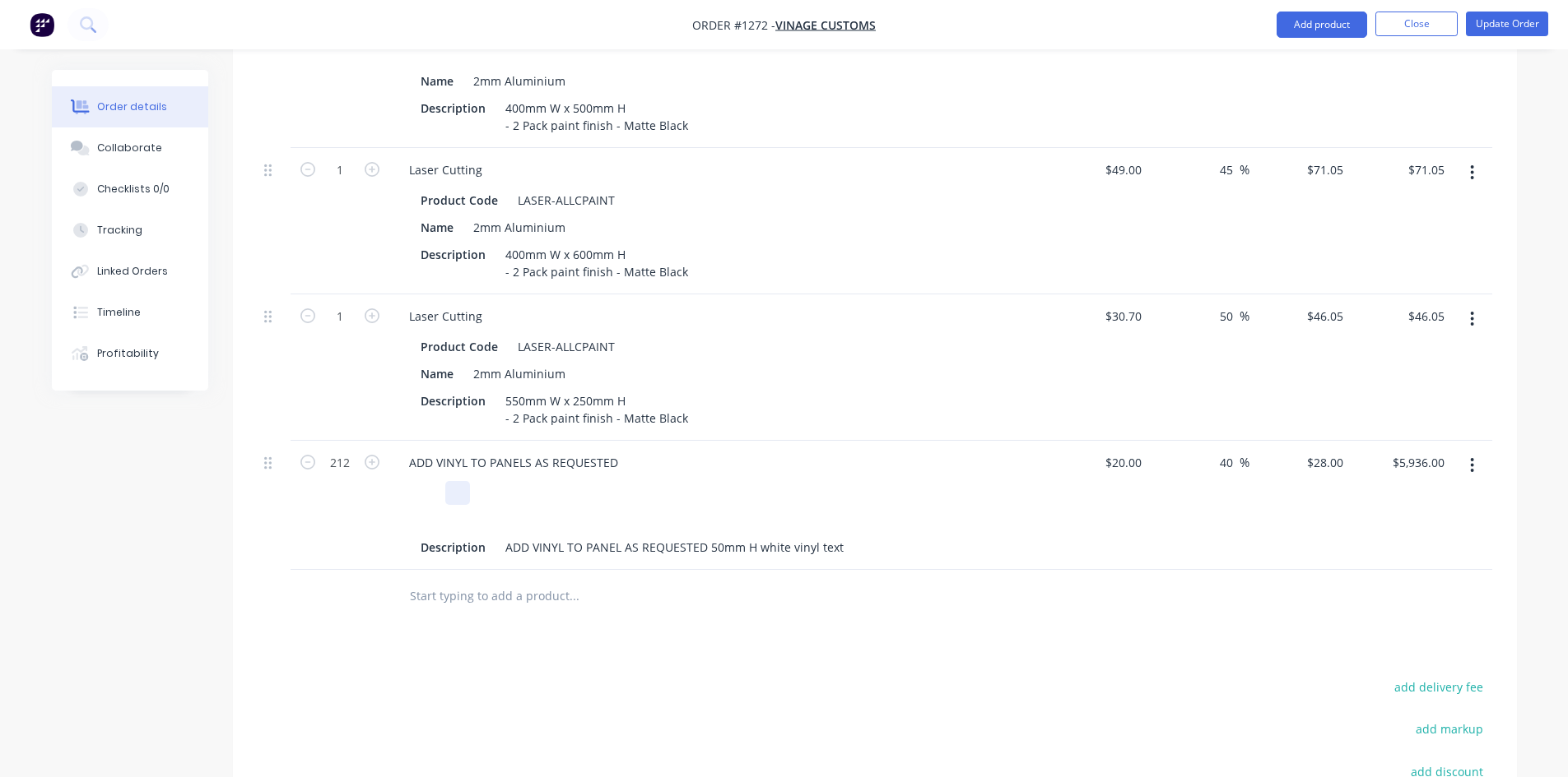
click at [452, 482] on div at bounding box center [457, 493] width 24 height 24
click at [445, 508] on div at bounding box center [457, 519] width 24 height 24
click at [1505, 24] on button "Update Order" at bounding box center [1506, 24] width 82 height 24
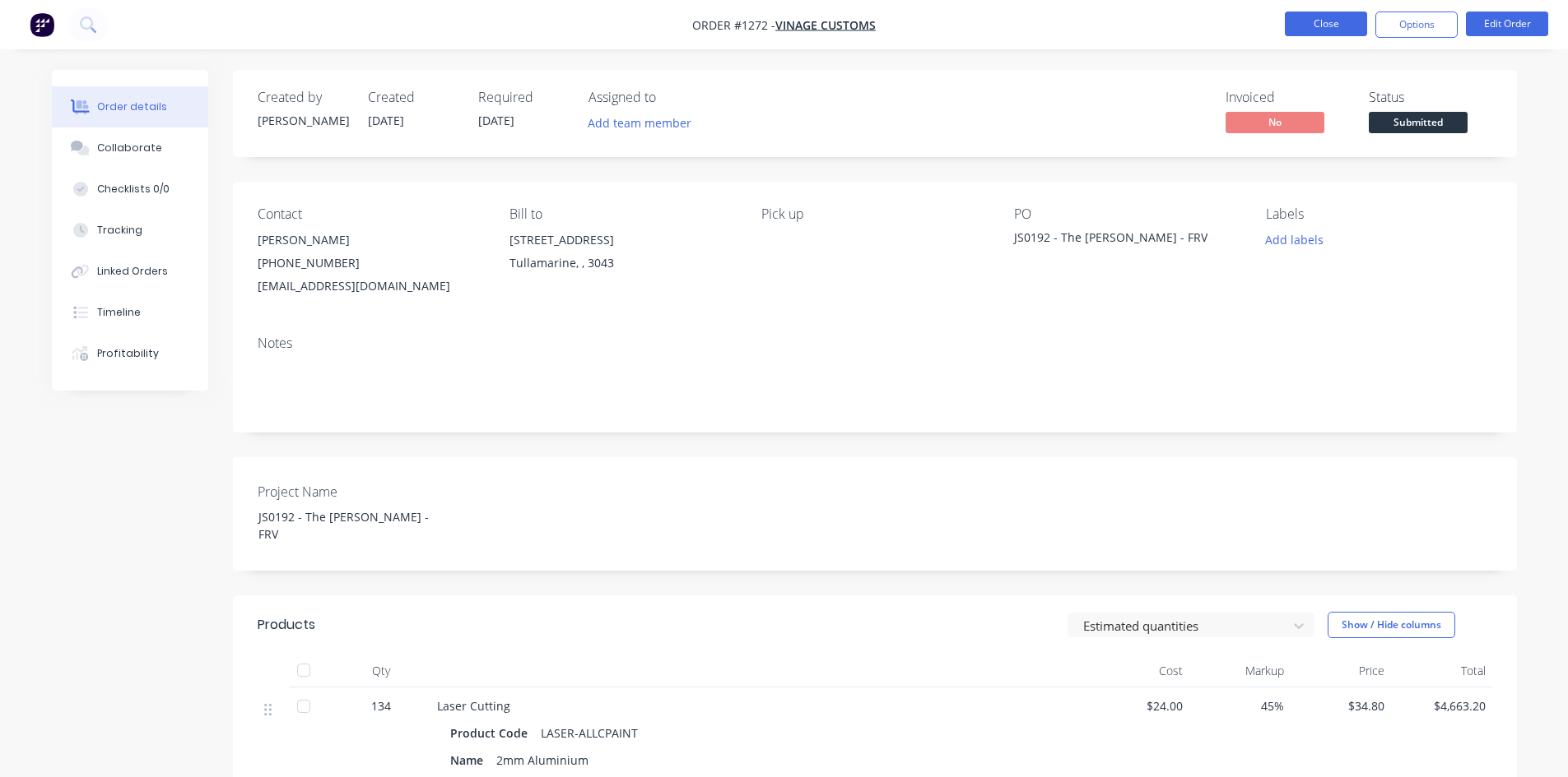
click at [1326, 26] on button "Close" at bounding box center [1325, 24] width 82 height 24
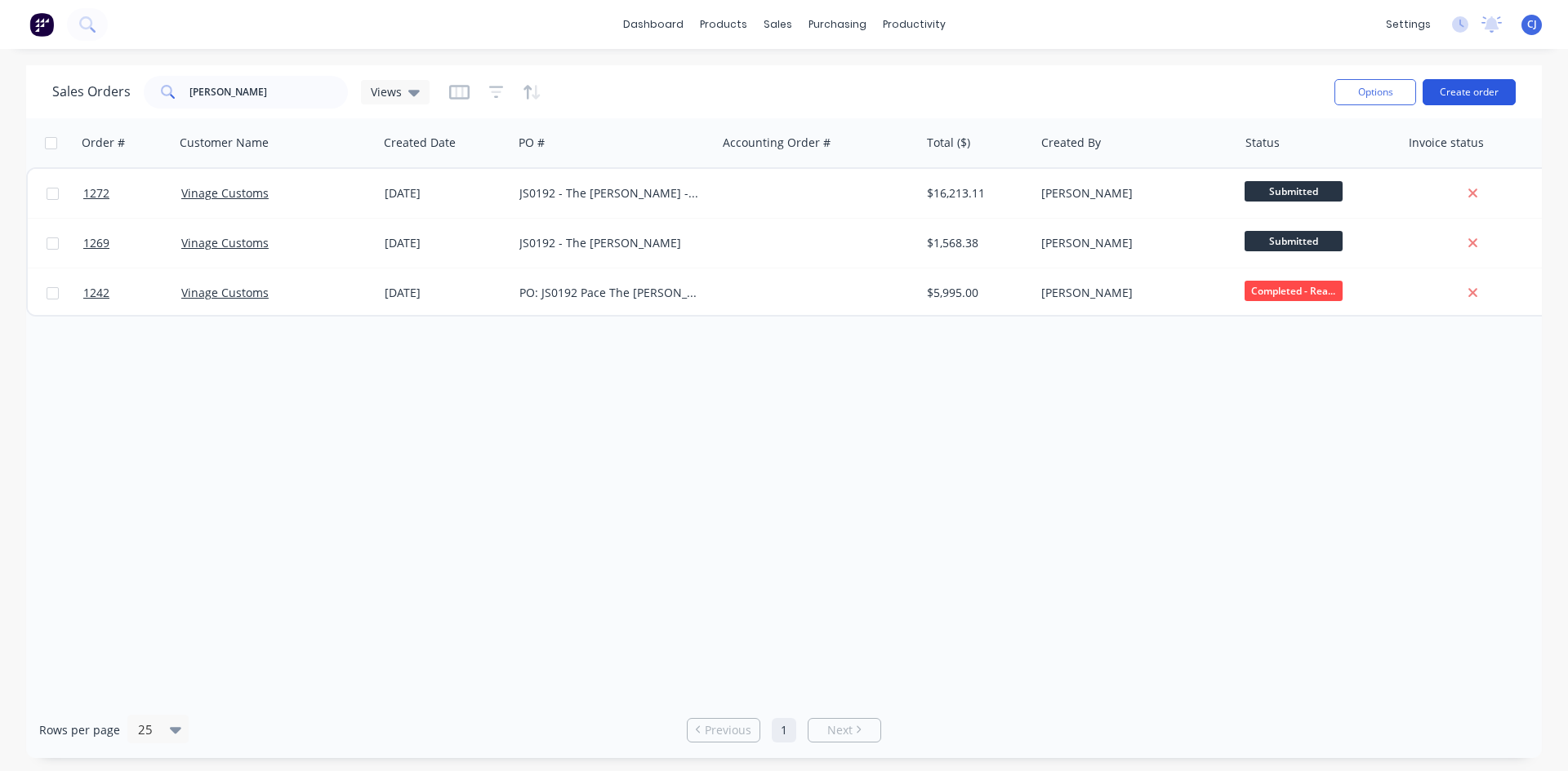
click at [1457, 91] on button "Create order" at bounding box center [1469, 92] width 93 height 26
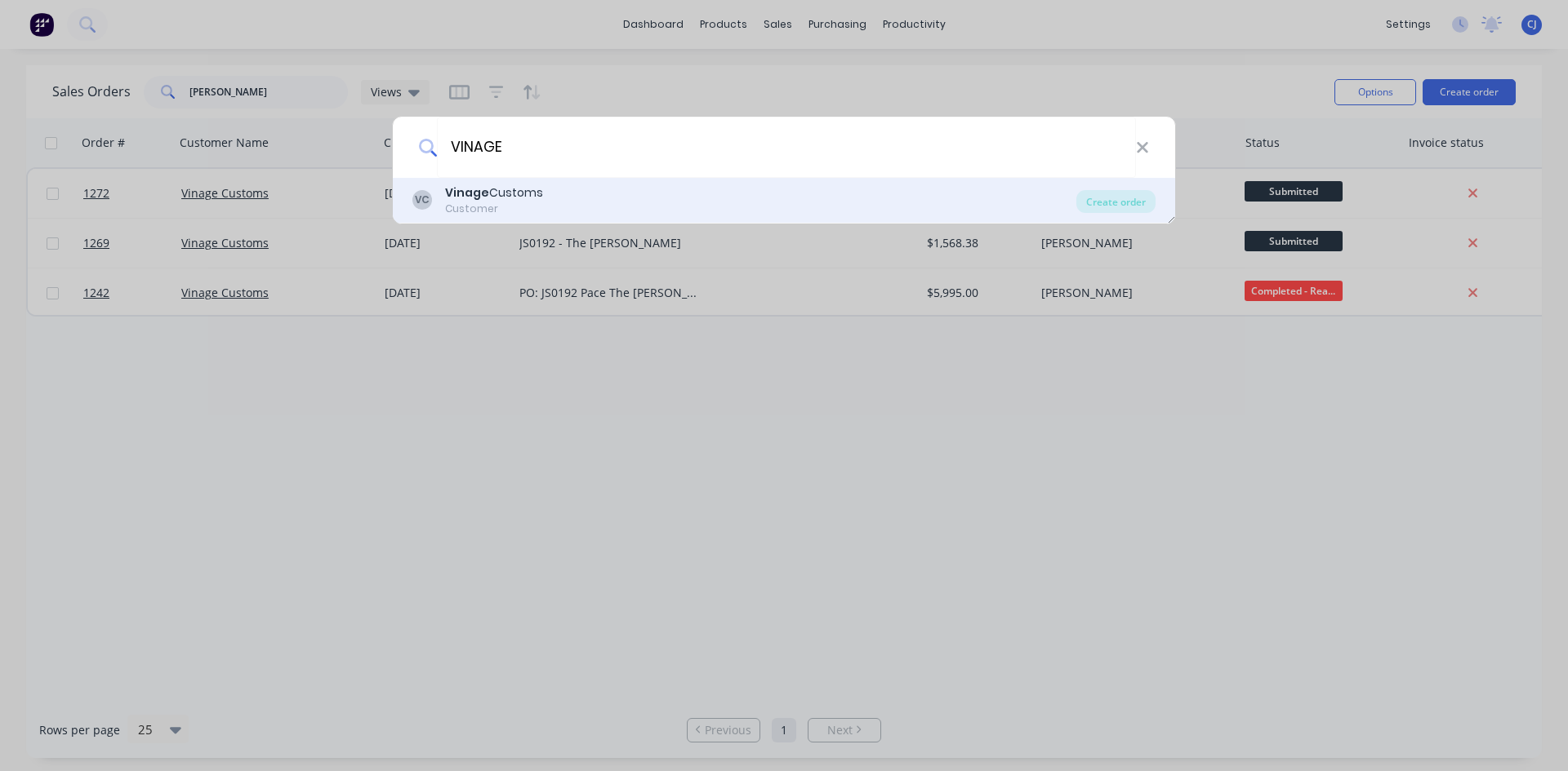
type input "VINAGE"
click at [527, 193] on div "Vinage Customs" at bounding box center [494, 193] width 98 height 17
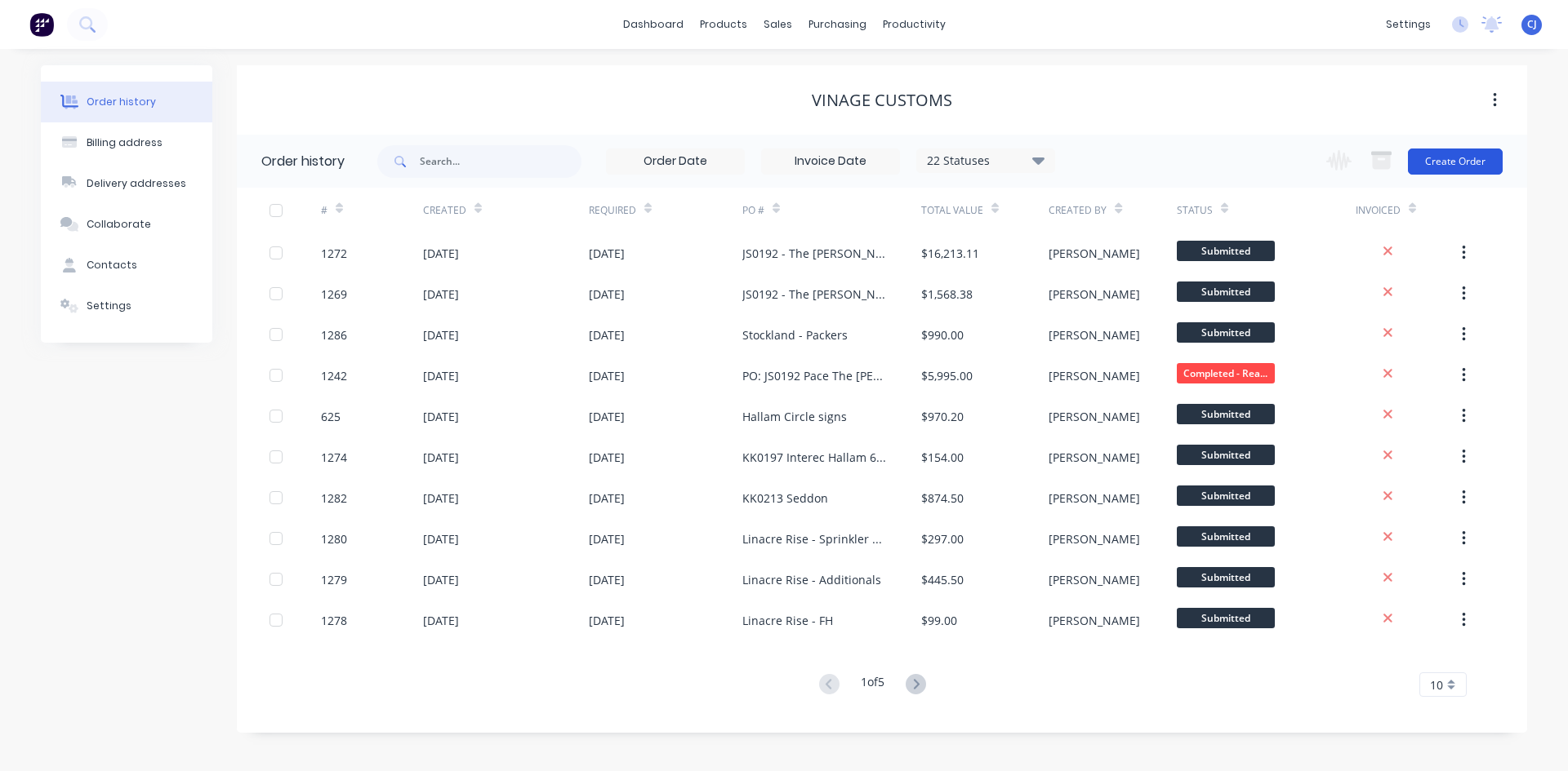
click at [1440, 157] on button "Create Order" at bounding box center [1455, 161] width 94 height 26
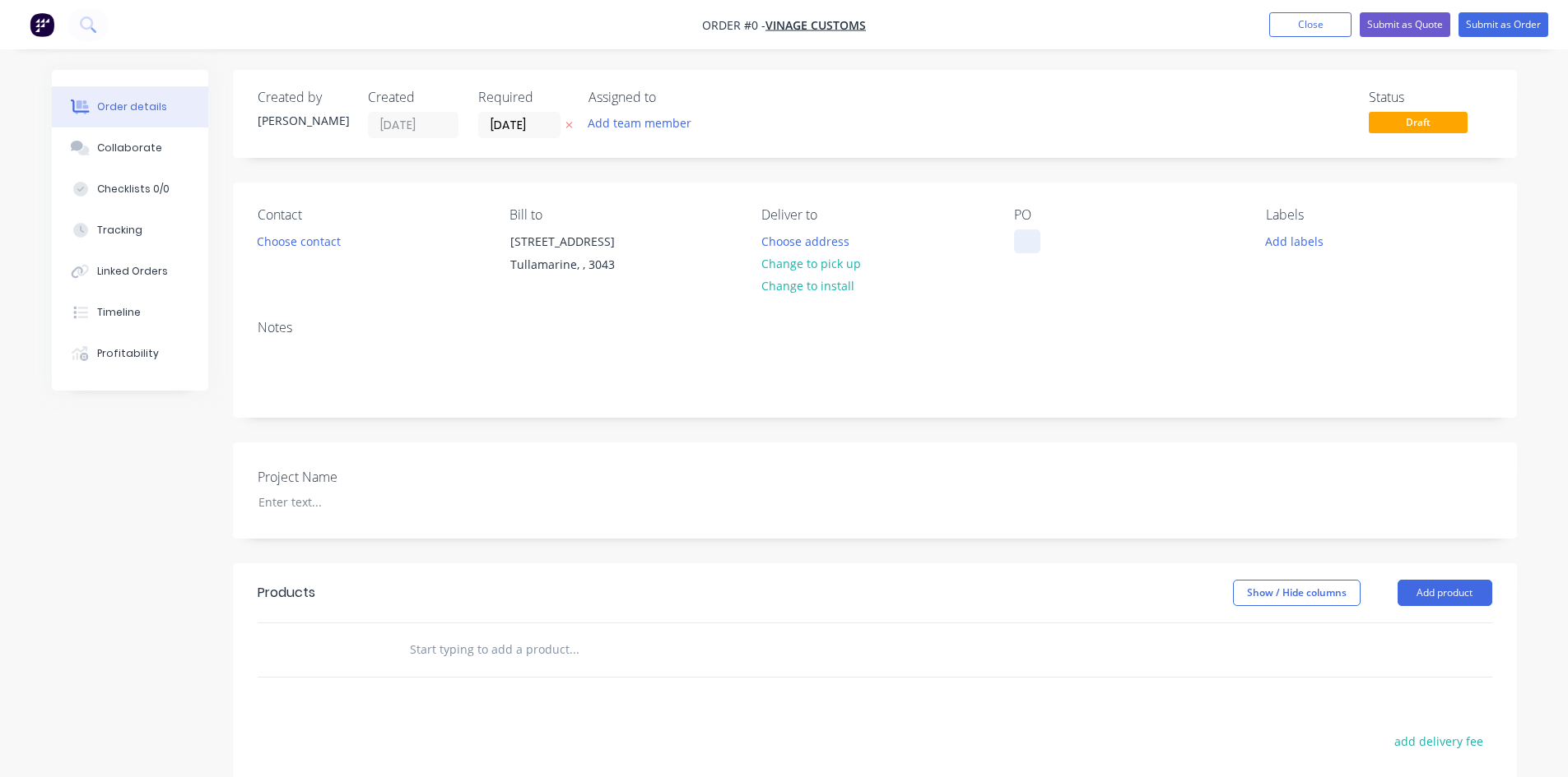
click at [1018, 246] on div at bounding box center [1027, 241] width 26 height 24
paste div
click at [791, 267] on div "Order details Collaborate Checklists 0/0 Tracking Linked Orders Timeline Profit…" at bounding box center [784, 583] width 1497 height 1027
click at [296, 237] on button "Choose contact" at bounding box center [298, 241] width 102 height 23
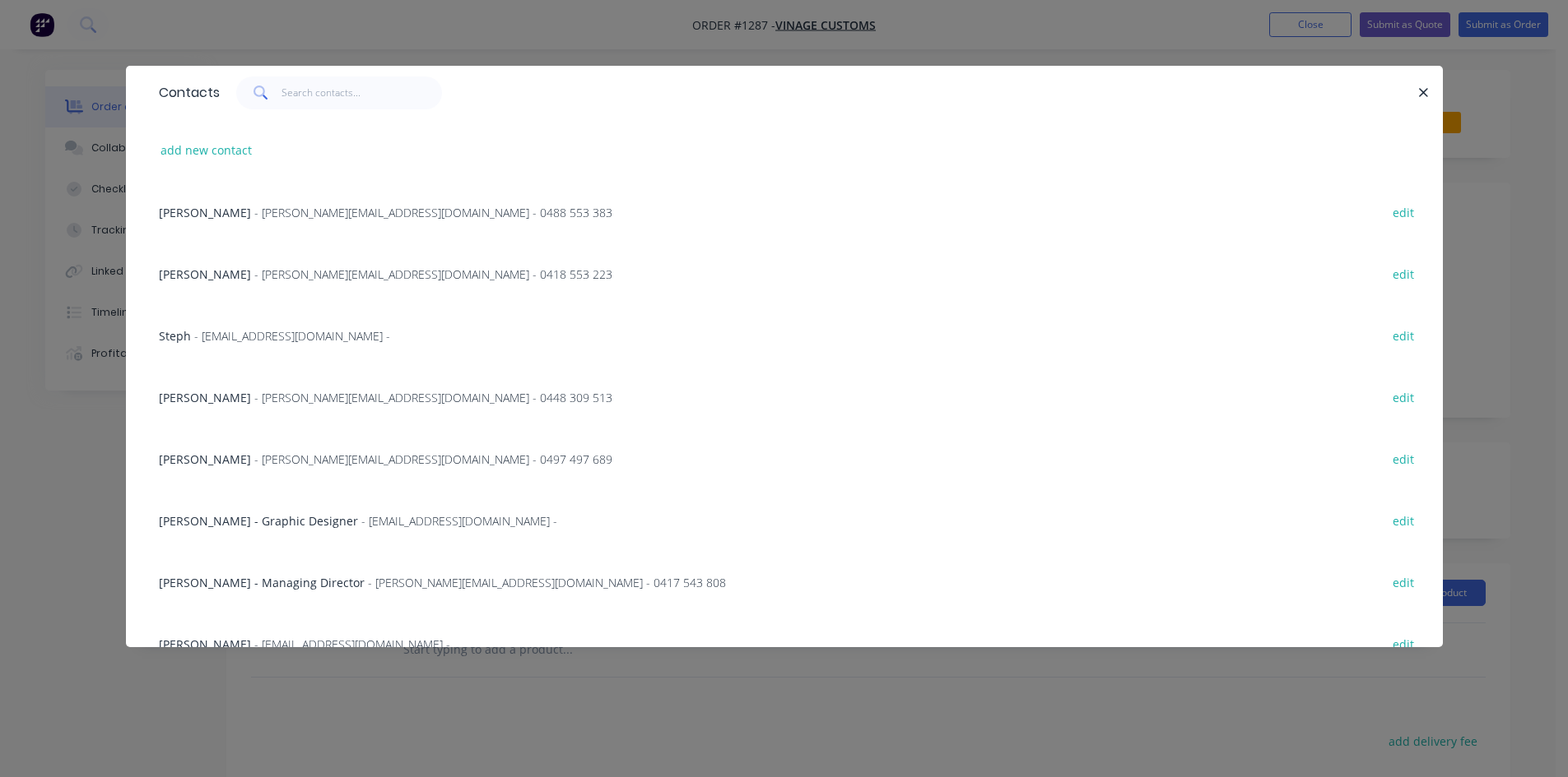
click at [318, 205] on span "- [PERSON_NAME][EMAIL_ADDRESS][DOMAIN_NAME] - 0488 553 383" at bounding box center [433, 213] width 358 height 16
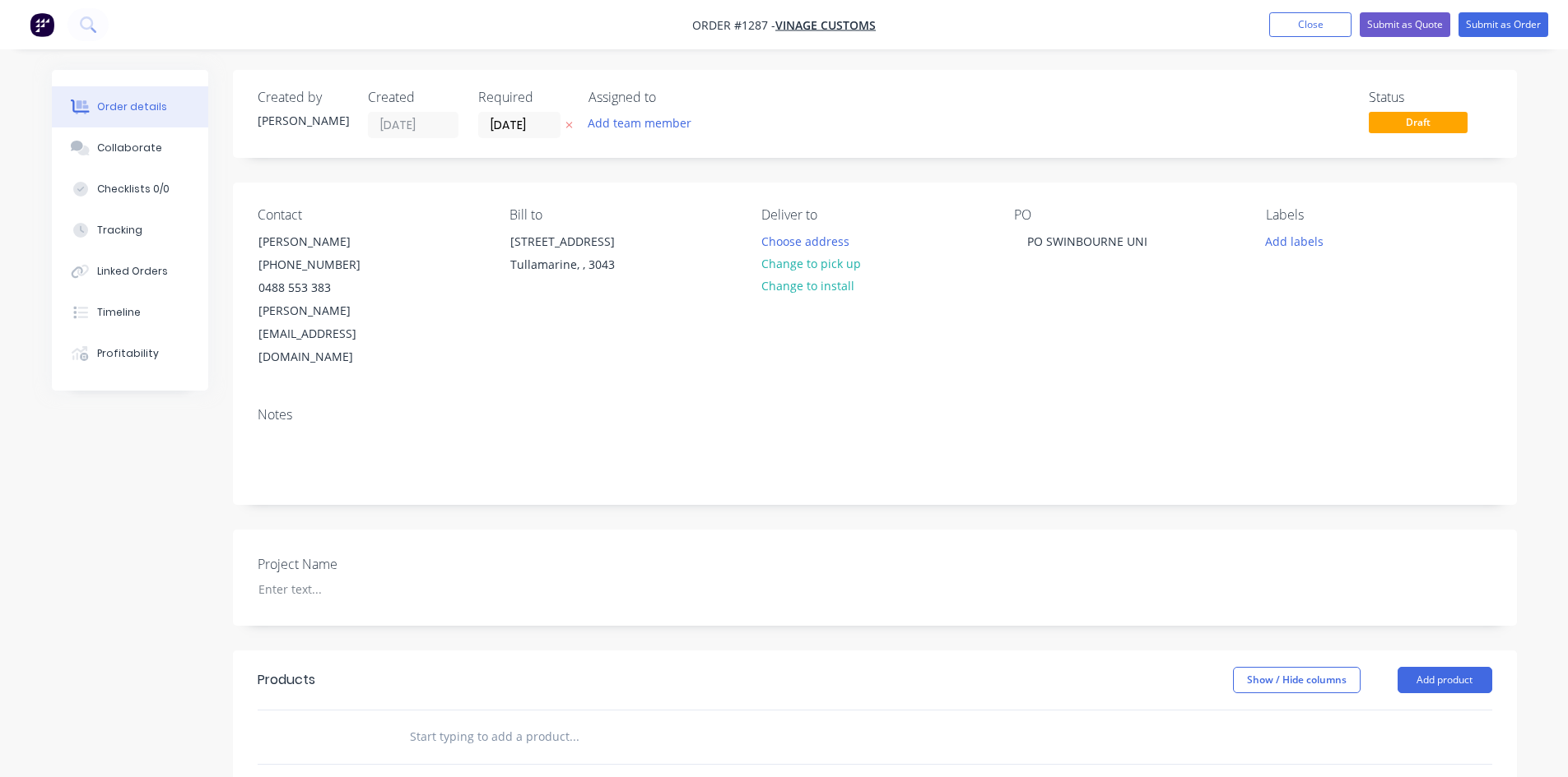
click at [459, 721] on input "text" at bounding box center [574, 737] width 329 height 33
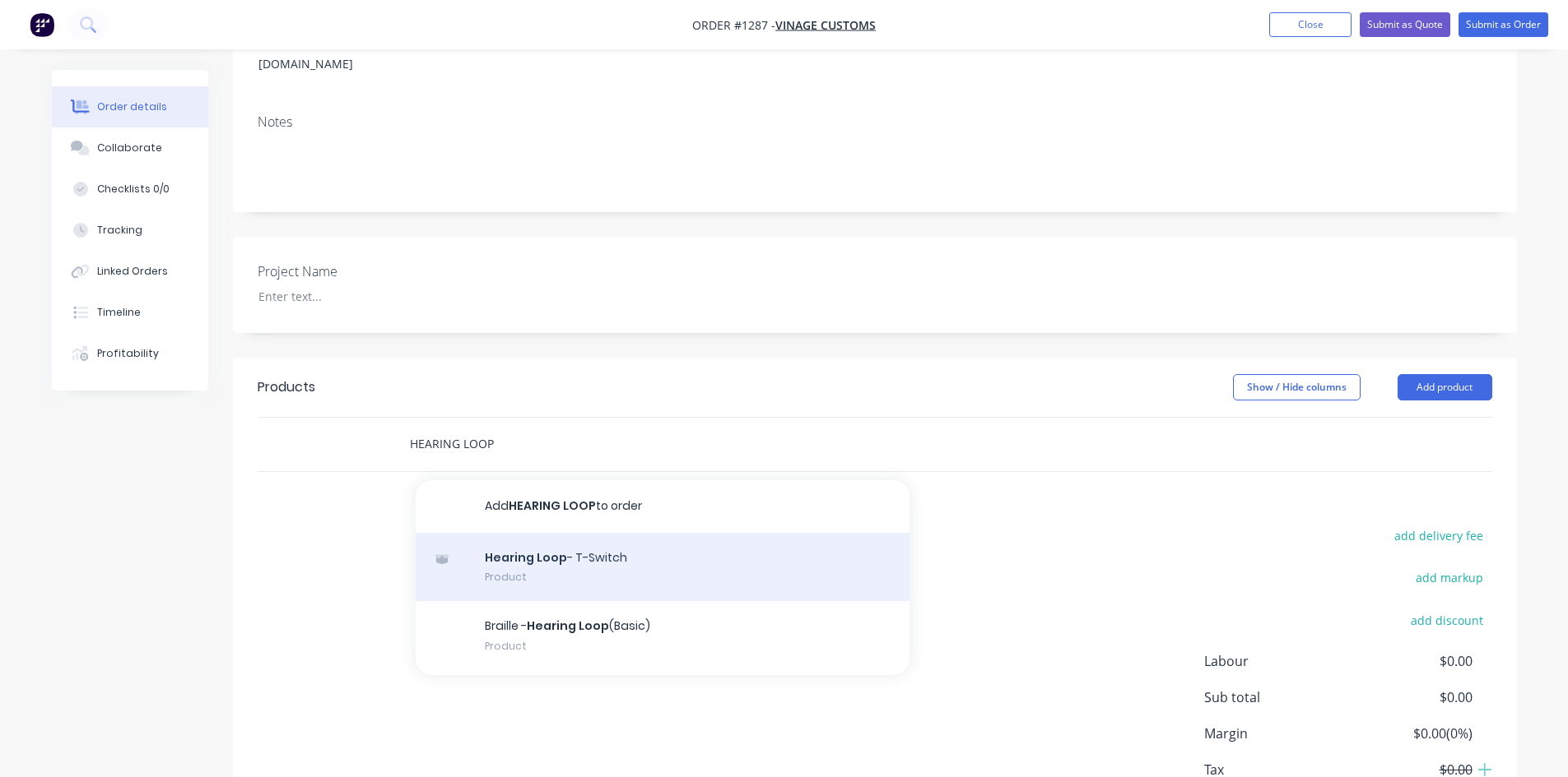
scroll to position [361, 0]
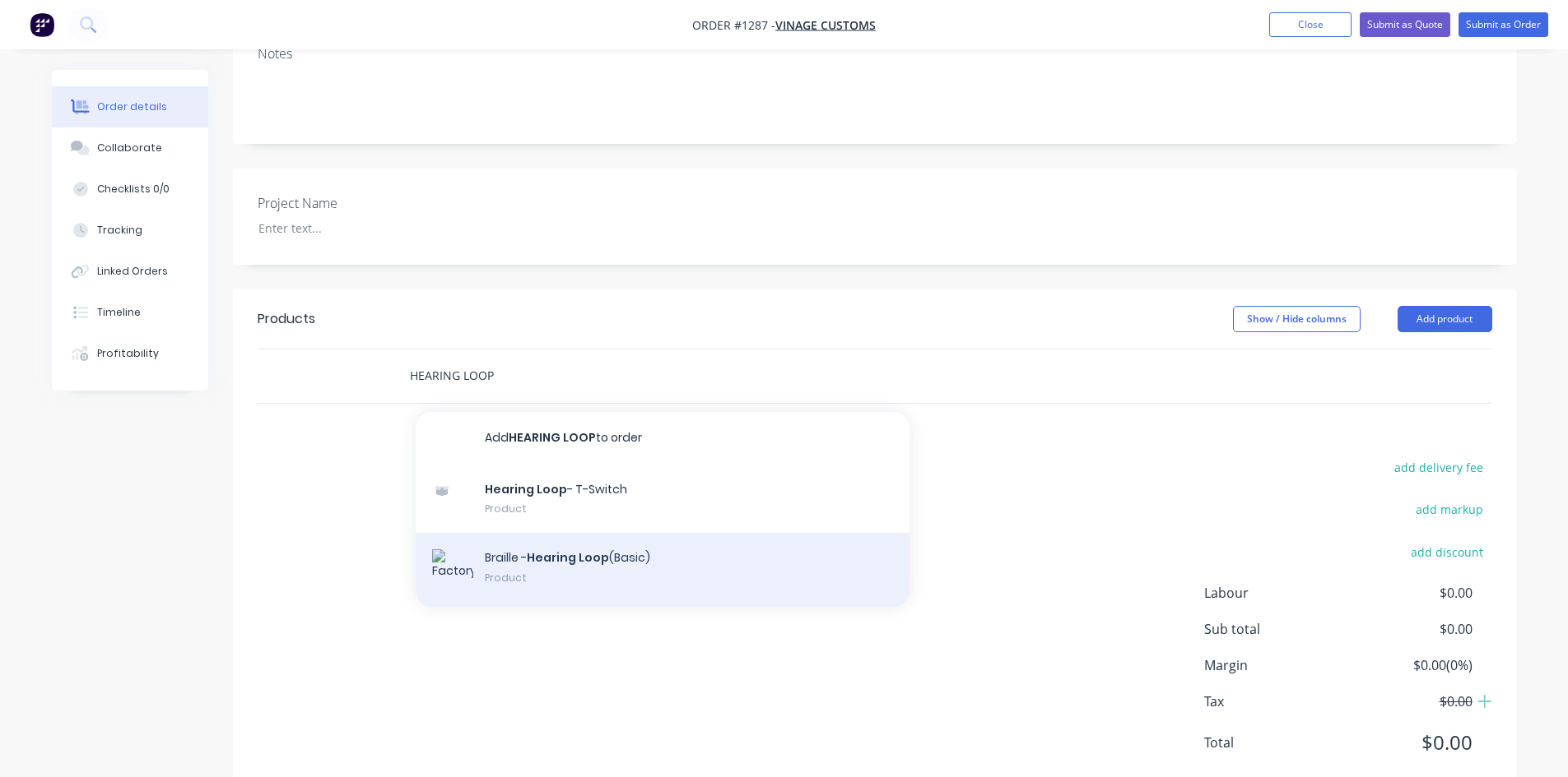
type input "HEARING LOOP"
click at [493, 533] on div "Braille - Hearing Loop (Basic) Product" at bounding box center [663, 570] width 494 height 74
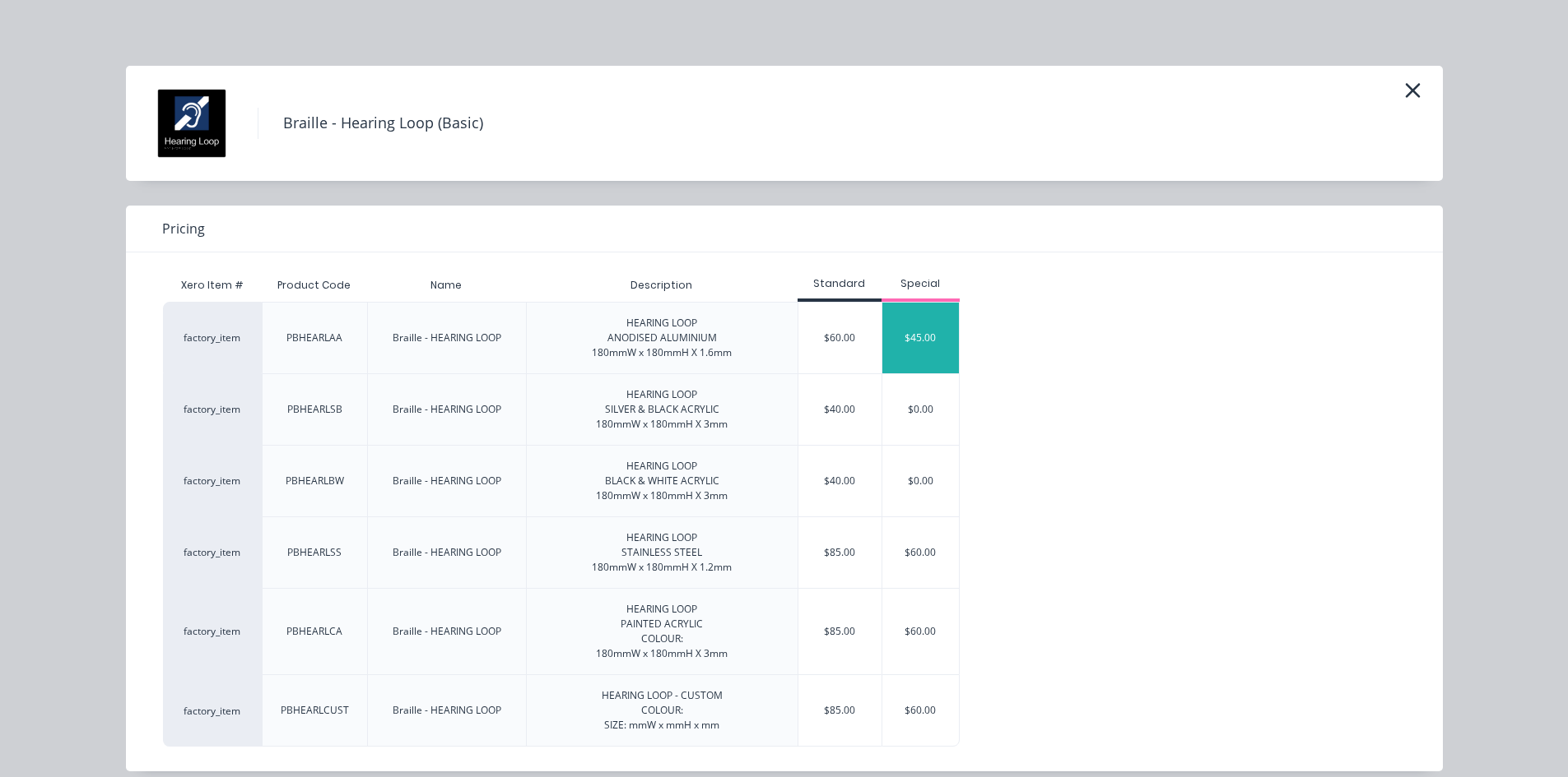
click at [891, 348] on div "$45.00" at bounding box center [920, 338] width 77 height 71
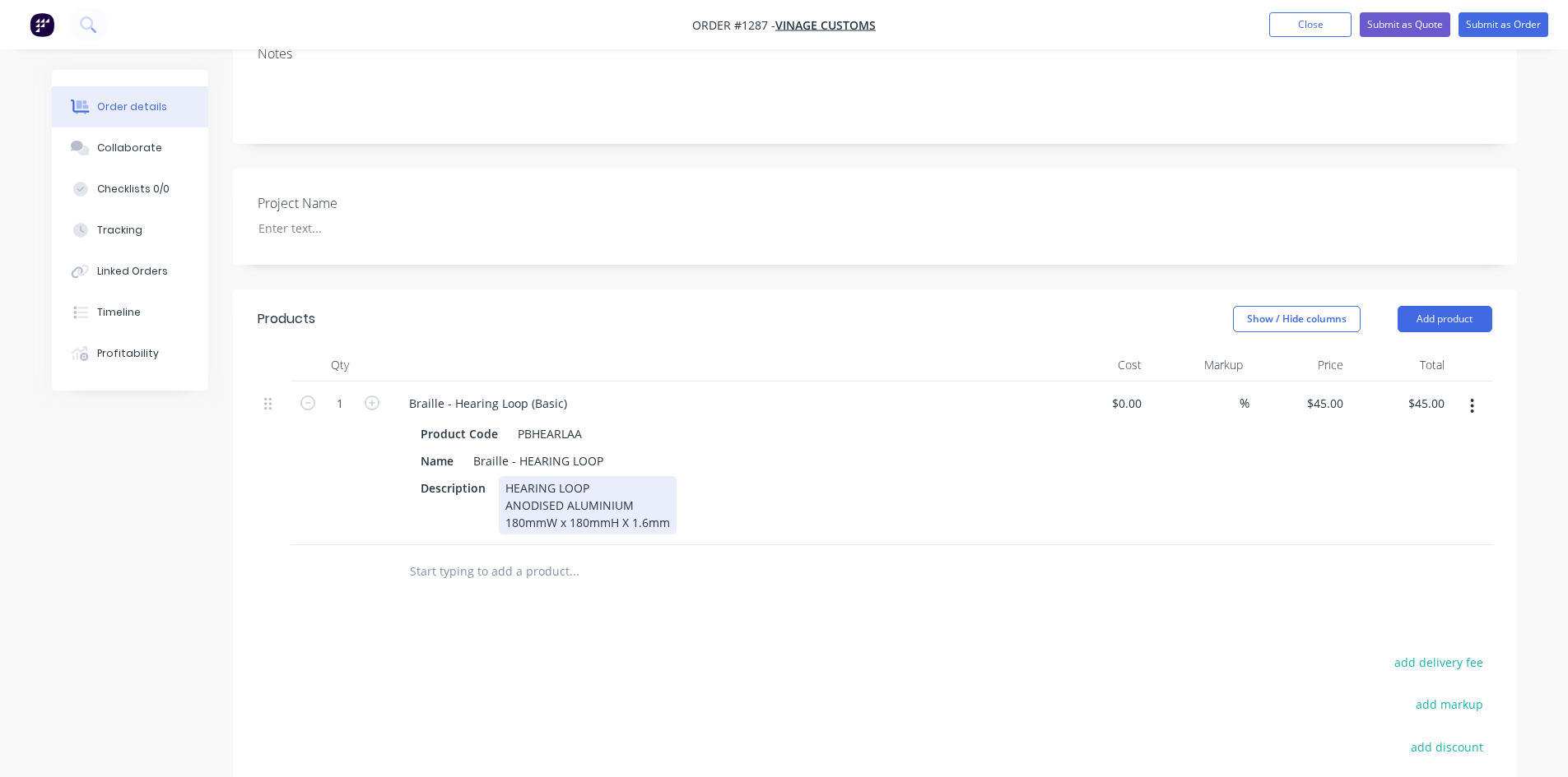
click at [504, 476] on div "HEARING LOOP ANODISED ALUMINIUM 180mmW x 180mmH X 1.6mm" at bounding box center [587, 505] width 178 height 58
drag, startPoint x: 522, startPoint y: 477, endPoint x: 494, endPoint y: 474, distance: 28.2
click at [494, 476] on div "Description HEARING LOOP BRUSHED ANODISED ALUMINIUM 180mmW x 180mmH X 1.6mm" at bounding box center [715, 505] width 602 height 58
click at [570, 555] on input "text" at bounding box center [574, 571] width 329 height 33
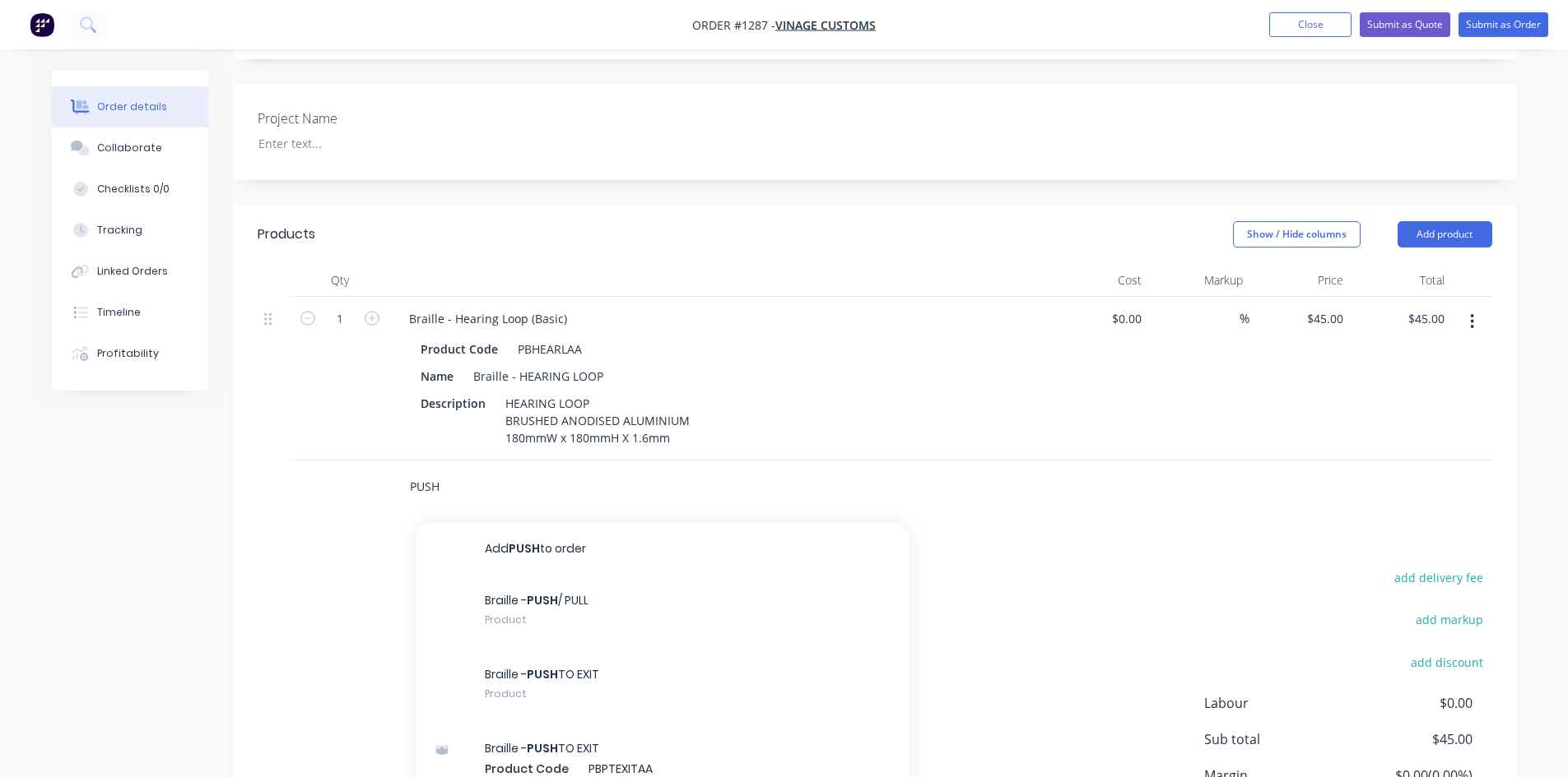
scroll to position [526, 0]
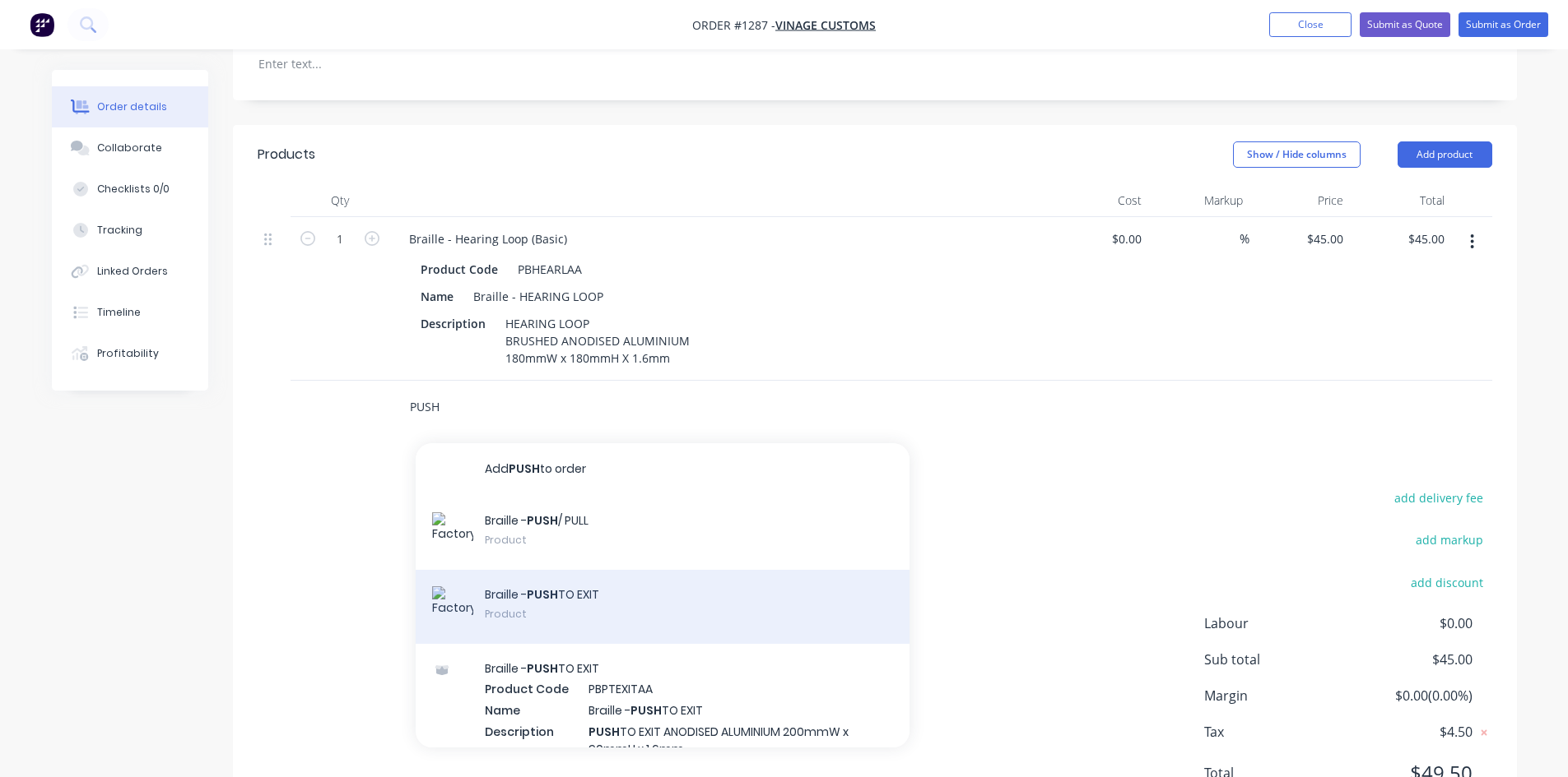
type input "PUSH"
click at [476, 570] on div "Braille - PUSH TO EXIT Product" at bounding box center [663, 607] width 494 height 74
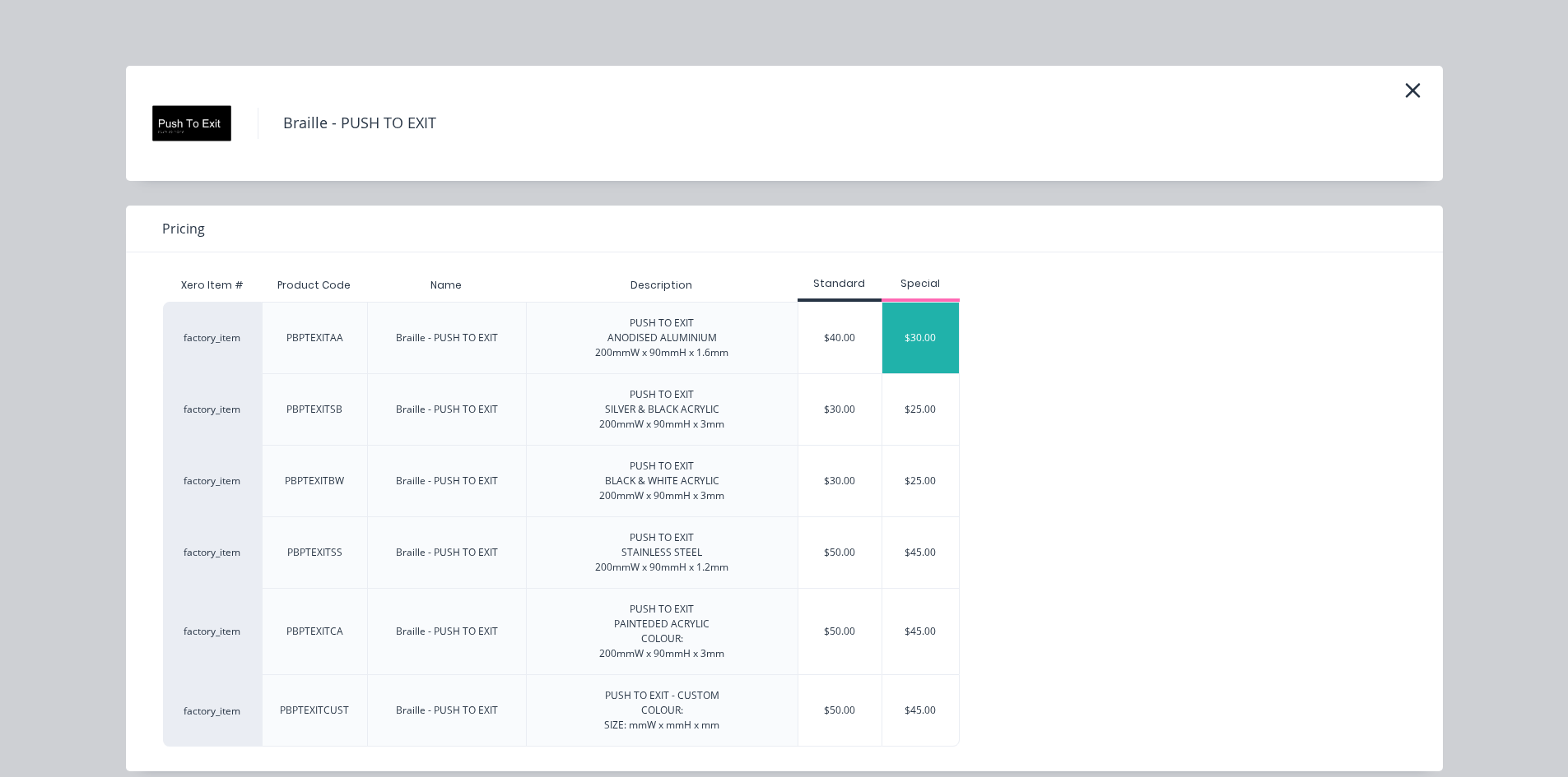
click at [903, 342] on div "$30.00" at bounding box center [920, 338] width 77 height 71
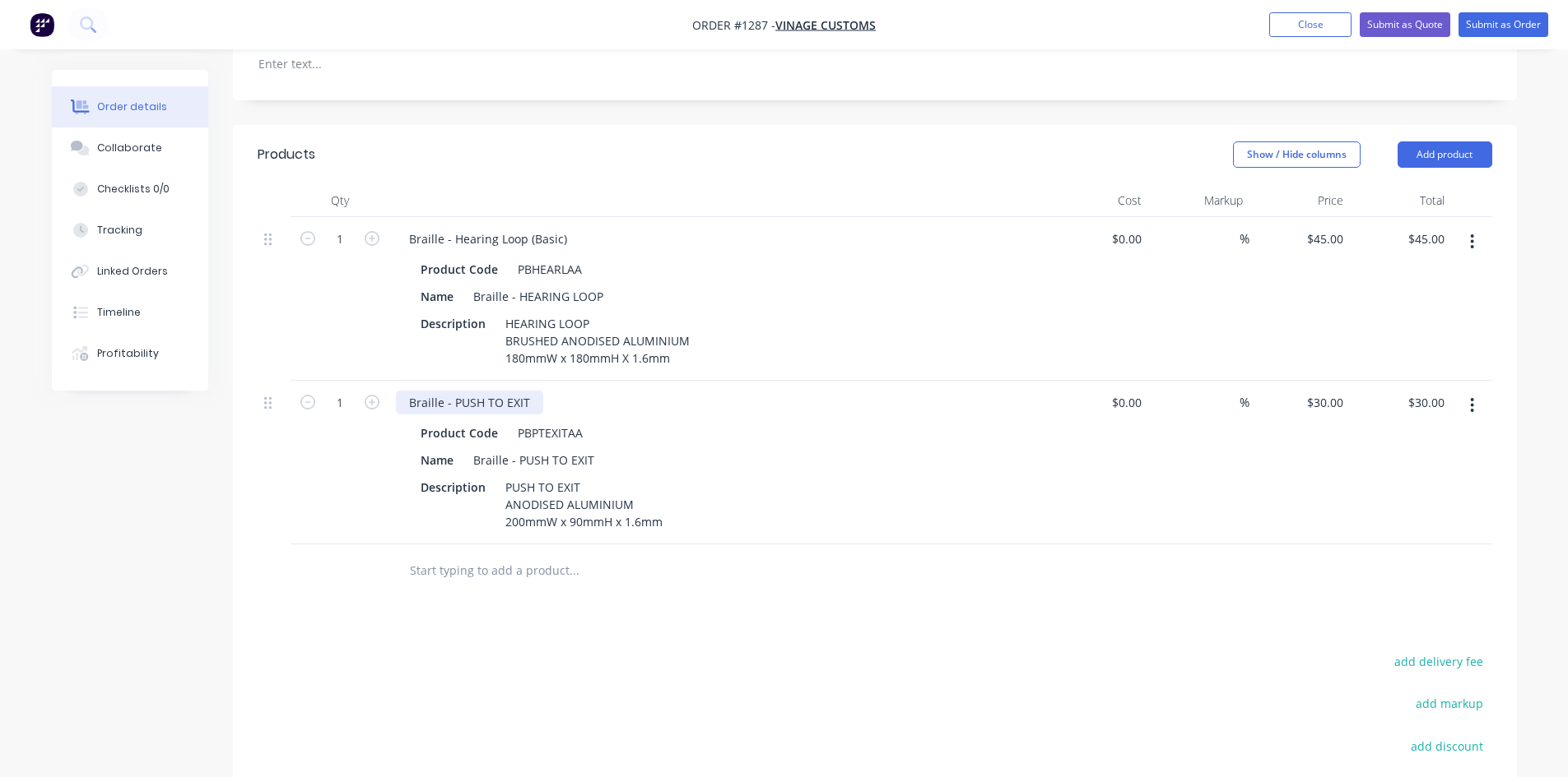
click at [484, 390] on div "Braille - PUSH TO EXIT" at bounding box center [470, 402] width 148 height 24
click at [527, 554] on input "text" at bounding box center [574, 570] width 329 height 33
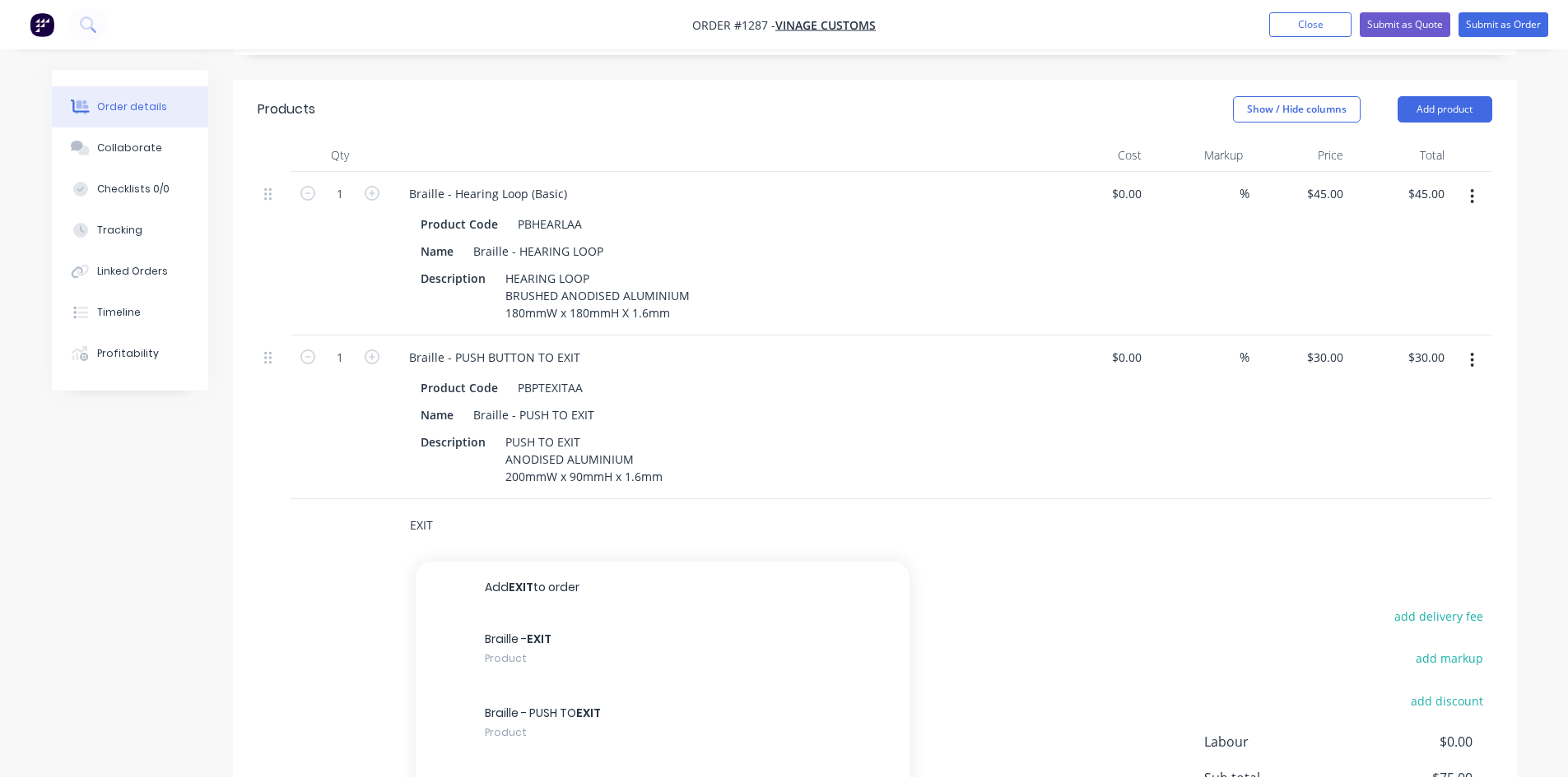
scroll to position [608, 0]
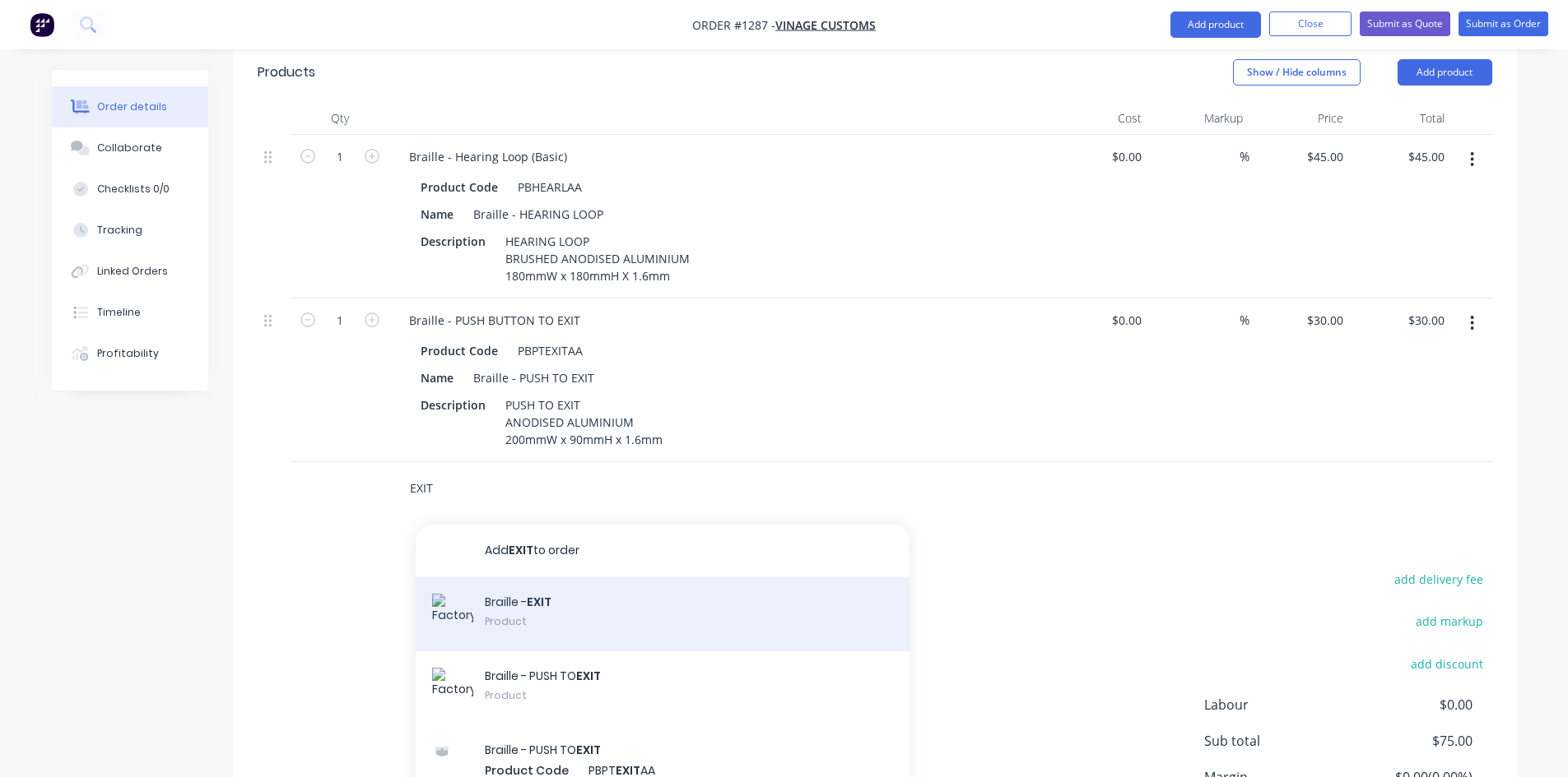
type input "EXIT"
click at [504, 585] on div "Braille - EXIT Product" at bounding box center [663, 614] width 494 height 74
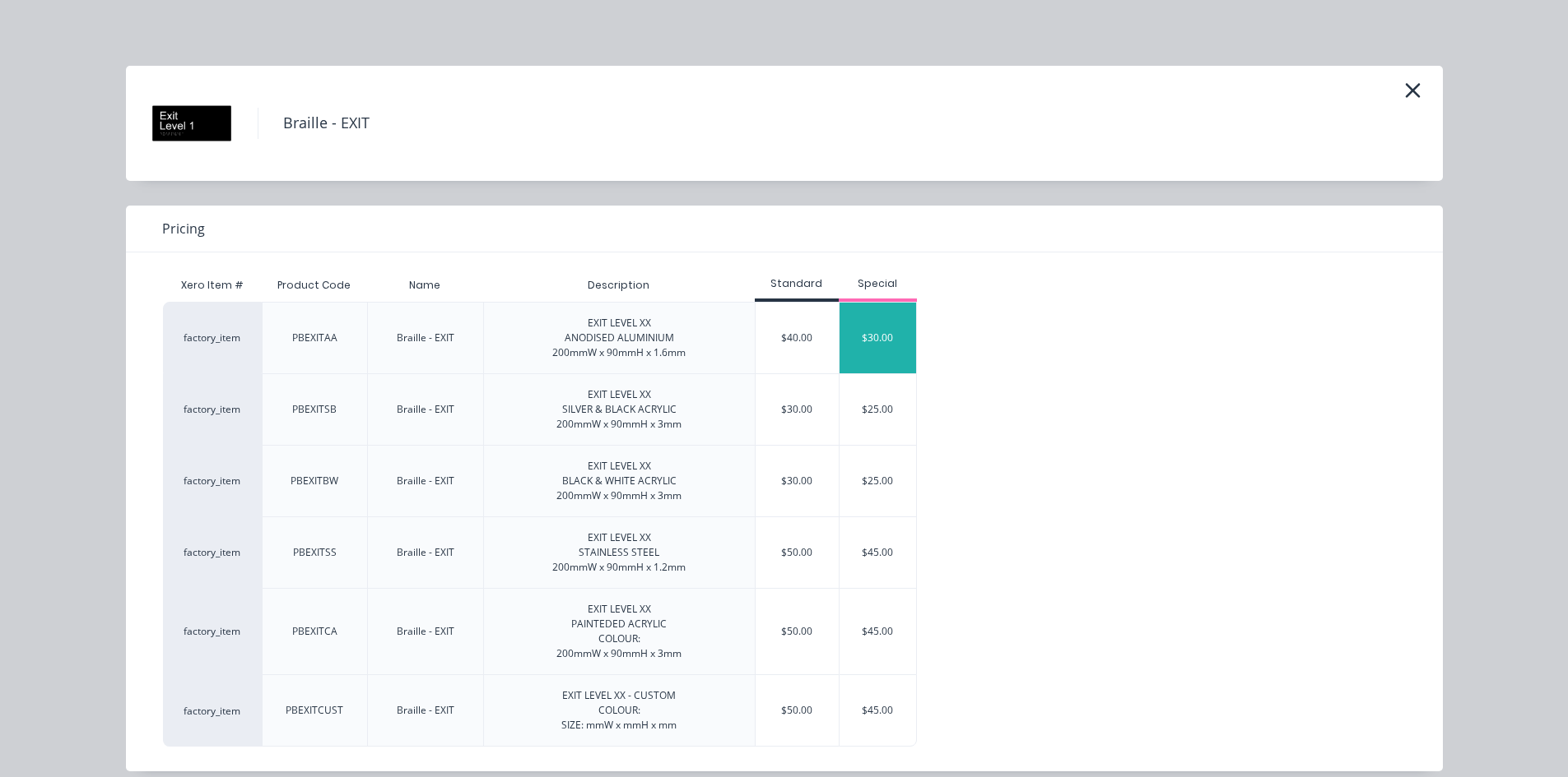
click at [858, 337] on div "$30.00" at bounding box center [878, 338] width 77 height 71
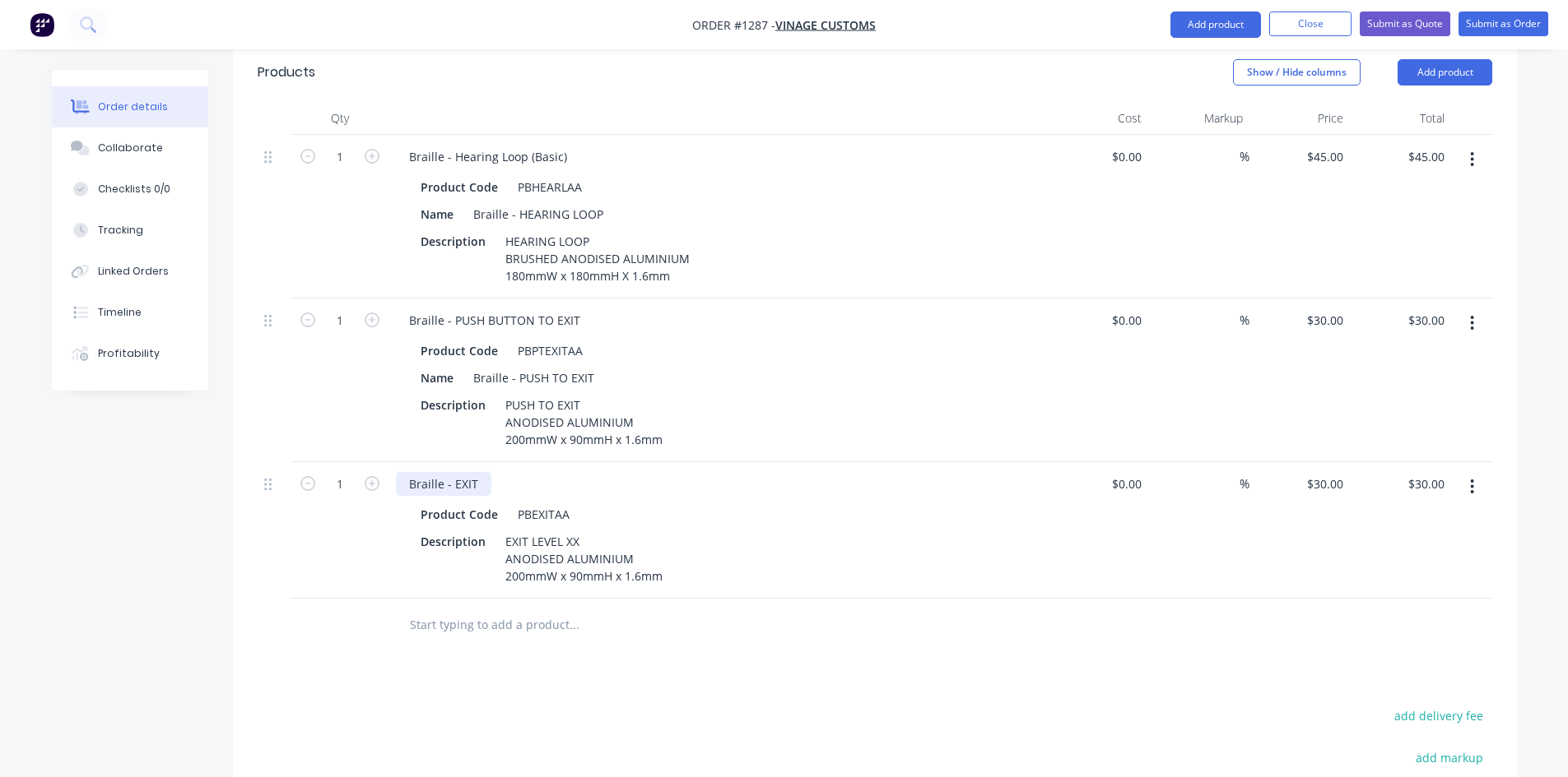
click at [469, 472] on div "Braille - EXIT" at bounding box center [443, 484] width 95 height 24
click at [475, 472] on div "Braille - EXIT" at bounding box center [443, 484] width 95 height 24
click at [370, 476] on icon "button" at bounding box center [372, 484] width 15 height 15
type input "2"
type input "$60.00"
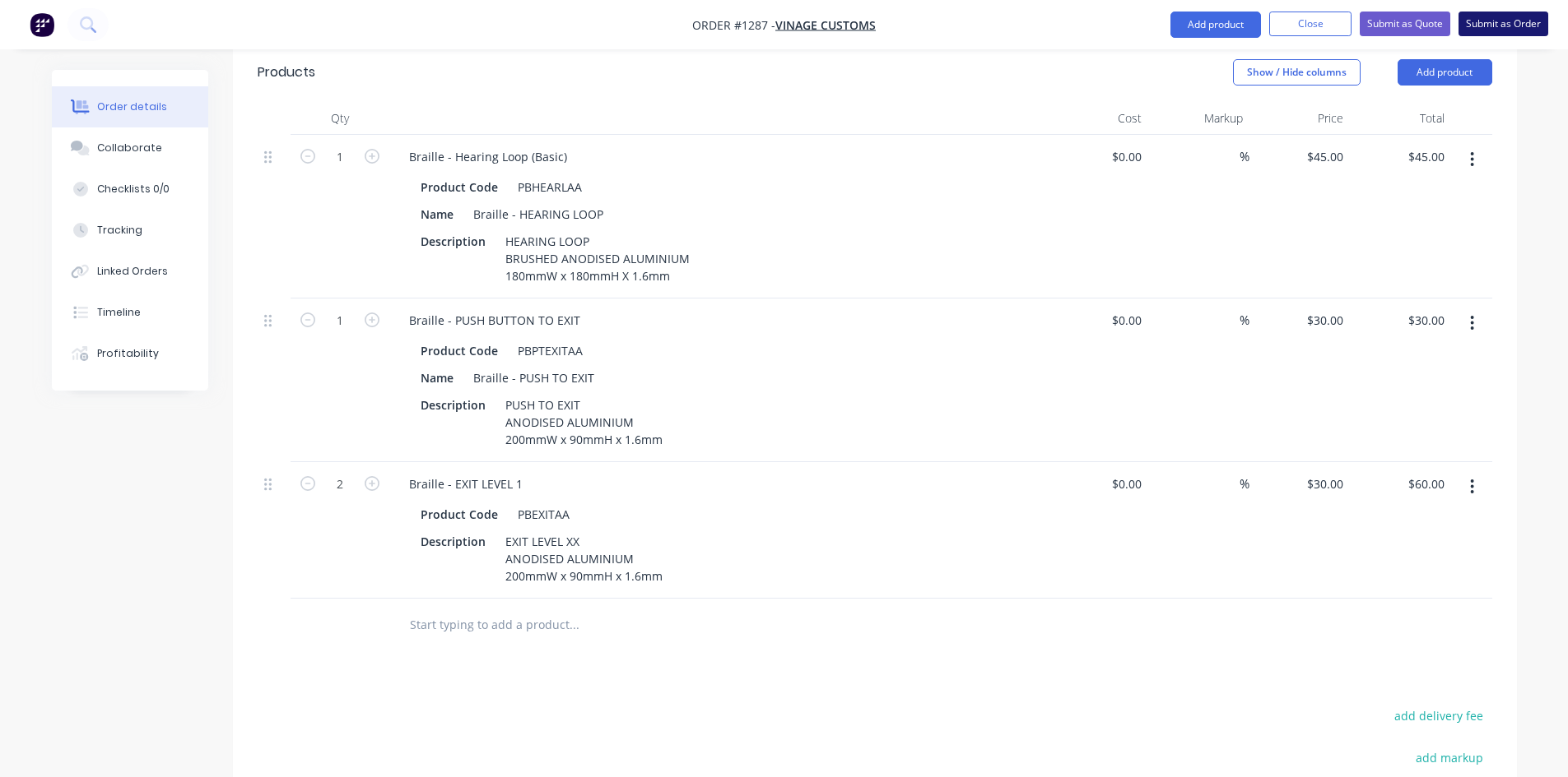
click at [1489, 29] on button "Submit as Order" at bounding box center [1502, 24] width 89 height 24
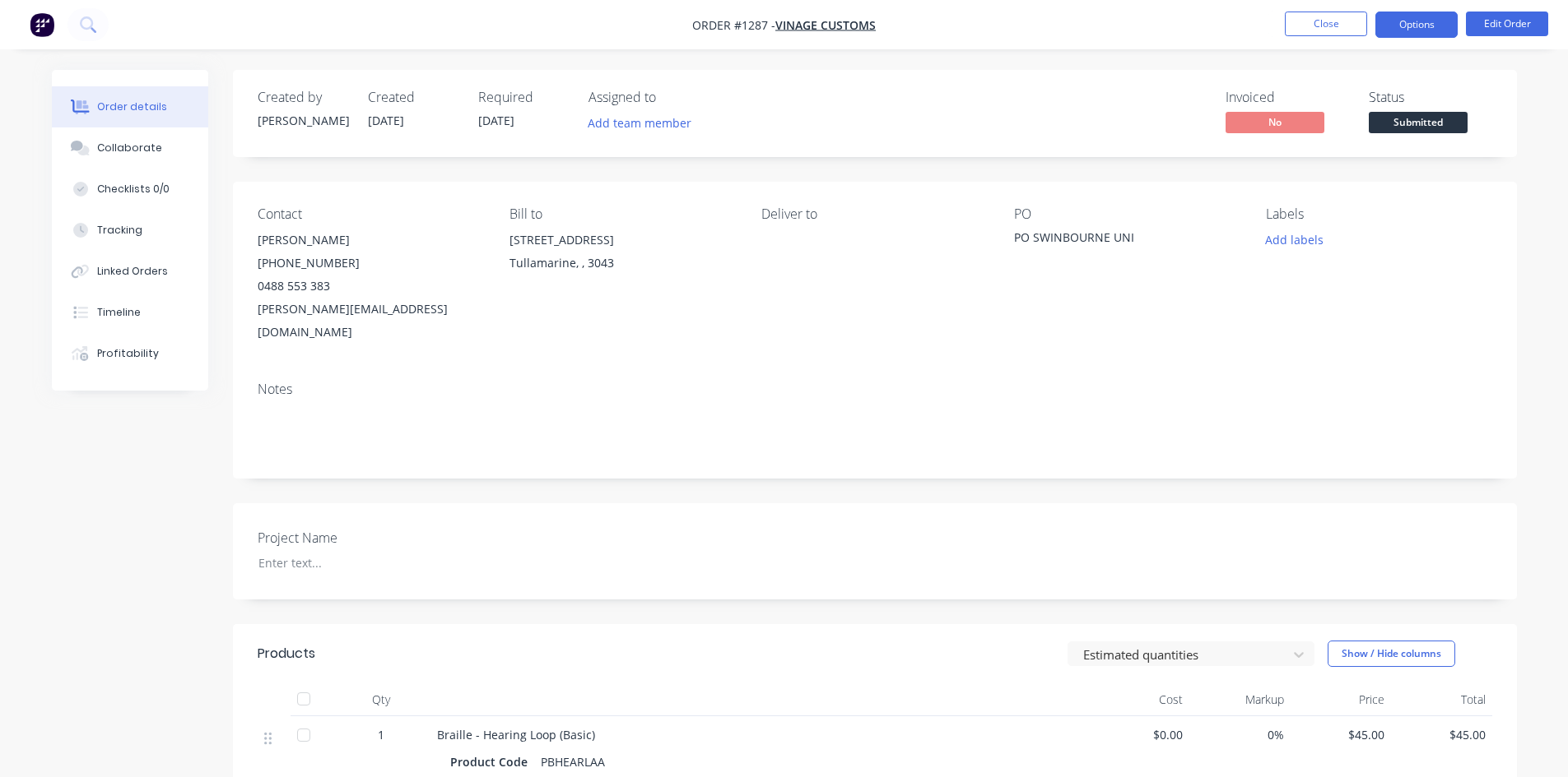
click at [1428, 21] on button "Options" at bounding box center [1416, 24] width 82 height 26
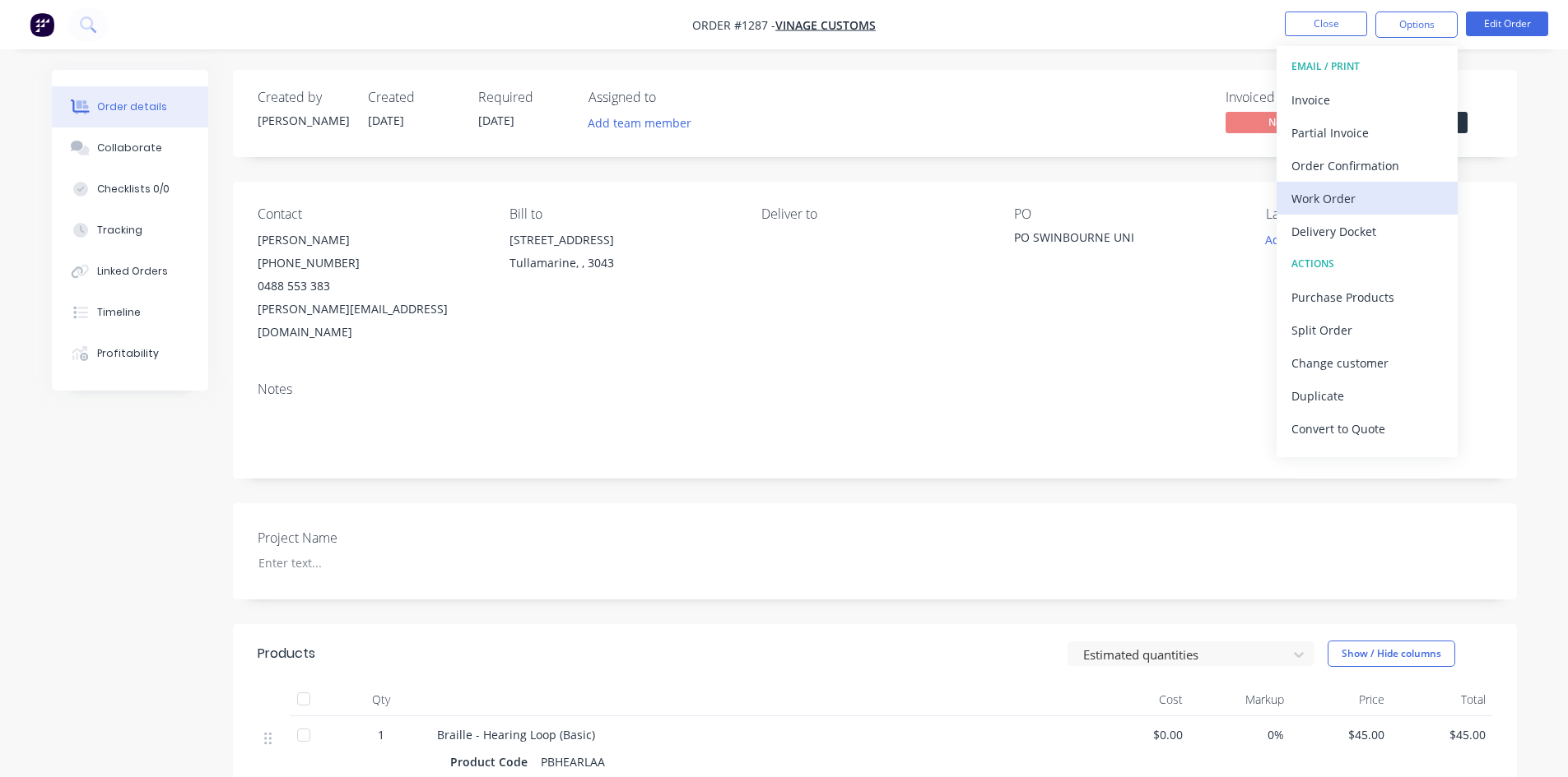
click at [1369, 187] on div "Work Order" at bounding box center [1367, 198] width 152 height 24
drag, startPoint x: 1360, startPoint y: 163, endPoint x: 717, endPoint y: 236, distance: 647.1
click at [1317, 335] on div "Order #1287 - Vinage Customs Close Options WORK ORDER Back With pricing Without…" at bounding box center [784, 726] width 1568 height 1453
click at [515, 119] on span "[DATE]" at bounding box center [496, 120] width 36 height 16
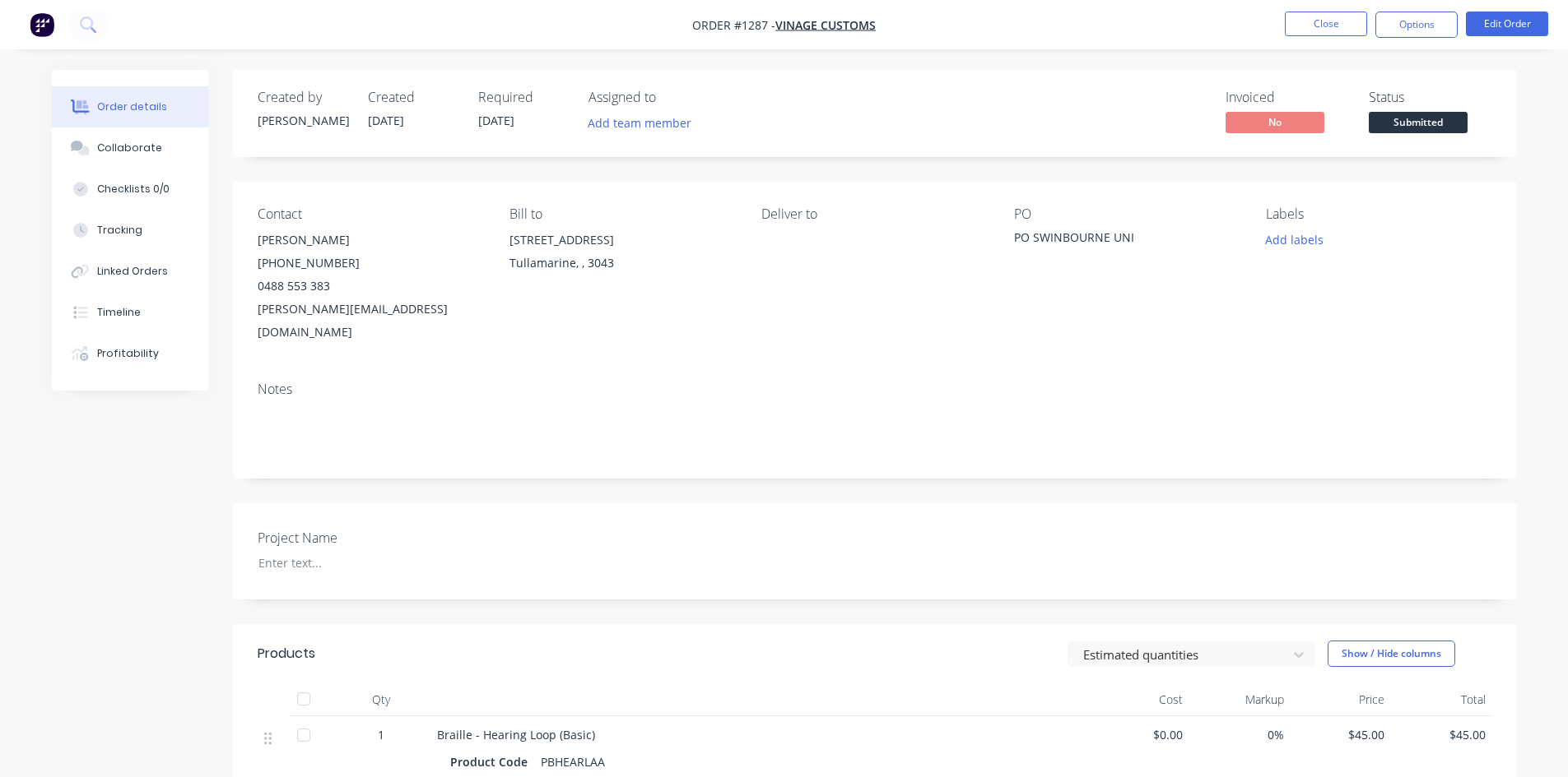
click at [482, 113] on span "[DATE]" at bounding box center [496, 120] width 36 height 16
click at [1491, 18] on button "Edit Order" at bounding box center [1506, 24] width 82 height 24
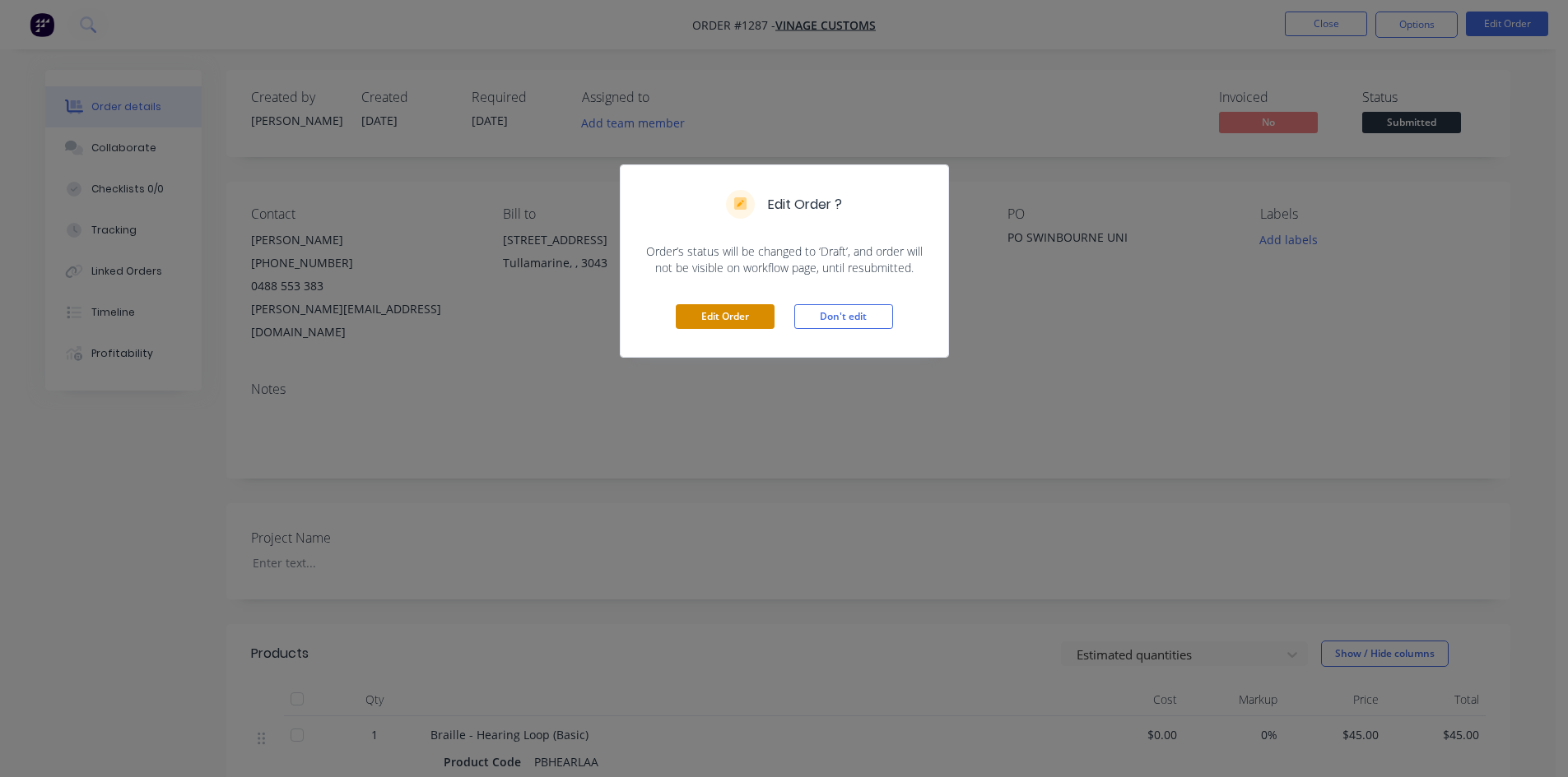
click at [717, 318] on button "Edit Order" at bounding box center [725, 317] width 99 height 24
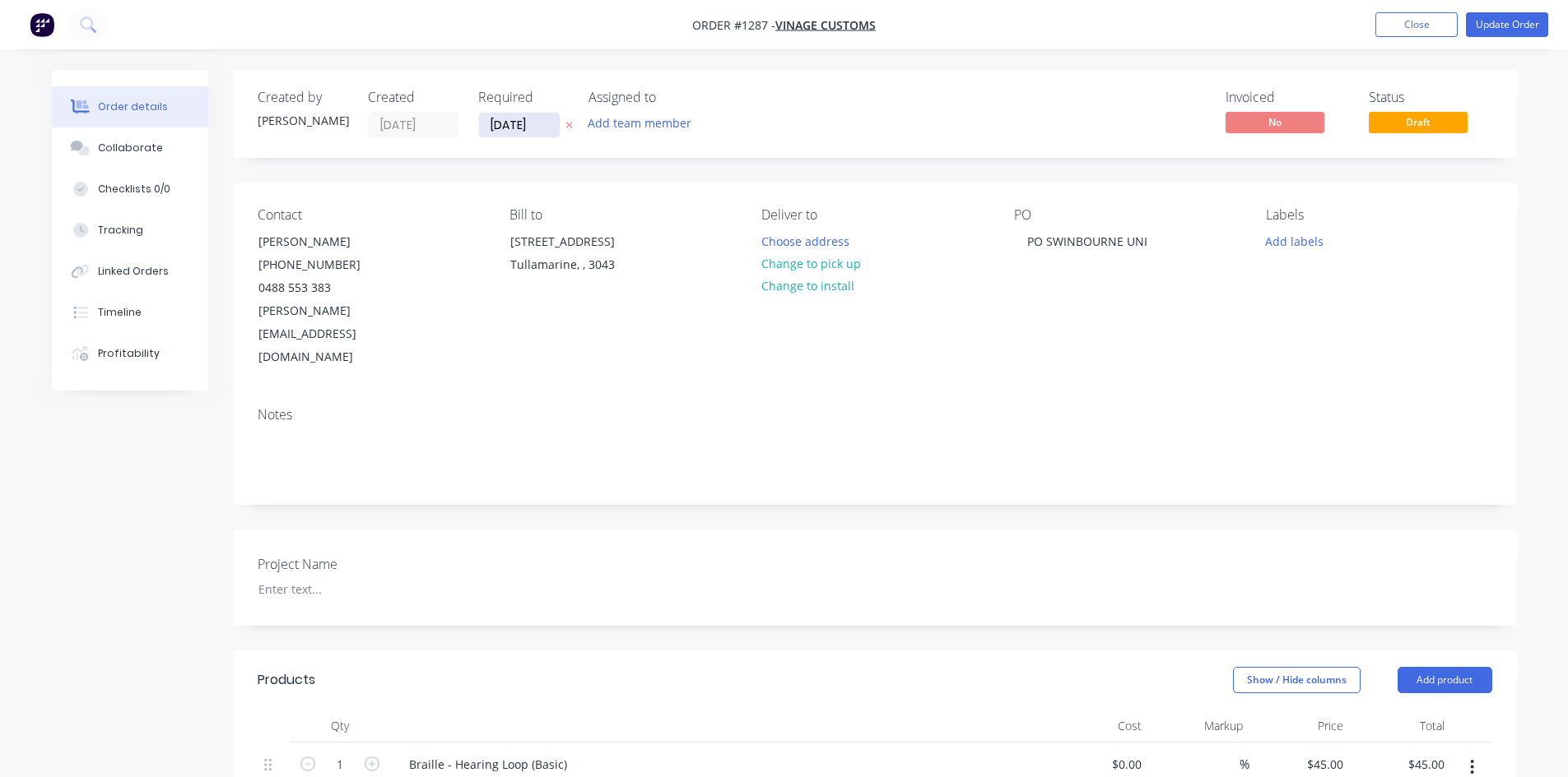
click at [509, 128] on input "[DATE]" at bounding box center [520, 125] width 81 height 24
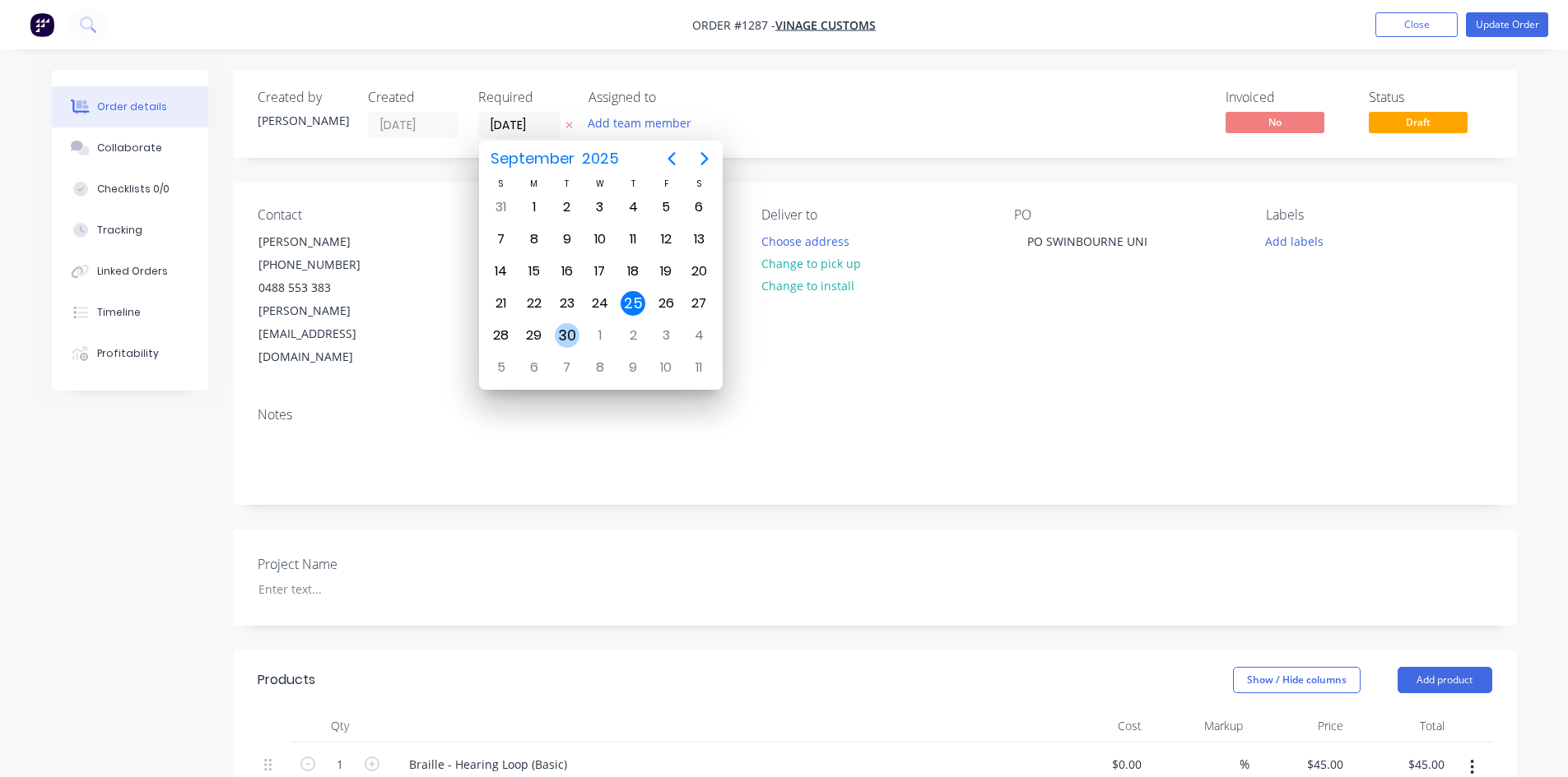
click at [567, 335] on div "30" at bounding box center [567, 336] width 24 height 24
type input "[DATE]"
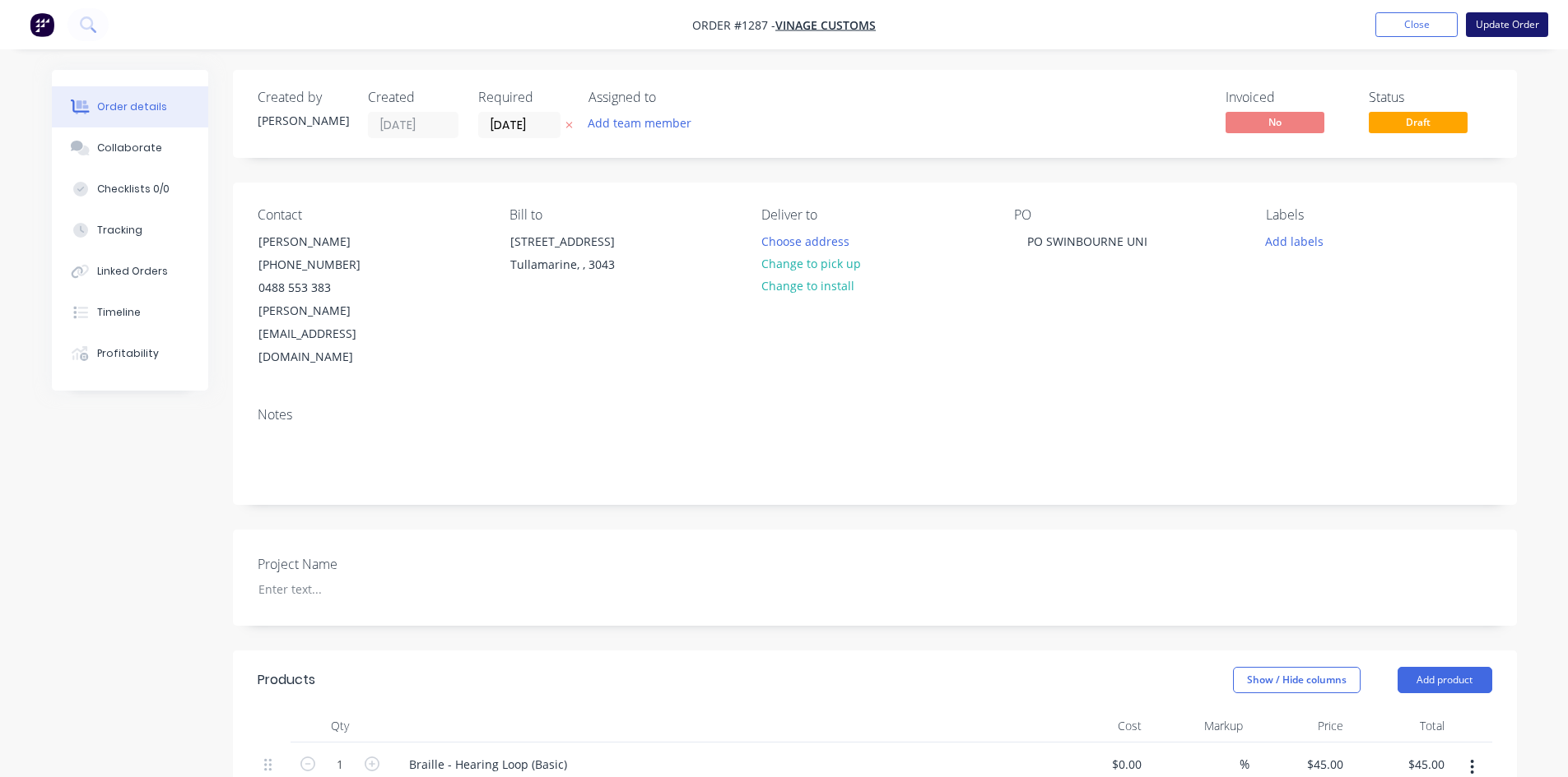
click at [1500, 24] on button "Update Order" at bounding box center [1506, 24] width 82 height 24
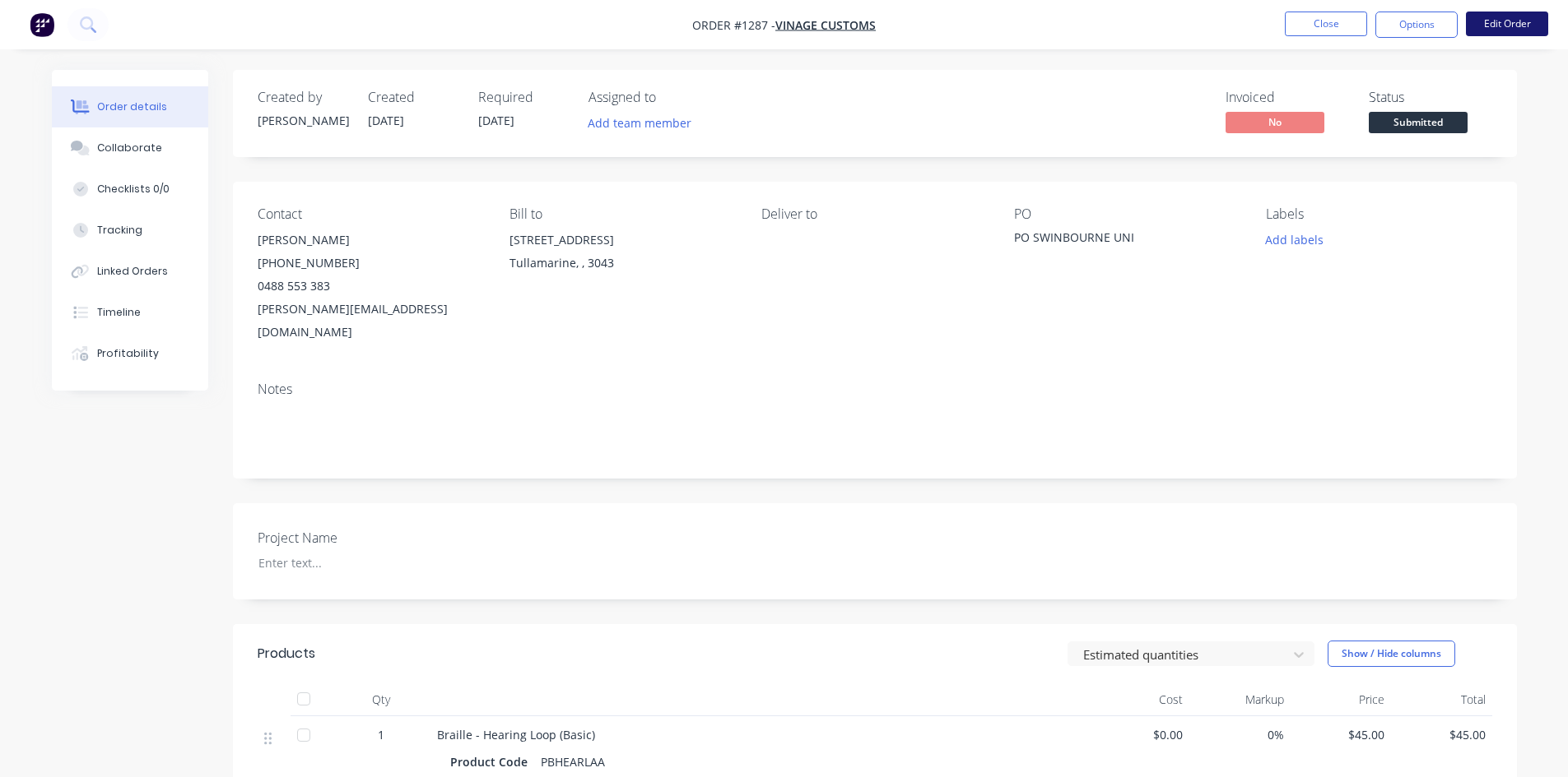
click at [1493, 26] on button "Edit Order" at bounding box center [1506, 24] width 82 height 24
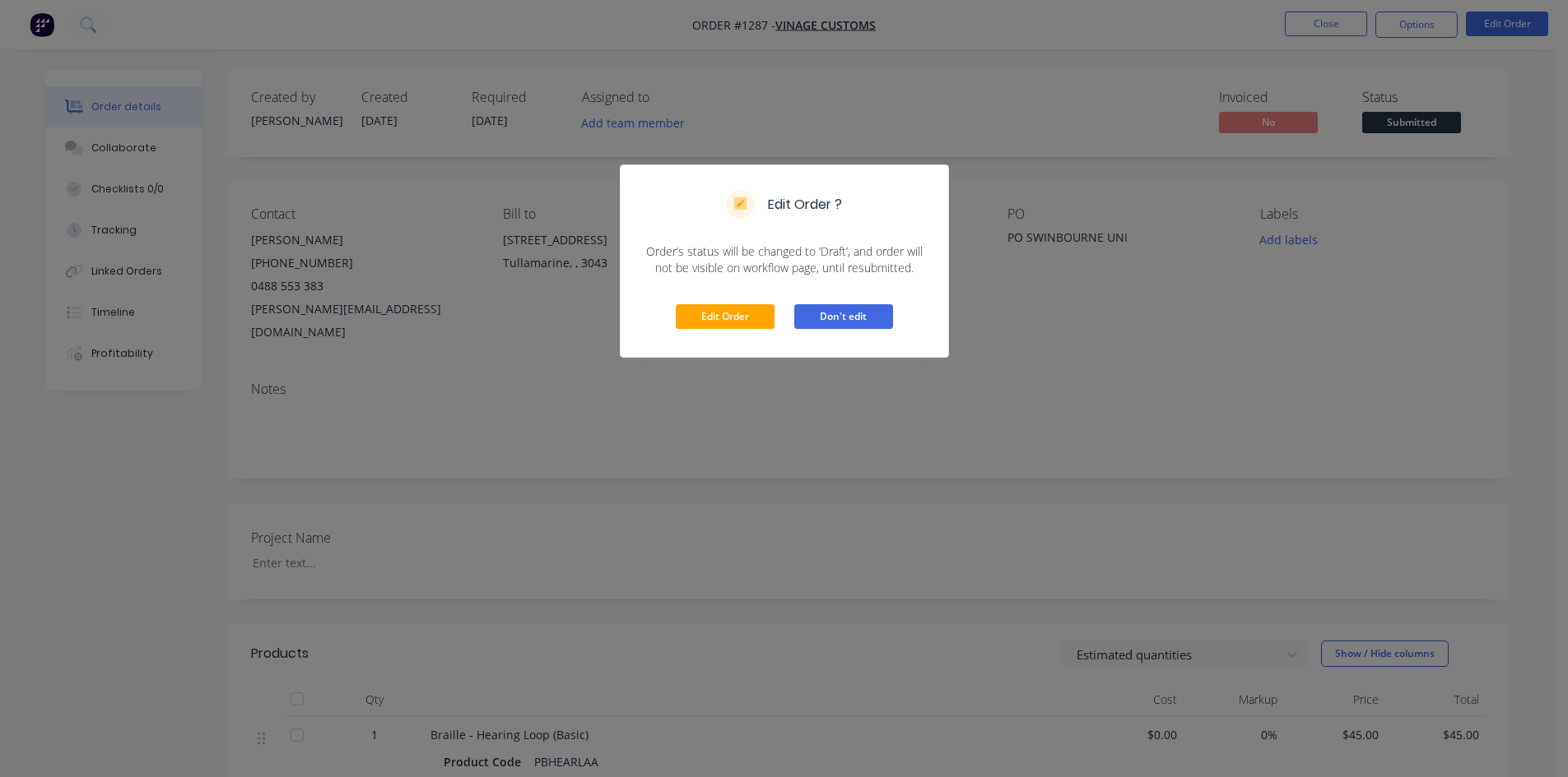
click at [830, 319] on button "Don't edit" at bounding box center [843, 317] width 99 height 24
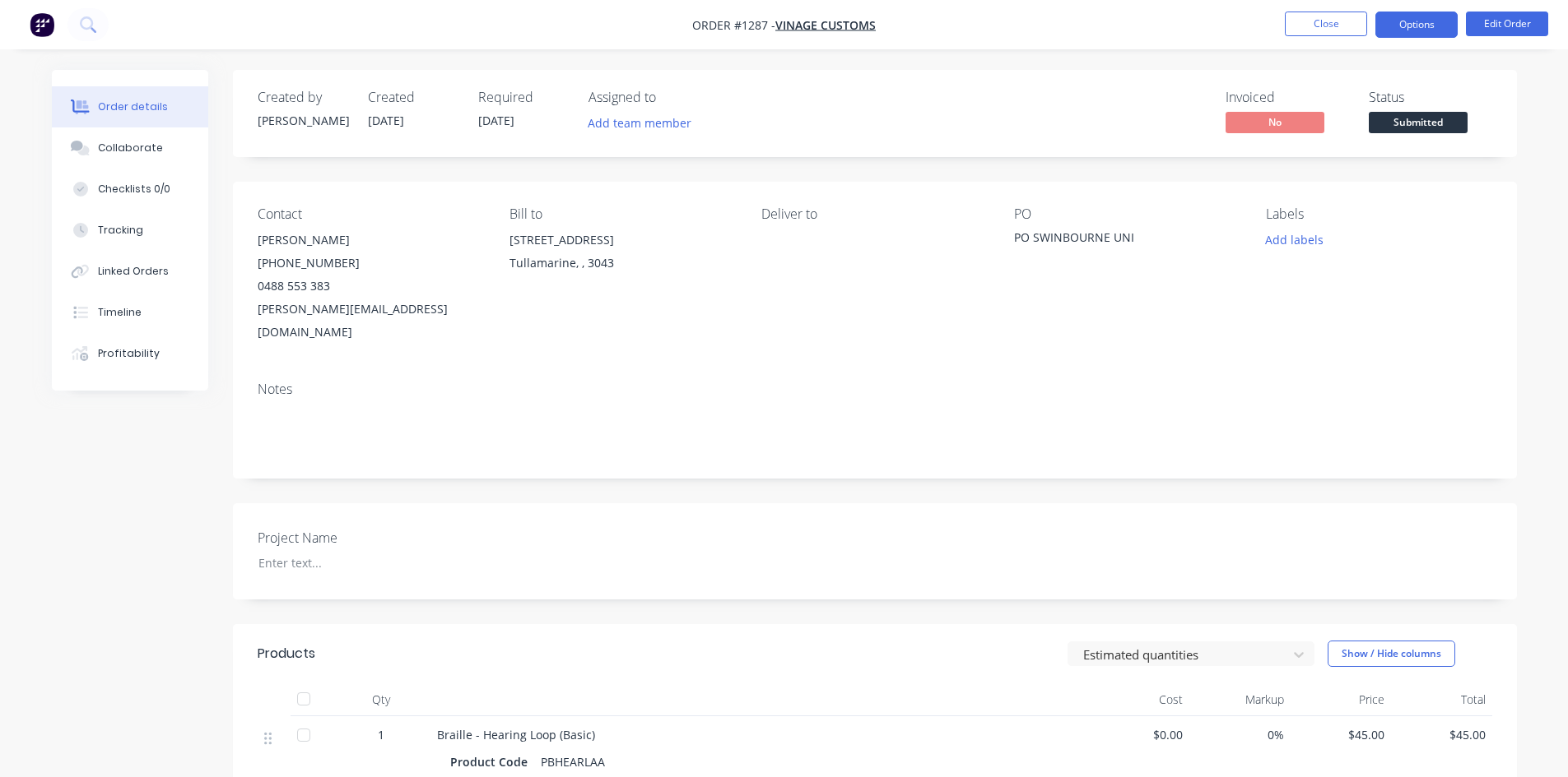
click at [1404, 16] on button "Options" at bounding box center [1416, 24] width 82 height 26
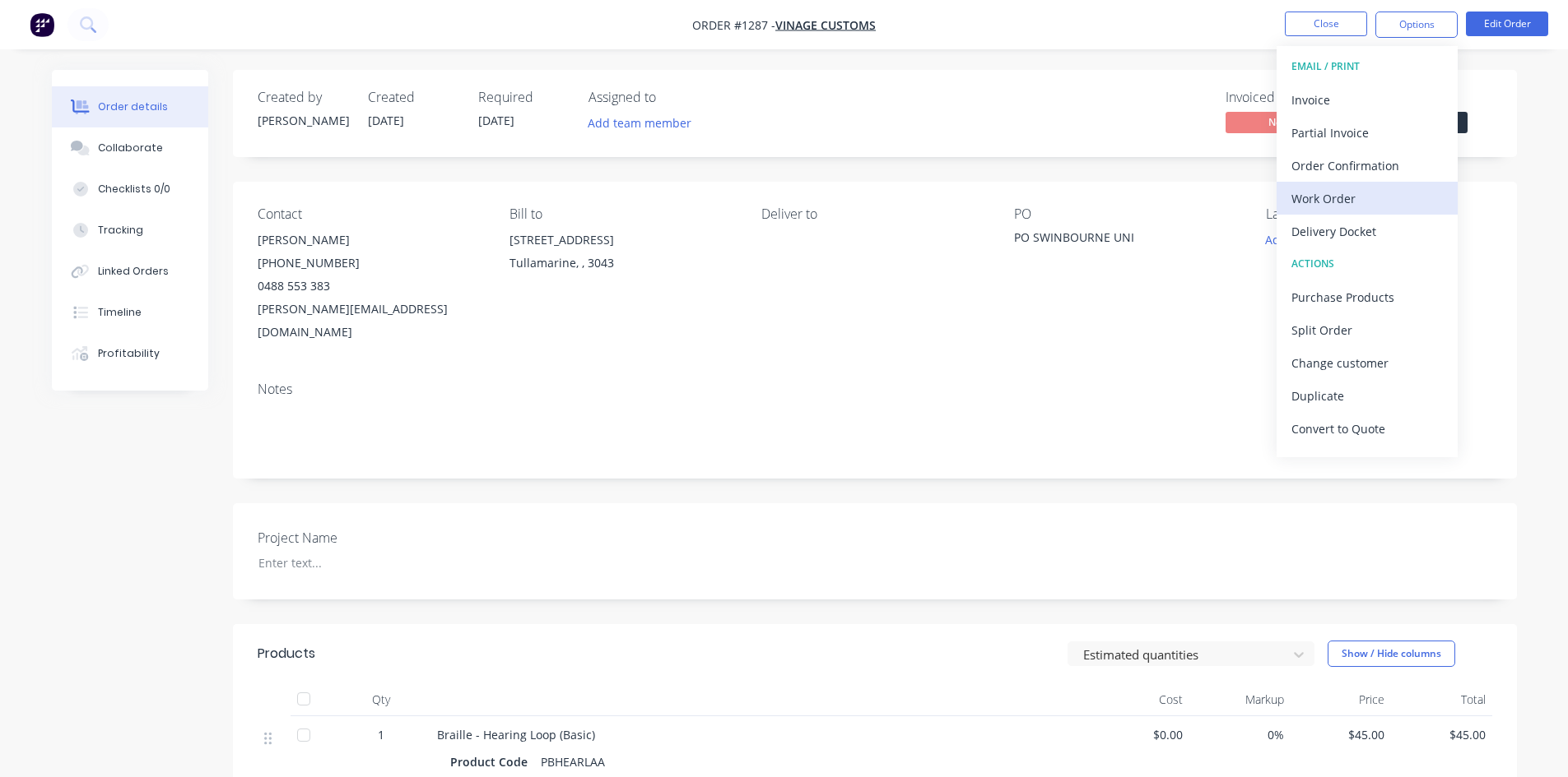
click at [1327, 205] on div "Work Order" at bounding box center [1367, 198] width 152 height 24
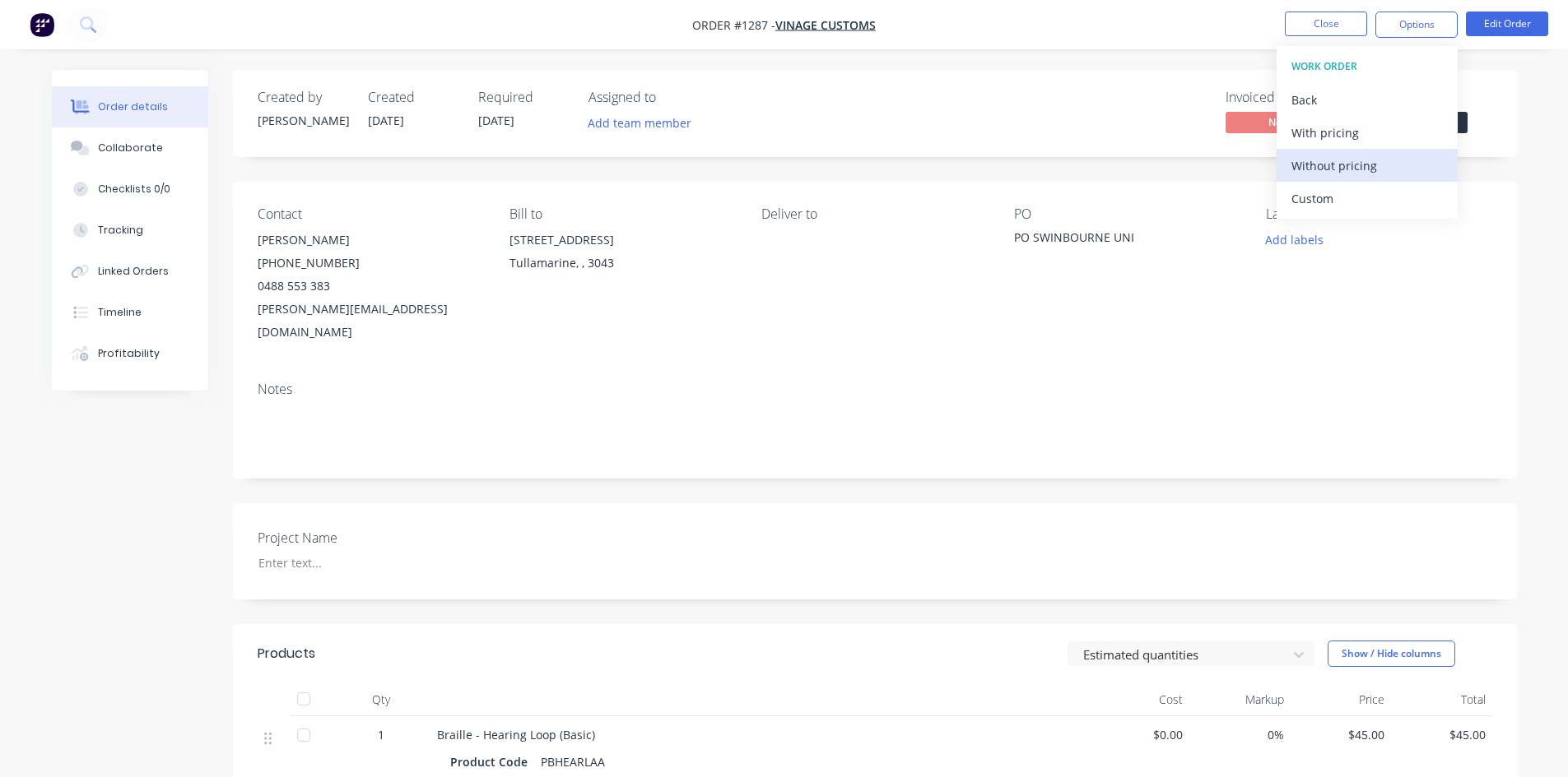
click at [1364, 163] on div "Without pricing" at bounding box center [1367, 166] width 152 height 24
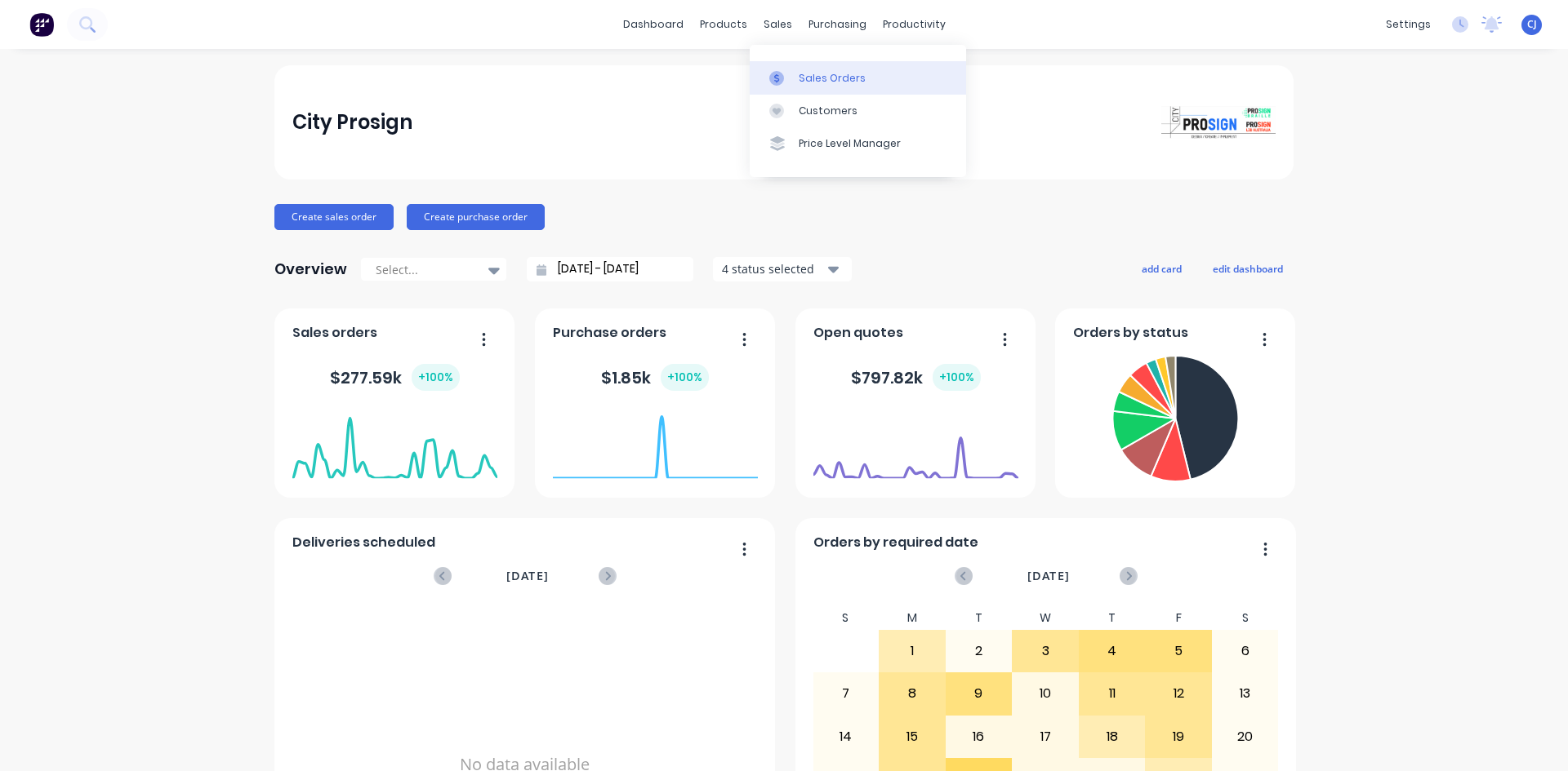
click at [808, 79] on div "Sales Orders" at bounding box center [832, 78] width 67 height 15
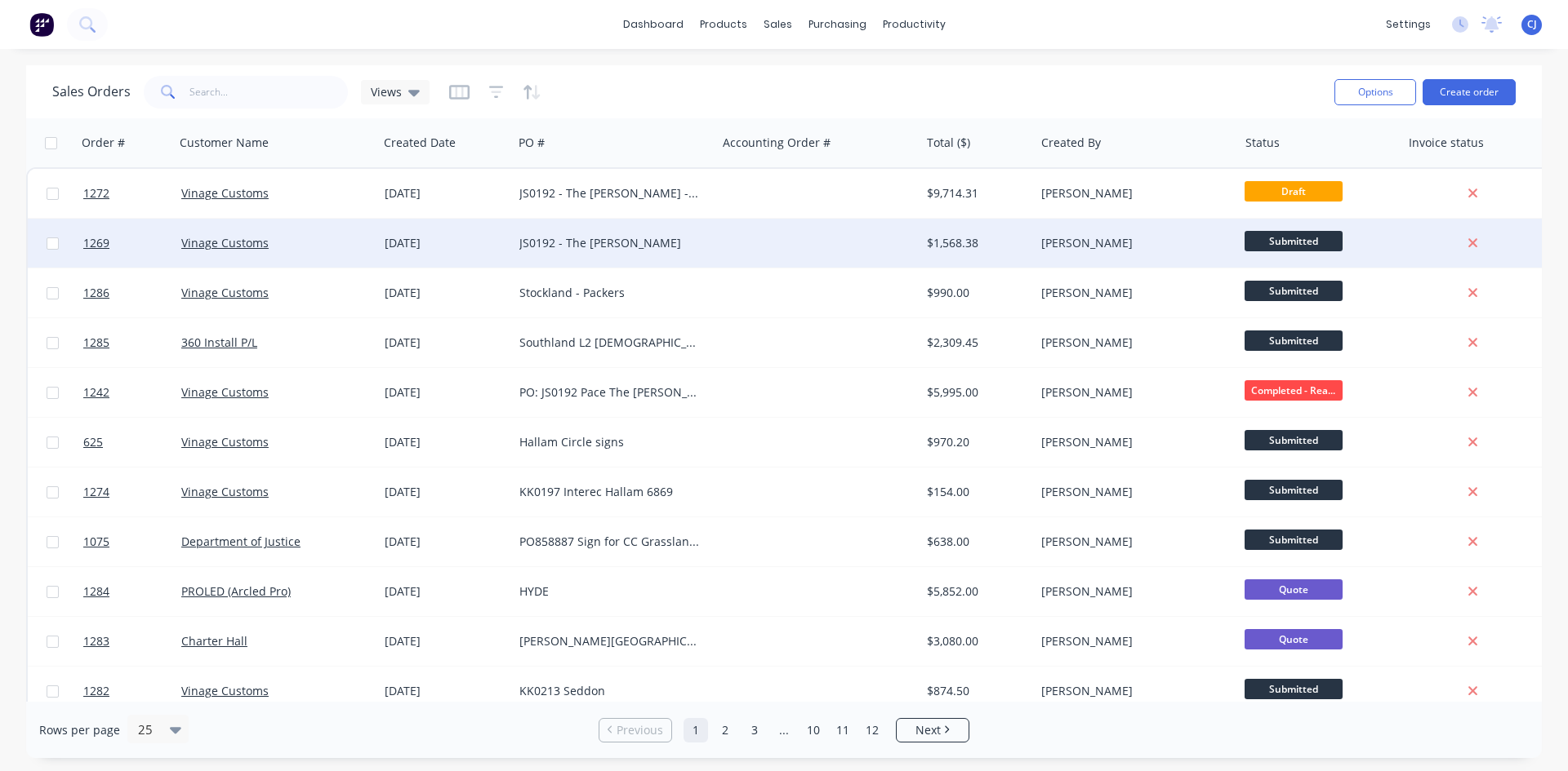
click at [612, 240] on div "JS0192 - The [PERSON_NAME]" at bounding box center [610, 243] width 181 height 16
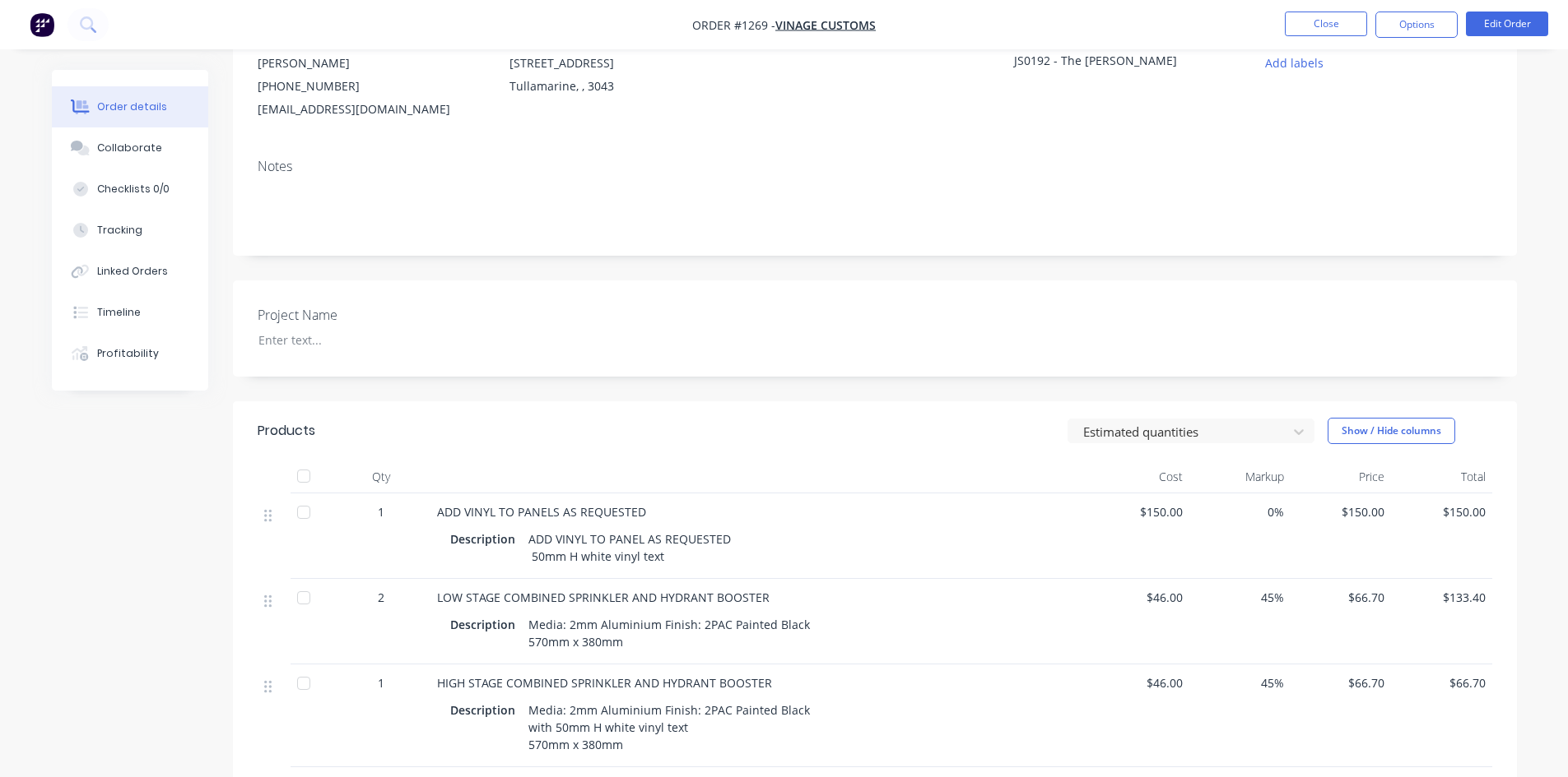
scroll to position [246, 0]
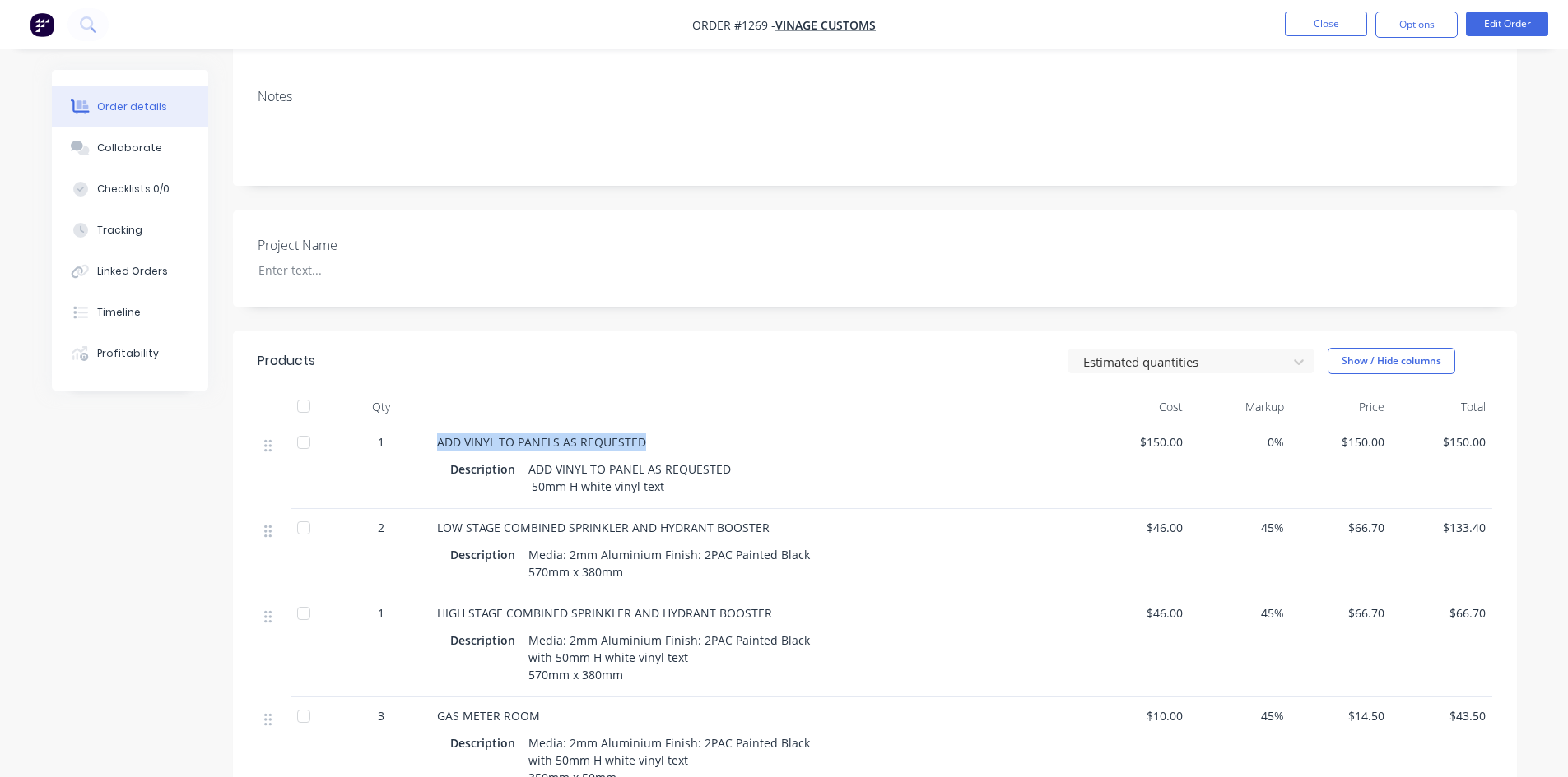
drag, startPoint x: 438, startPoint y: 442, endPoint x: 652, endPoint y: 450, distance: 214.1
click at [652, 450] on div "ADD VINYL TO PANELS AS REQUESTED" at bounding box center [760, 442] width 646 height 17
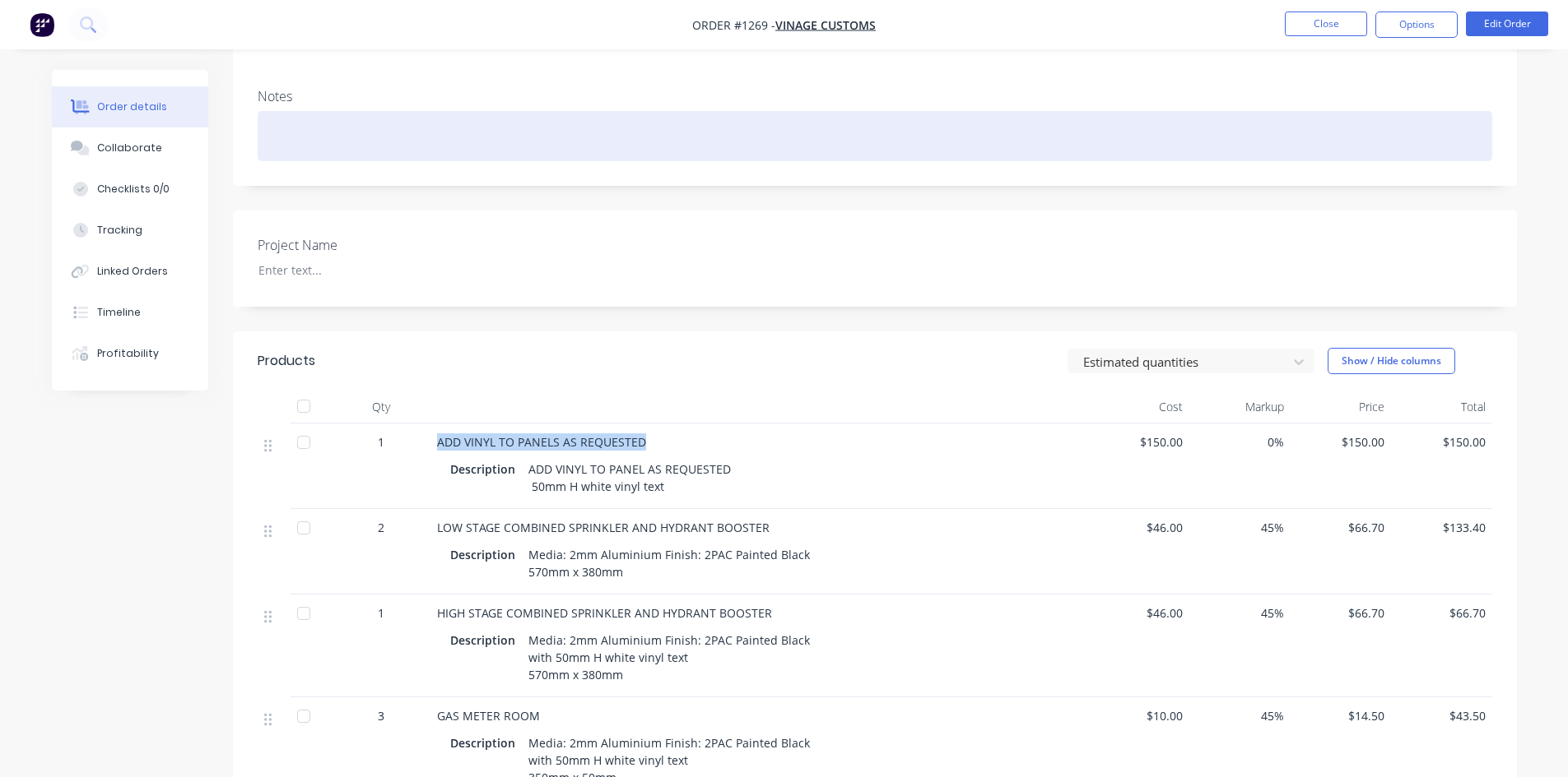
copy span "ADD VINYL TO PANELS AS REQUESTED"
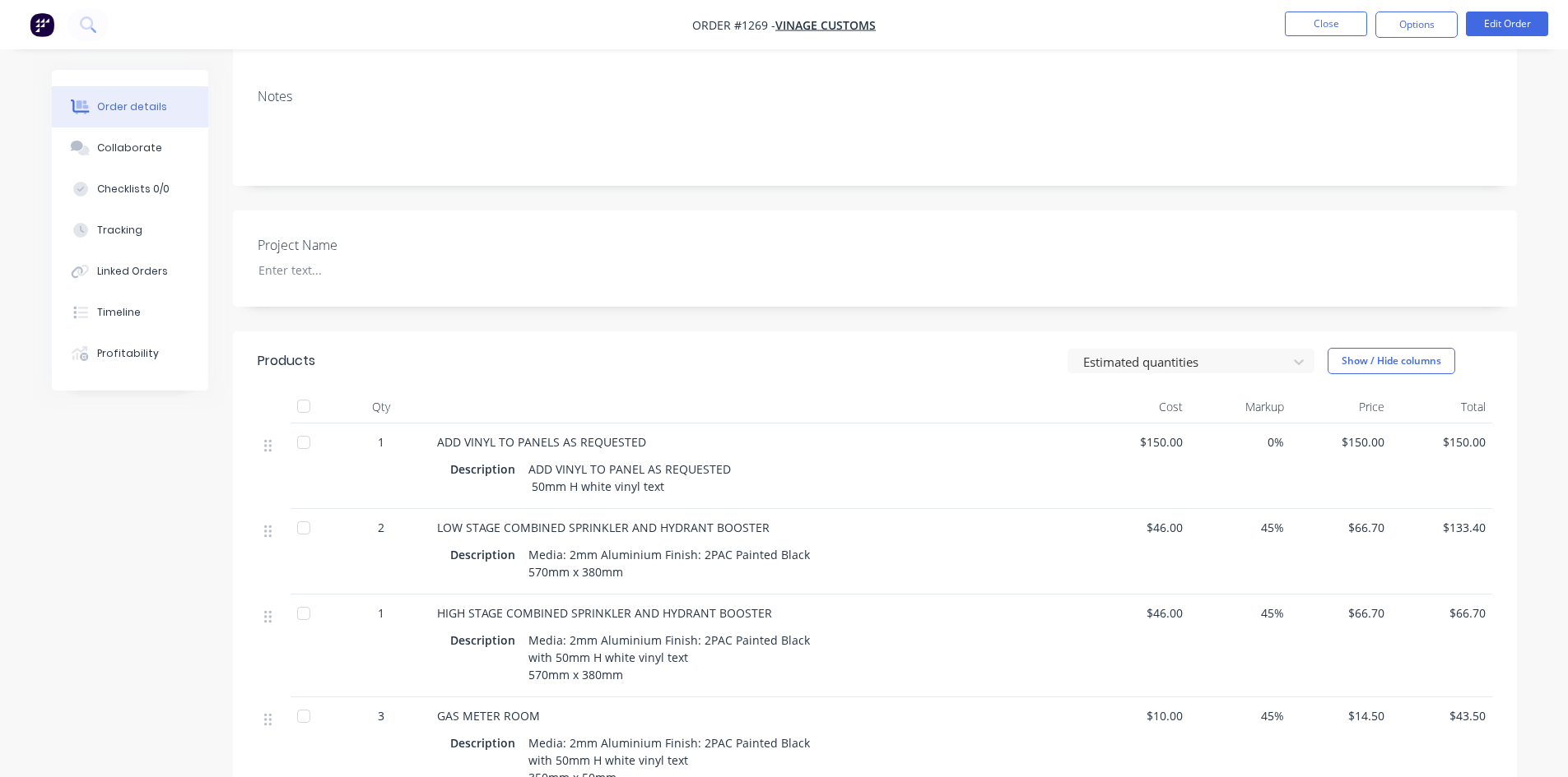
click at [529, 465] on div "ADD VINYL TO PANEL AS REQUESTED 50mm H white vinyl text" at bounding box center [629, 478] width 216 height 41
drag, startPoint x: 528, startPoint y: 468, endPoint x: 667, endPoint y: 502, distance: 143.1
click at [667, 499] on div "ADD VINYL TO PANEL AS REQUESTED 50mm H white vinyl text" at bounding box center [629, 478] width 216 height 41
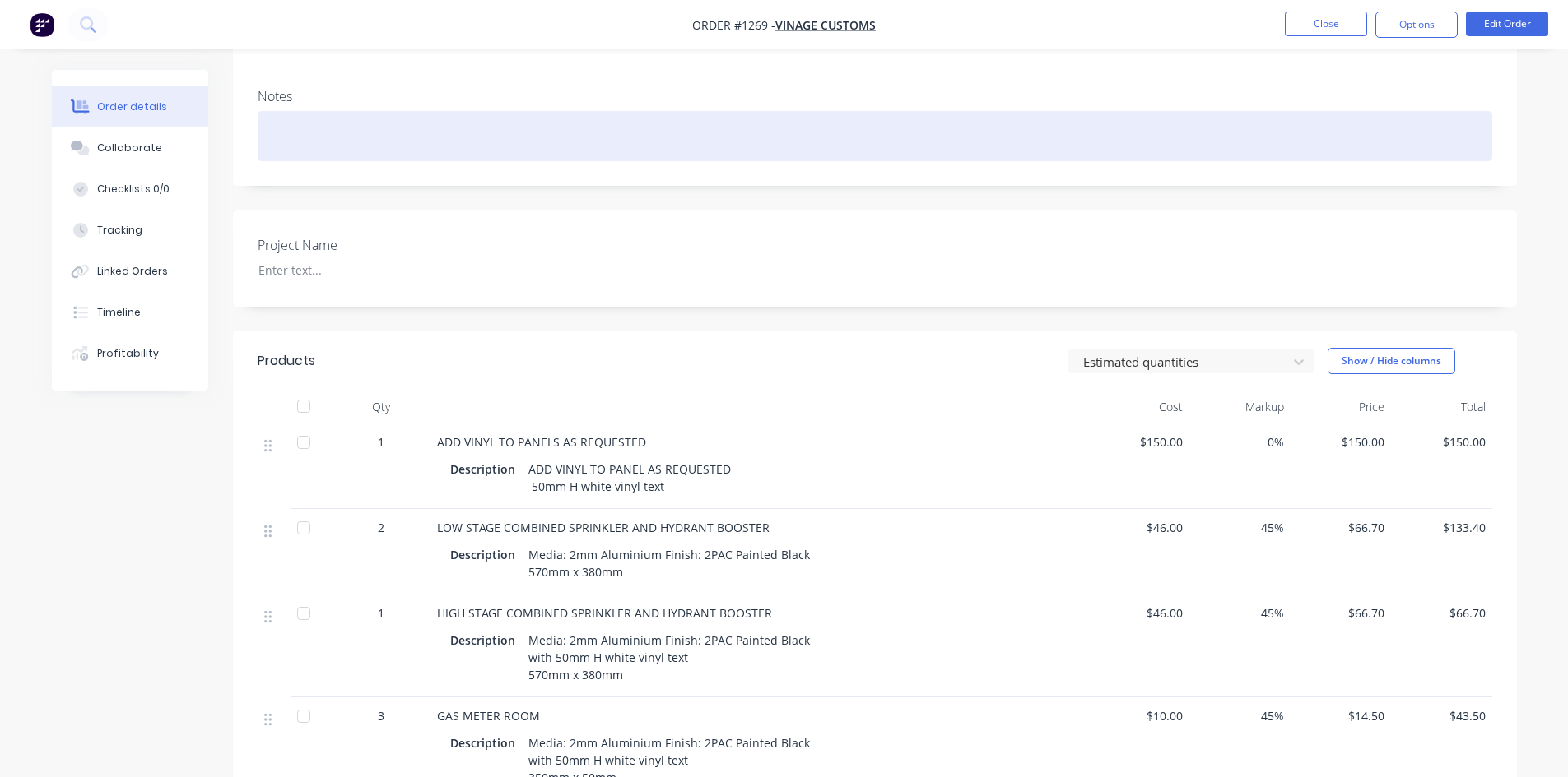
copy div "ADD VINYL TO PANEL AS REQUESTED 50mm H white vinyl text"
